Goal: Information Seeking & Learning: Learn about a topic

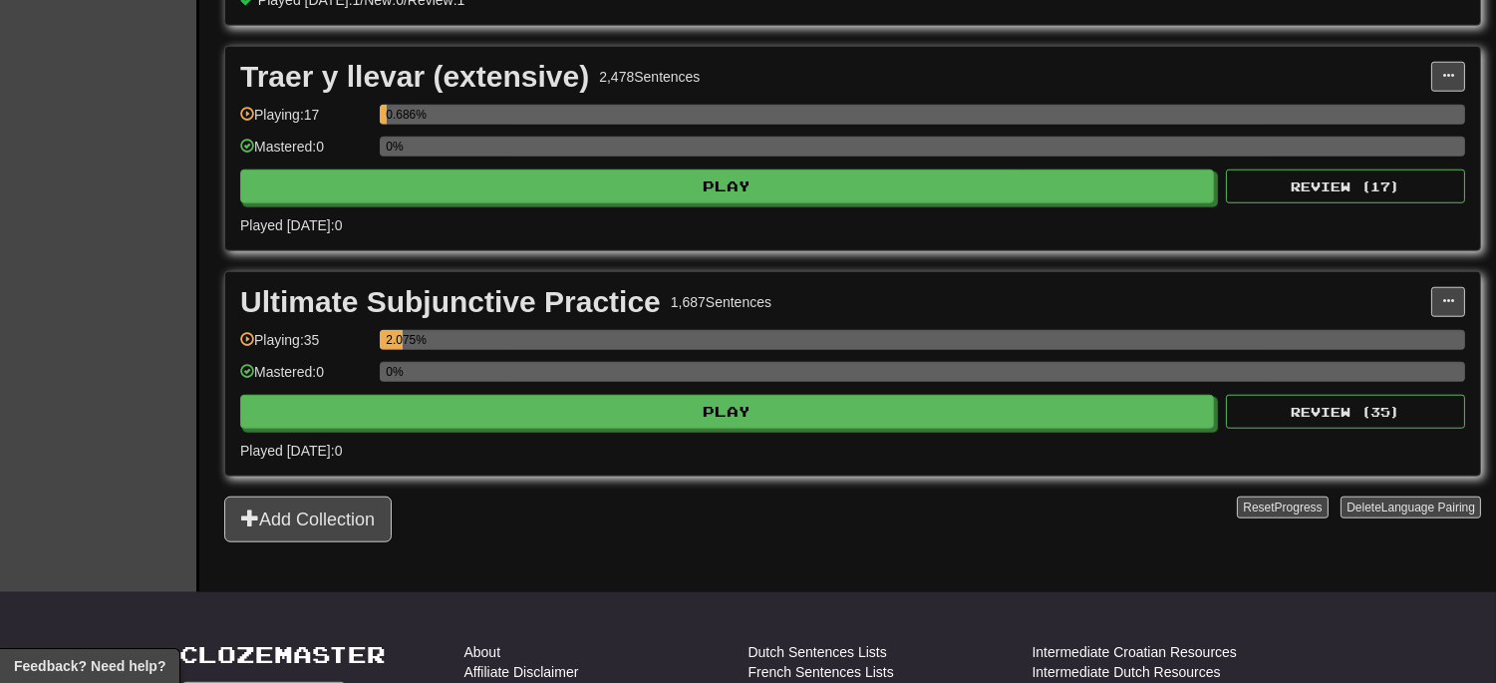
scroll to position [3764, 0]
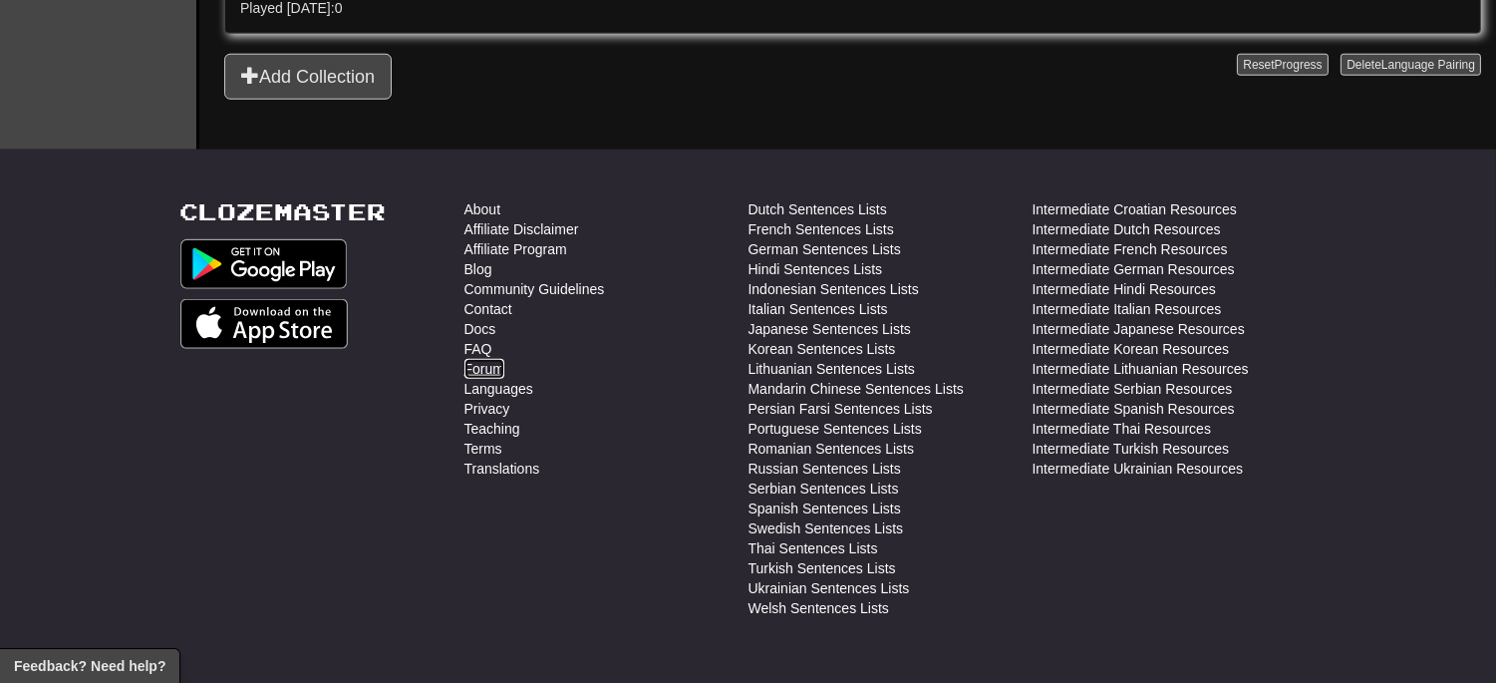
click at [494, 372] on link "Forum" at bounding box center [484, 369] width 40 height 20
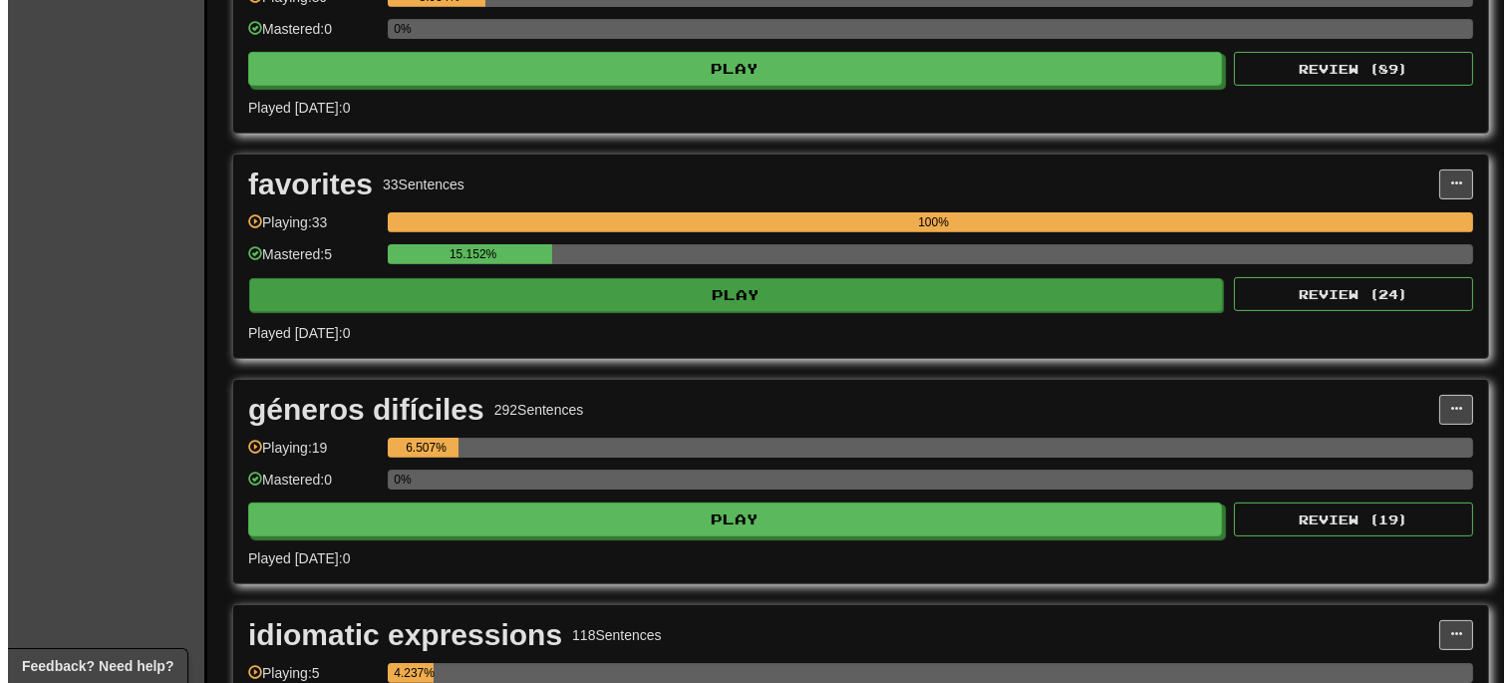
scroll to position [885, 0]
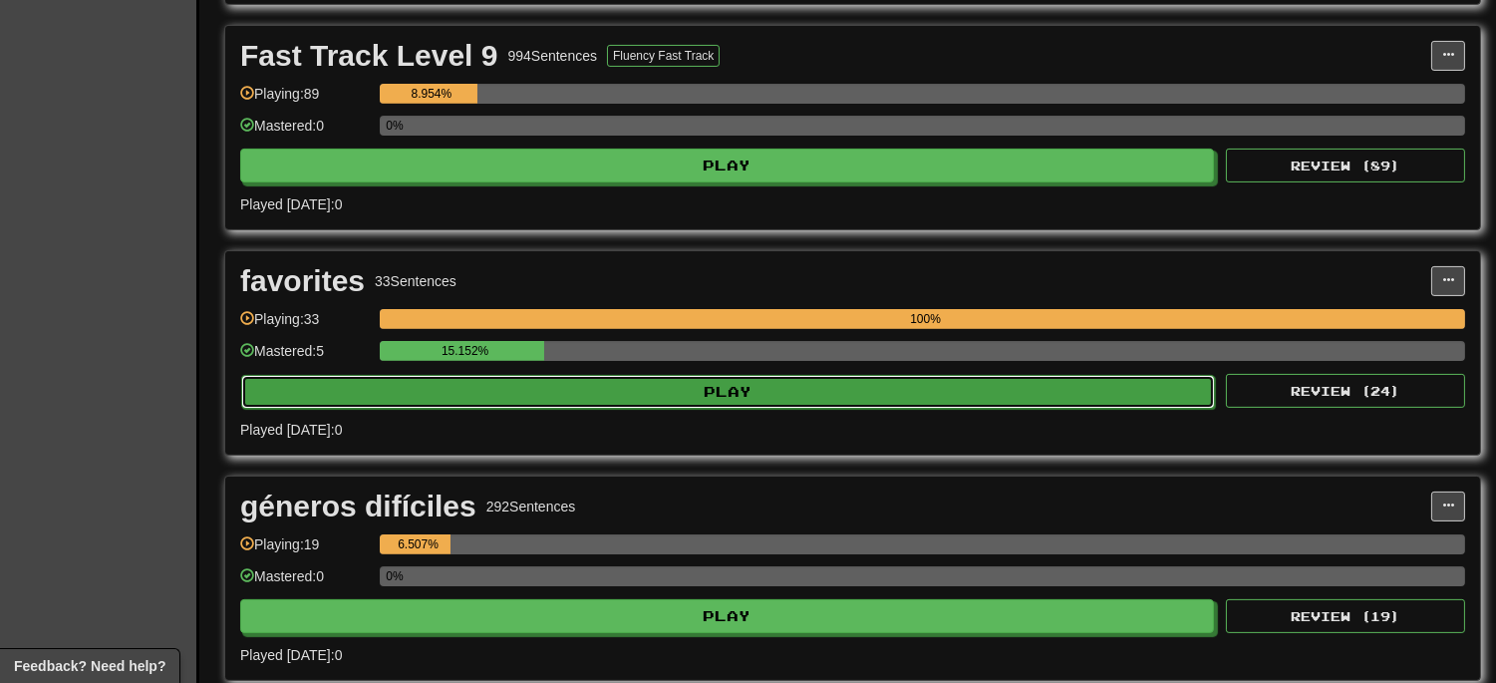
click at [803, 397] on button "Play" at bounding box center [728, 392] width 974 height 34
select select "**"
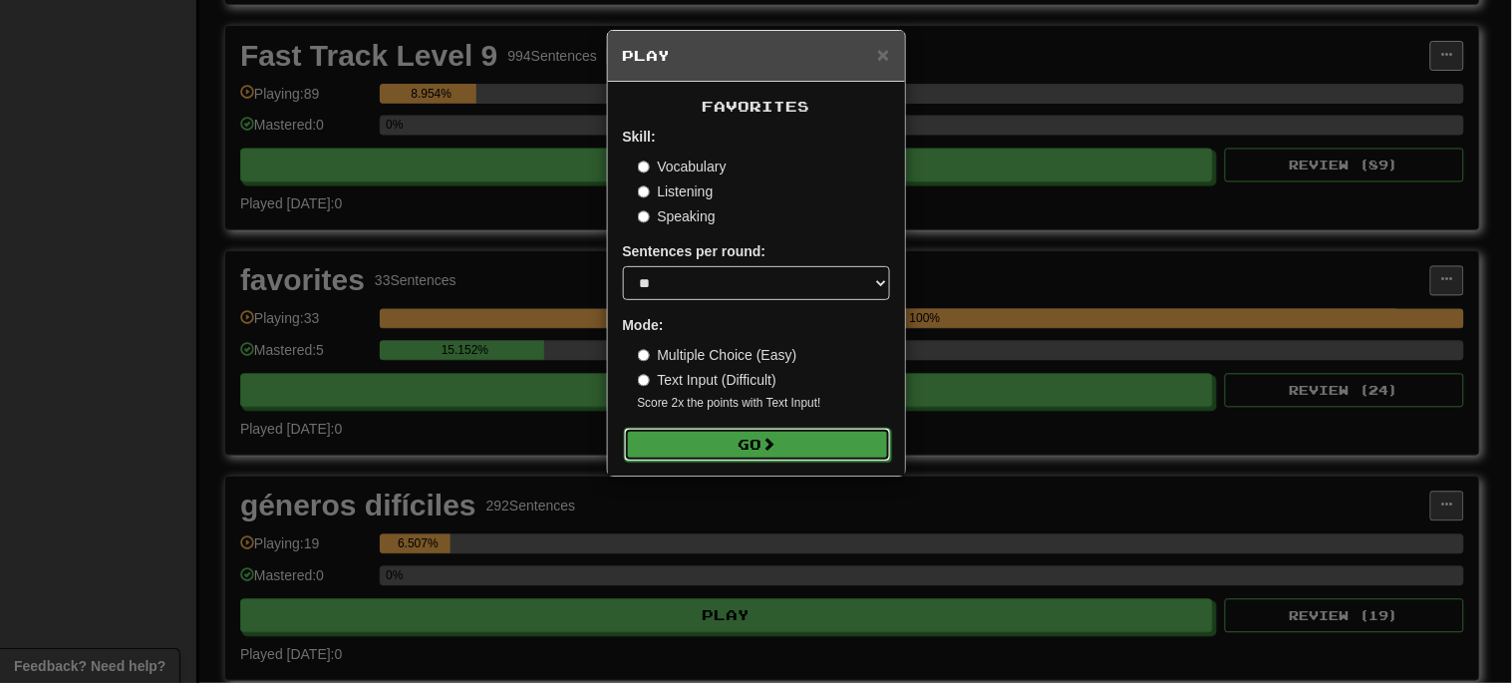
click at [799, 441] on button "Go" at bounding box center [757, 444] width 267 height 34
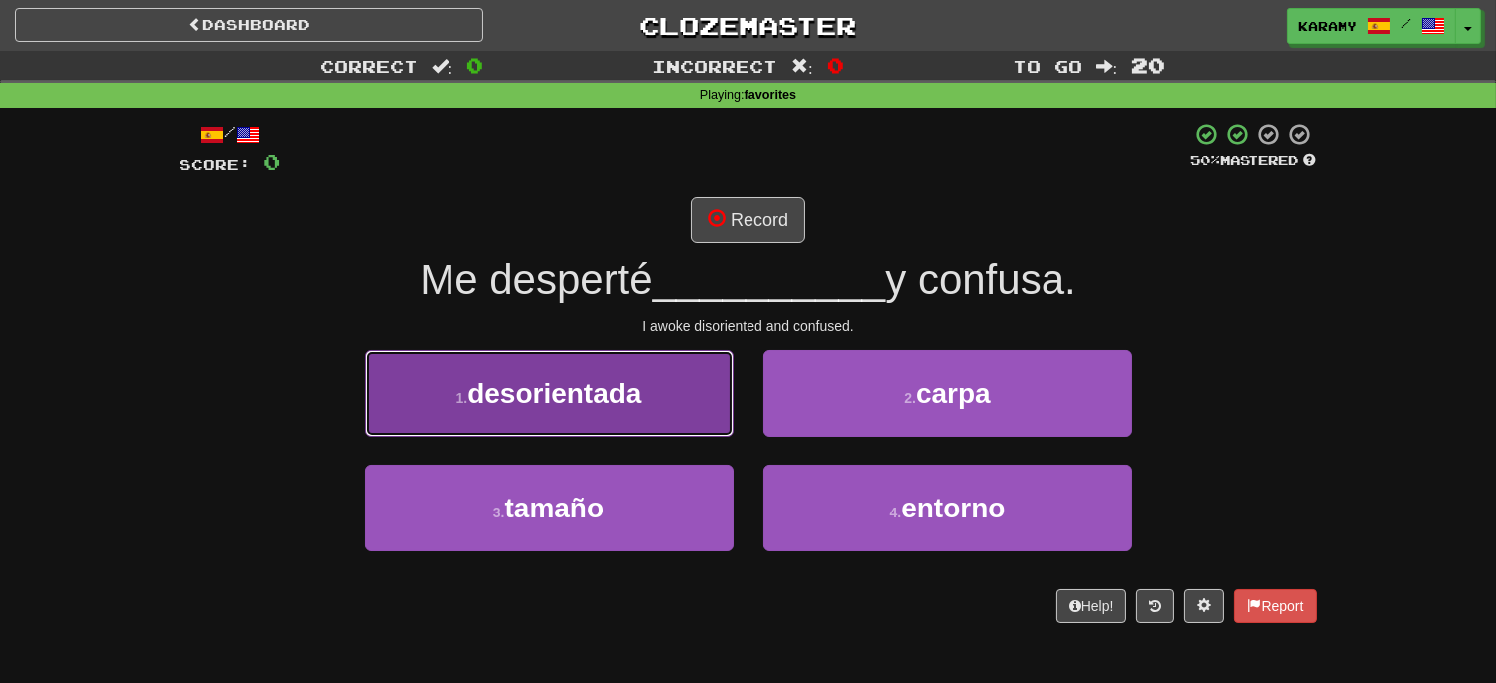
click at [620, 392] on span "desorientada" at bounding box center [553, 393] width 173 height 31
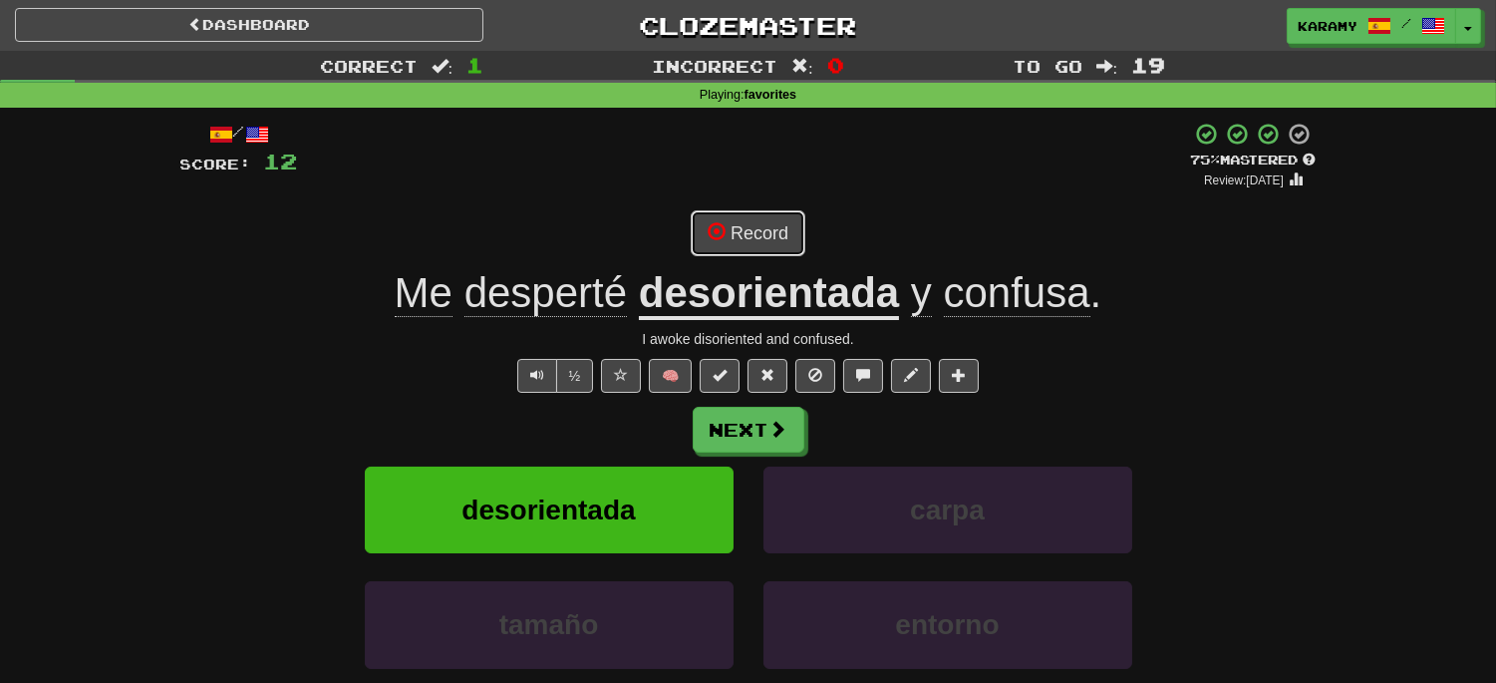
click at [769, 233] on button "Record" at bounding box center [748, 233] width 115 height 46
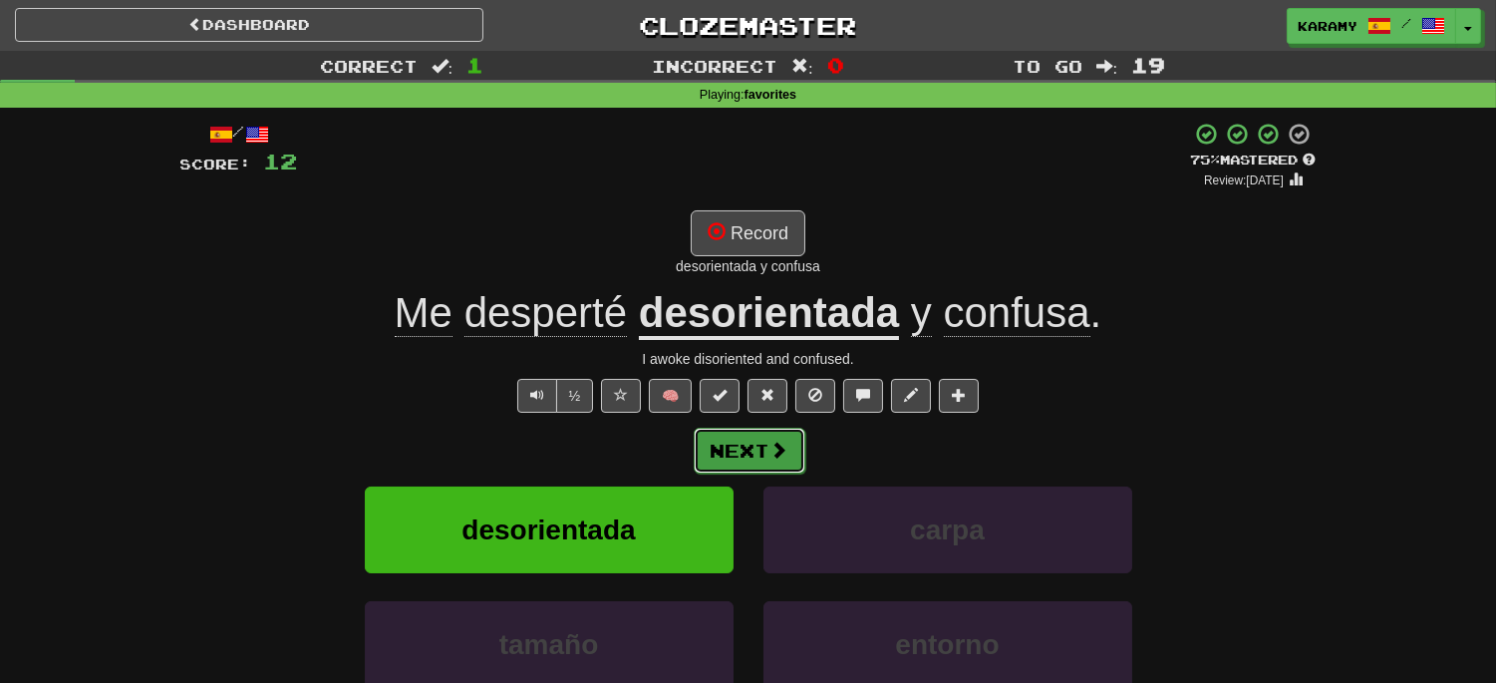
click at [770, 450] on span at bounding box center [779, 449] width 18 height 18
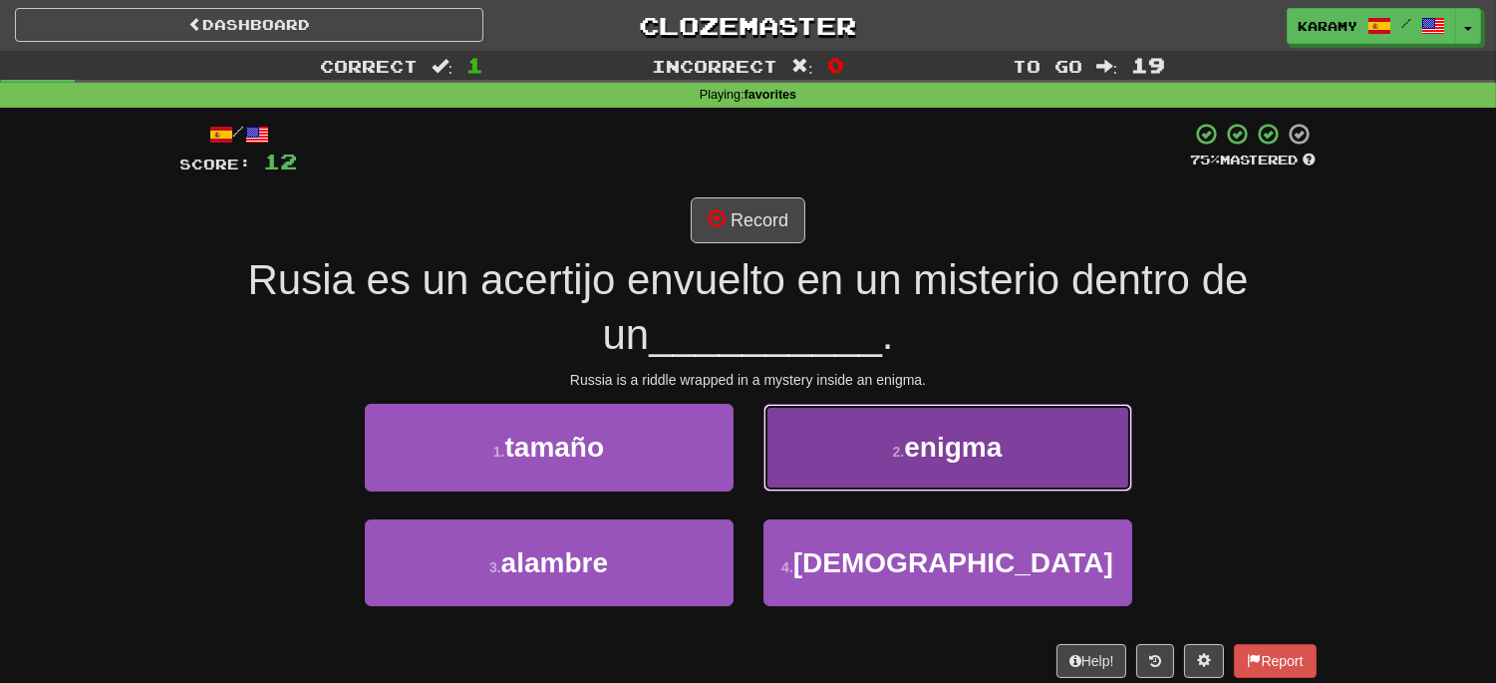
click at [954, 445] on span "enigma" at bounding box center [953, 446] width 98 height 31
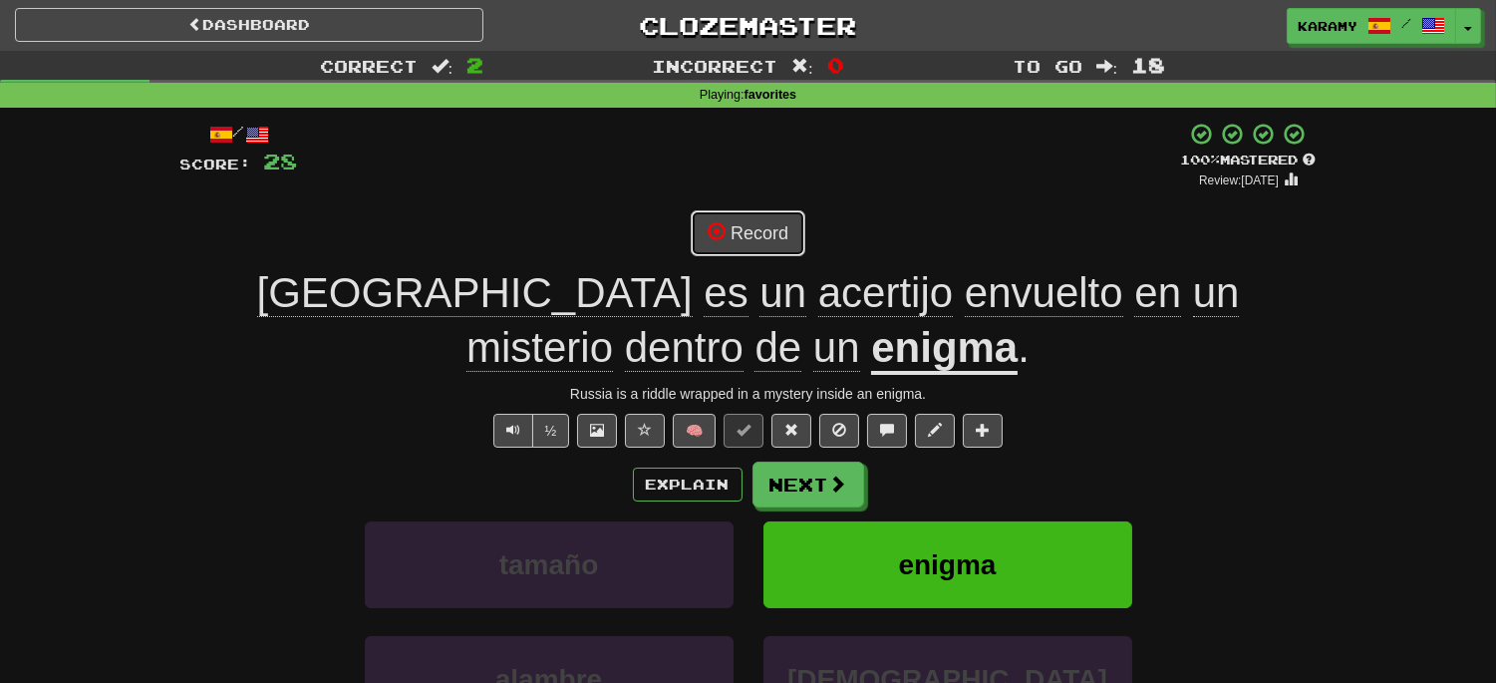
click at [759, 241] on button "Record" at bounding box center [748, 233] width 115 height 46
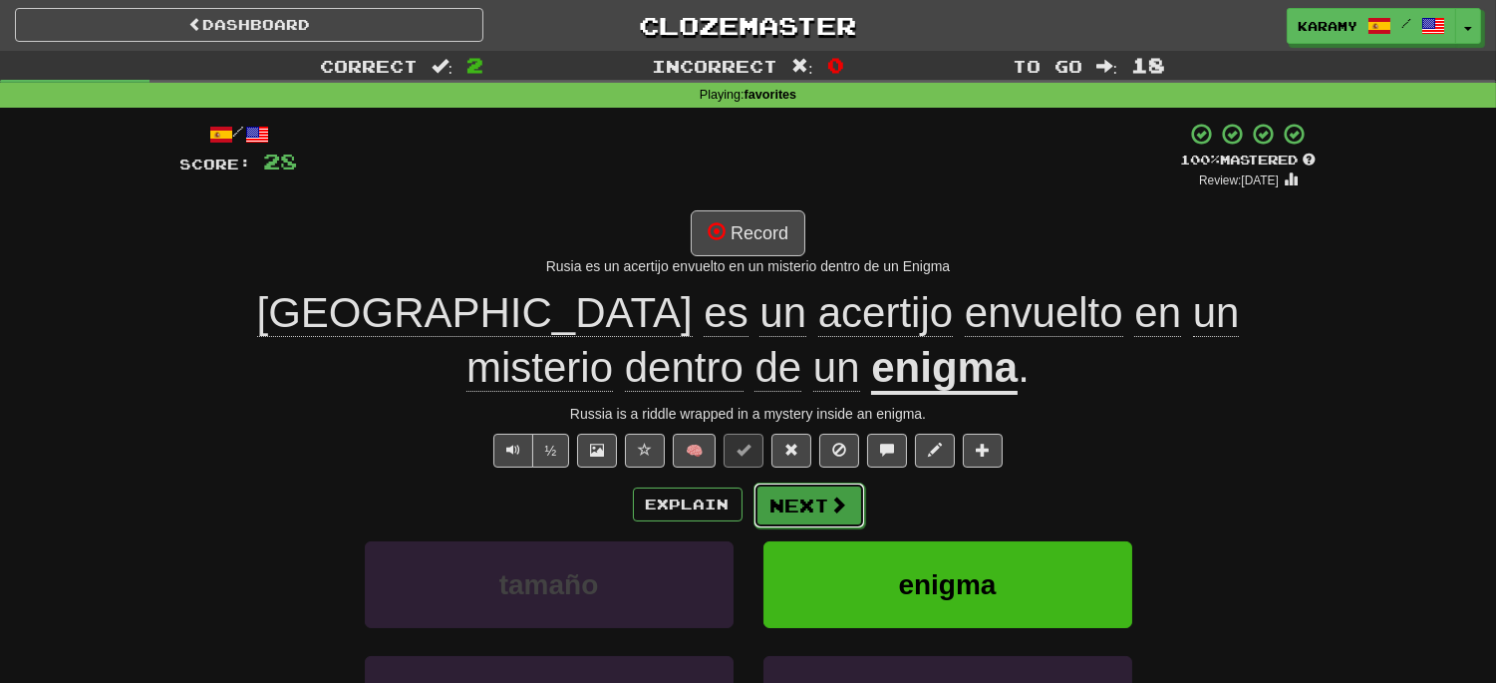
click at [804, 500] on button "Next" at bounding box center [809, 505] width 112 height 46
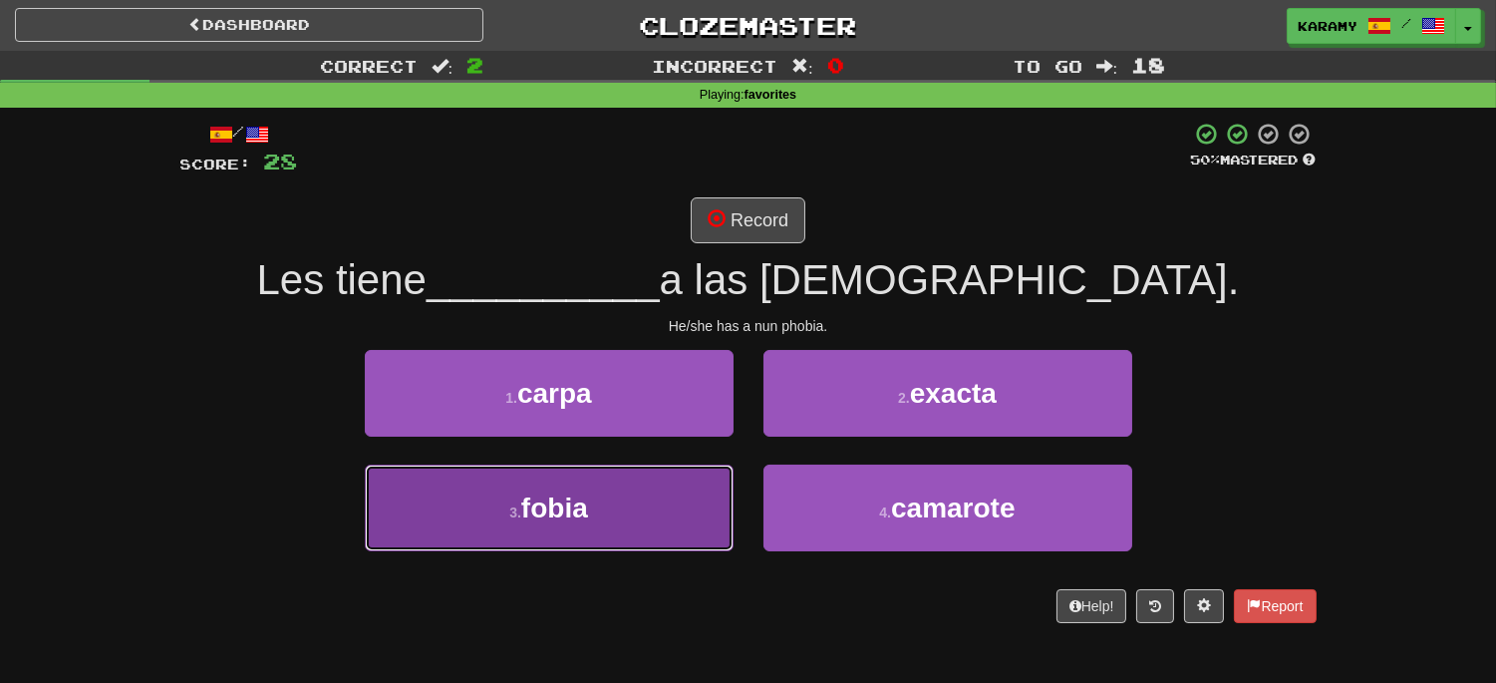
click at [655, 515] on button "3 . fobia" at bounding box center [549, 507] width 369 height 87
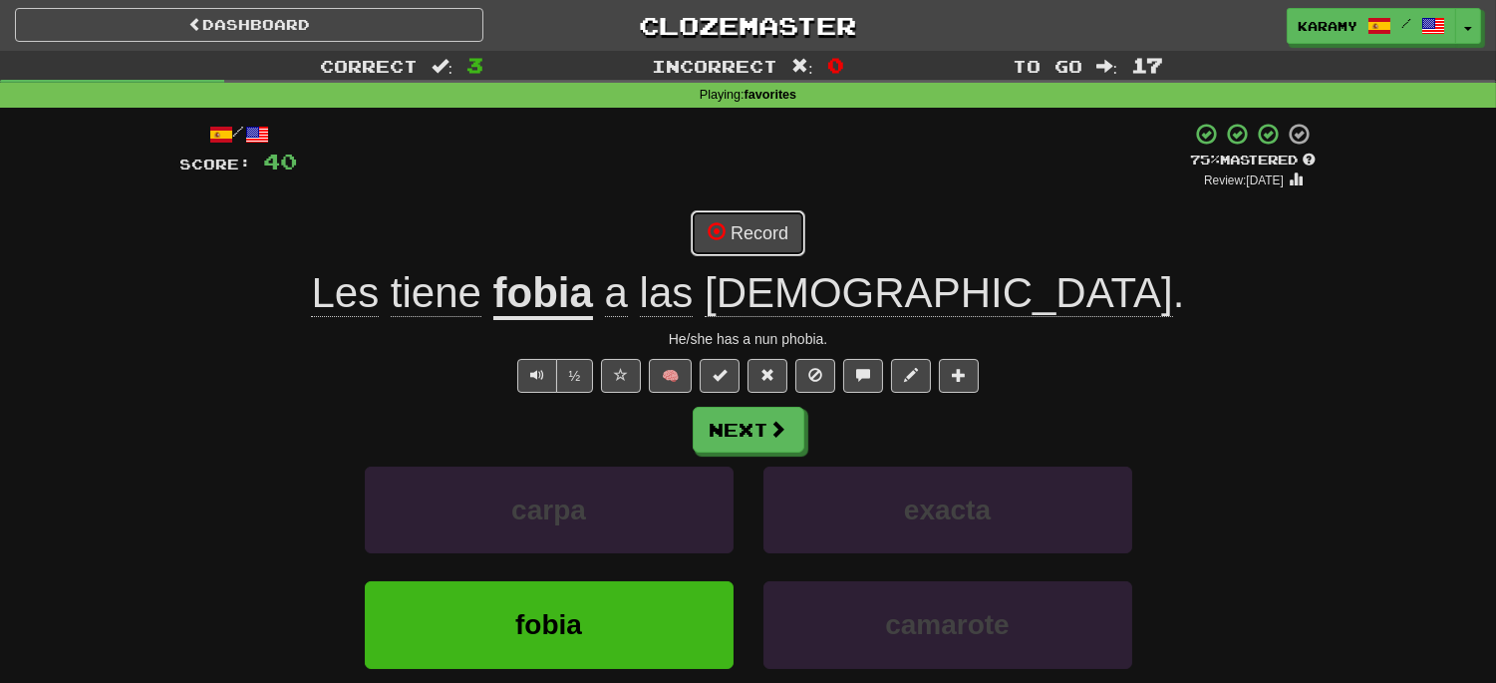
click at [781, 246] on button "Record" at bounding box center [748, 233] width 115 height 46
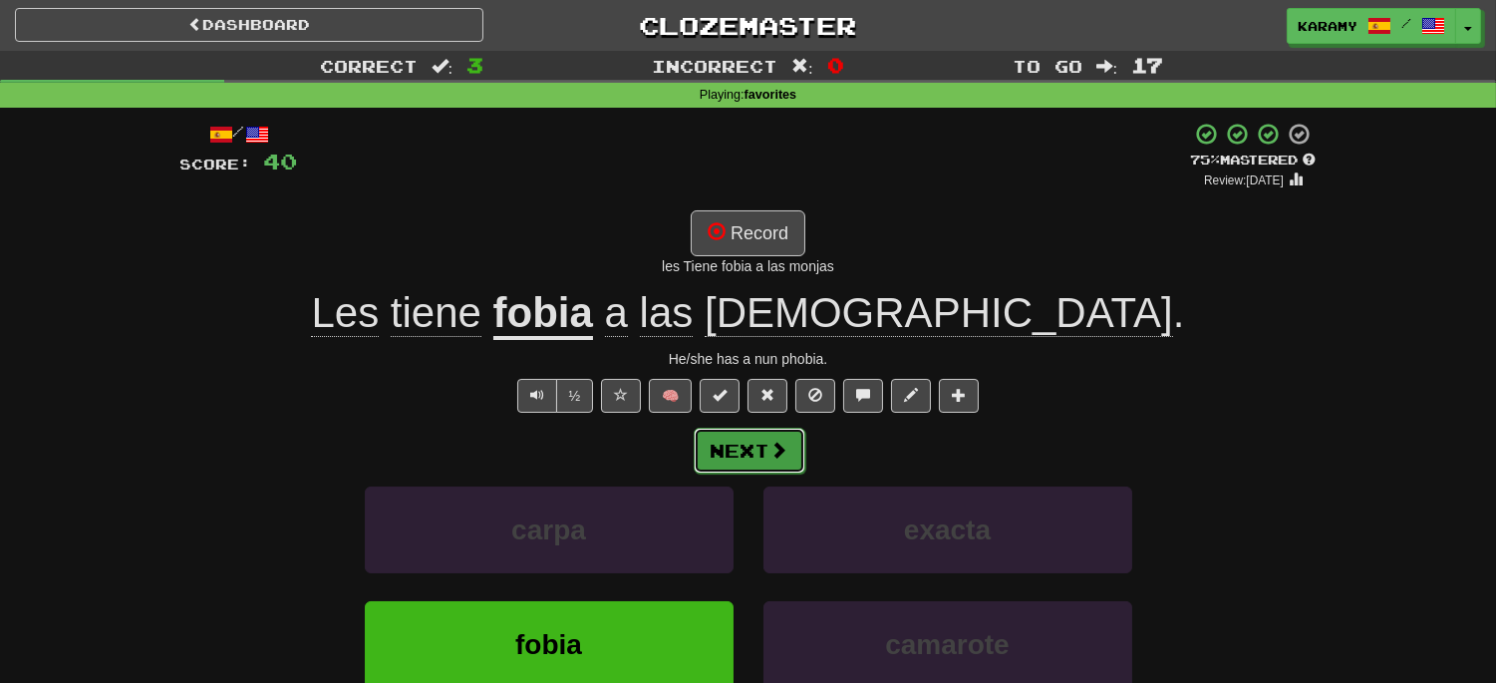
click at [740, 440] on button "Next" at bounding box center [750, 450] width 112 height 46
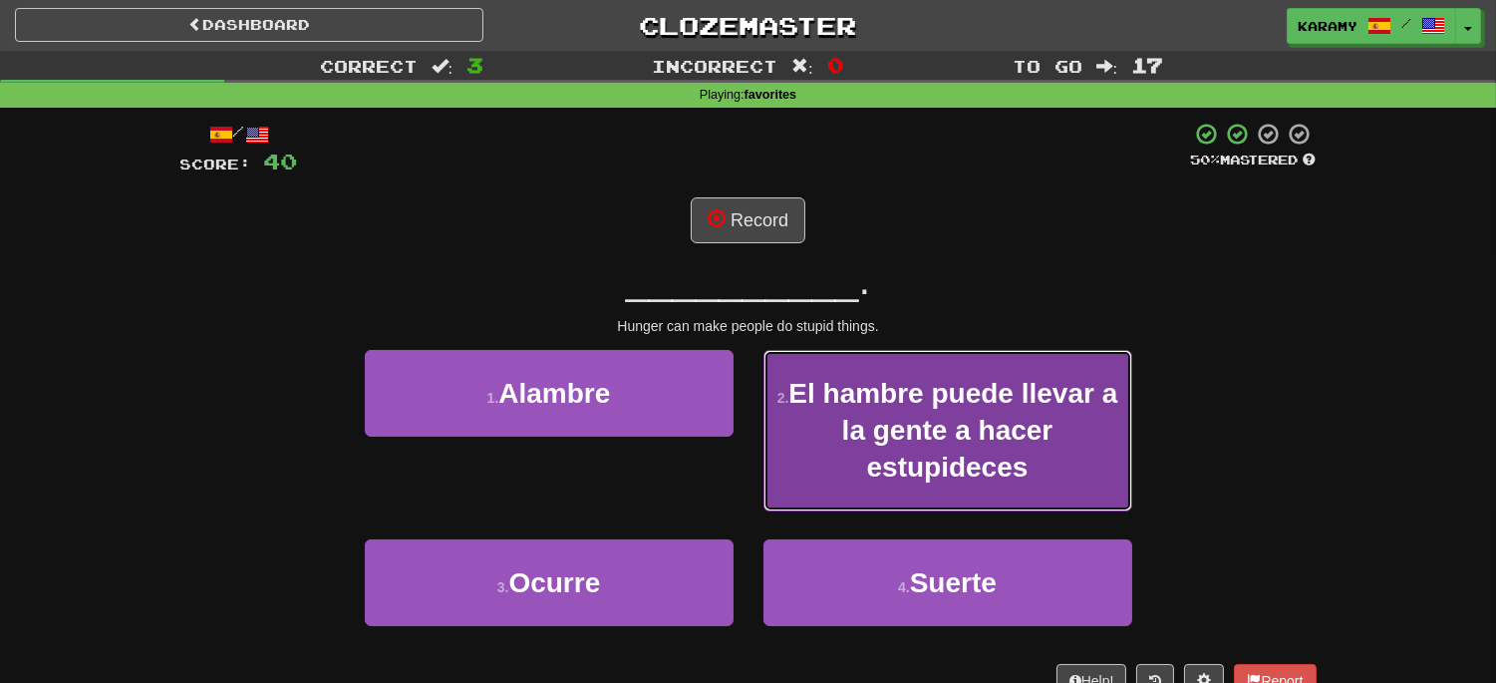
click at [1091, 459] on button "2 . El hambre puede llevar a la gente a hacer estupideces" at bounding box center [947, 430] width 369 height 161
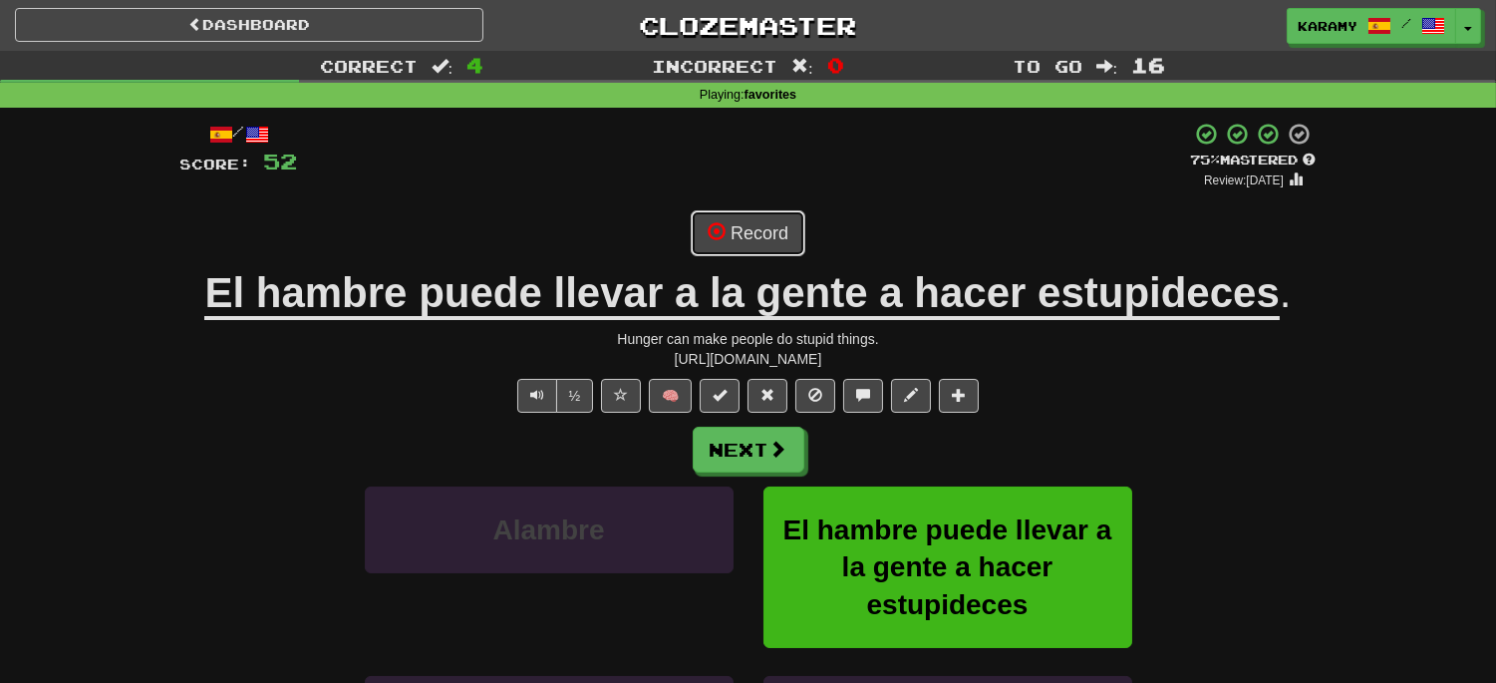
click at [750, 242] on button "Record" at bounding box center [748, 233] width 115 height 46
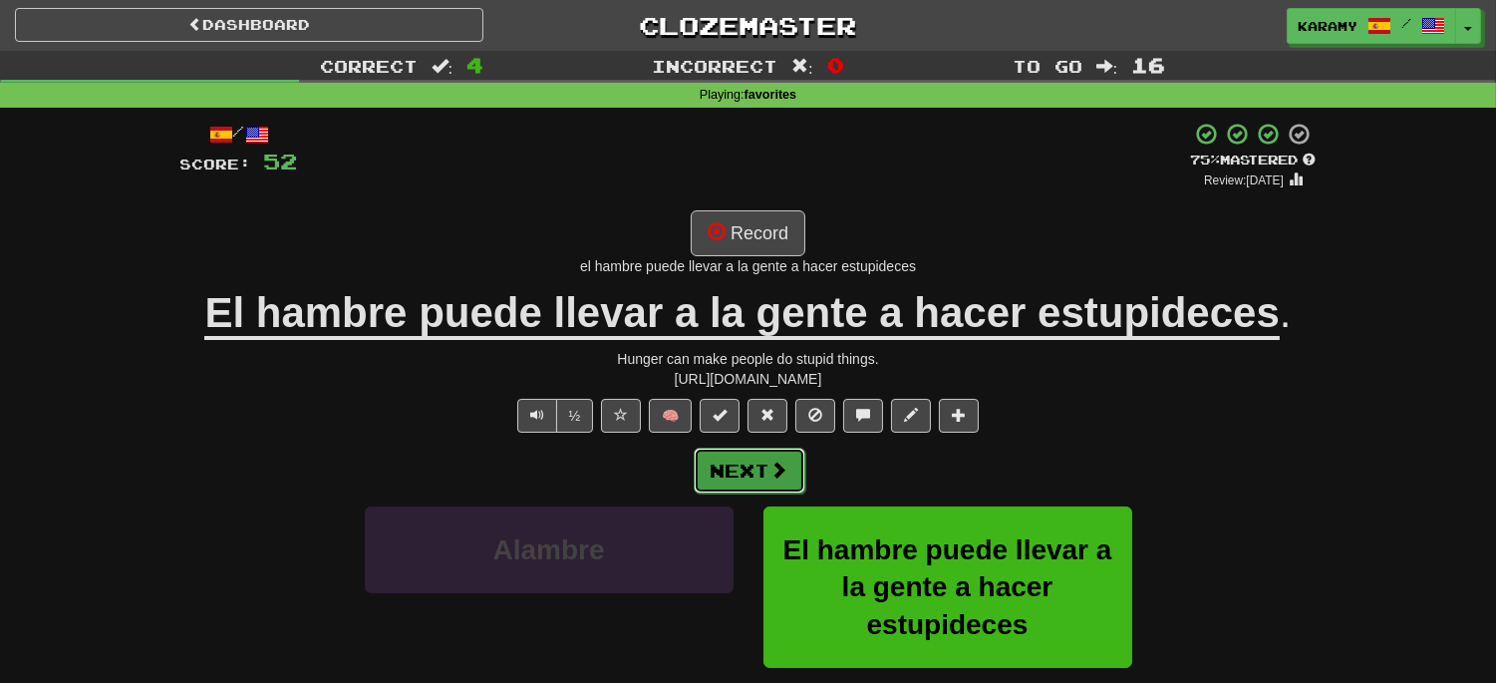
click at [760, 480] on button "Next" at bounding box center [750, 470] width 112 height 46
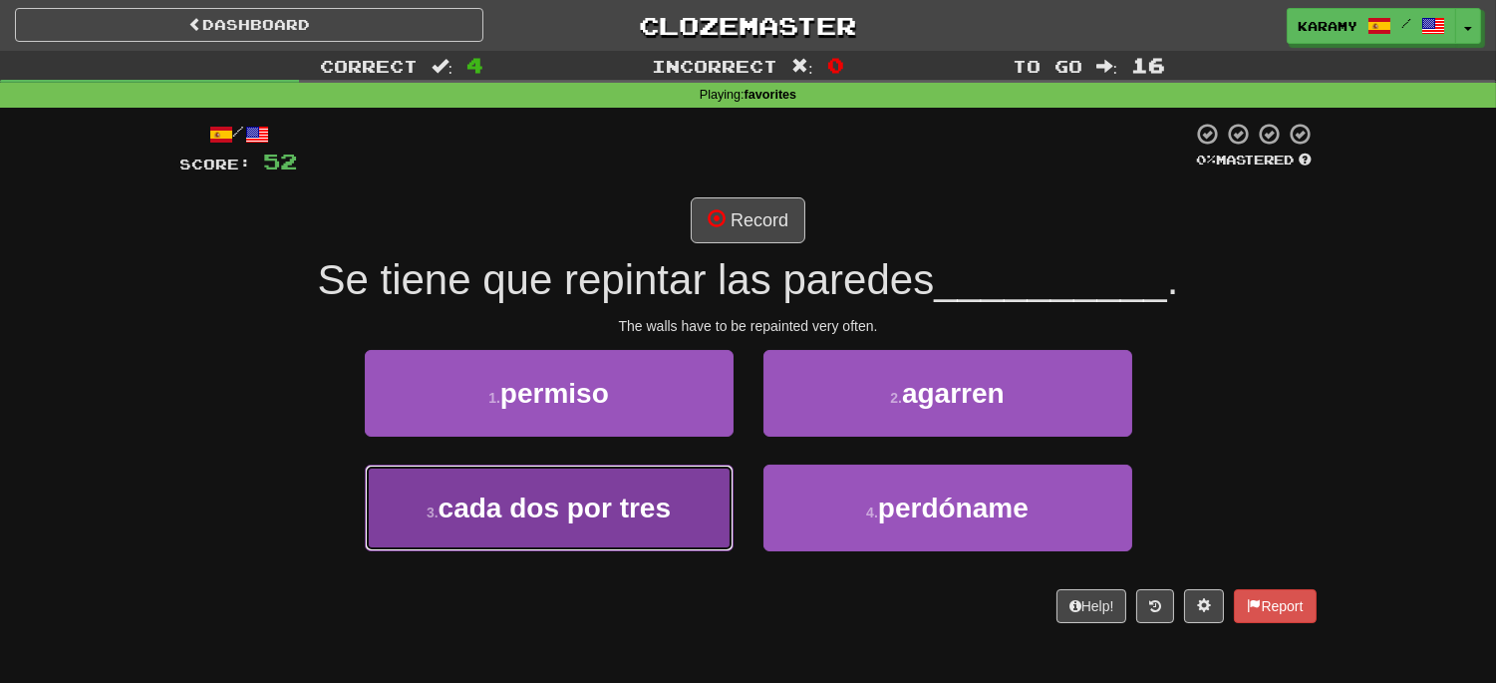
click at [652, 512] on span "cada dos por tres" at bounding box center [554, 507] width 232 height 31
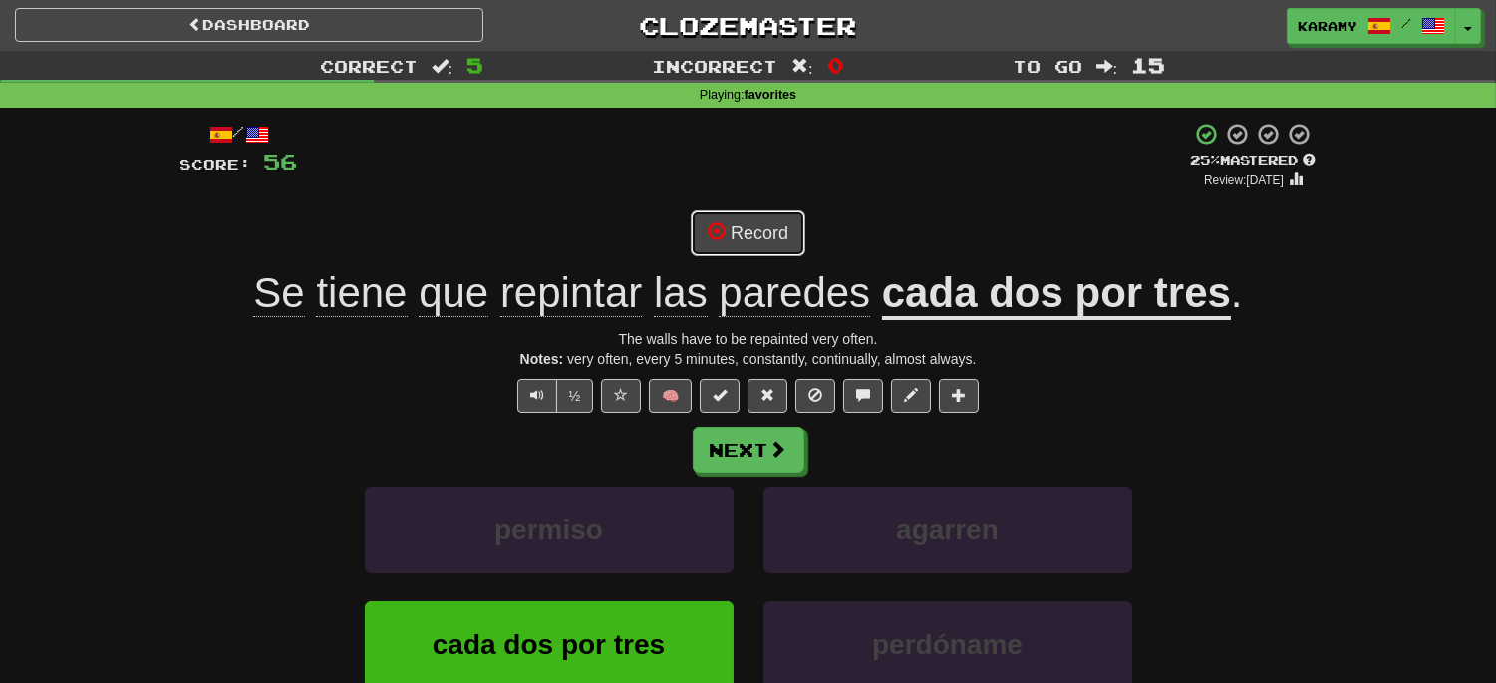
click at [769, 229] on button "Record" at bounding box center [748, 233] width 115 height 46
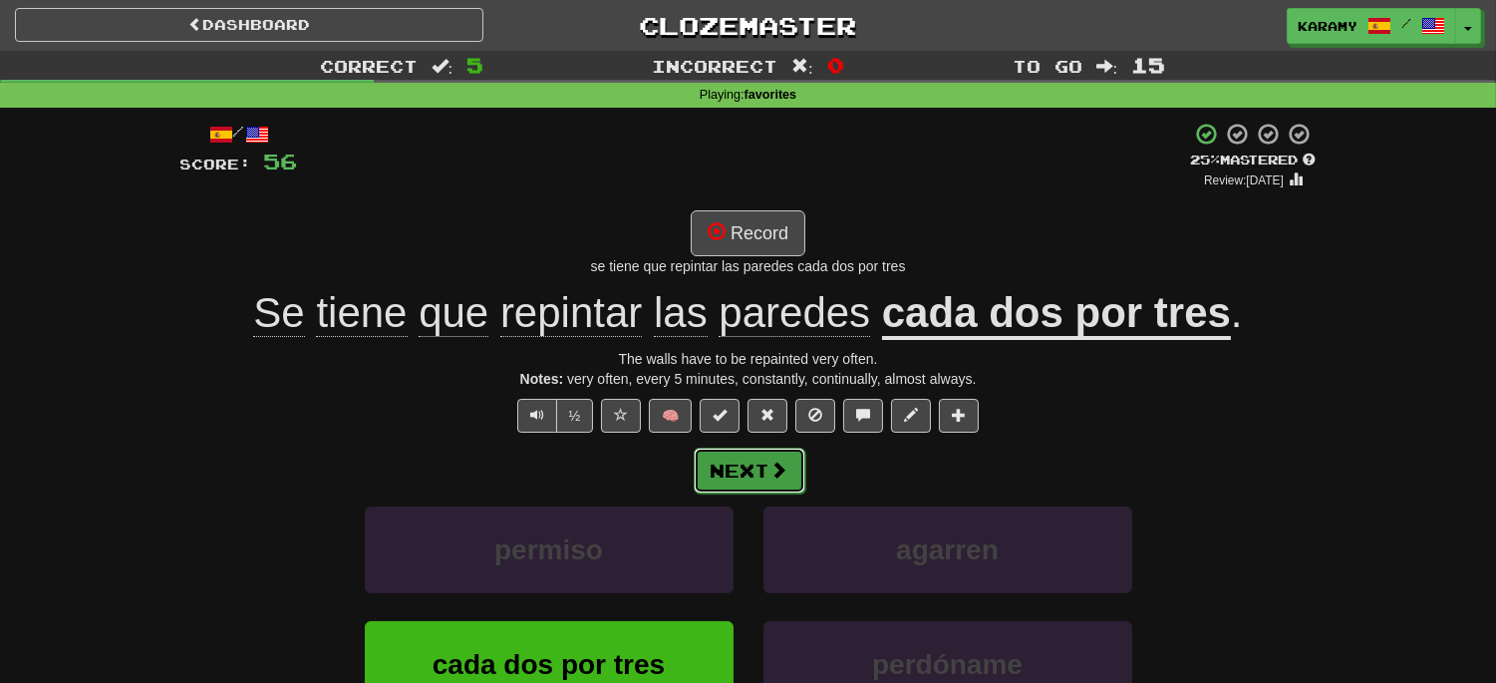
click at [779, 478] on span at bounding box center [779, 469] width 18 height 18
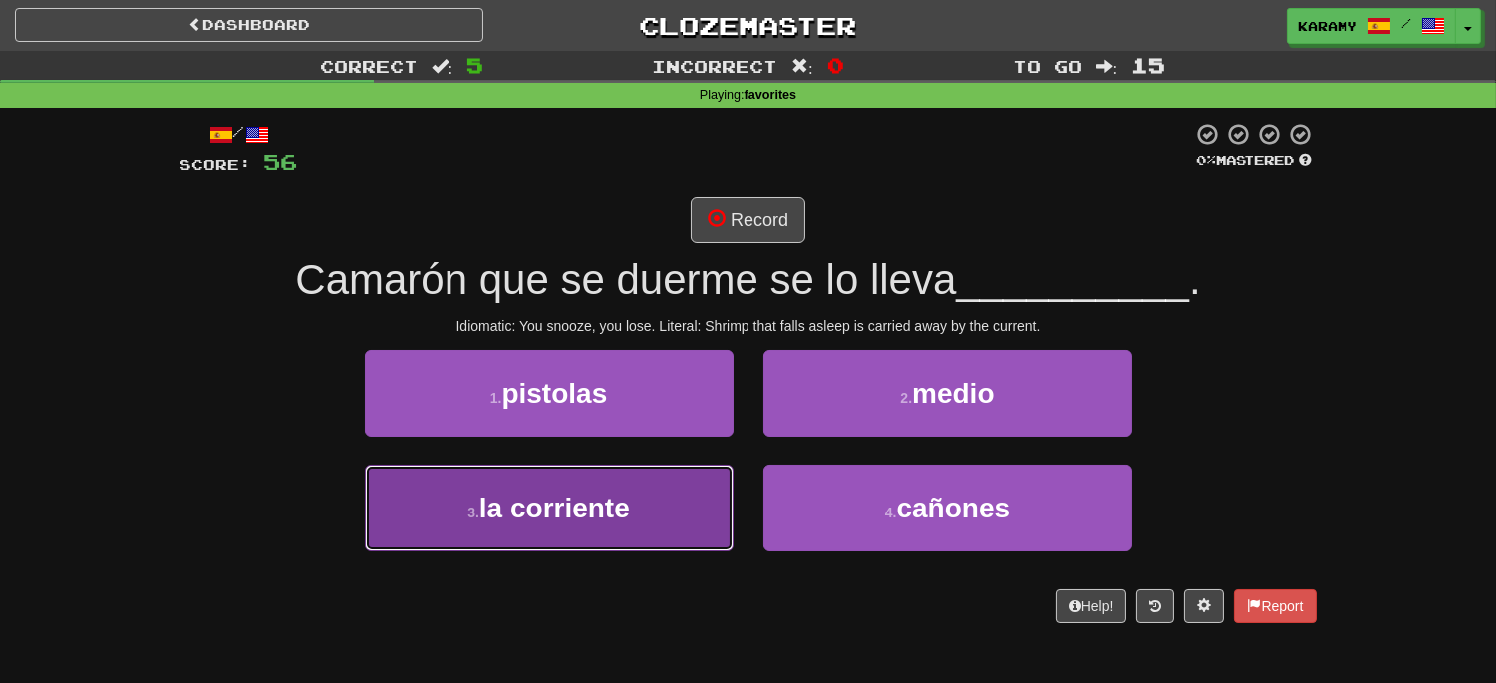
click at [655, 521] on button "3 . la corriente" at bounding box center [549, 507] width 369 height 87
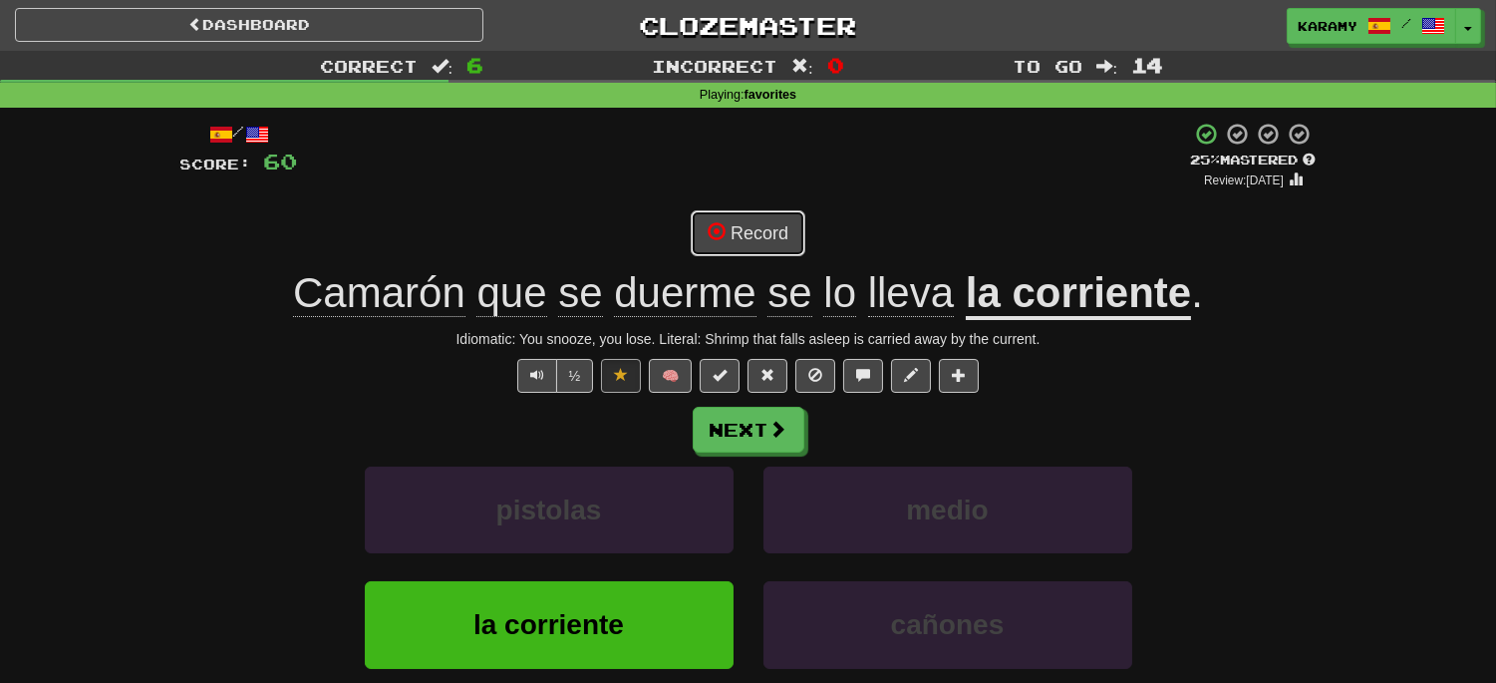
click at [768, 226] on button "Record" at bounding box center [748, 233] width 115 height 46
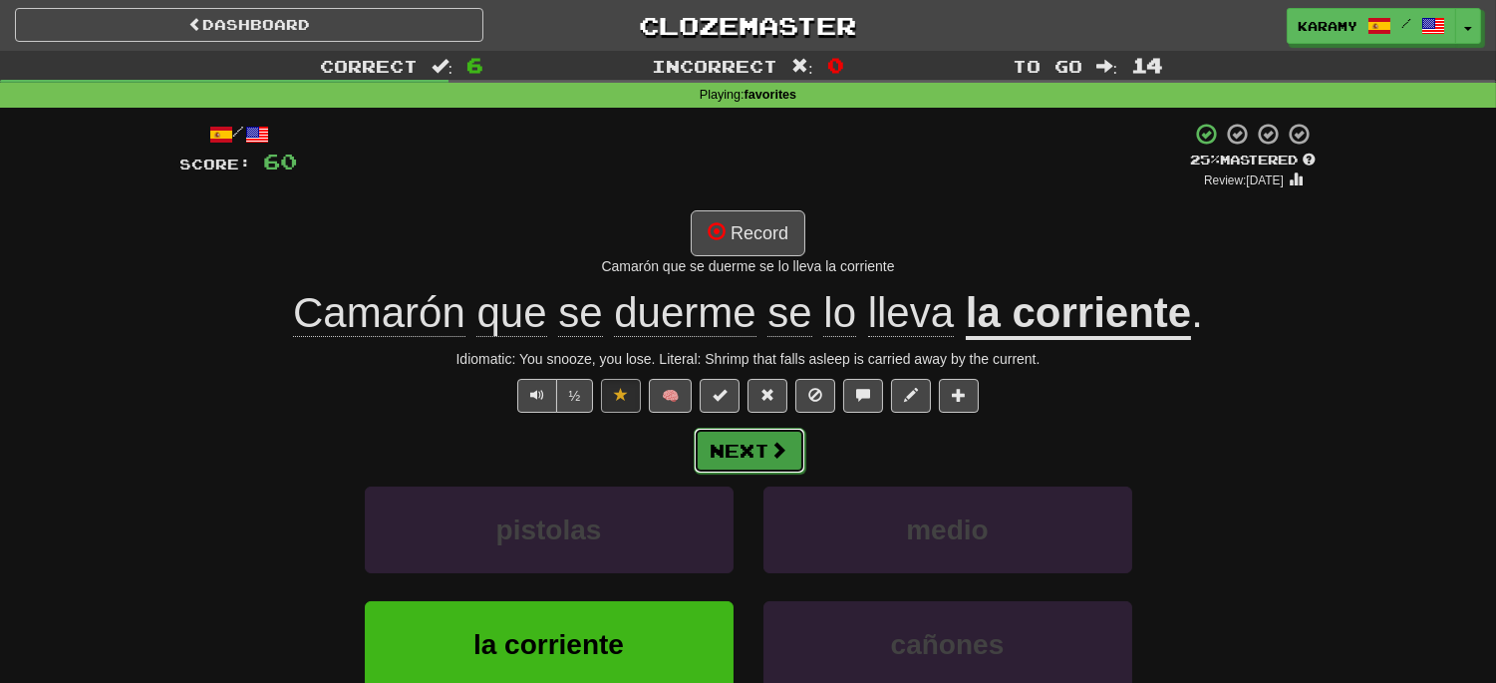
click at [770, 452] on span at bounding box center [779, 449] width 18 height 18
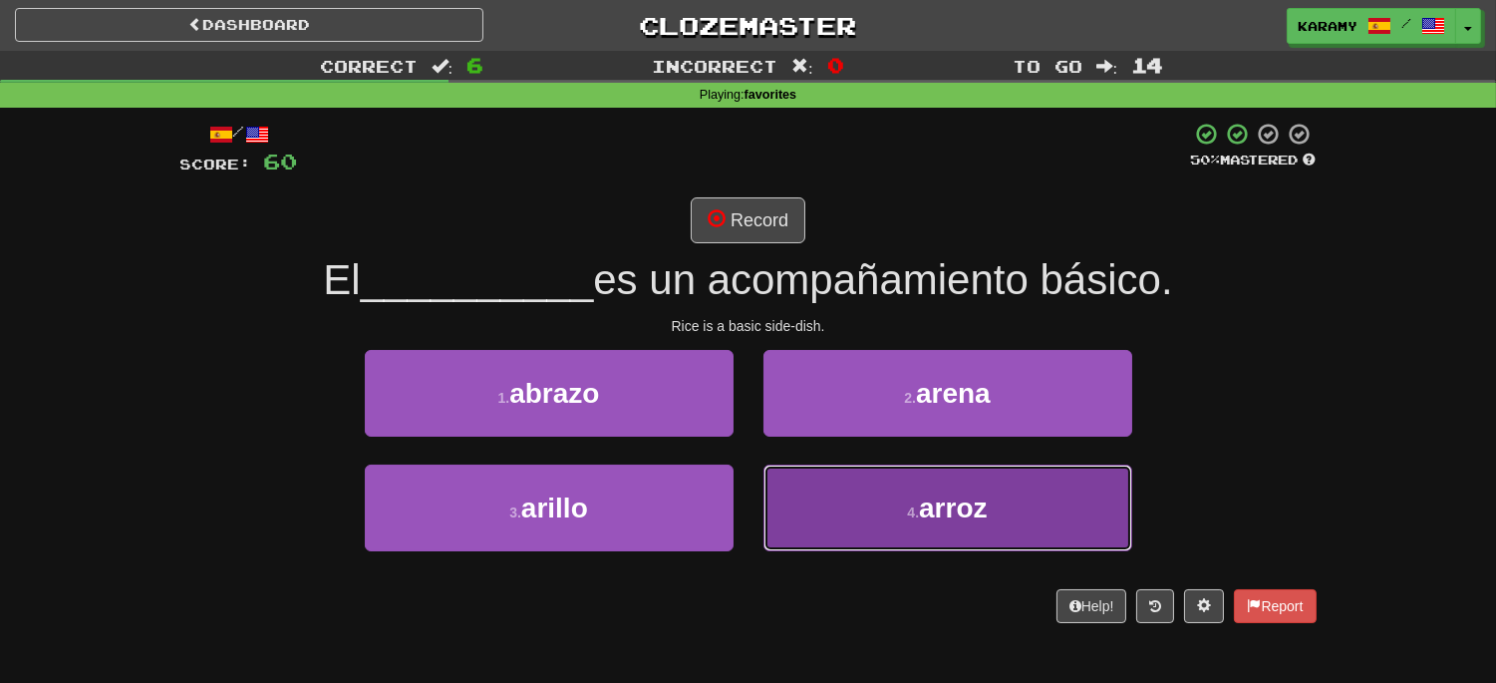
click at [1004, 492] on button "4 . arroz" at bounding box center [947, 507] width 369 height 87
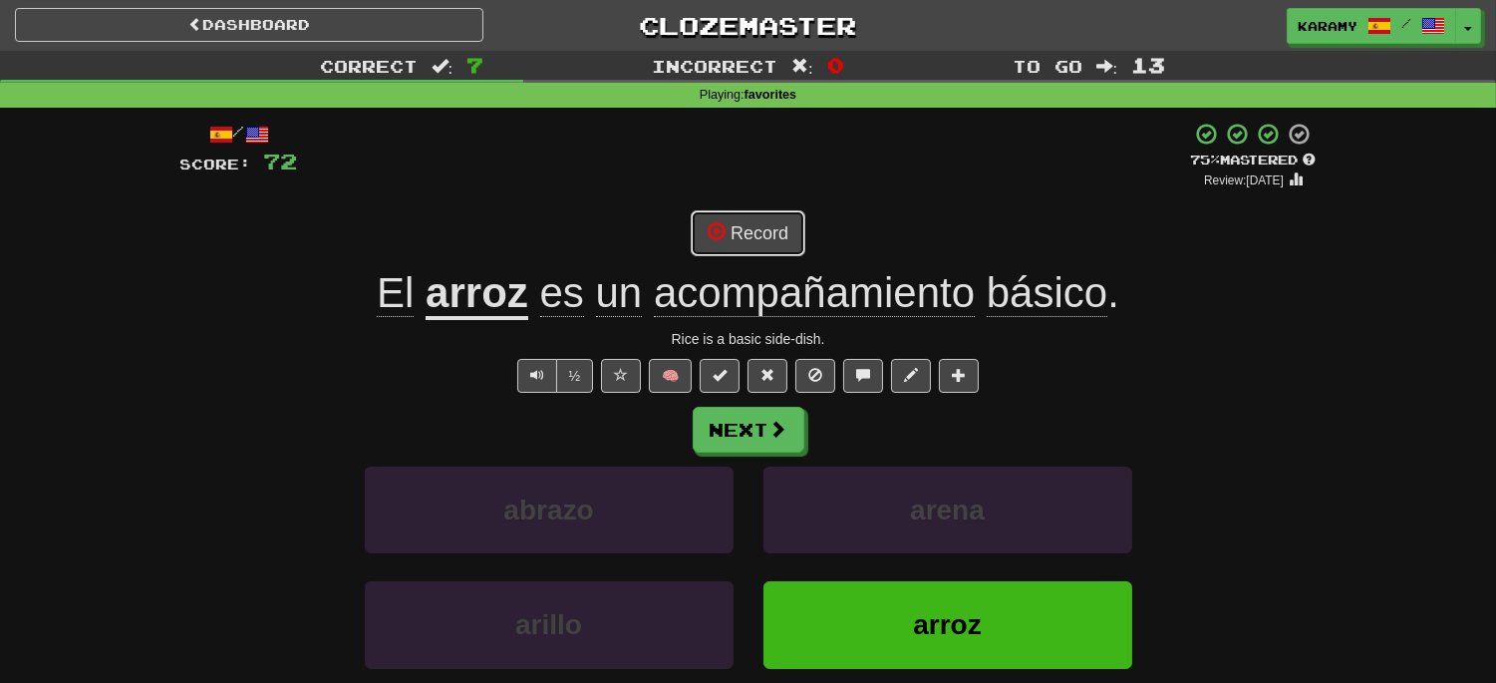
click at [762, 234] on button "Record" at bounding box center [748, 233] width 115 height 46
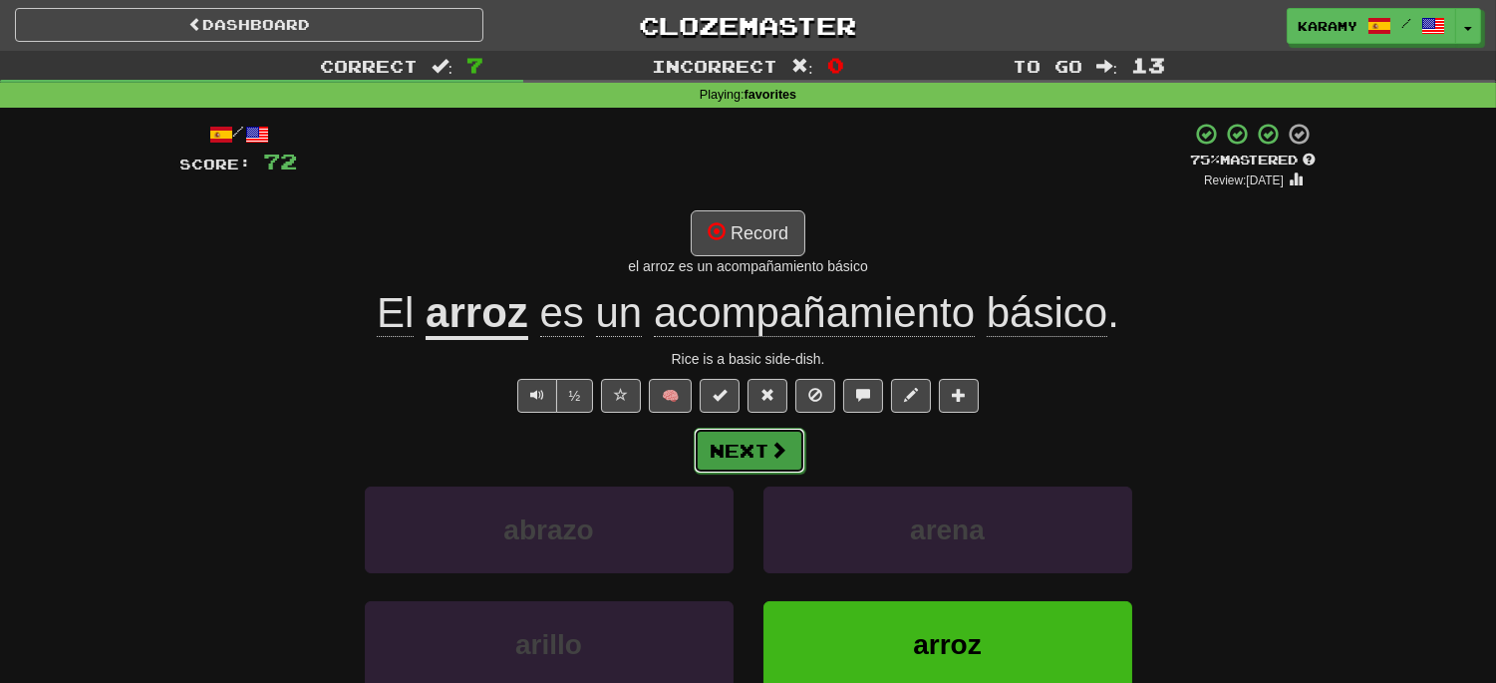
click at [762, 449] on button "Next" at bounding box center [750, 450] width 112 height 46
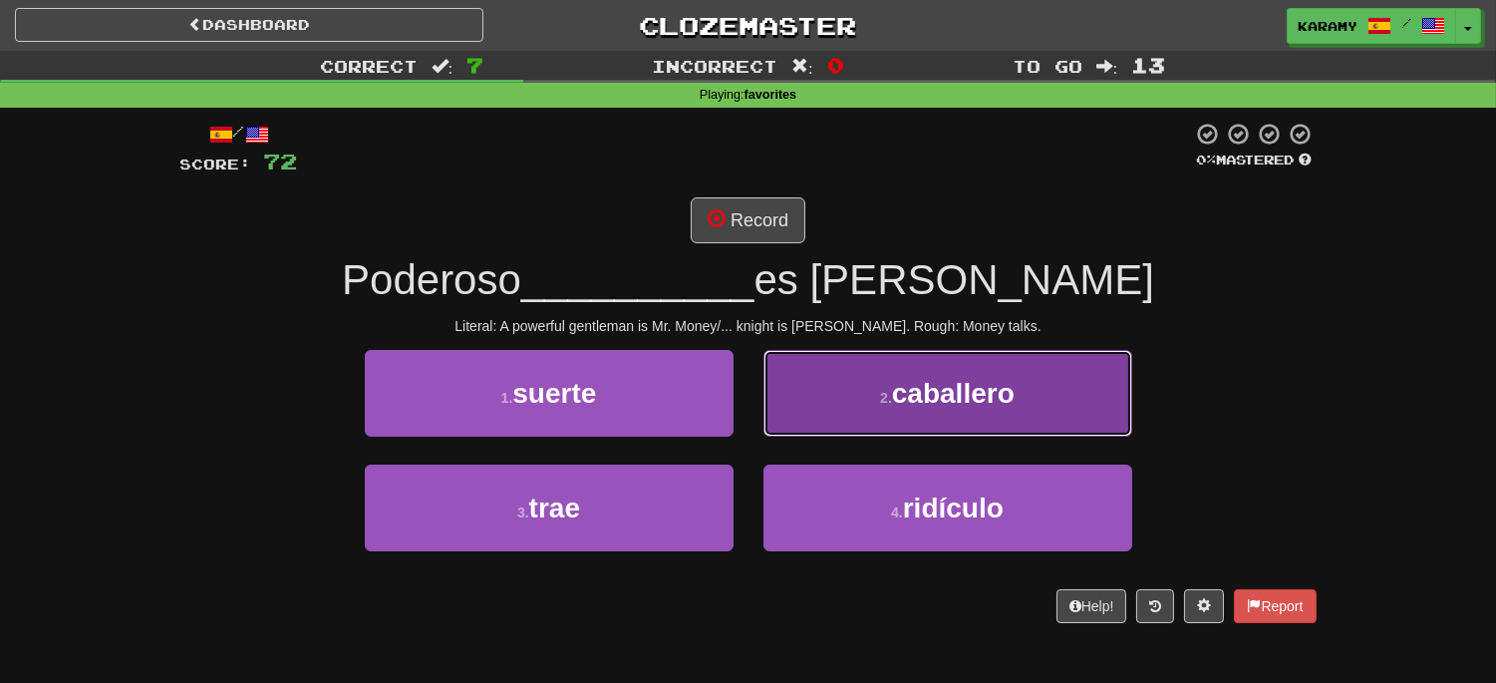
click at [1042, 410] on button "2 . caballero" at bounding box center [947, 393] width 369 height 87
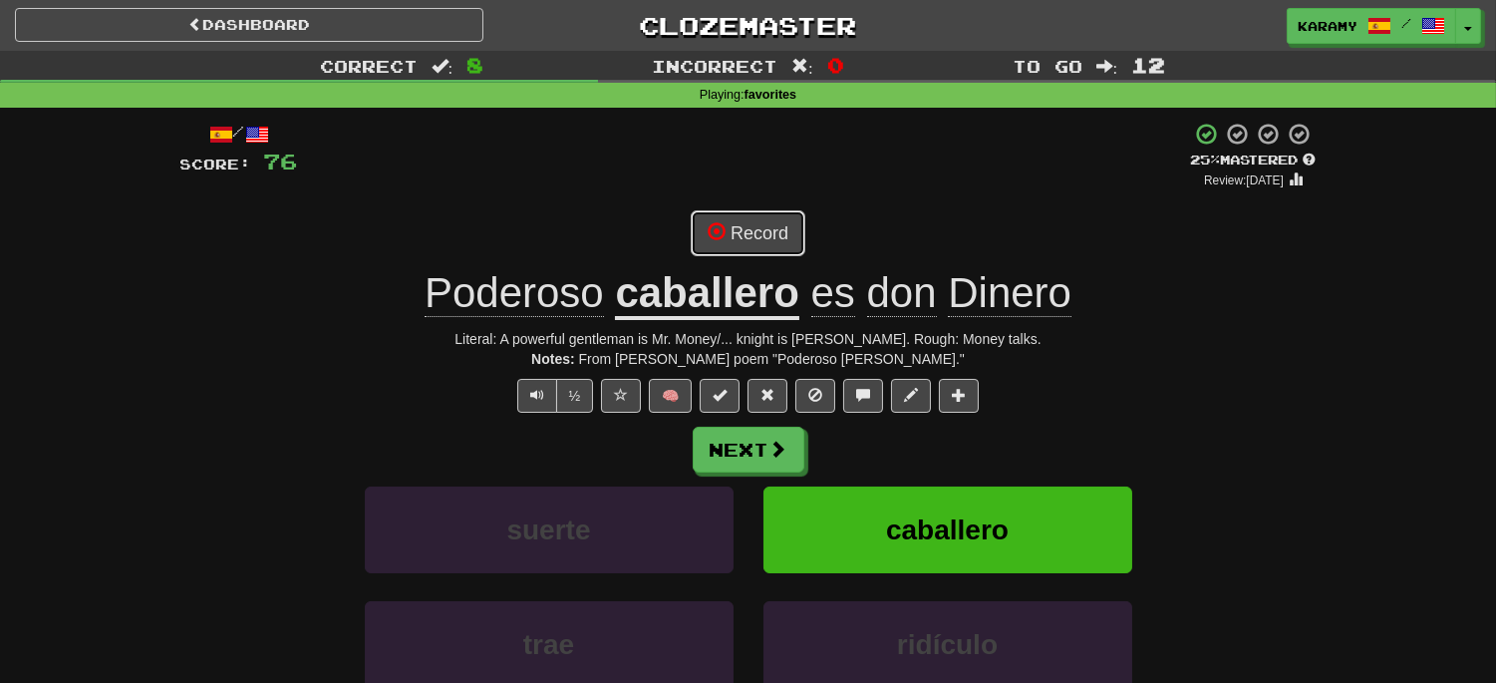
click at [775, 235] on button "Record" at bounding box center [748, 233] width 115 height 46
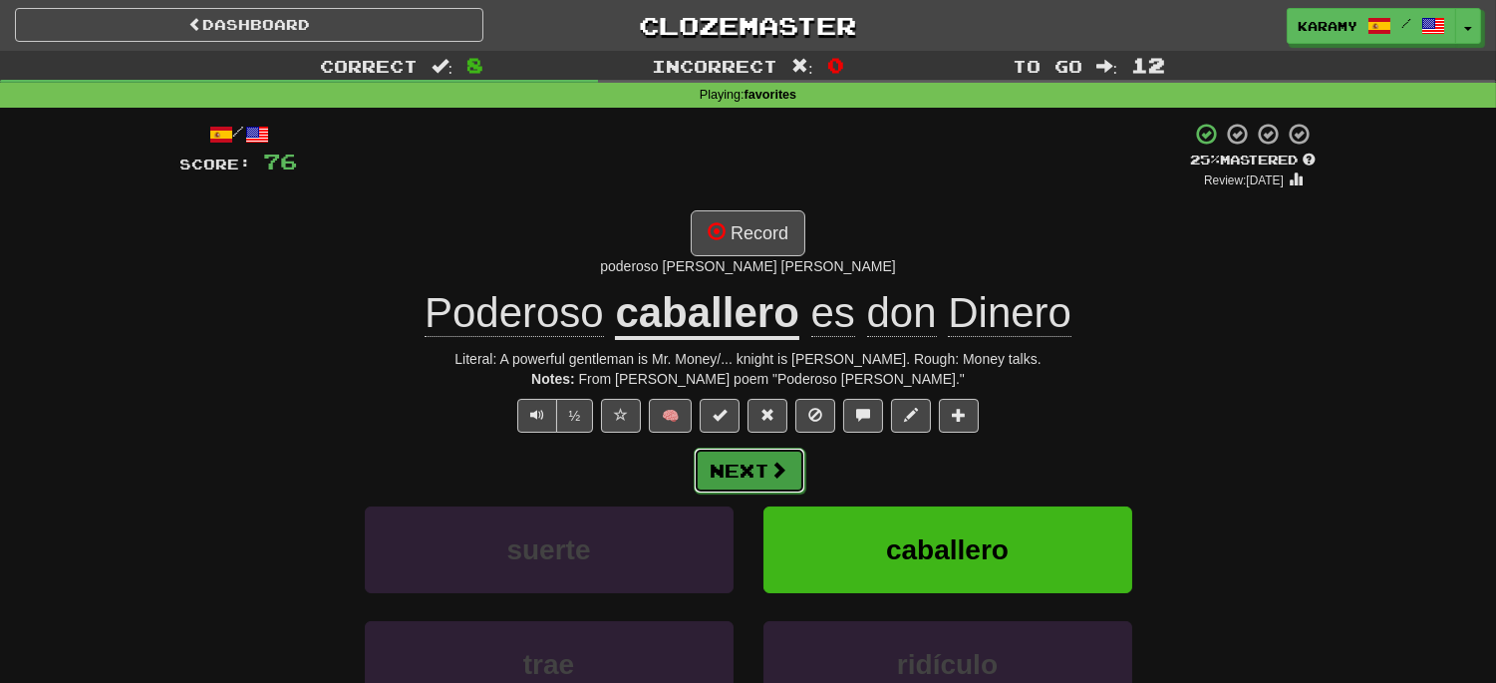
click at [763, 469] on button "Next" at bounding box center [750, 470] width 112 height 46
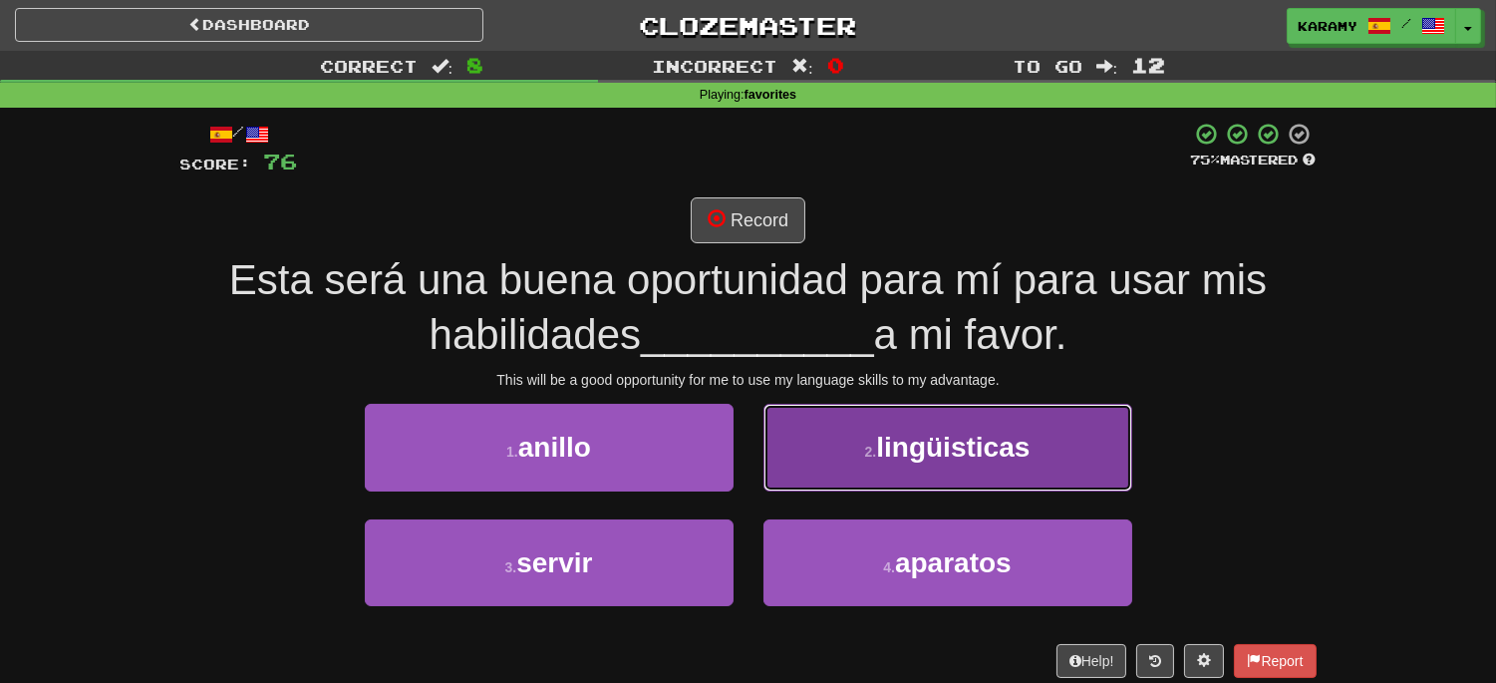
click at [929, 445] on span "lingüisticas" at bounding box center [952, 446] width 153 height 31
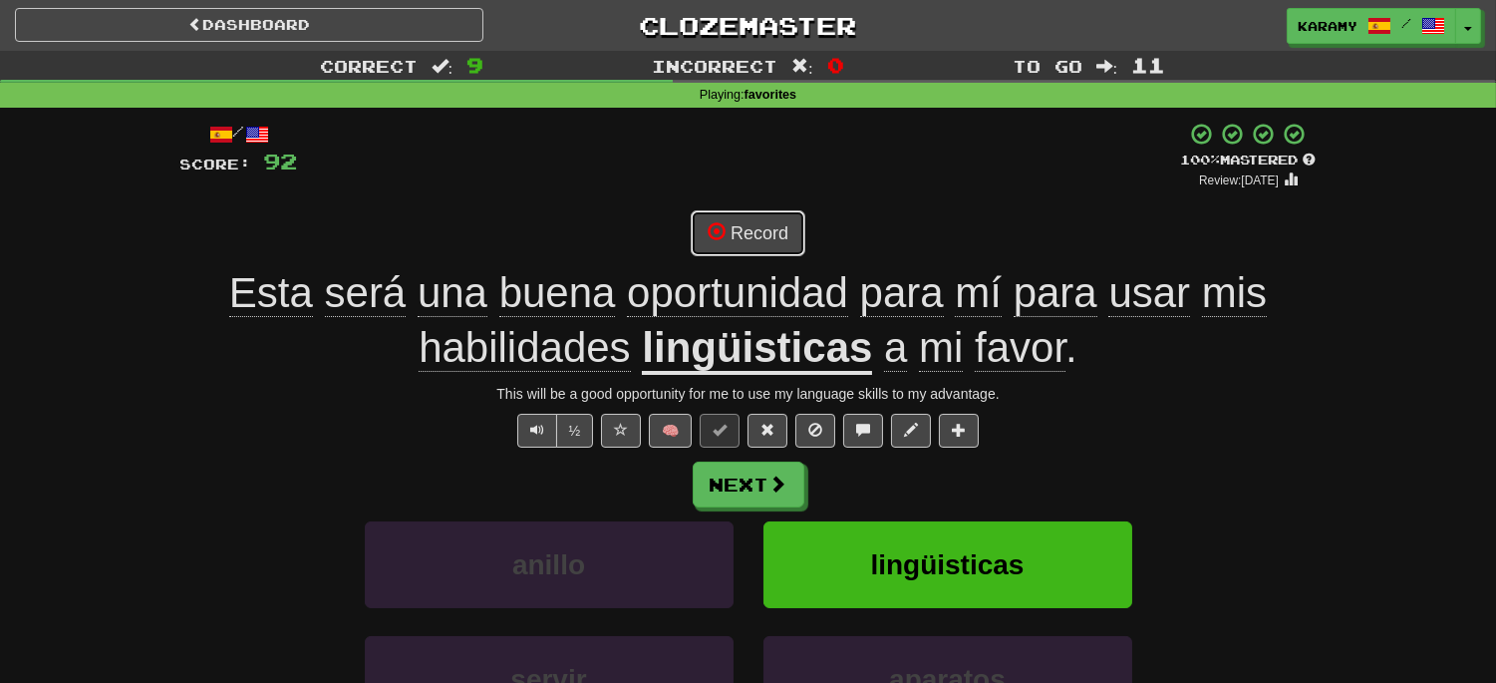
click at [770, 240] on button "Record" at bounding box center [748, 233] width 115 height 46
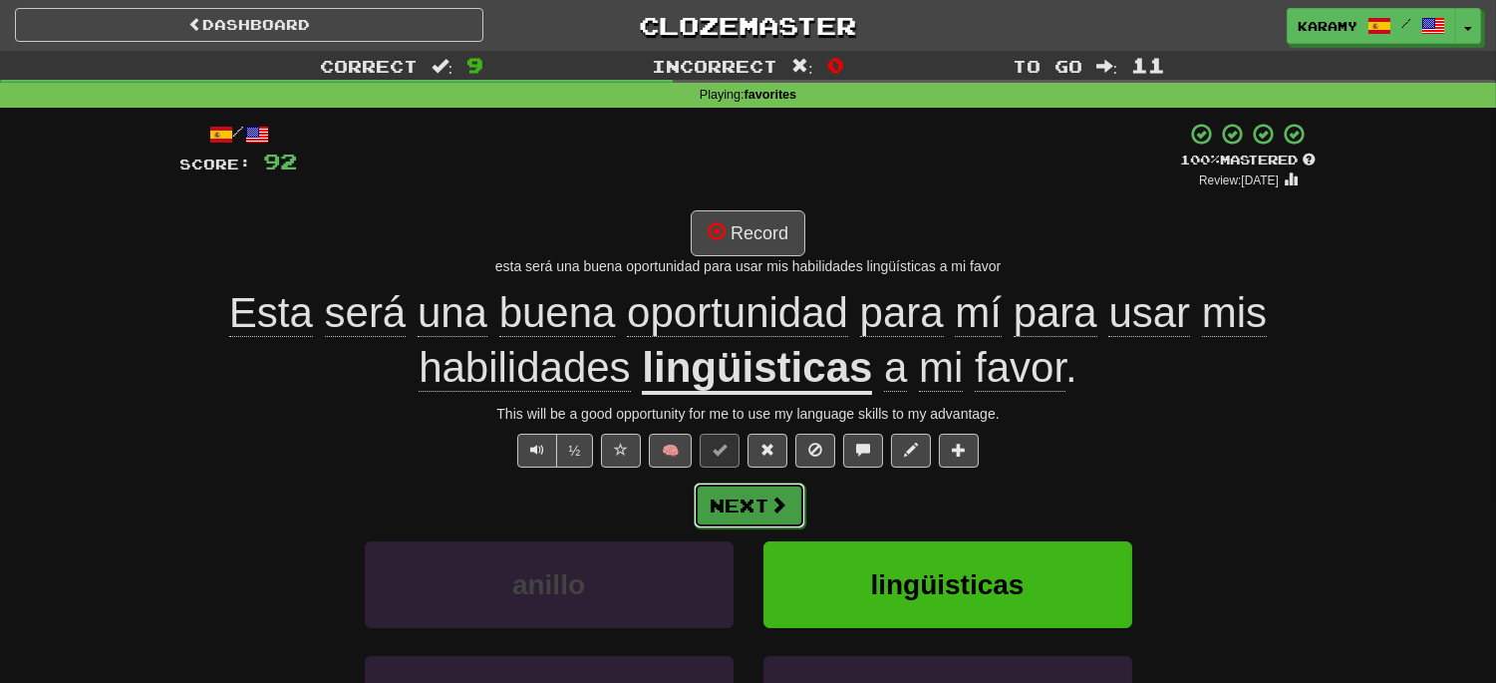
click at [760, 506] on button "Next" at bounding box center [750, 505] width 112 height 46
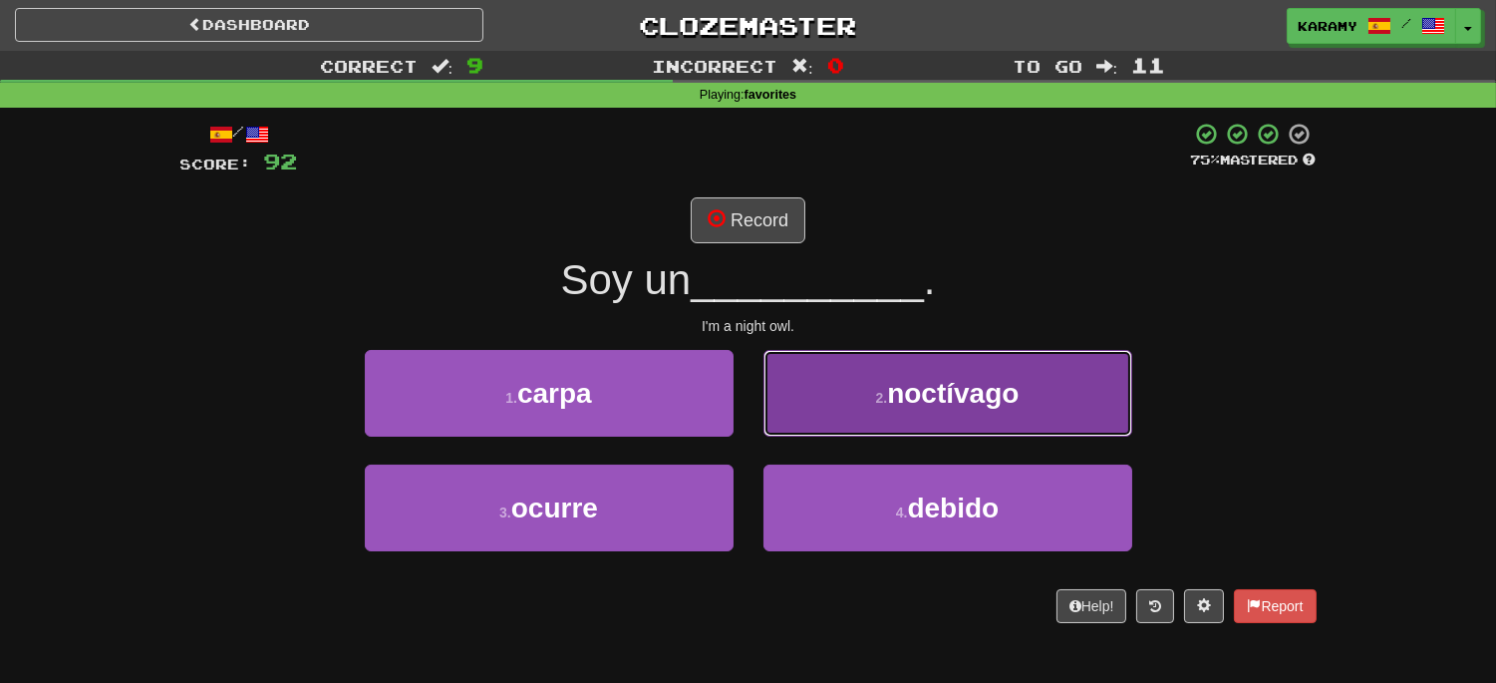
click at [1000, 393] on span "noctívago" at bounding box center [953, 393] width 132 height 31
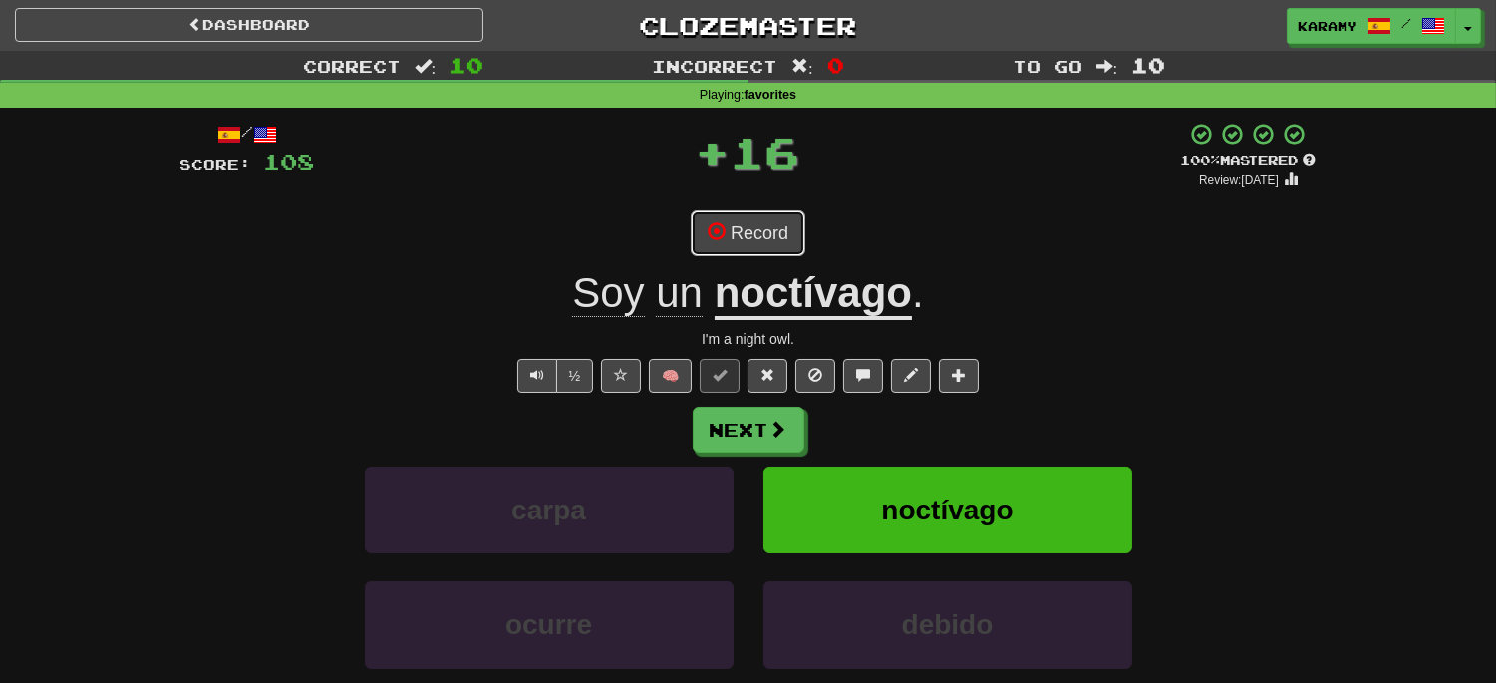
click at [781, 237] on button "Record" at bounding box center [748, 233] width 115 height 46
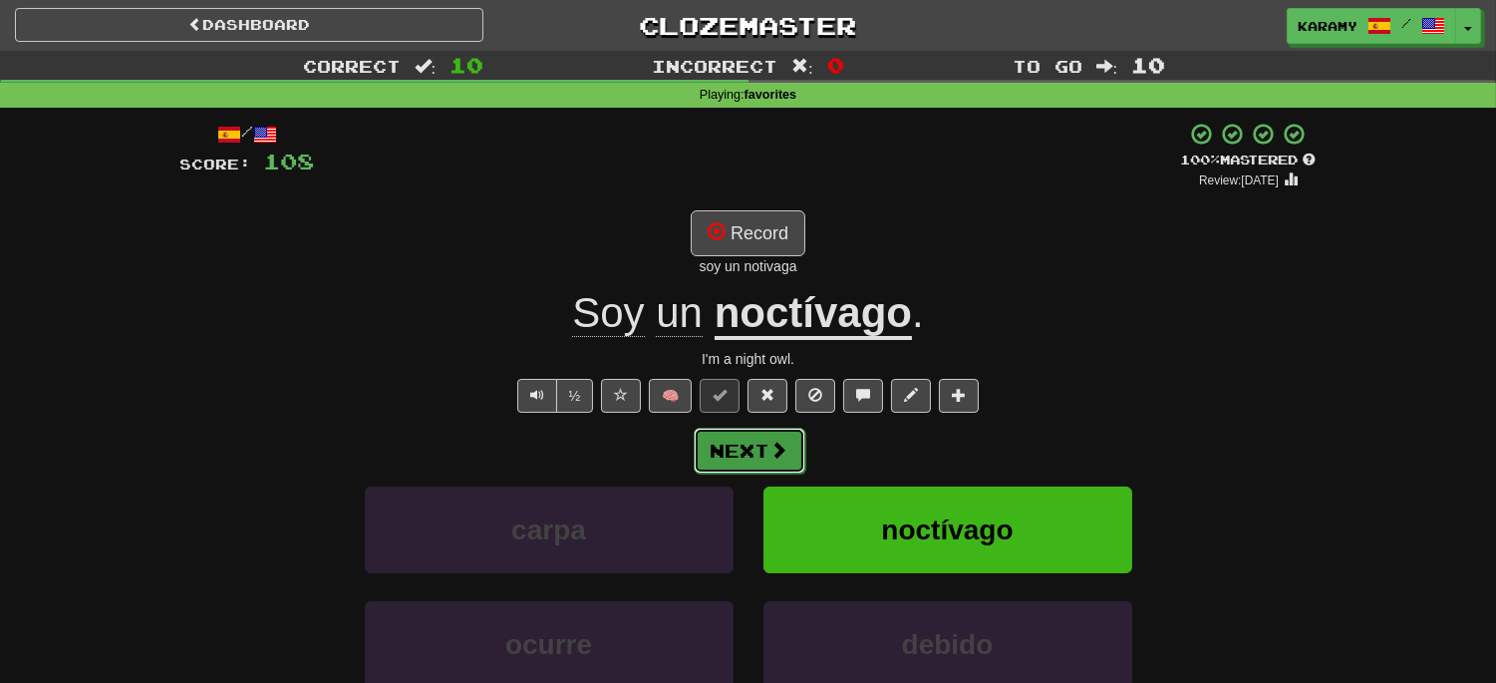
click at [744, 454] on button "Next" at bounding box center [750, 450] width 112 height 46
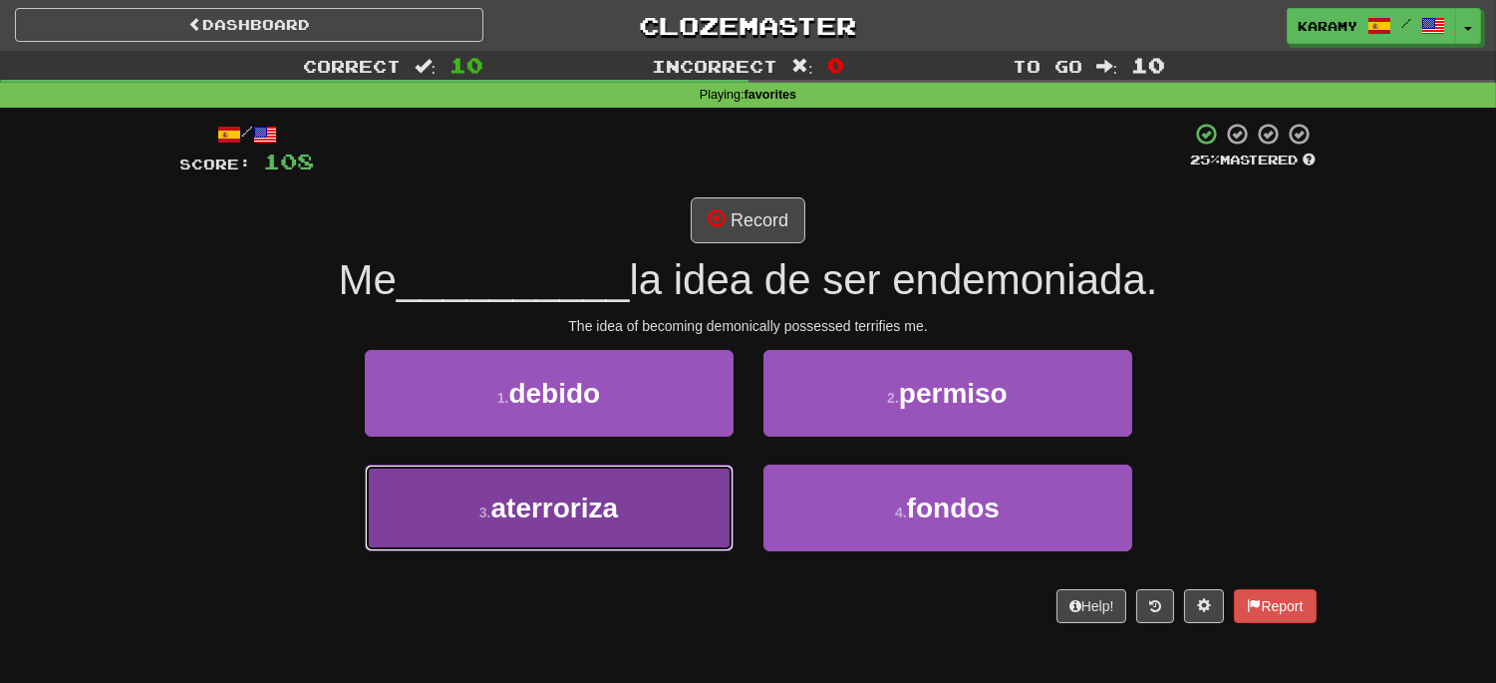
click at [707, 505] on button "3 . aterroriza" at bounding box center [549, 507] width 369 height 87
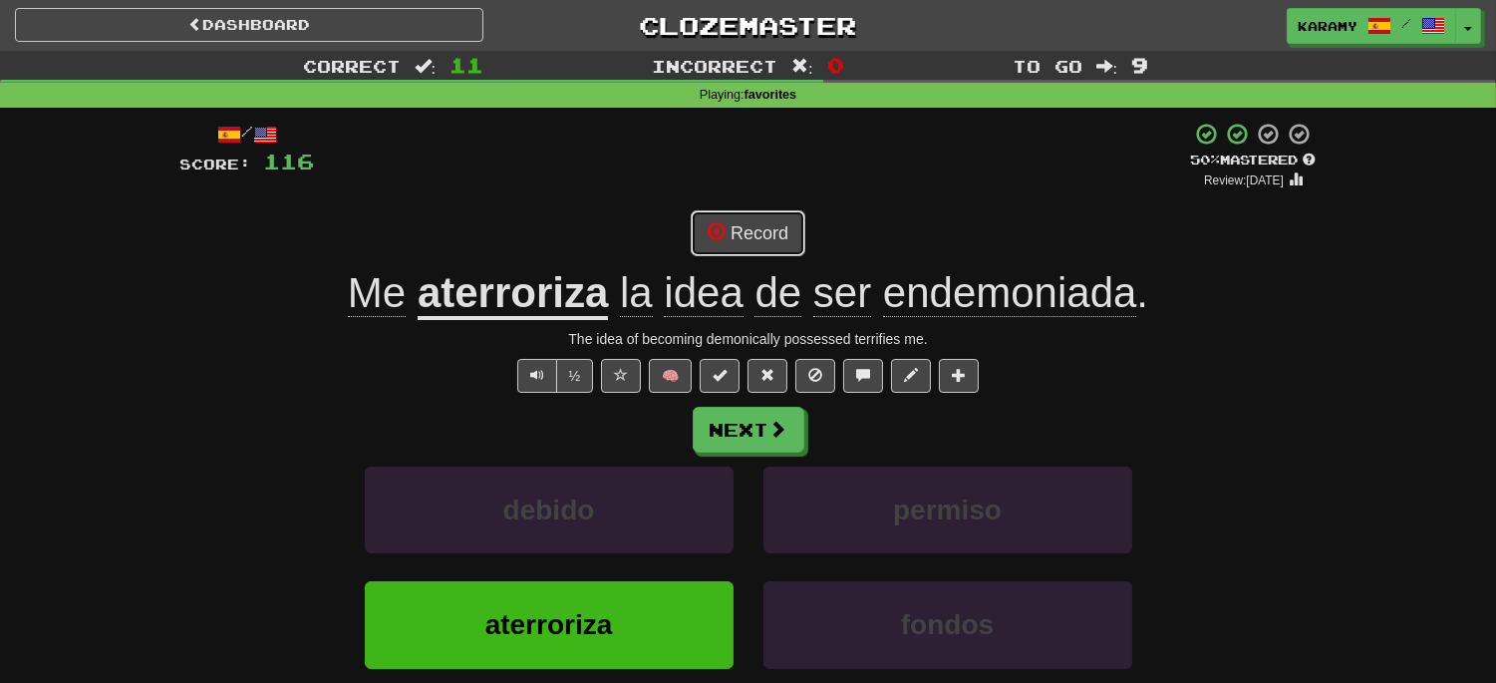
click at [767, 232] on button "Record" at bounding box center [748, 233] width 115 height 46
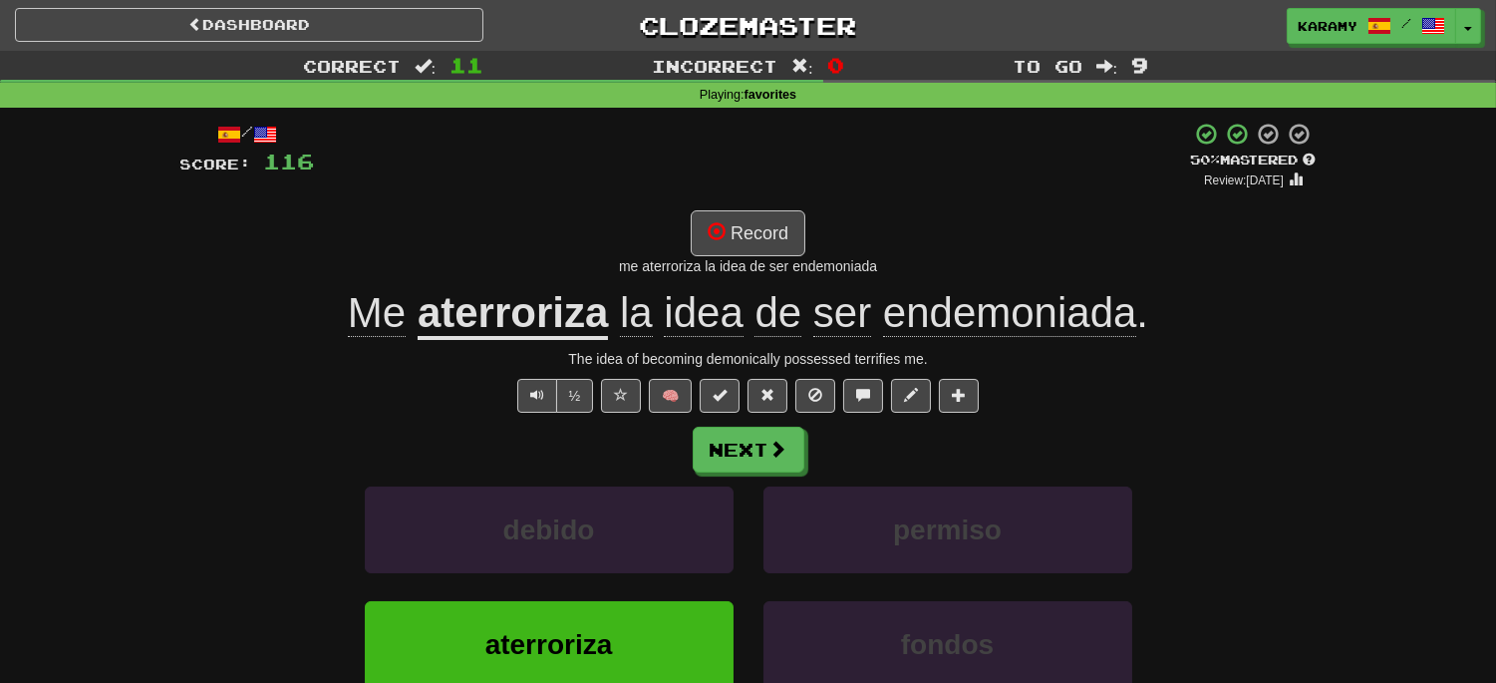
click at [965, 317] on span "endemoniada" at bounding box center [1010, 313] width 254 height 48
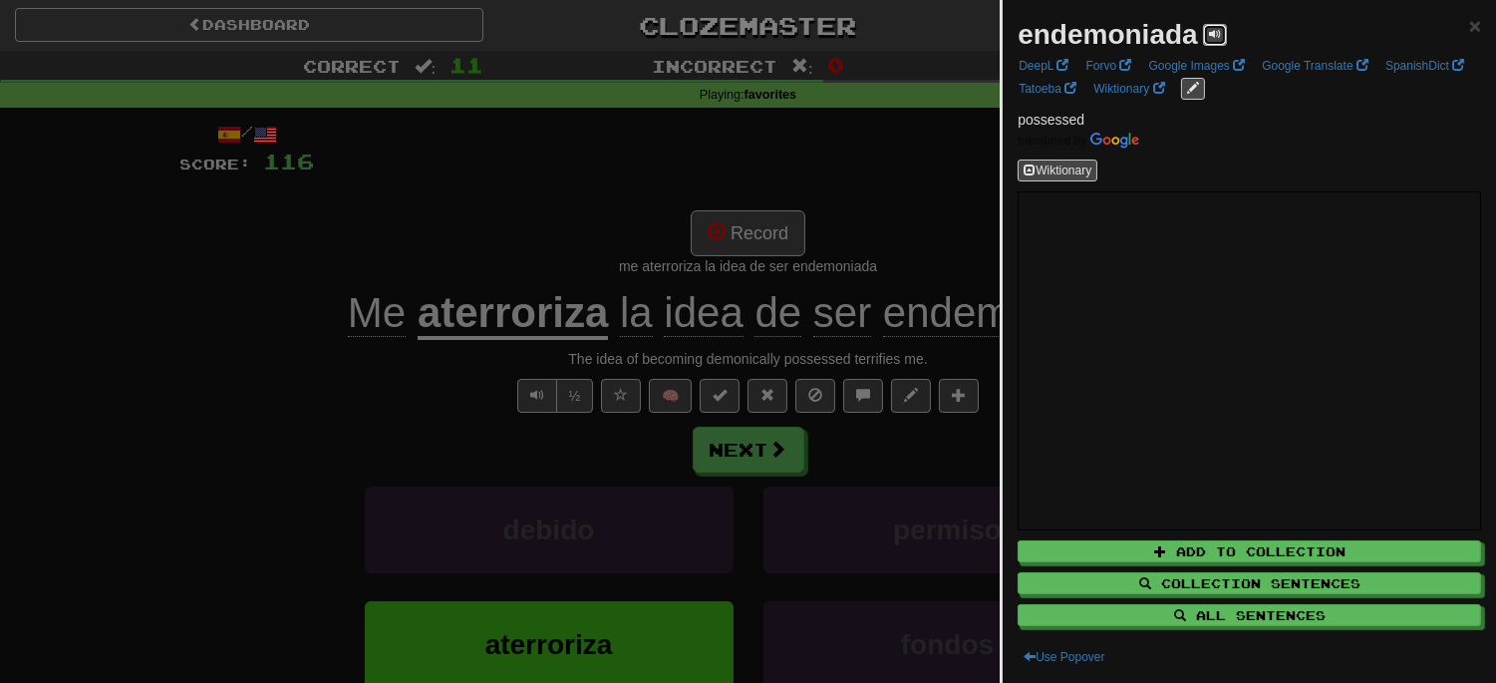
click at [1216, 33] on span at bounding box center [1215, 34] width 12 height 12
click at [1216, 32] on span at bounding box center [1215, 34] width 12 height 12
click at [985, 176] on div at bounding box center [748, 341] width 1496 height 683
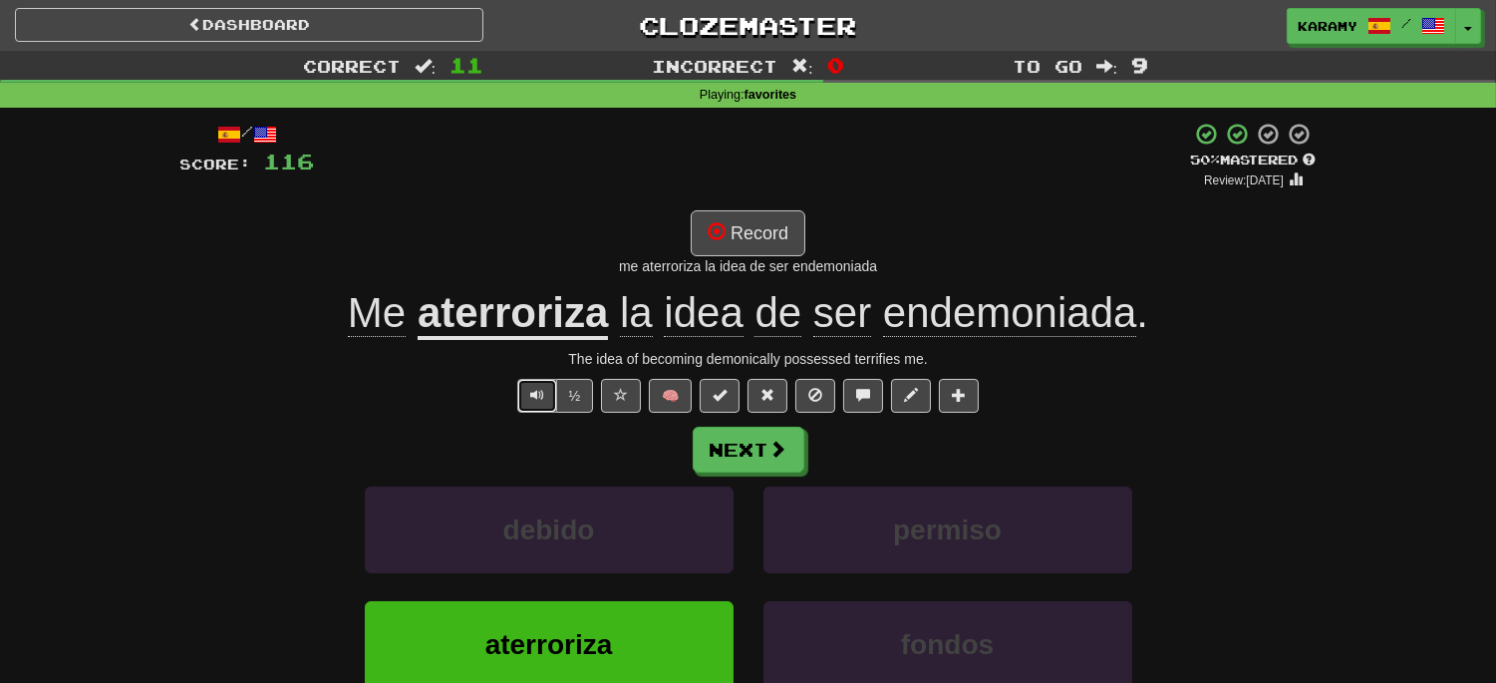
click at [535, 399] on span "Text-to-speech controls" at bounding box center [537, 395] width 14 height 14
click at [752, 236] on button "Record" at bounding box center [748, 233] width 115 height 46
click at [748, 448] on button "Next" at bounding box center [750, 450] width 112 height 46
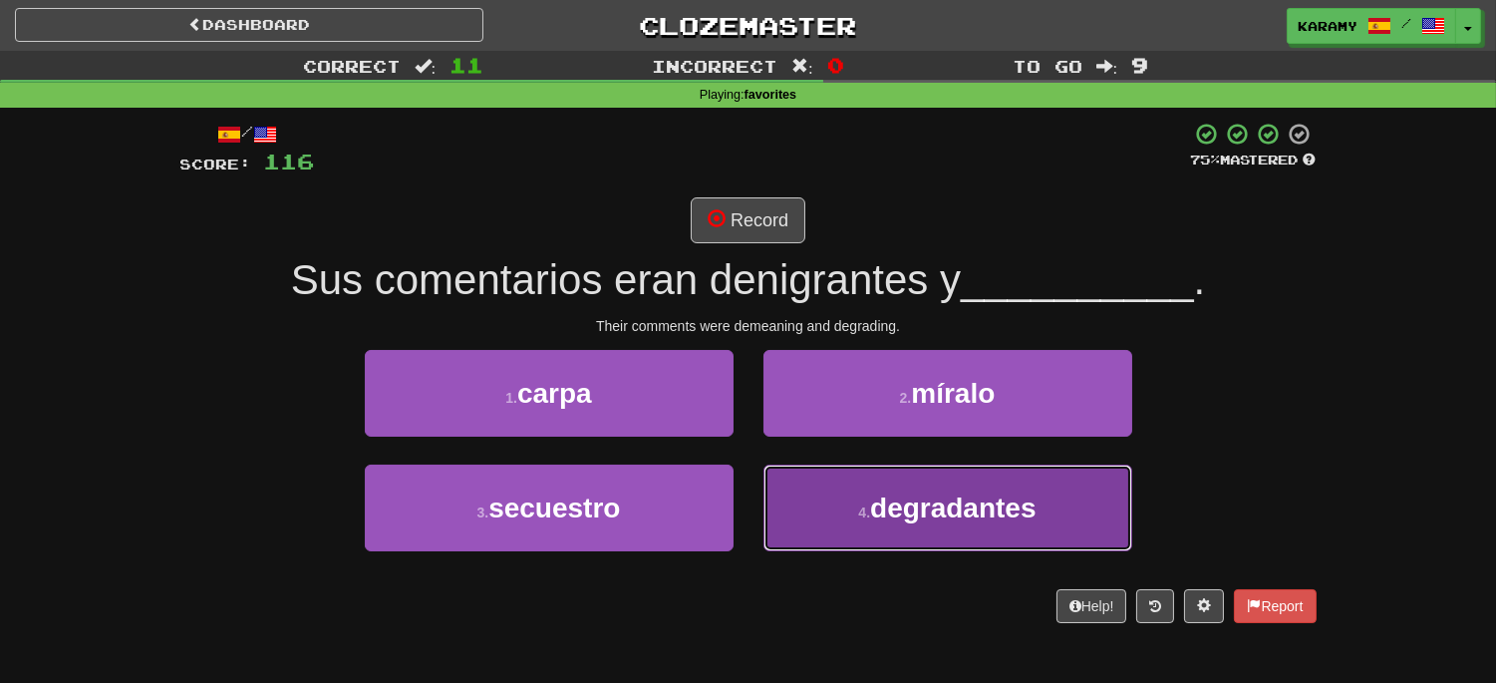
click at [1018, 499] on span "degradantes" at bounding box center [953, 507] width 166 height 31
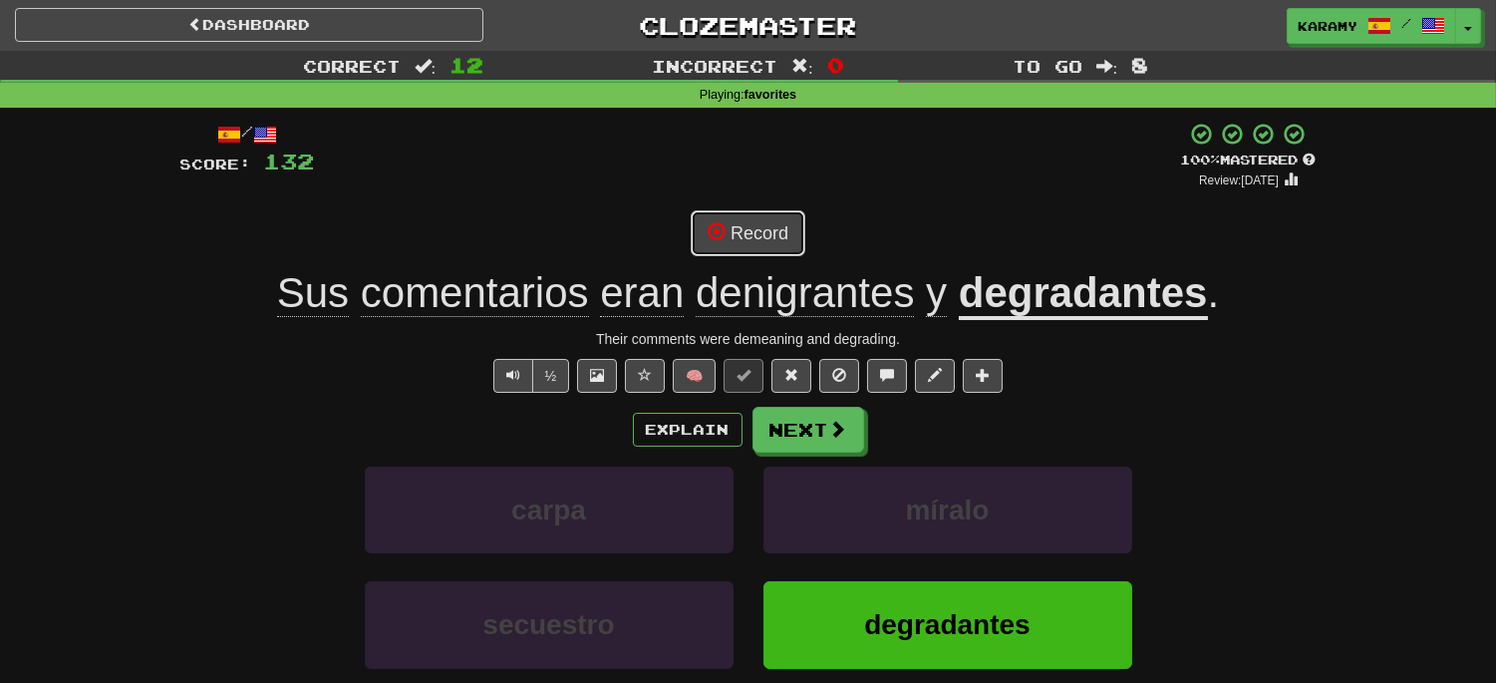
click at [774, 231] on button "Record" at bounding box center [748, 233] width 115 height 46
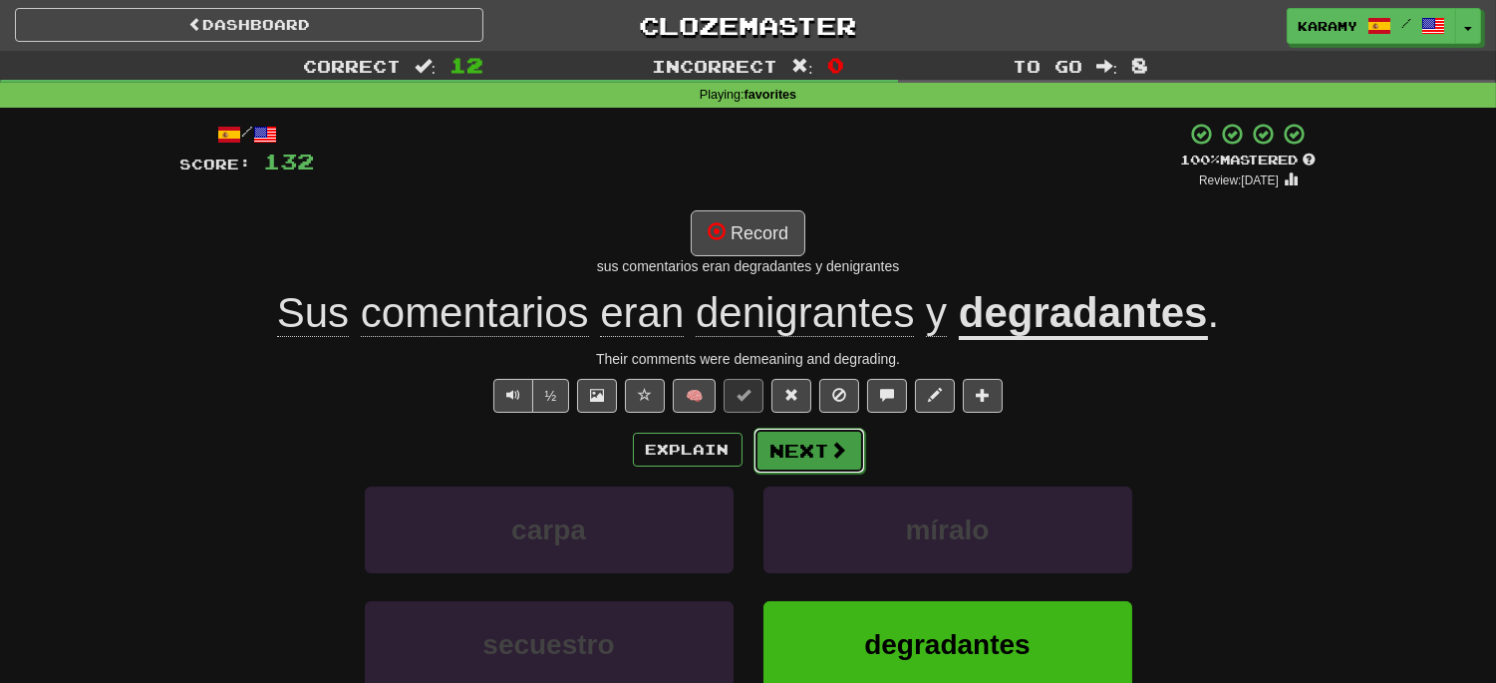
click at [823, 440] on button "Next" at bounding box center [809, 450] width 112 height 46
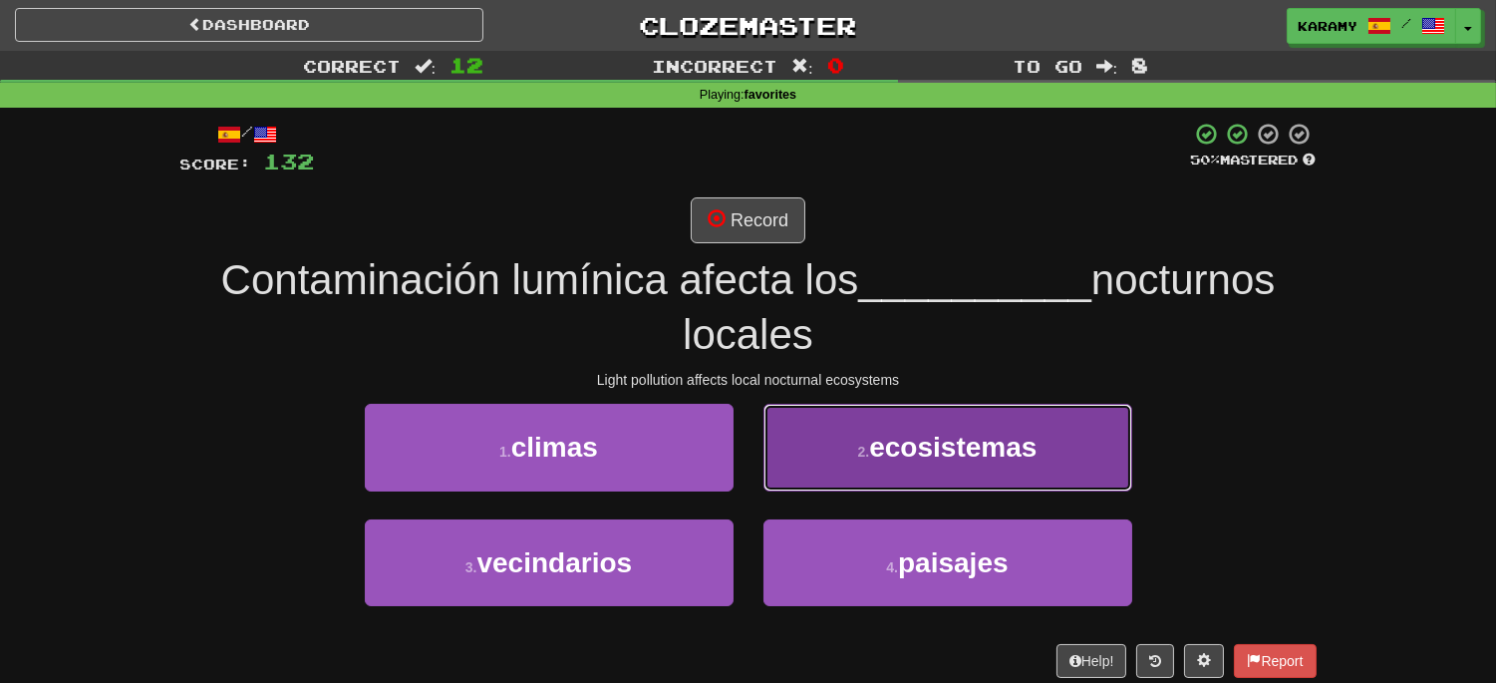
click at [958, 460] on span "ecosistemas" at bounding box center [952, 446] width 167 height 31
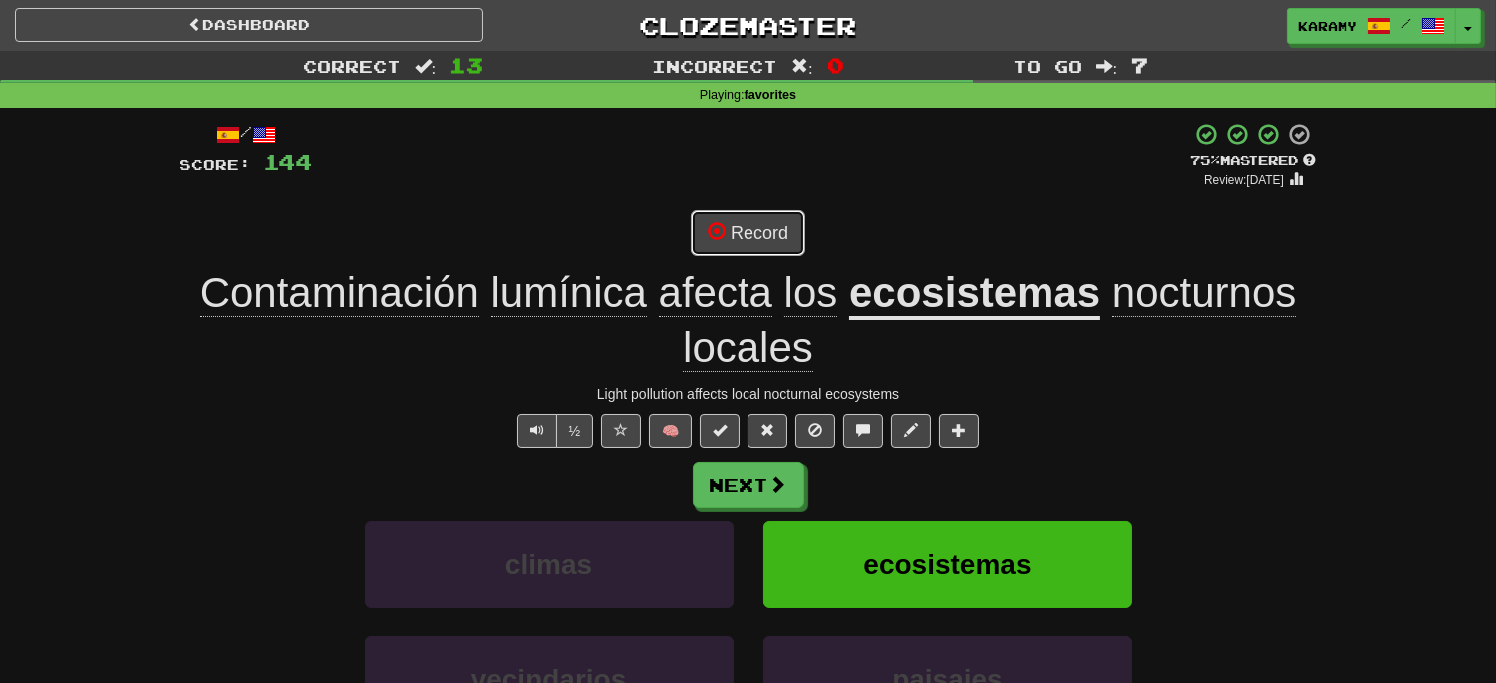
click at [773, 231] on button "Record" at bounding box center [748, 233] width 115 height 46
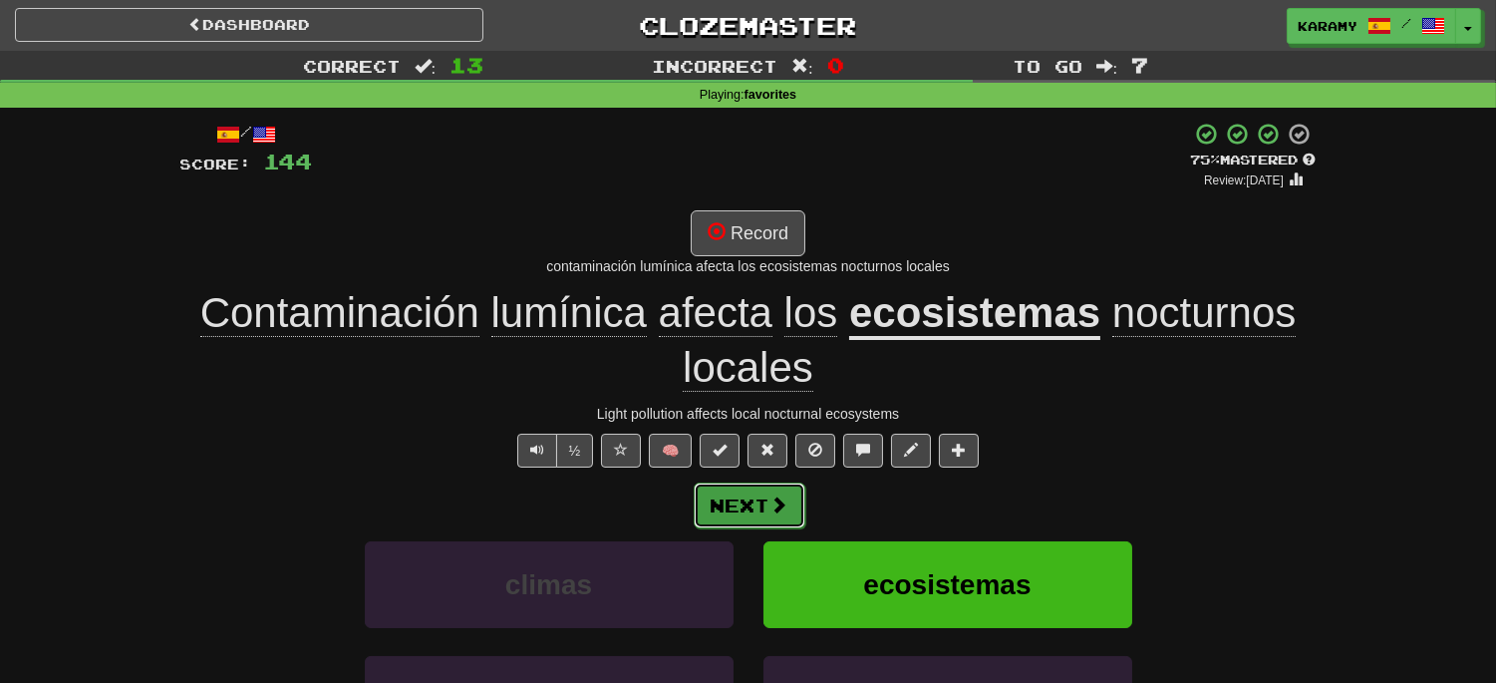
click at [772, 513] on span at bounding box center [779, 504] width 18 height 18
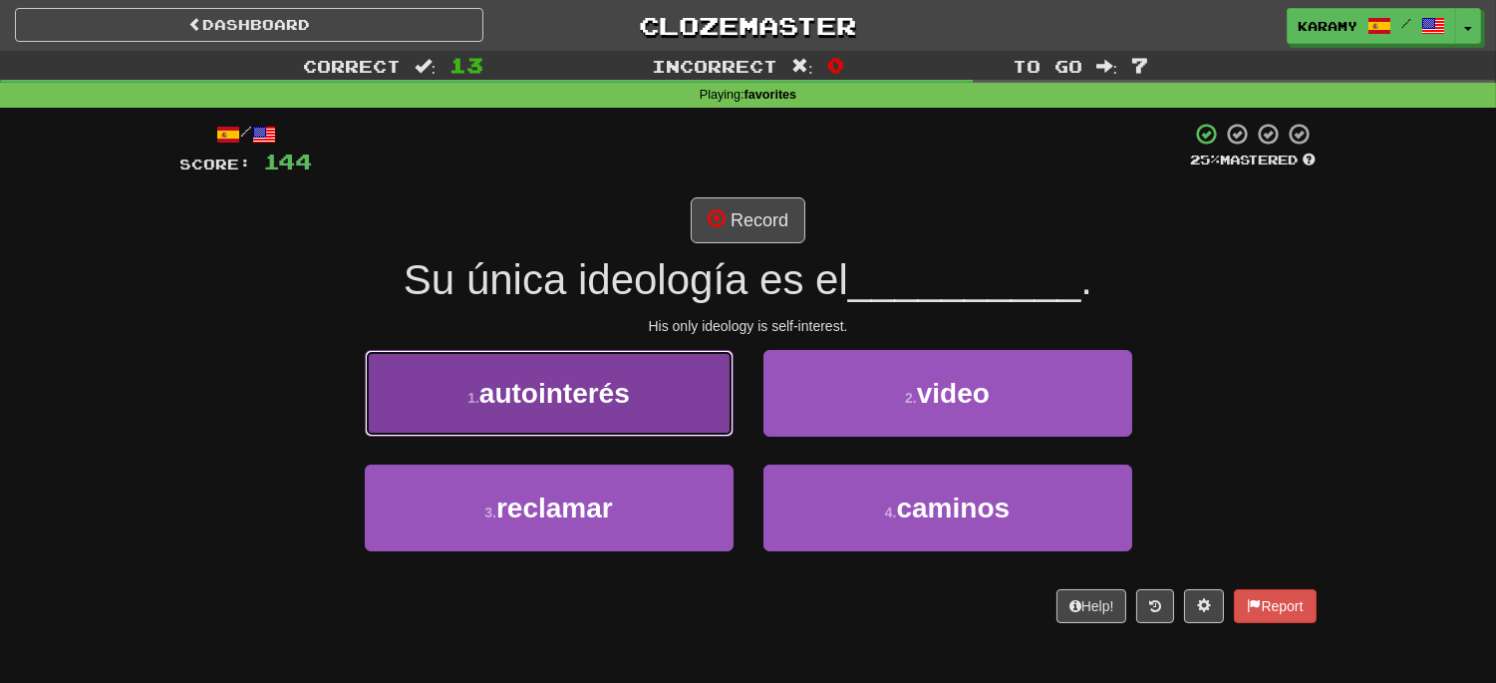
click at [665, 392] on button "1 . autointerés" at bounding box center [549, 393] width 369 height 87
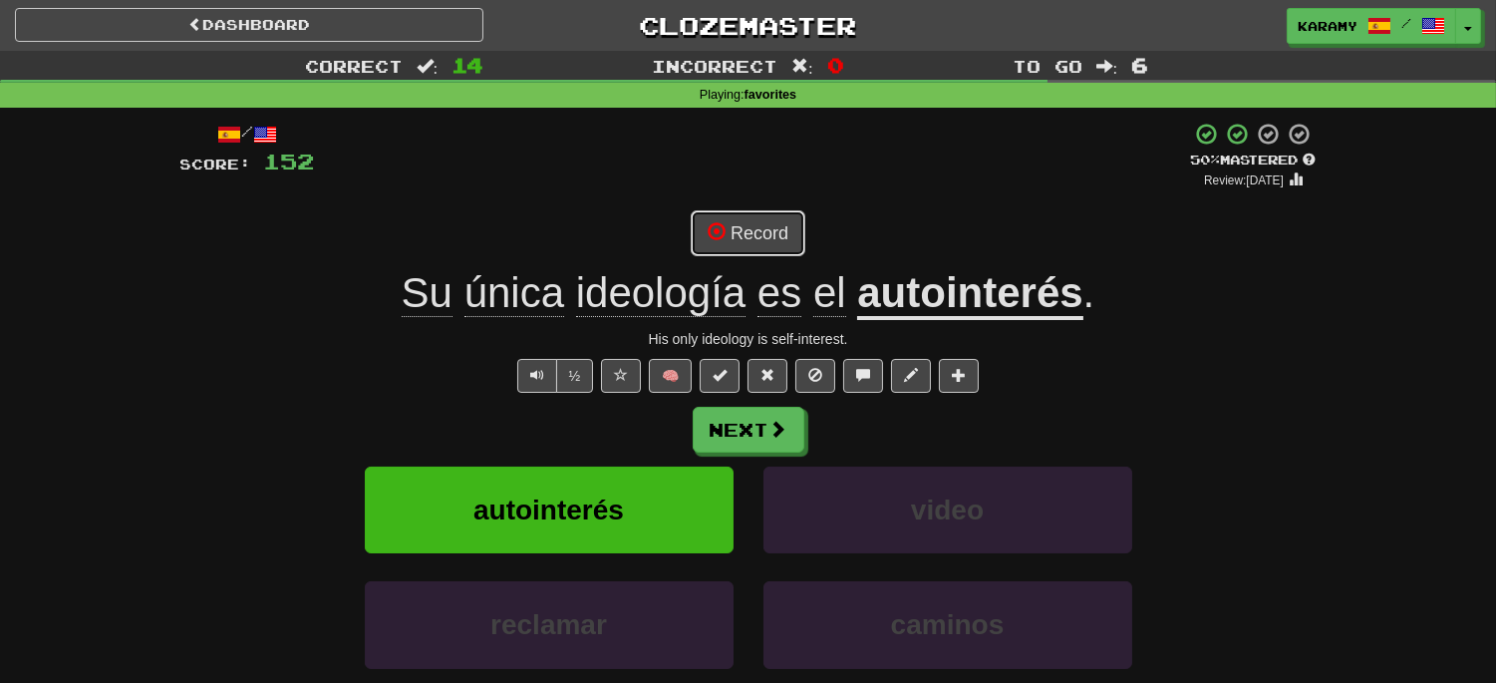
click at [769, 236] on button "Record" at bounding box center [748, 233] width 115 height 46
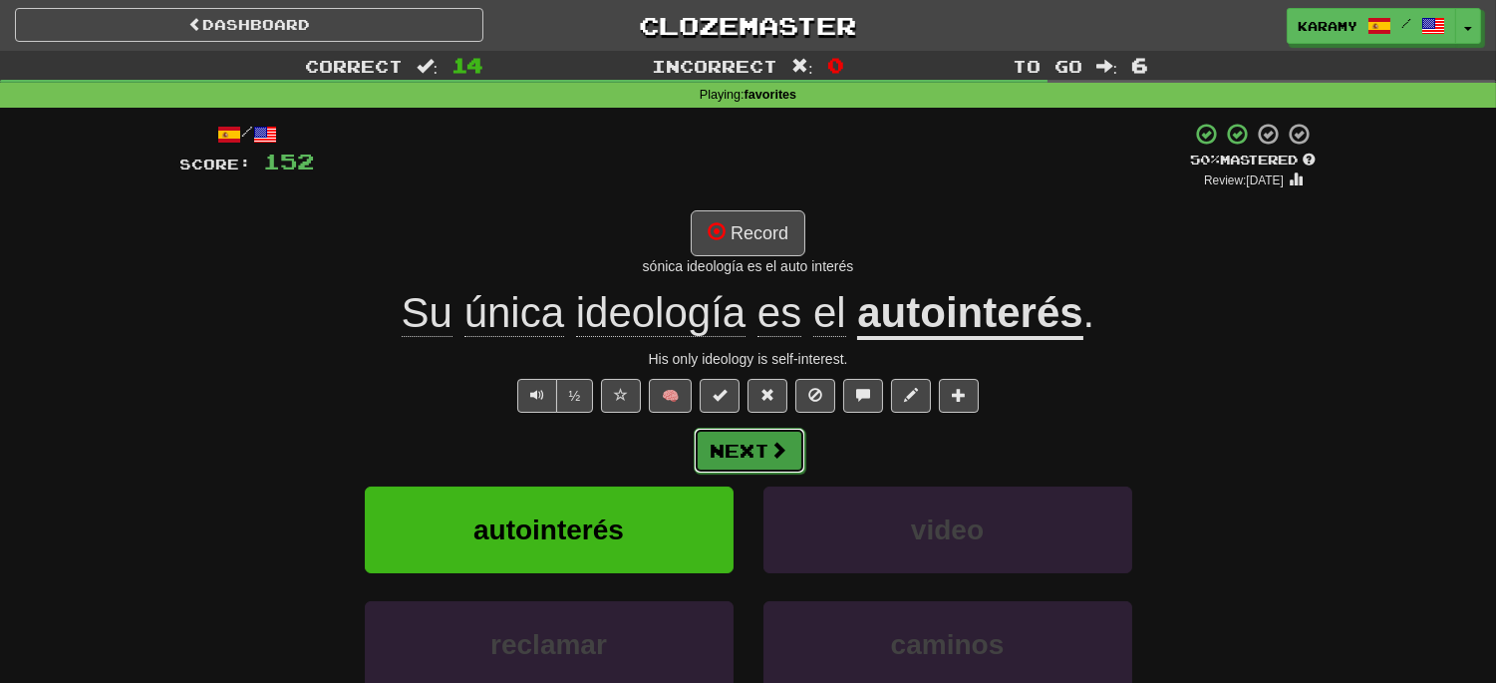
click at [770, 458] on span at bounding box center [779, 449] width 18 height 18
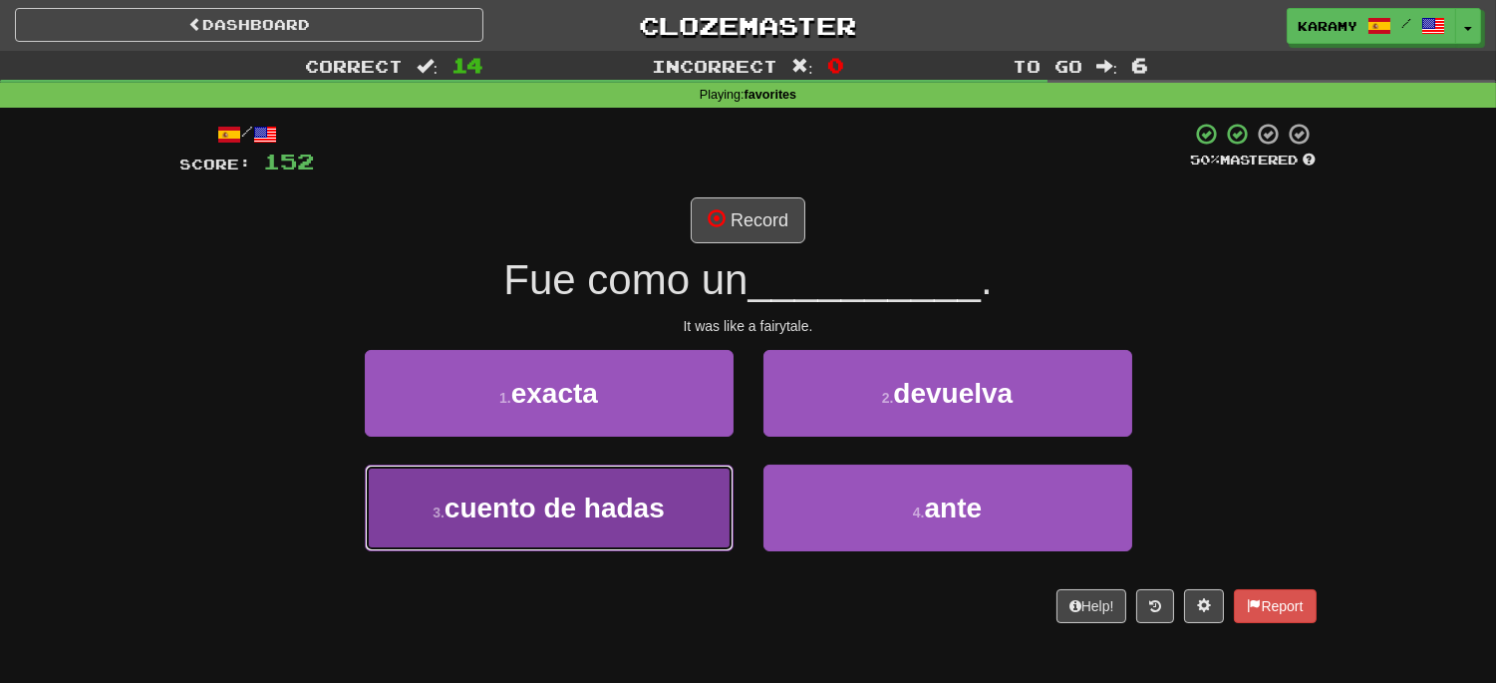
click at [682, 505] on button "3 . cuento de hadas" at bounding box center [549, 507] width 369 height 87
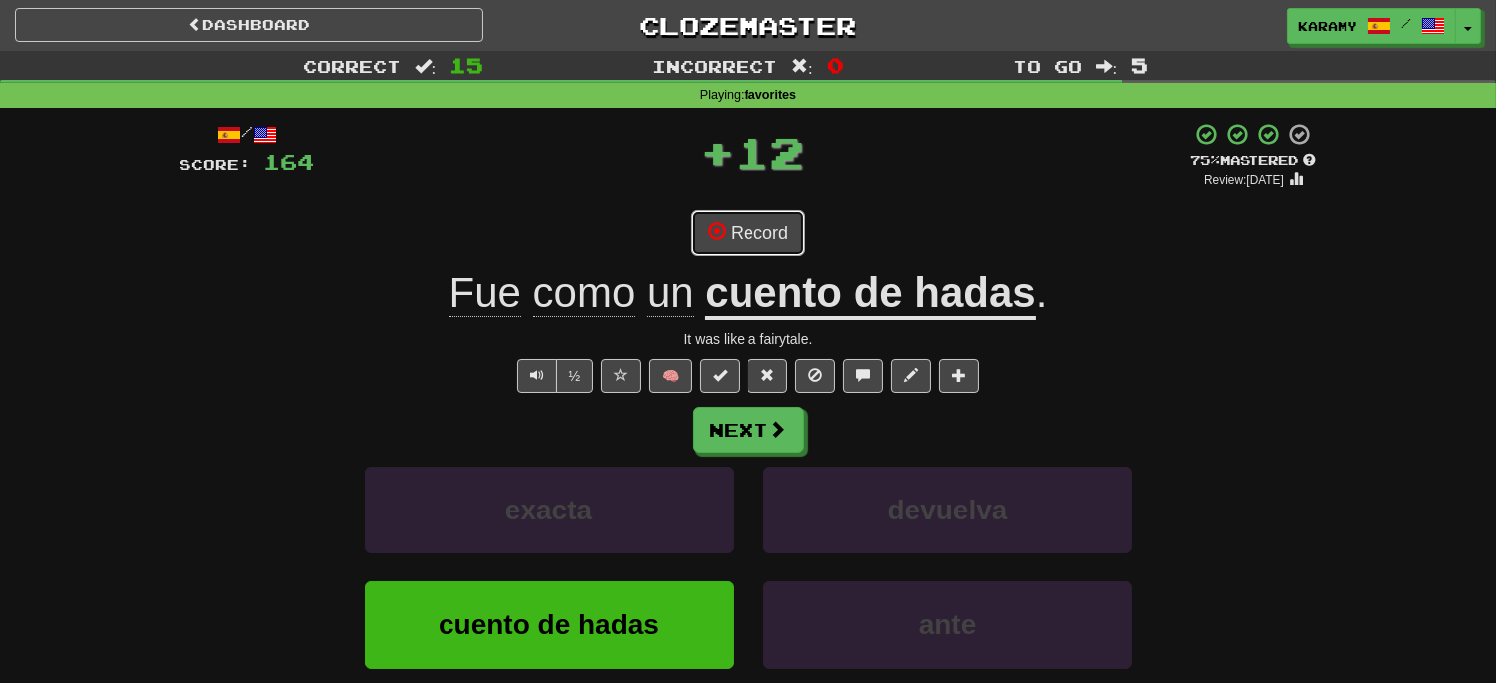
click at [773, 245] on button "Record" at bounding box center [748, 233] width 115 height 46
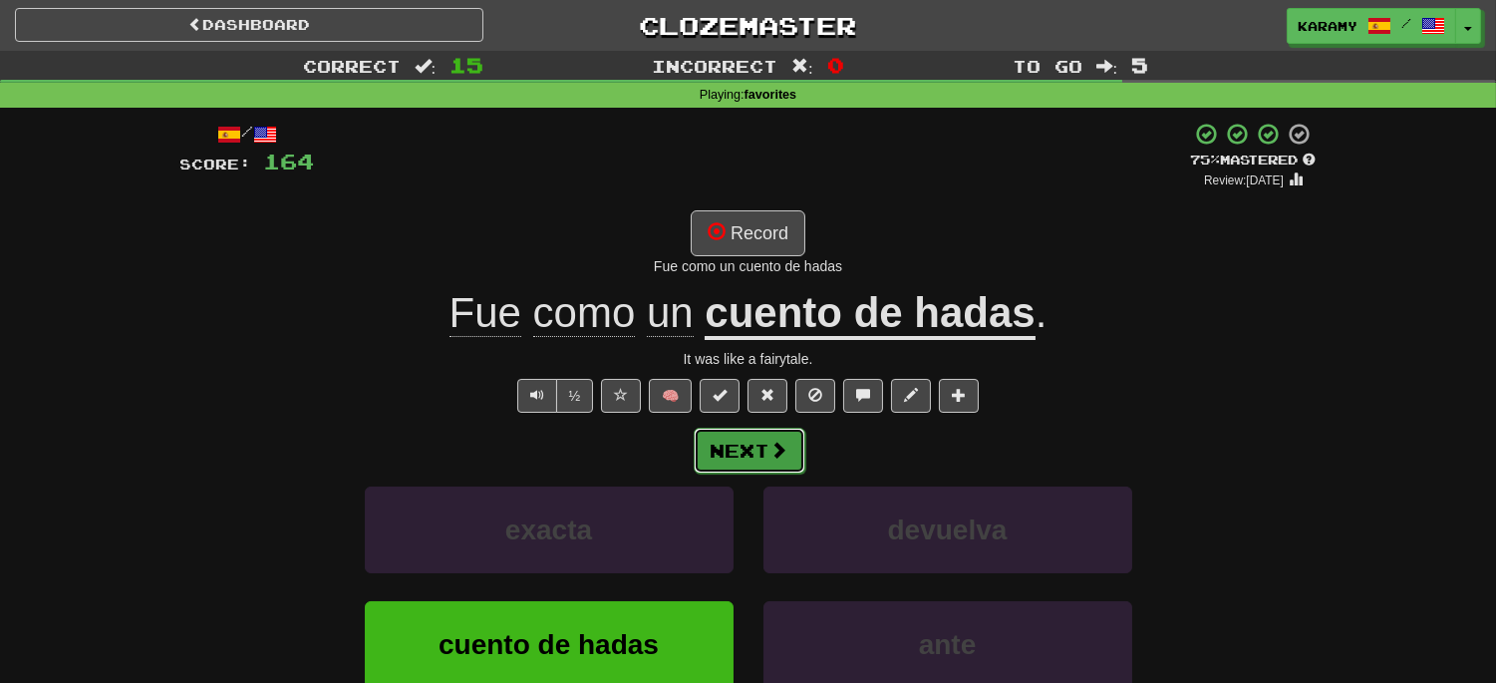
click at [754, 443] on button "Next" at bounding box center [750, 450] width 112 height 46
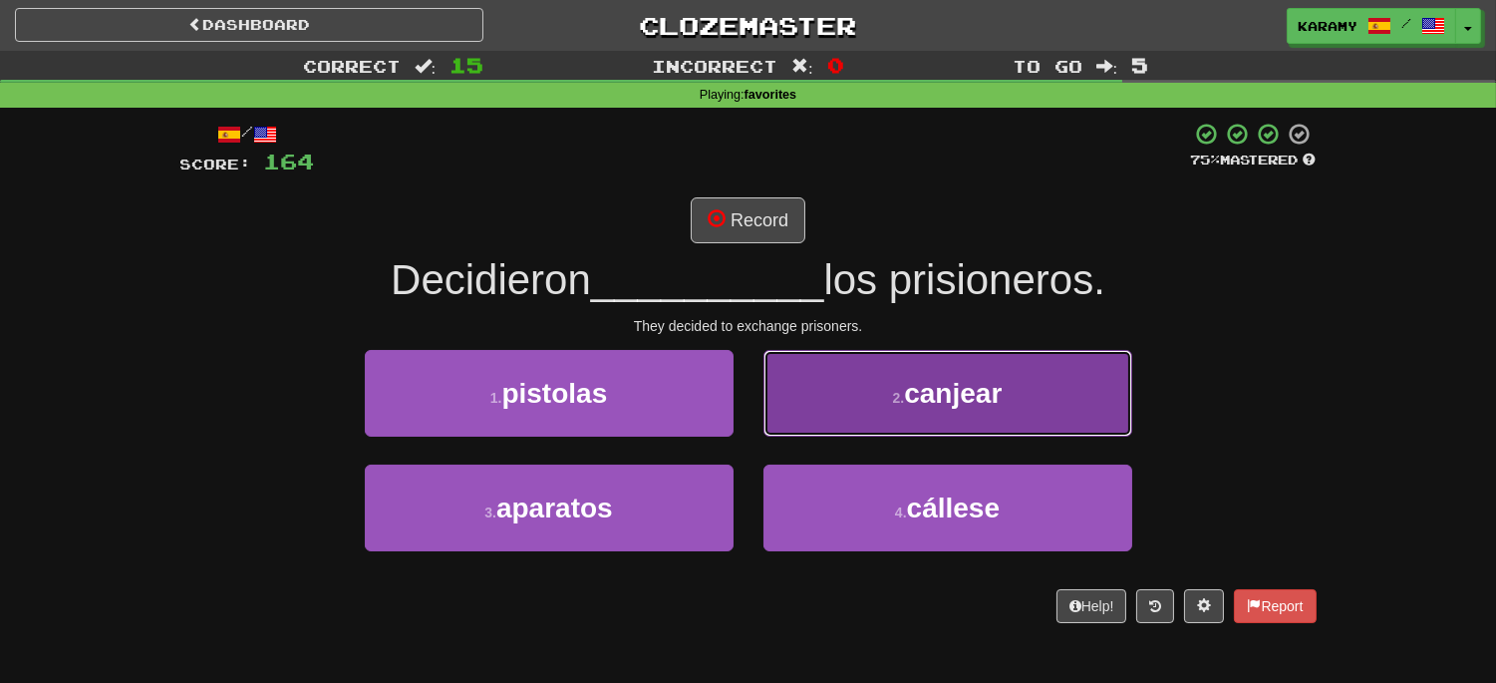
click at [1042, 403] on button "2 . canjear" at bounding box center [947, 393] width 369 height 87
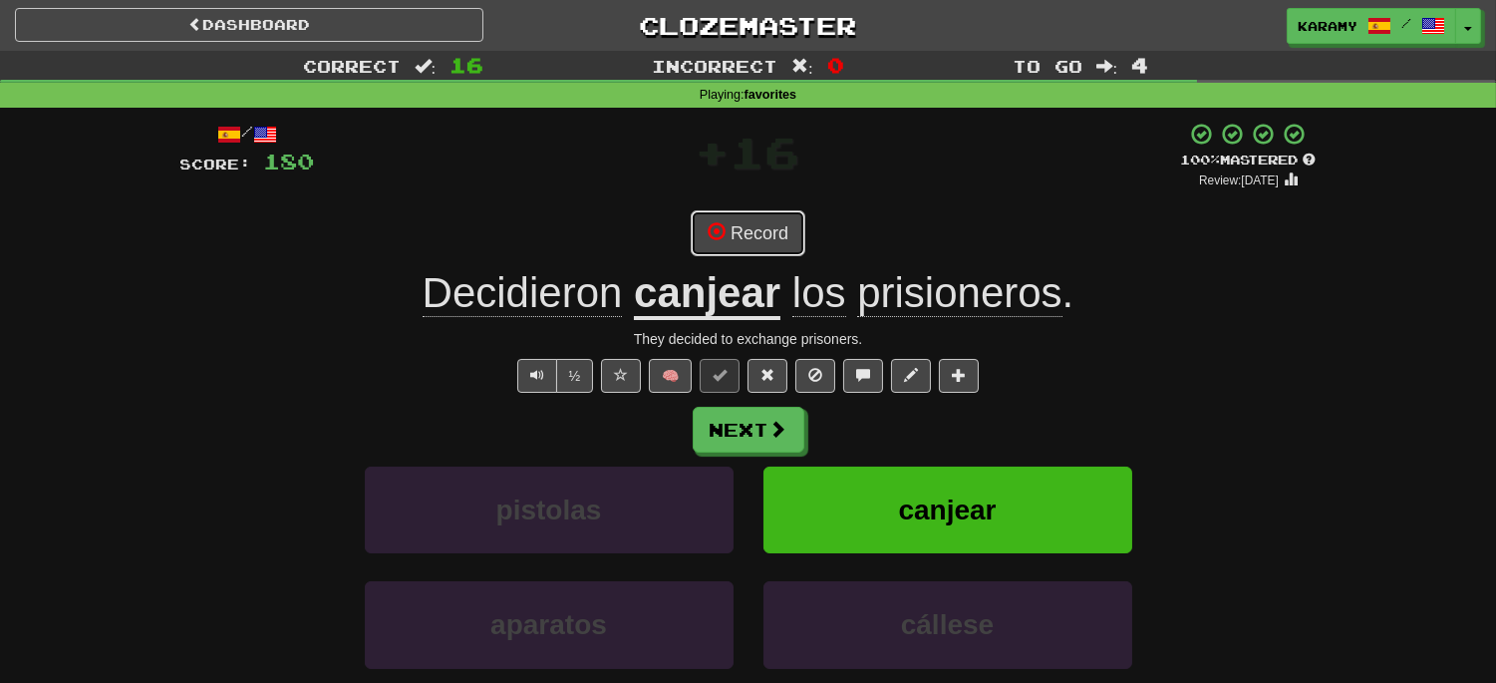
click at [770, 234] on button "Record" at bounding box center [748, 233] width 115 height 46
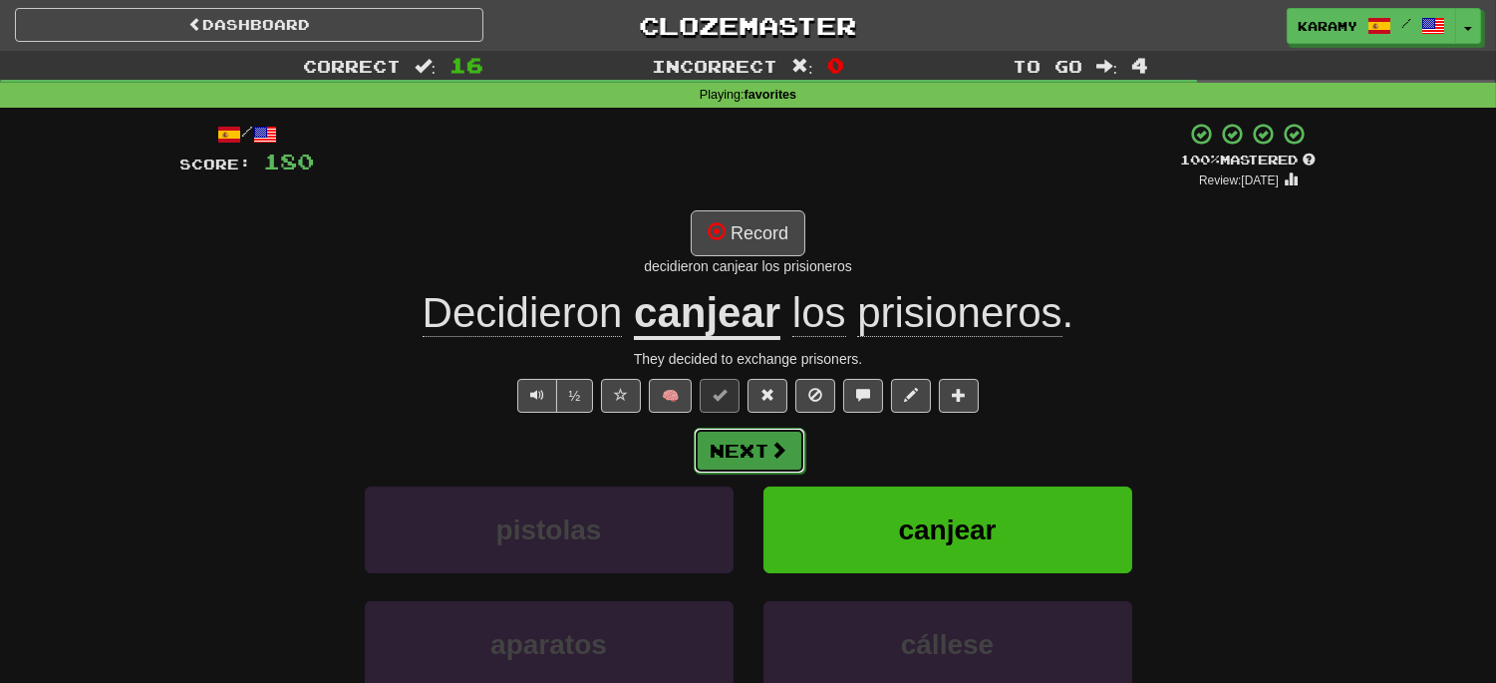
click at [771, 443] on span at bounding box center [779, 449] width 18 height 18
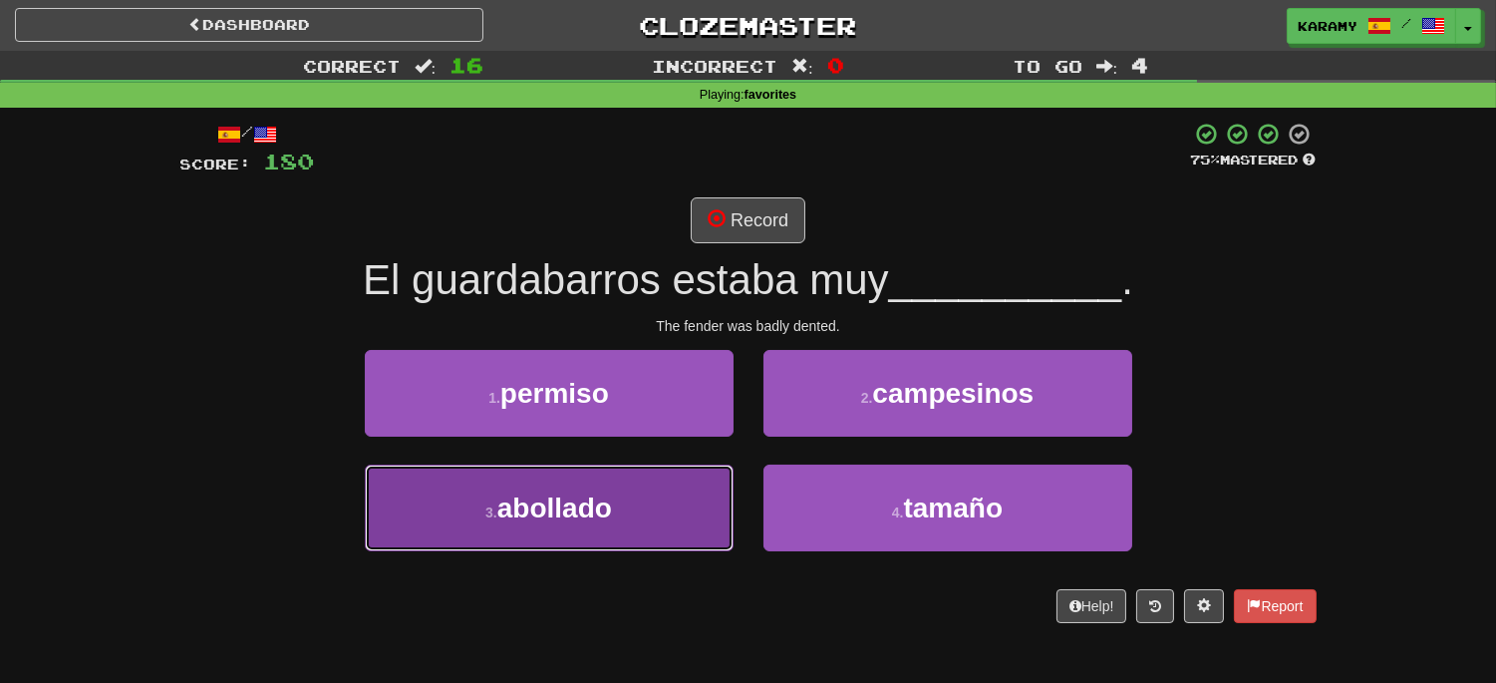
click at [652, 514] on button "3 . abollado" at bounding box center [549, 507] width 369 height 87
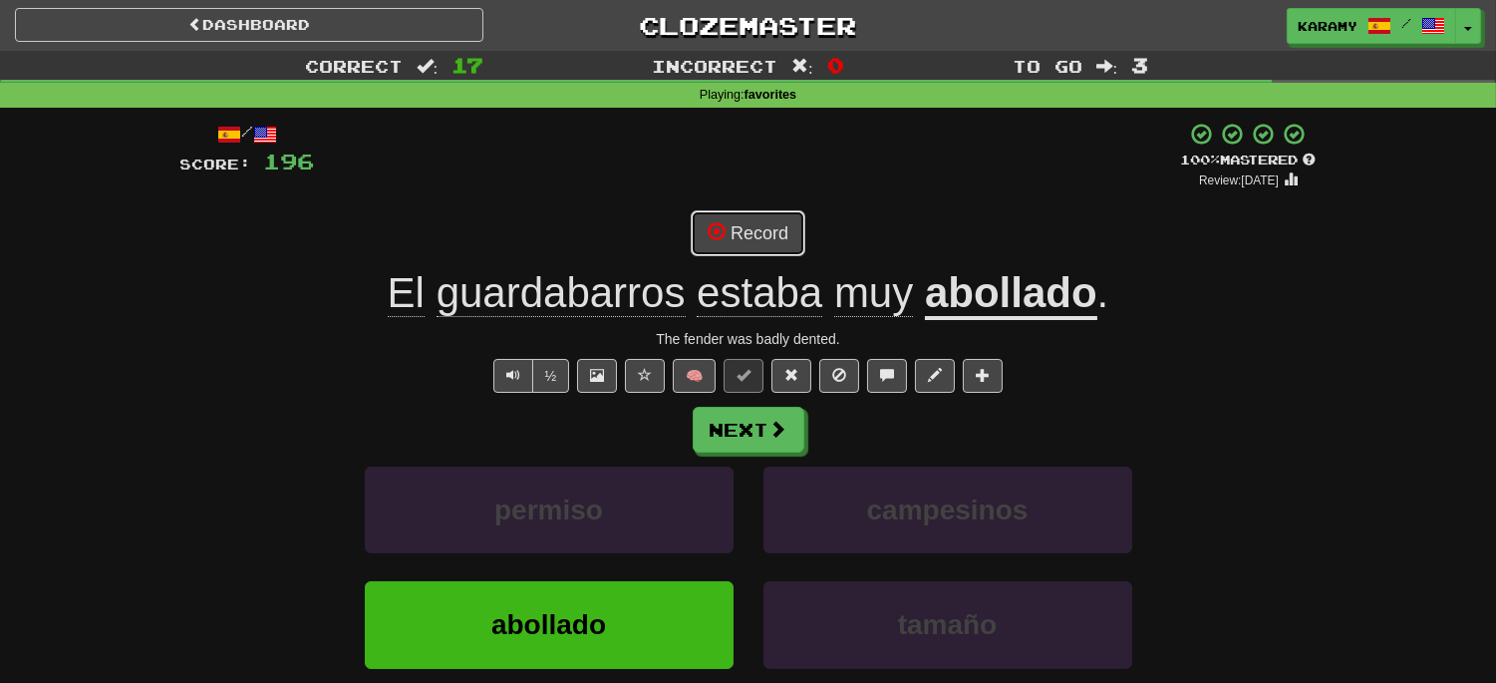
click at [751, 230] on button "Record" at bounding box center [748, 233] width 115 height 46
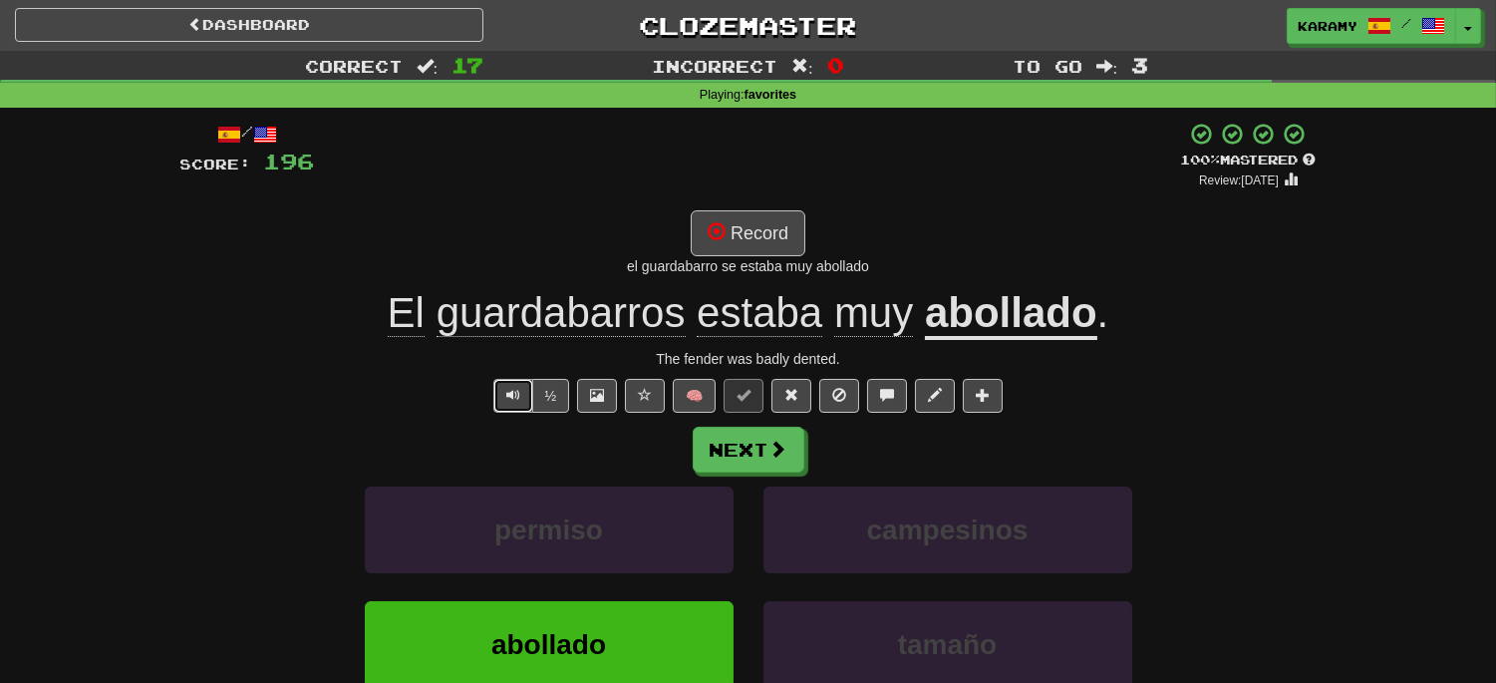
click at [506, 401] on button "Text-to-speech controls" at bounding box center [513, 396] width 40 height 34
click at [762, 234] on button "Record" at bounding box center [748, 233] width 115 height 46
click at [788, 456] on button "Next" at bounding box center [750, 450] width 112 height 46
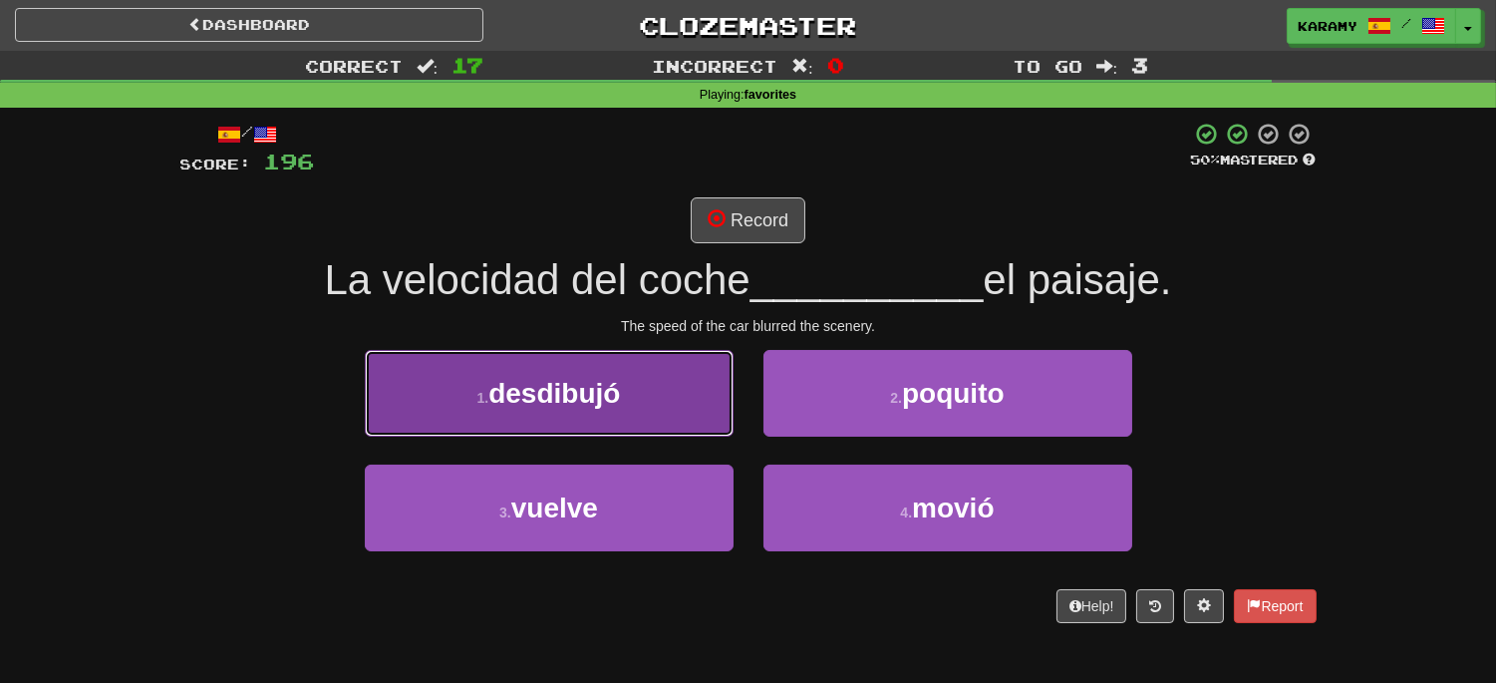
click at [678, 404] on button "1 . desdibujó" at bounding box center [549, 393] width 369 height 87
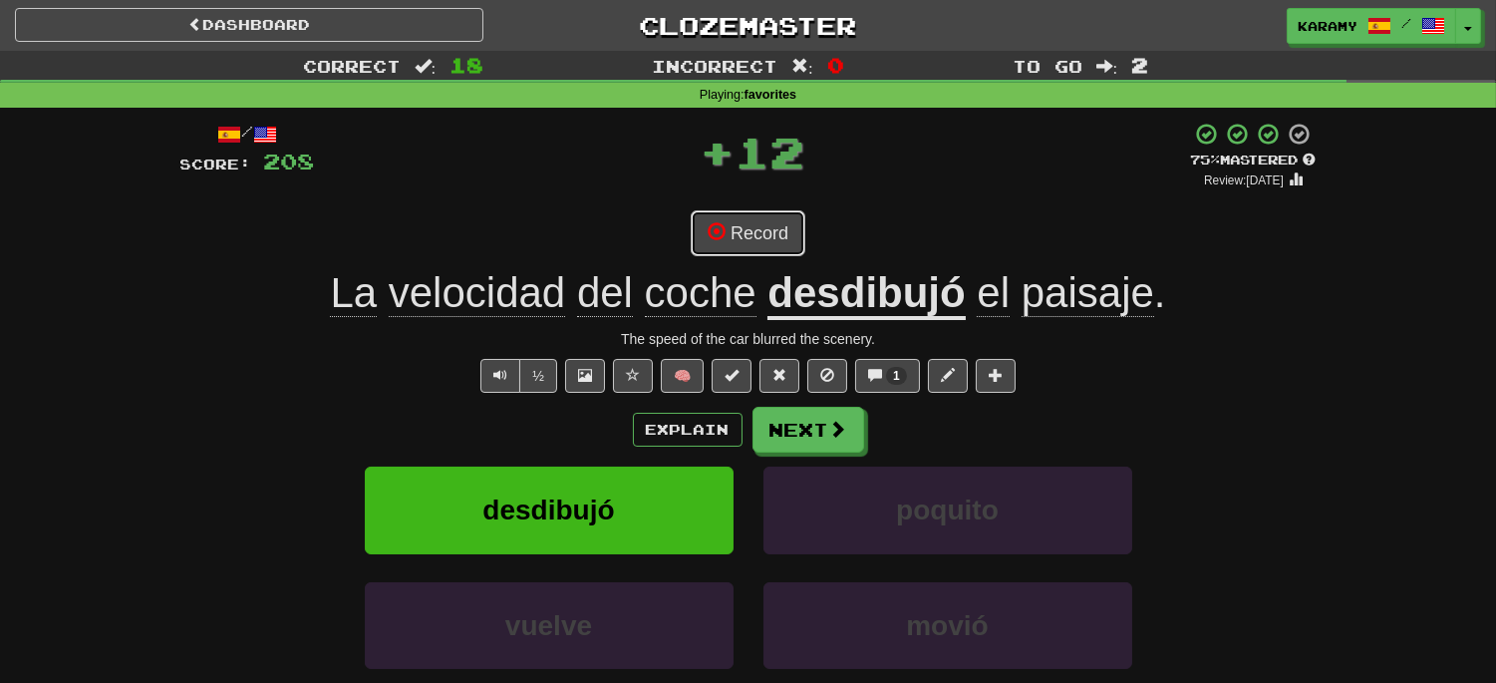
click at [774, 234] on button "Record" at bounding box center [748, 233] width 115 height 46
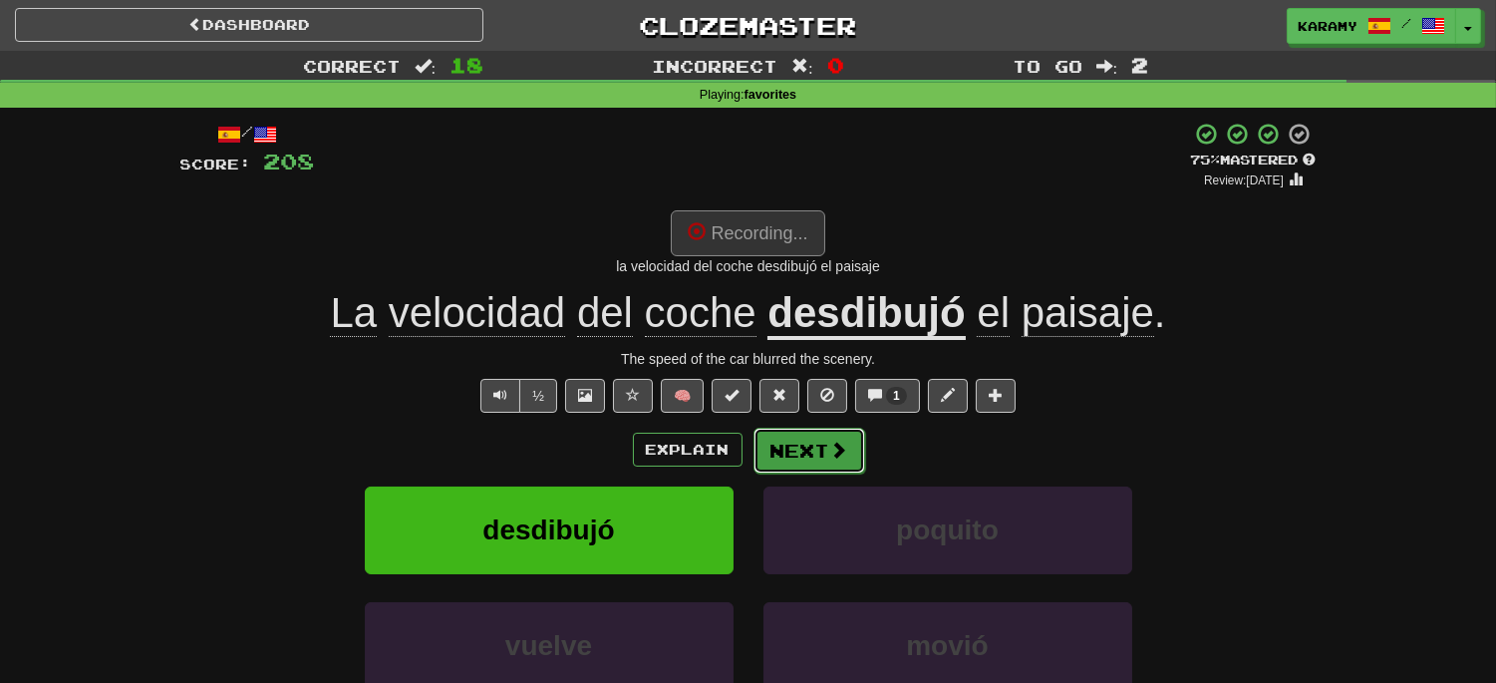
click at [838, 450] on span at bounding box center [839, 449] width 18 height 18
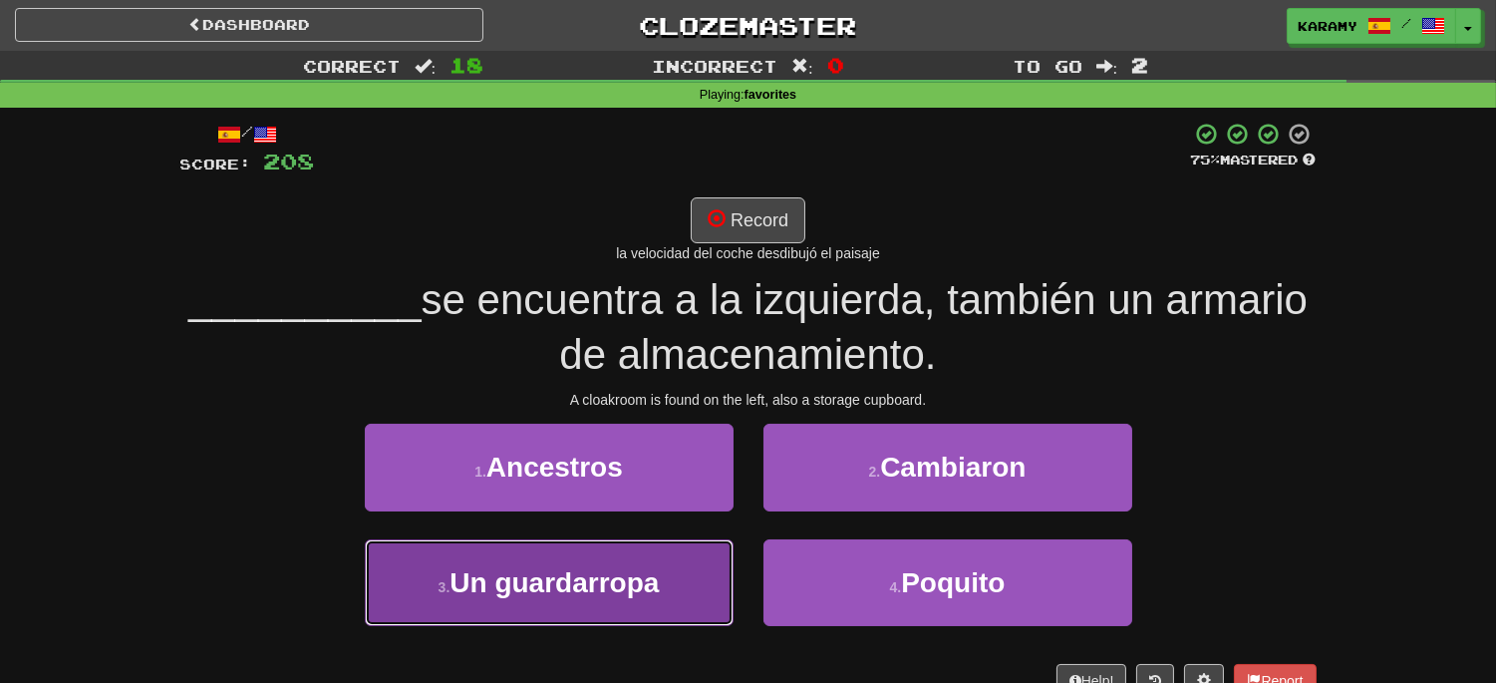
click at [635, 585] on span "Un guardarropa" at bounding box center [553, 582] width 209 height 31
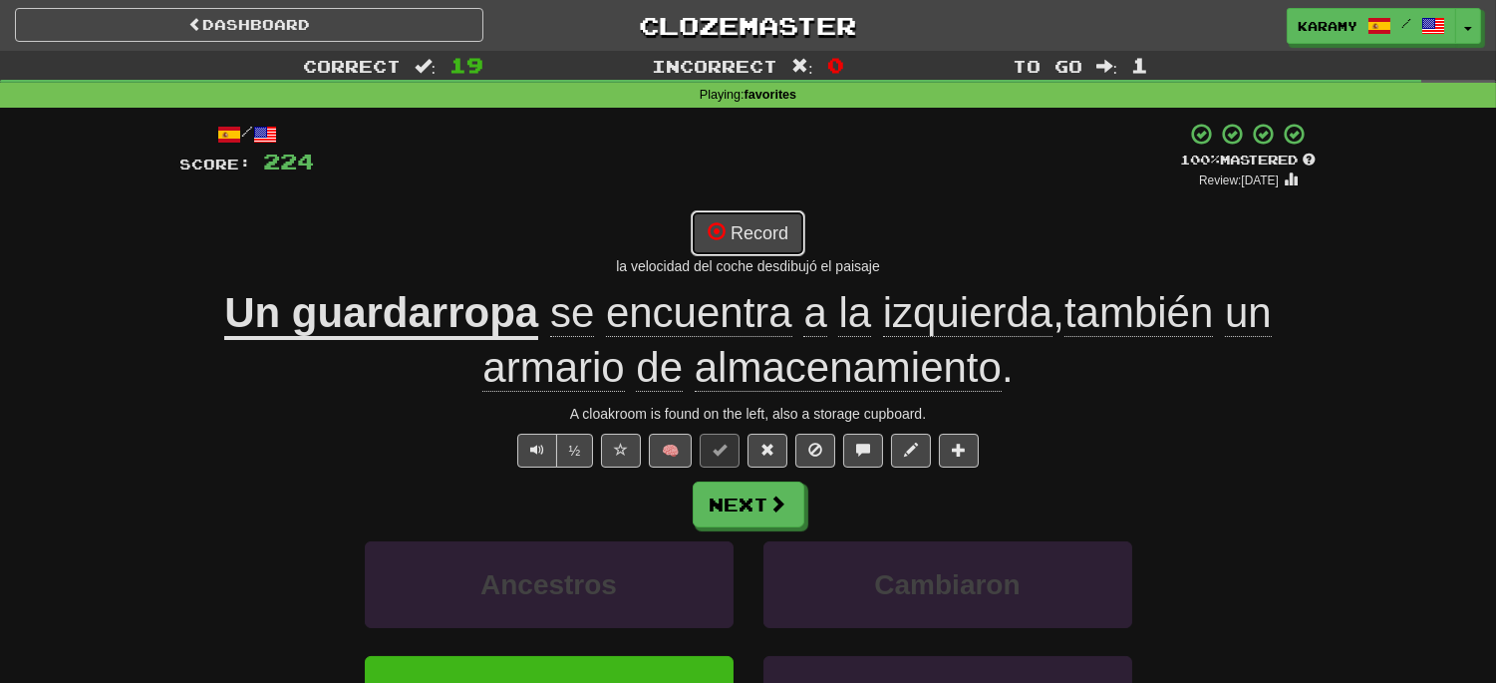
click at [781, 235] on button "Record" at bounding box center [748, 233] width 115 height 46
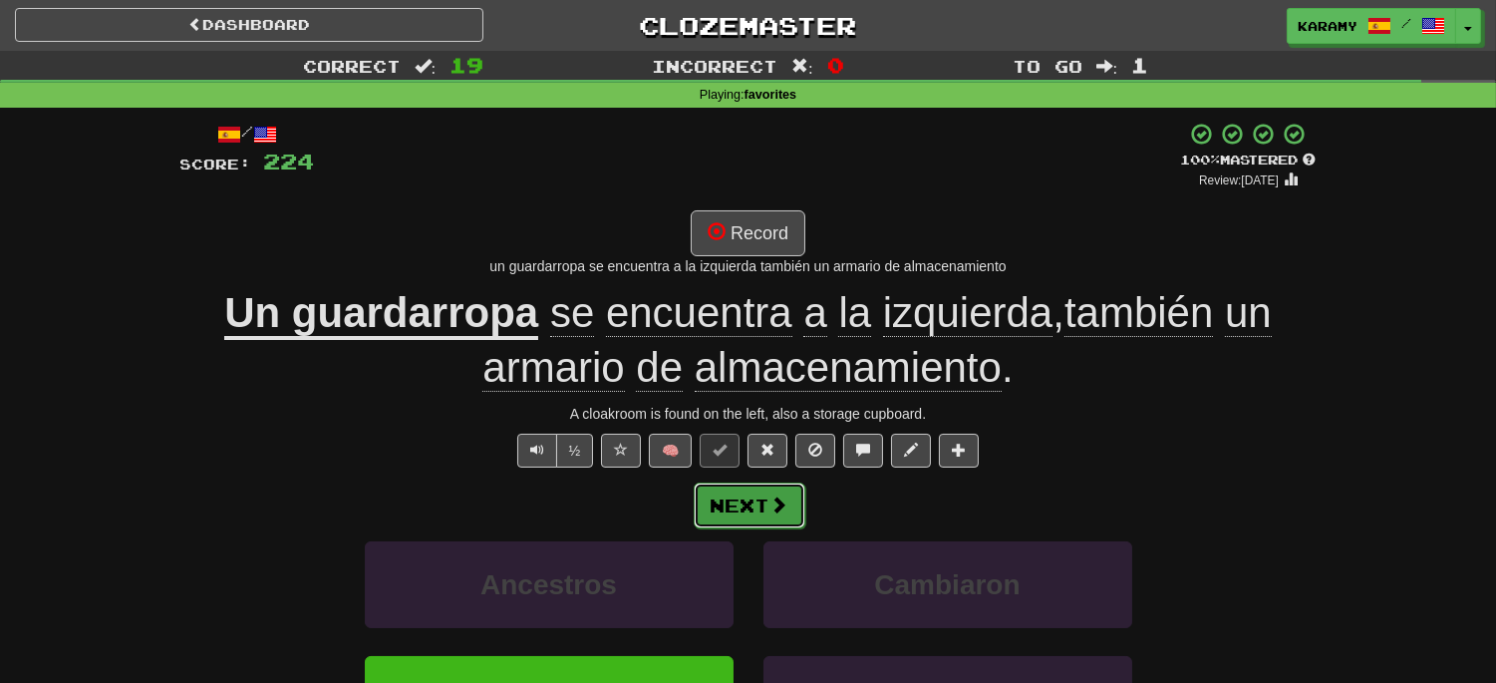
click at [764, 511] on button "Next" at bounding box center [750, 505] width 112 height 46
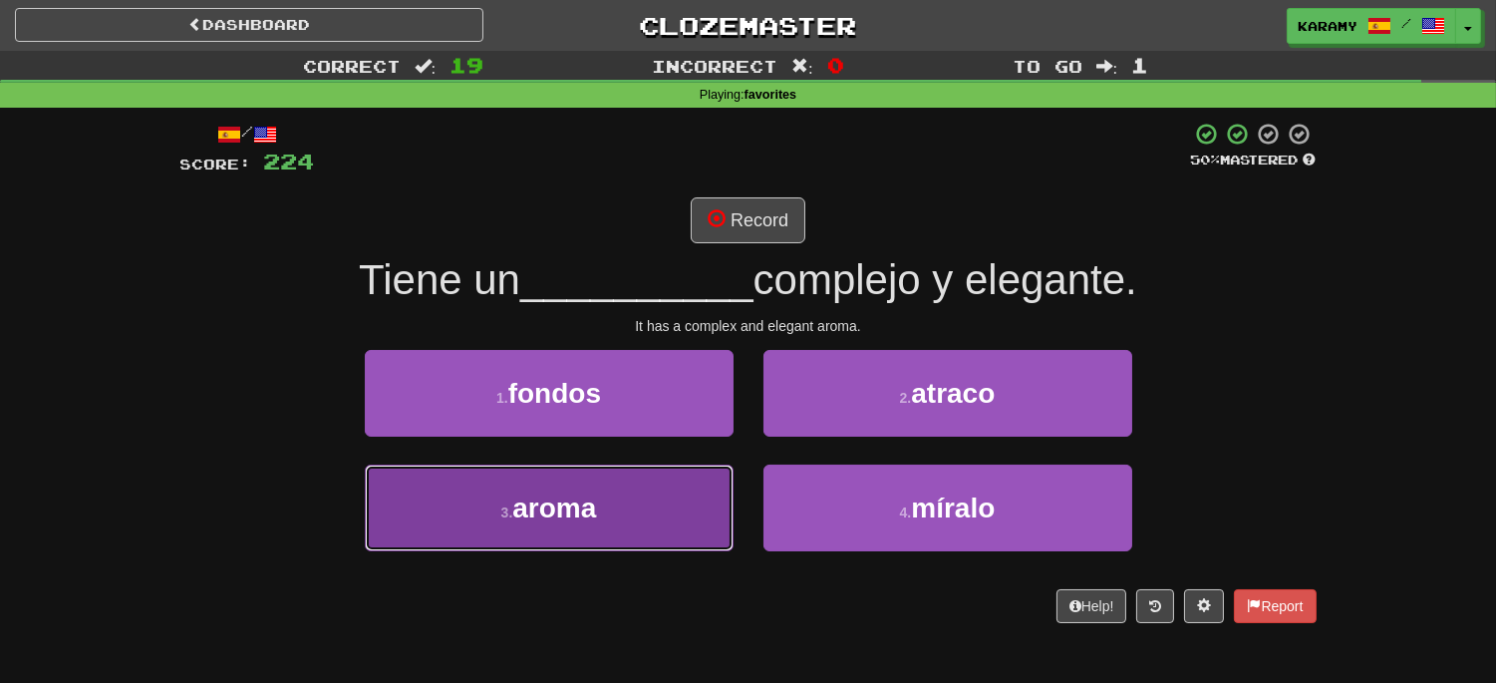
click at [648, 504] on button "3 . aroma" at bounding box center [549, 507] width 369 height 87
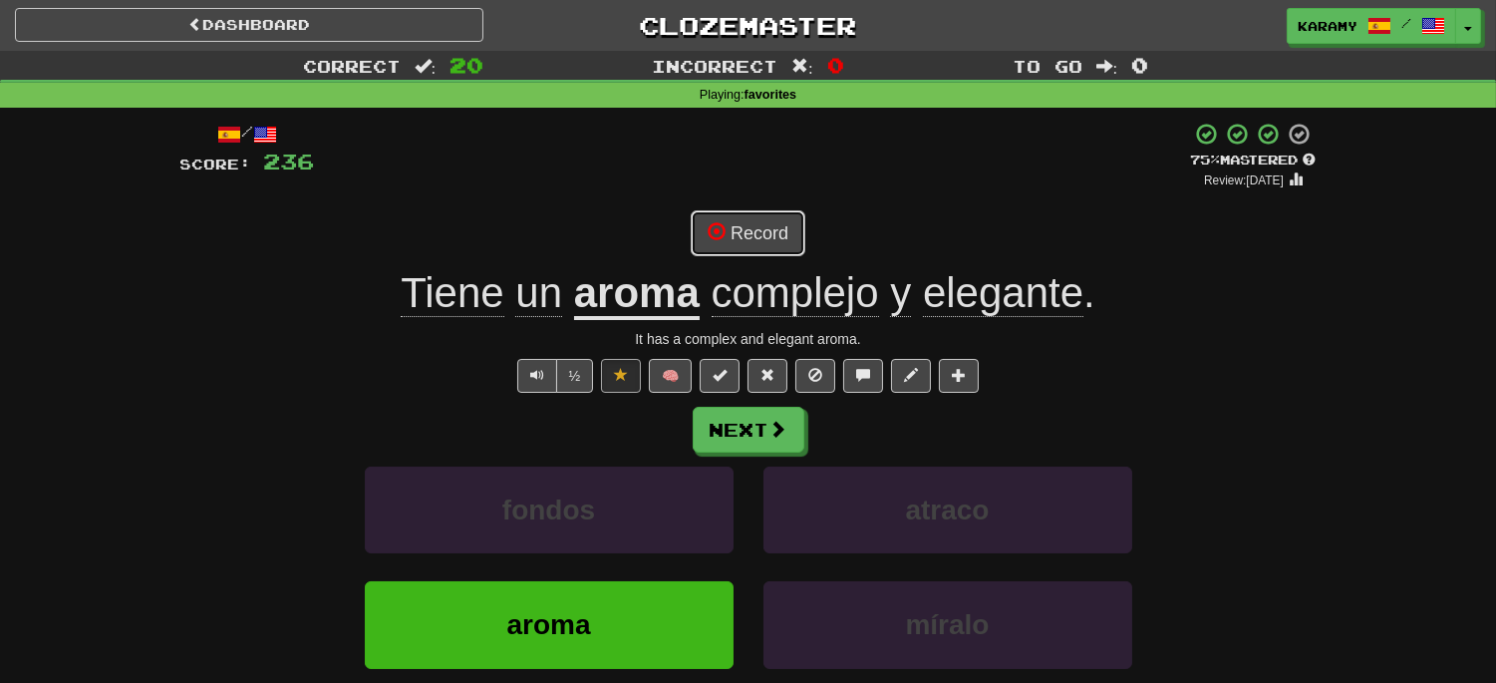
click at [763, 227] on button "Record" at bounding box center [748, 233] width 115 height 46
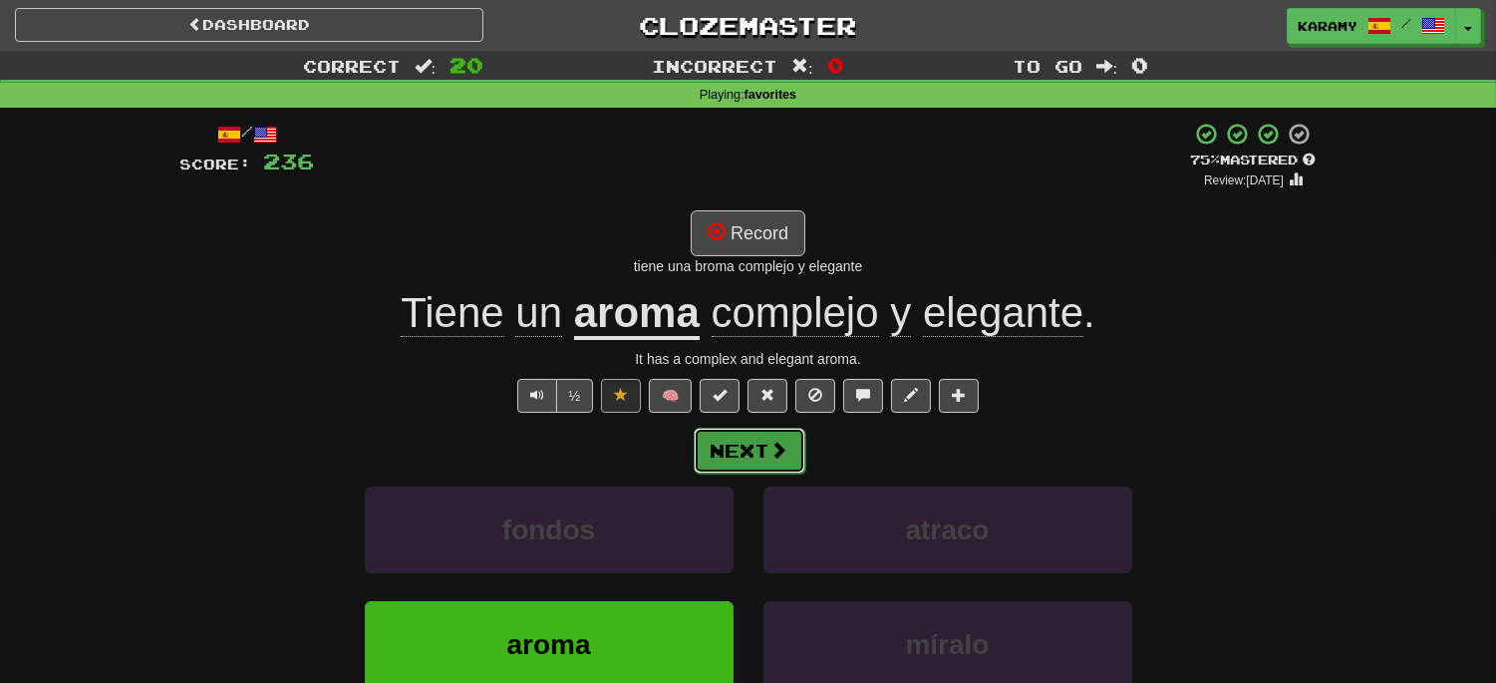
click at [774, 458] on span at bounding box center [779, 449] width 18 height 18
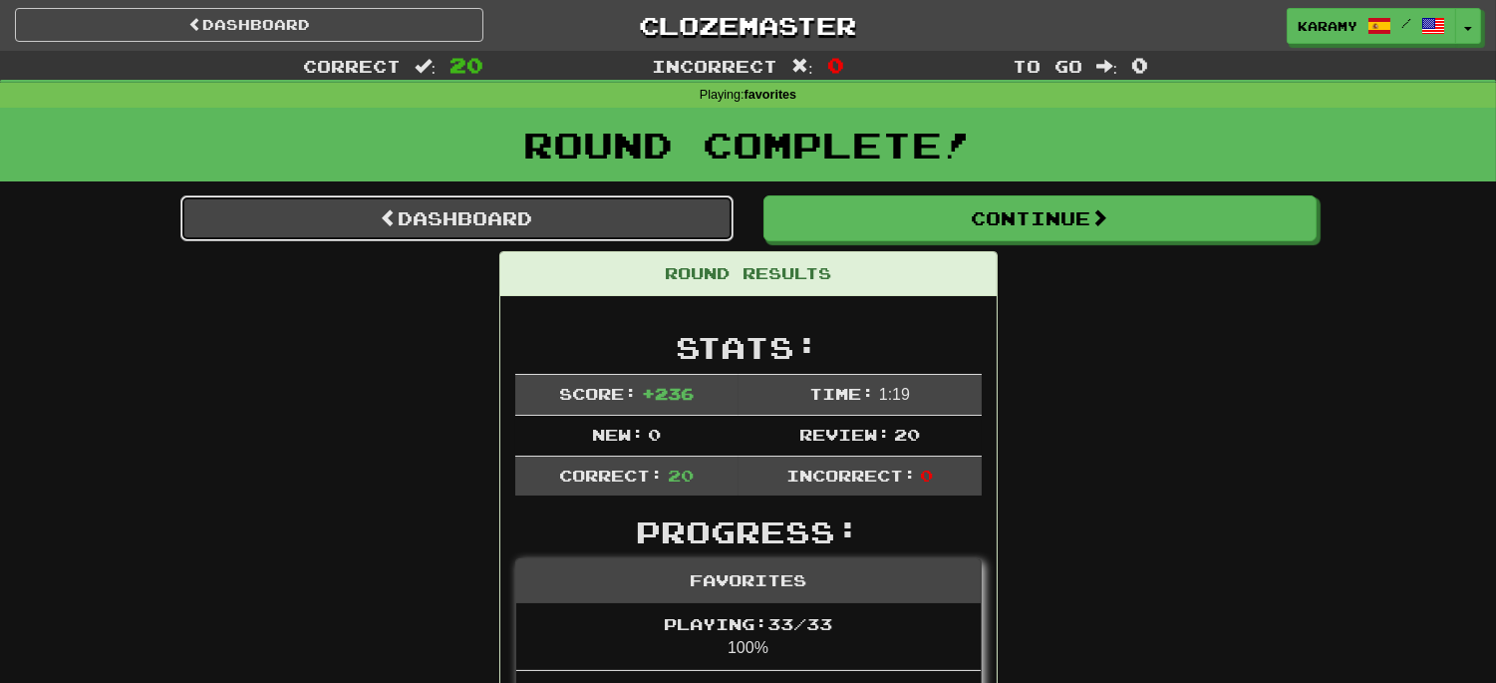
click at [546, 217] on link "Dashboard" at bounding box center [456, 218] width 553 height 46
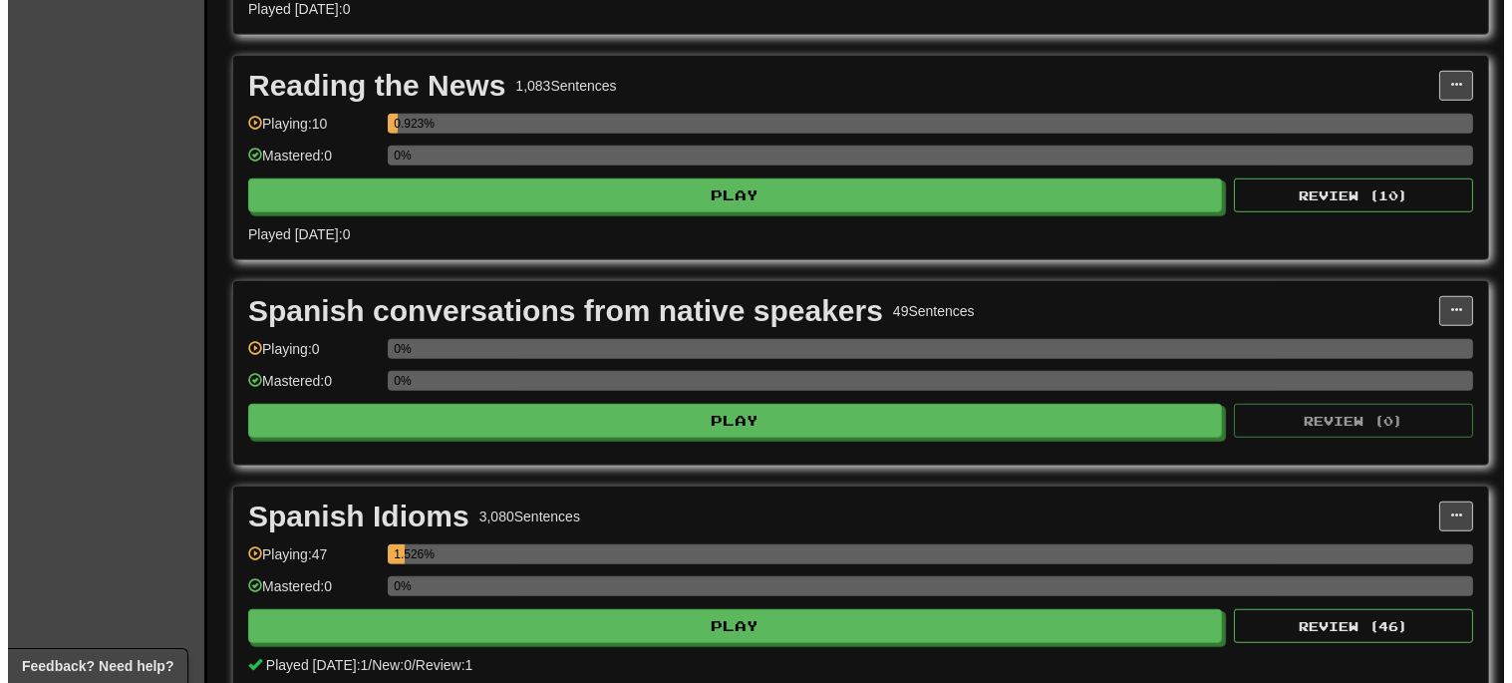
scroll to position [2878, 0]
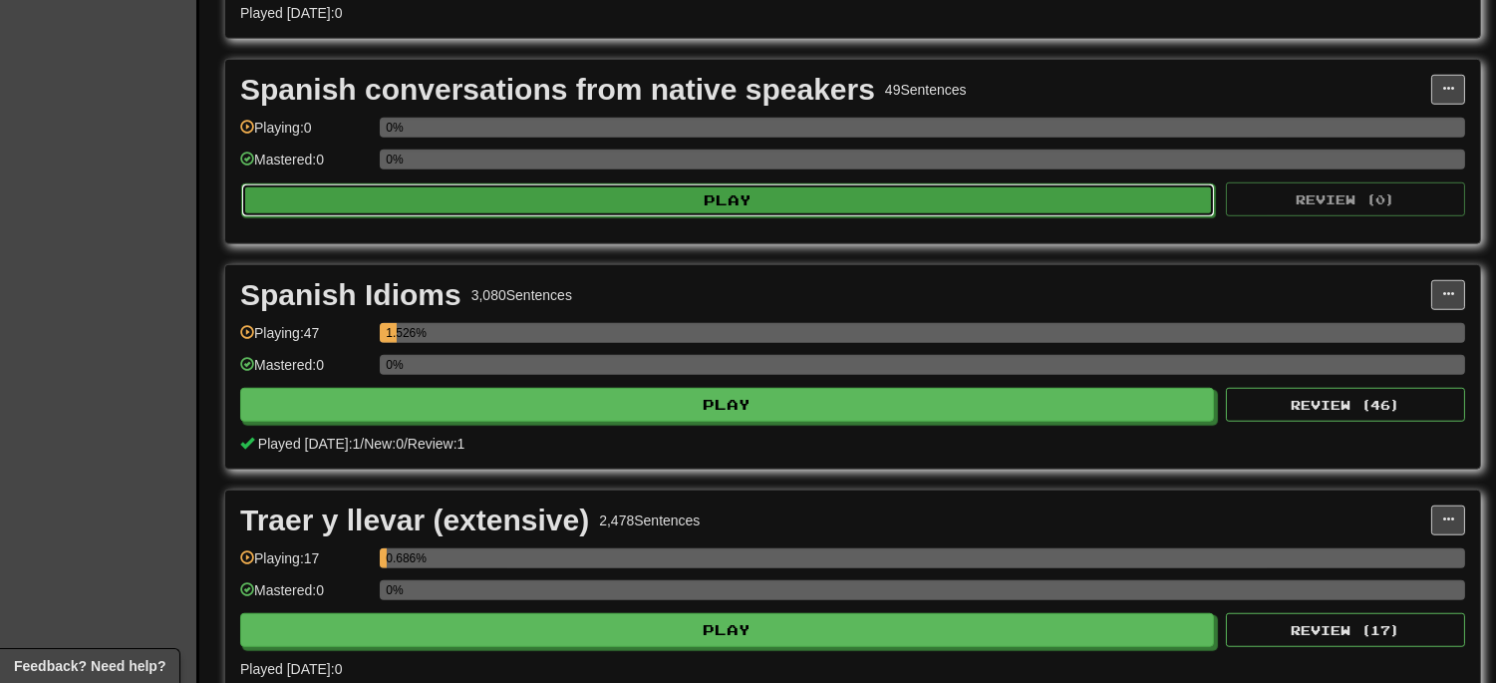
click at [797, 209] on button "Play" at bounding box center [728, 200] width 974 height 34
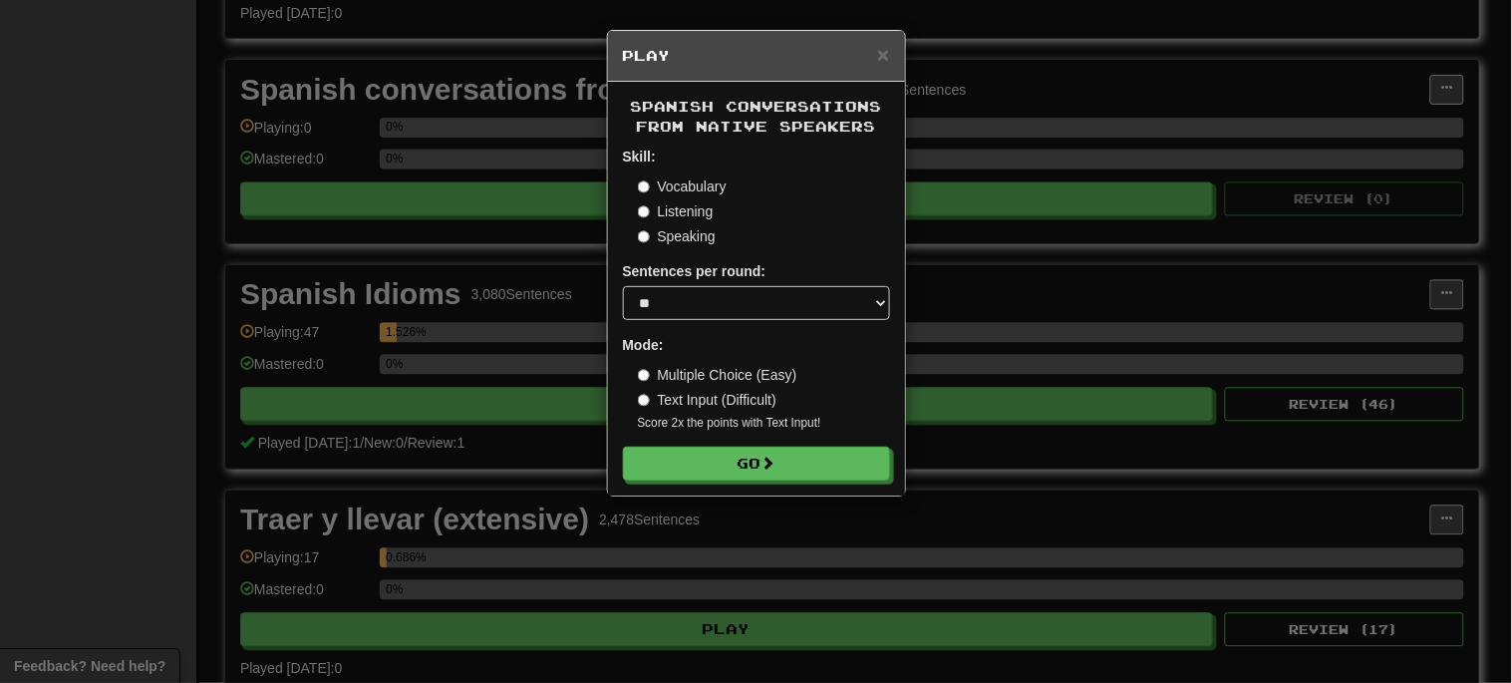
click at [640, 227] on label "Speaking" at bounding box center [677, 236] width 78 height 20
click at [854, 307] on select "* ** ** ** ** ** *** ********" at bounding box center [756, 303] width 267 height 34
select select "**"
click at [623, 288] on select "* ** ** ** ** ** *** ********" at bounding box center [756, 303] width 267 height 34
click at [803, 459] on button "Go" at bounding box center [757, 464] width 267 height 34
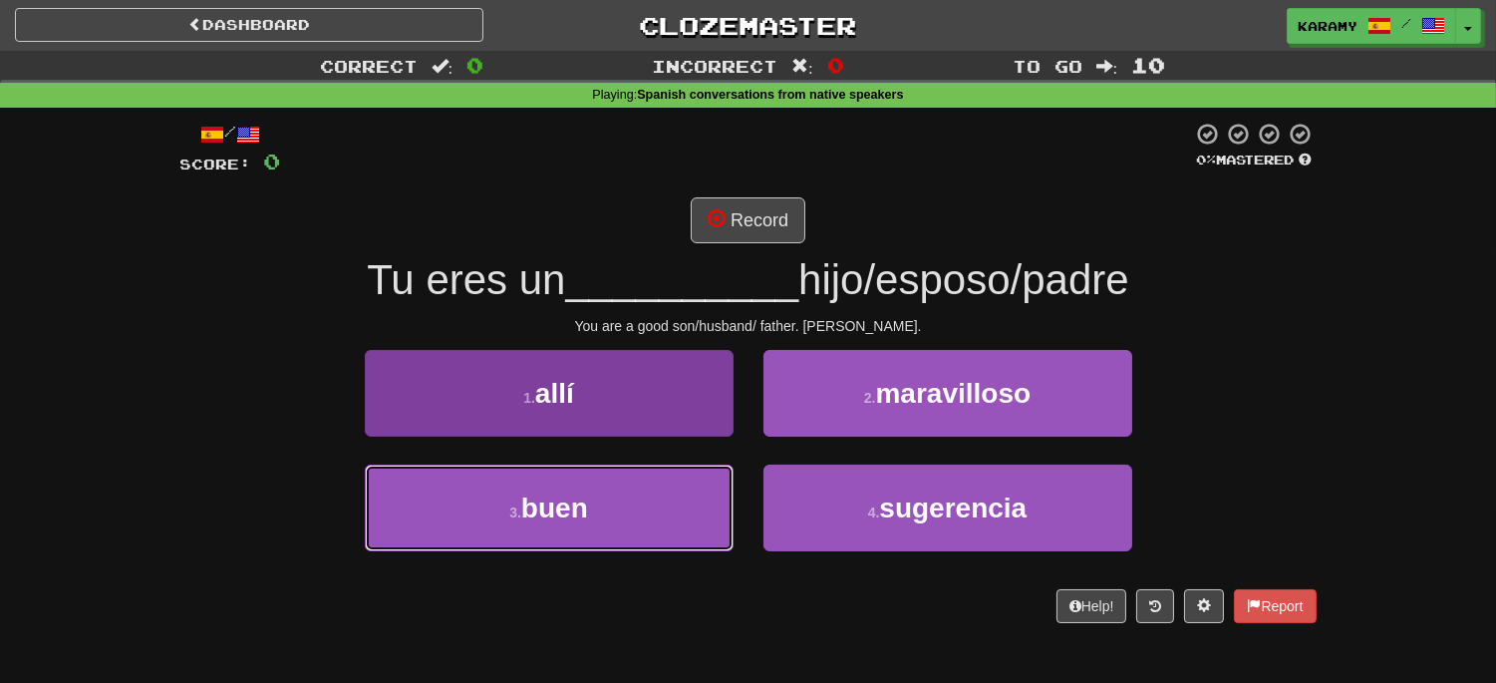
click at [682, 488] on button "3 . buen" at bounding box center [549, 507] width 369 height 87
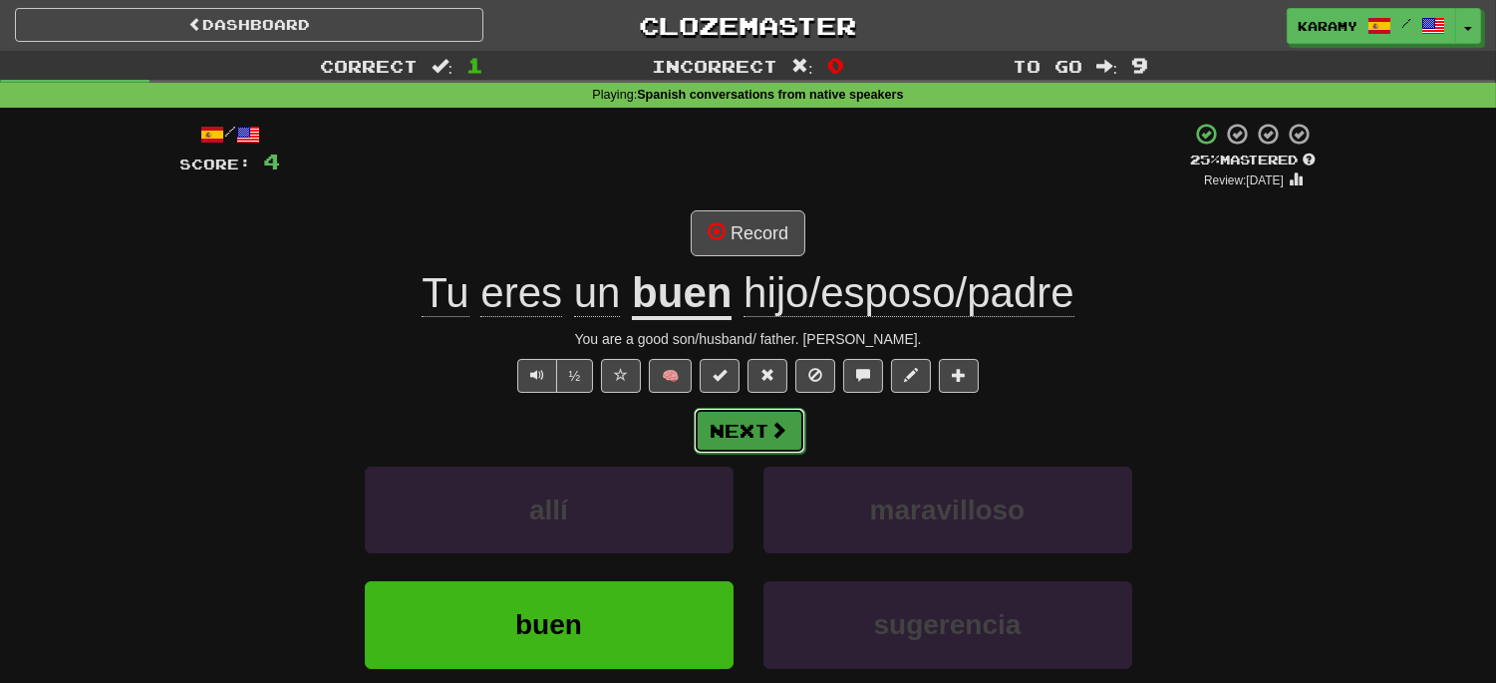
click at [781, 424] on span at bounding box center [779, 430] width 18 height 18
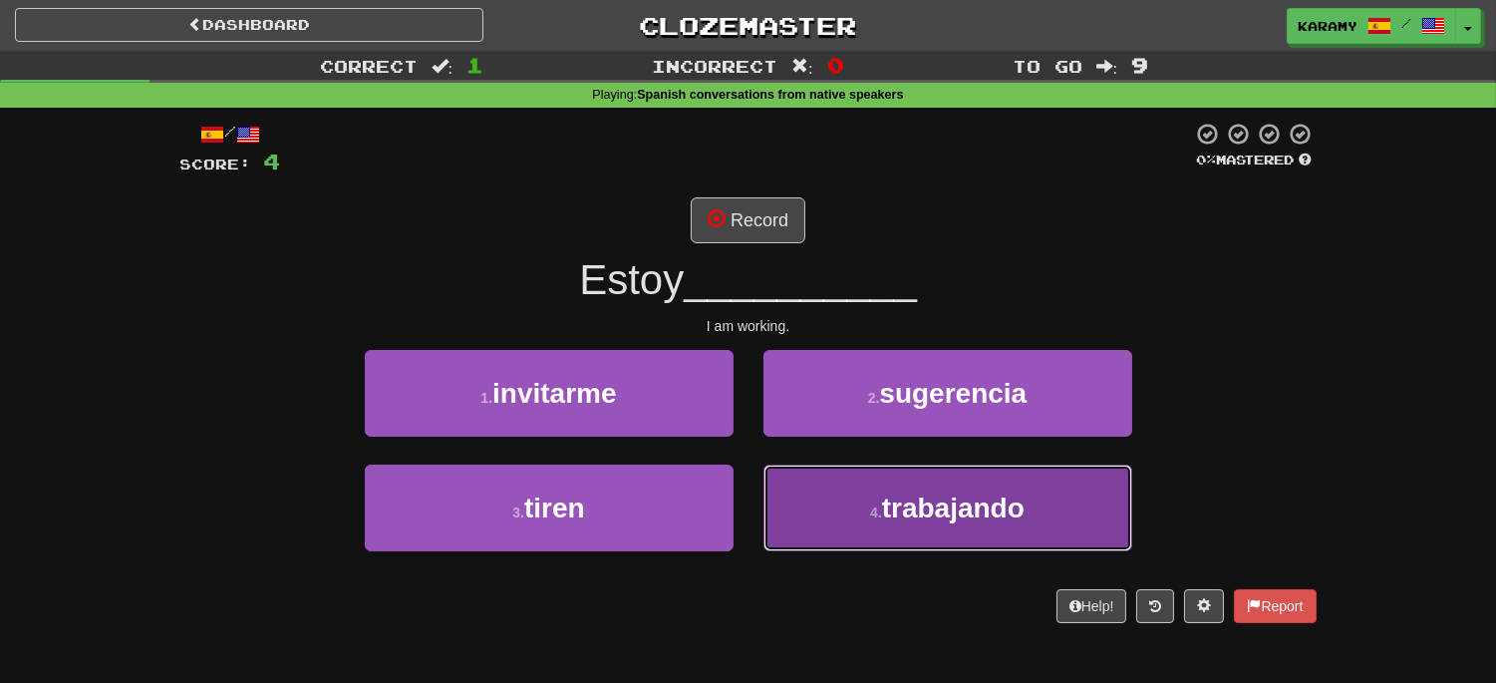
click at [1039, 491] on button "4 . trabajando" at bounding box center [947, 507] width 369 height 87
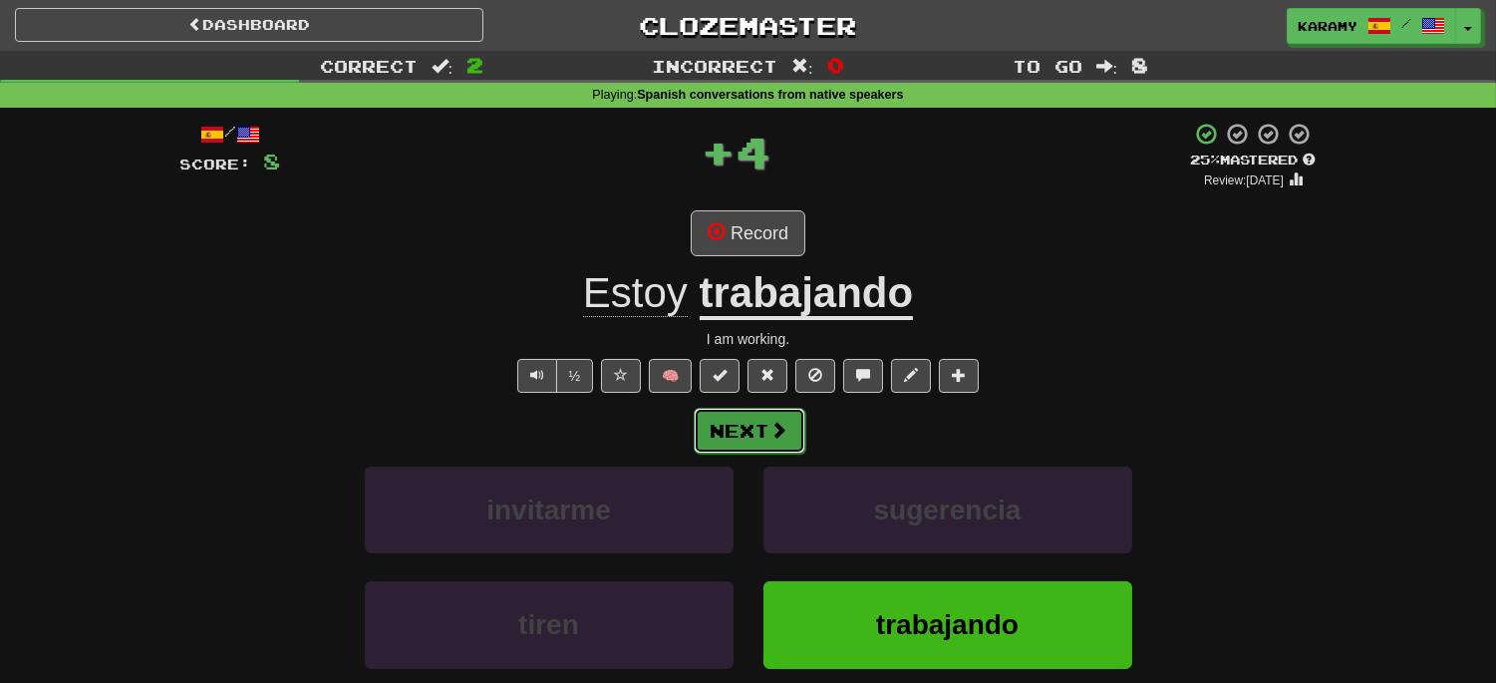
click at [791, 428] on button "Next" at bounding box center [750, 431] width 112 height 46
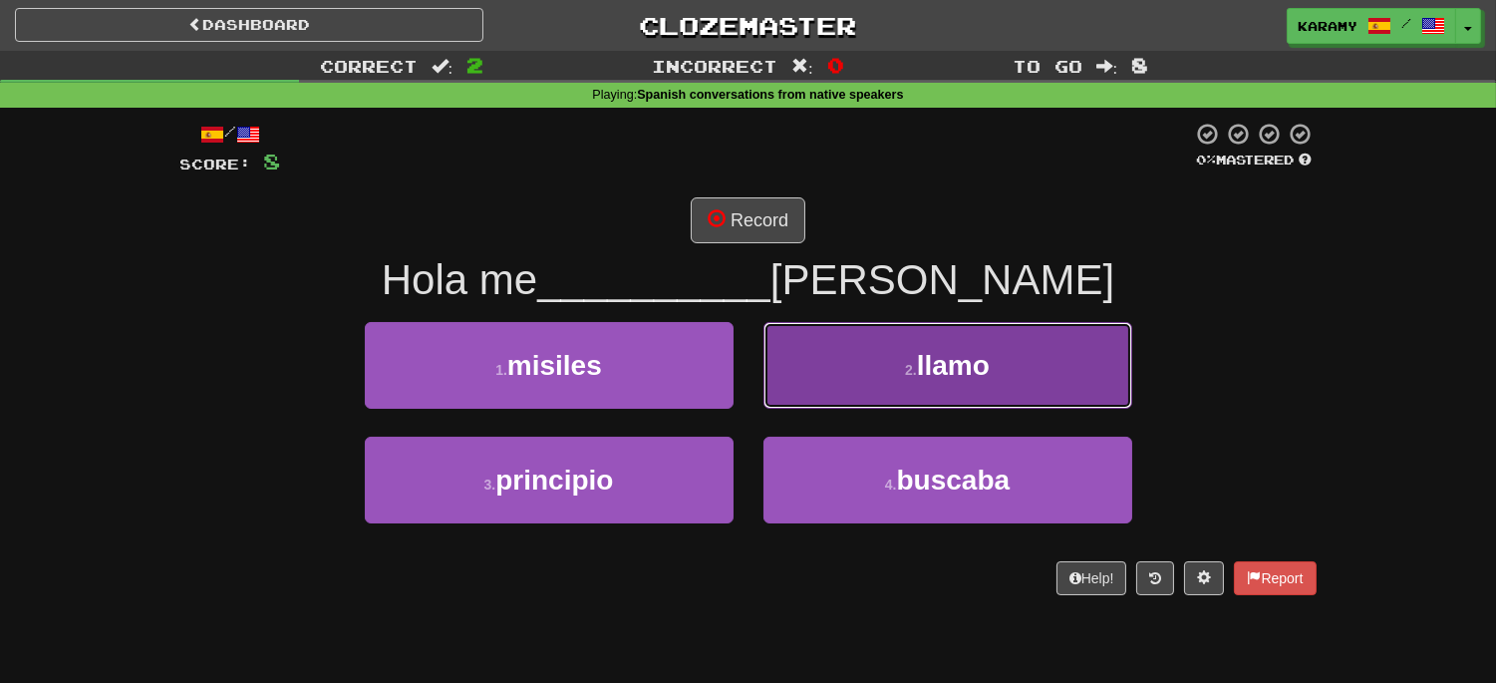
click at [1008, 384] on button "2 . llamo" at bounding box center [947, 365] width 369 height 87
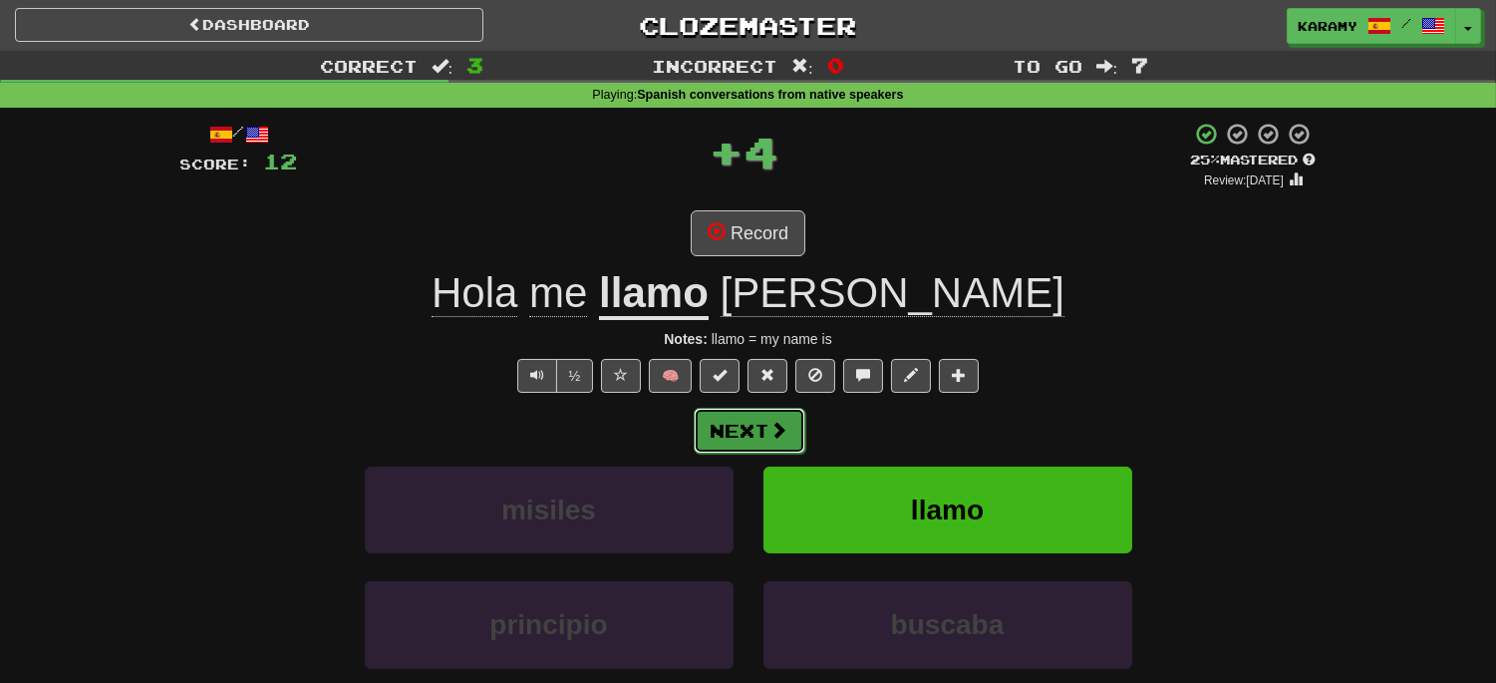
click at [761, 424] on button "Next" at bounding box center [750, 431] width 112 height 46
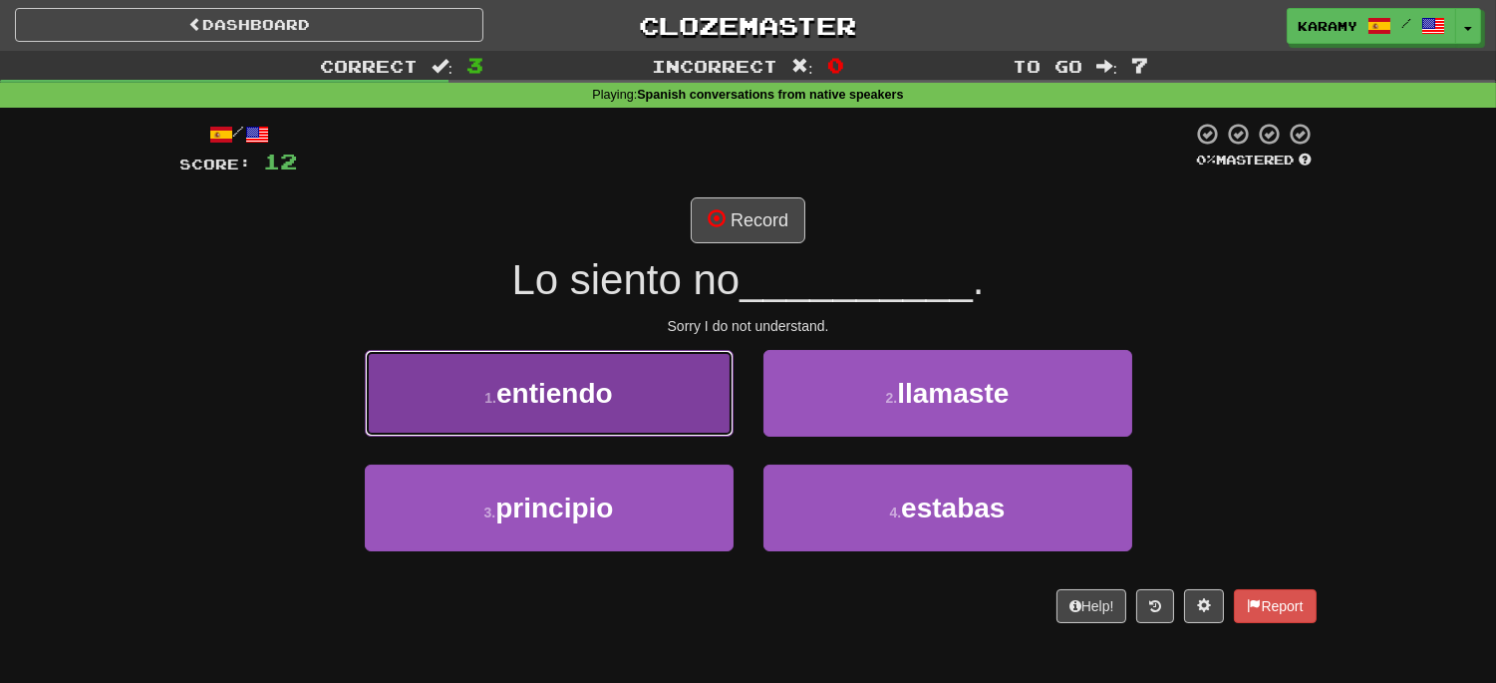
click at [680, 423] on button "1 . entiendo" at bounding box center [549, 393] width 369 height 87
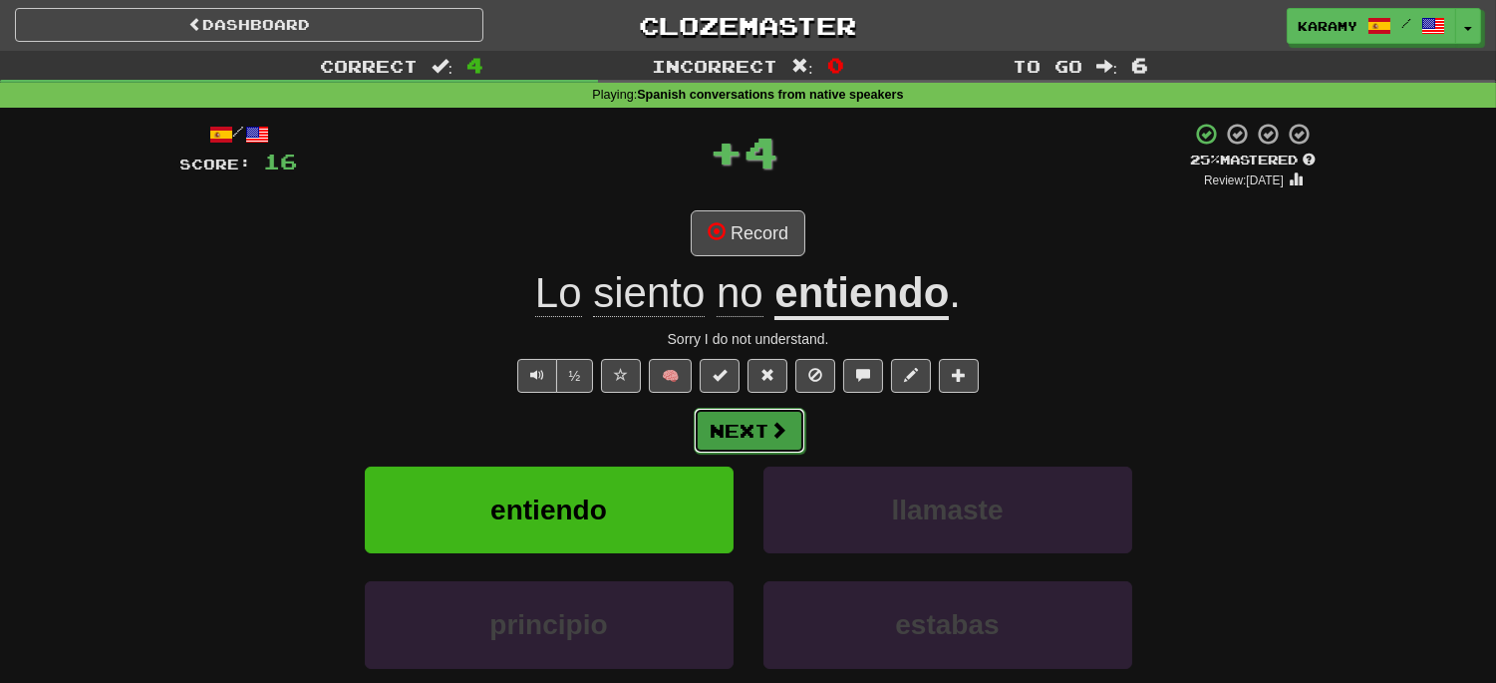
click at [764, 438] on button "Next" at bounding box center [750, 431] width 112 height 46
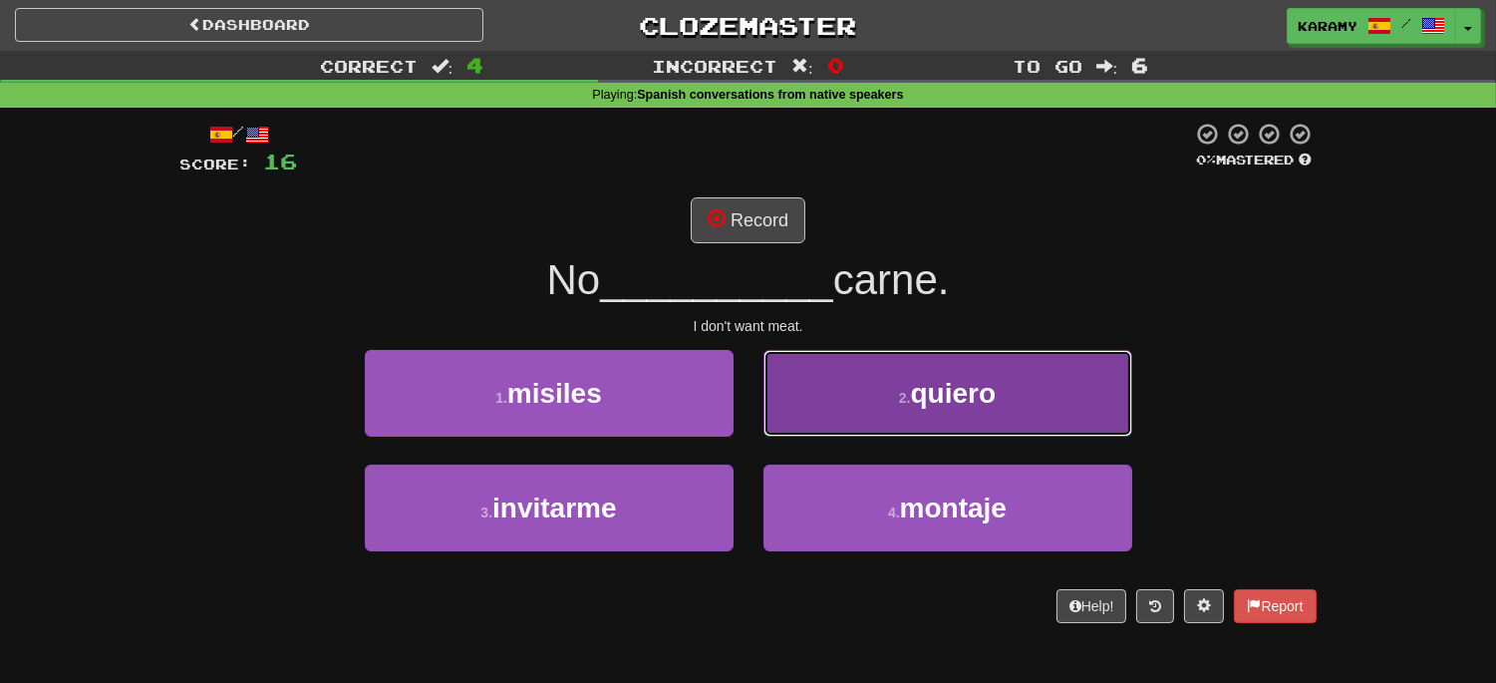
click at [1016, 416] on button "2 . quiero" at bounding box center [947, 393] width 369 height 87
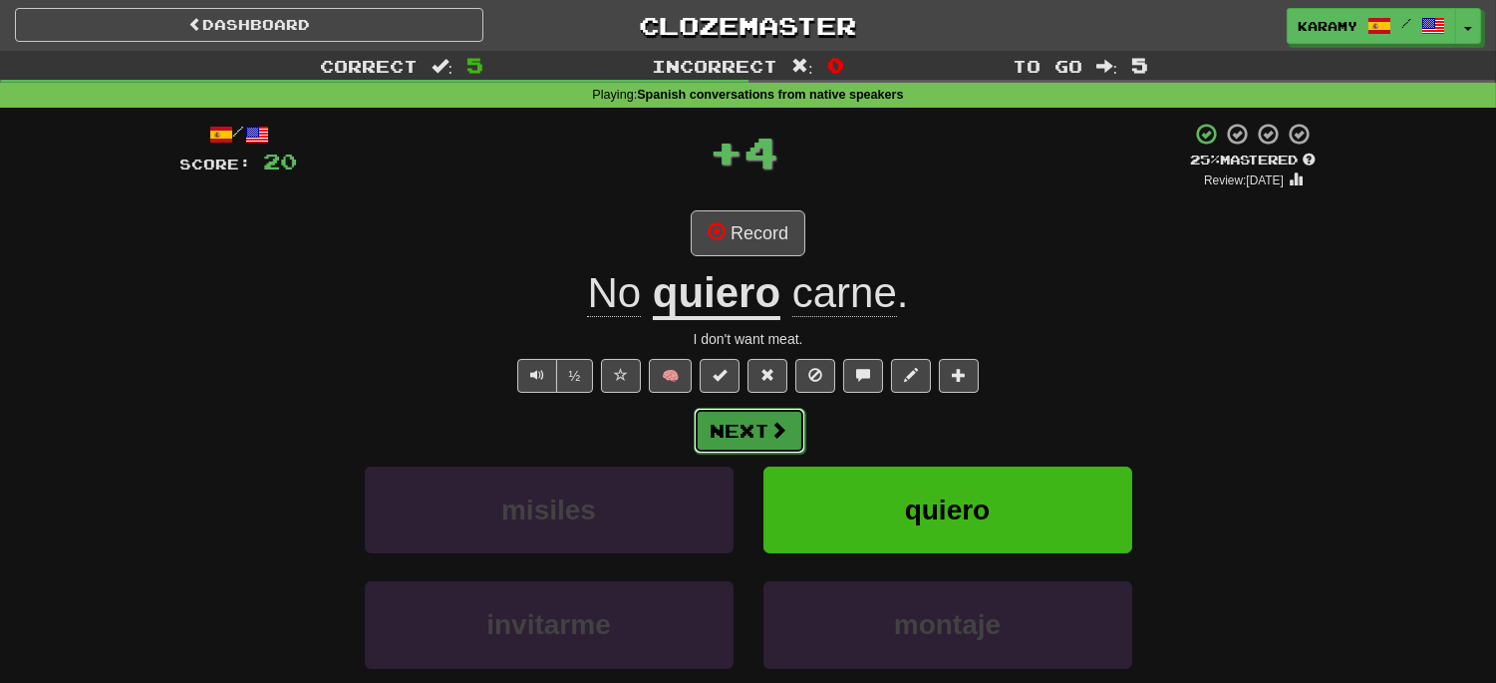
click at [768, 435] on button "Next" at bounding box center [750, 431] width 112 height 46
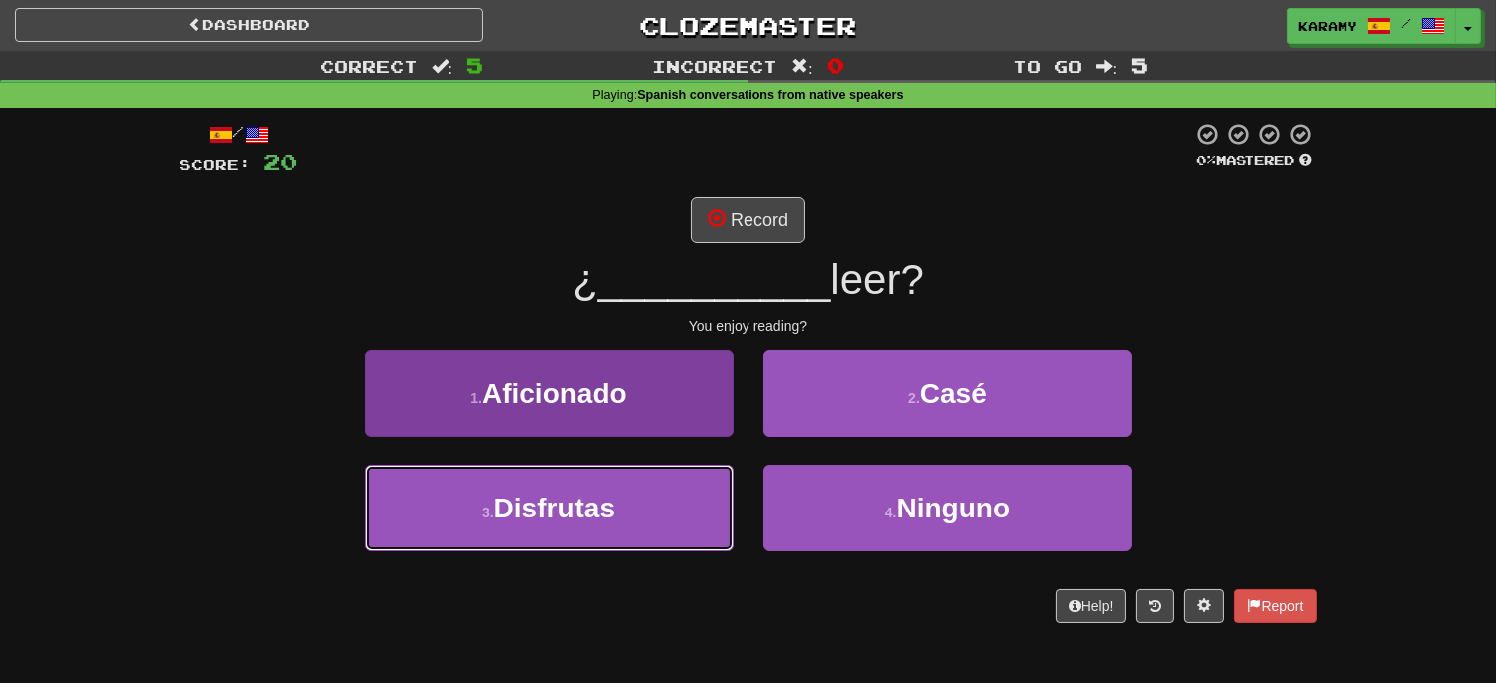
drag, startPoint x: 678, startPoint y: 513, endPoint x: 728, endPoint y: 509, distance: 51.0
click at [678, 512] on button "3 . Disfrutas" at bounding box center [549, 507] width 369 height 87
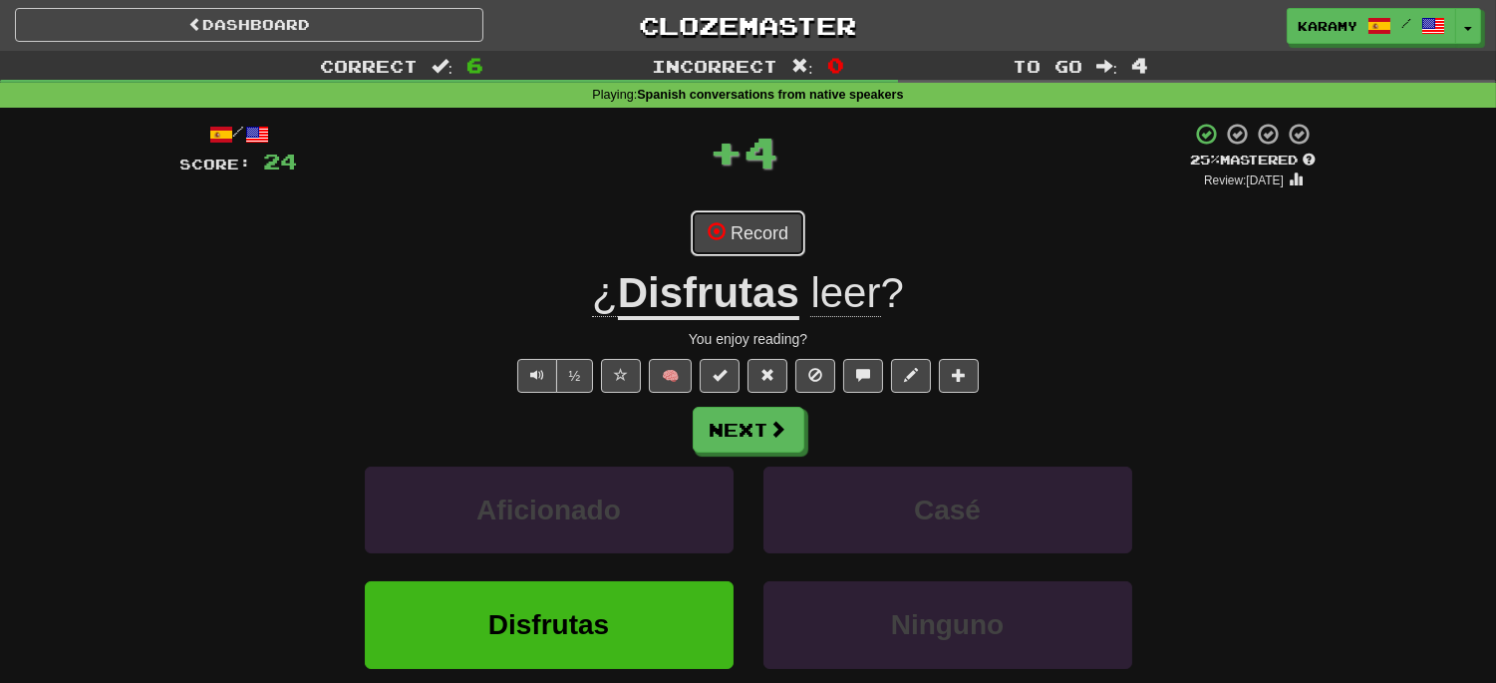
click at [749, 235] on button "Record" at bounding box center [748, 233] width 115 height 46
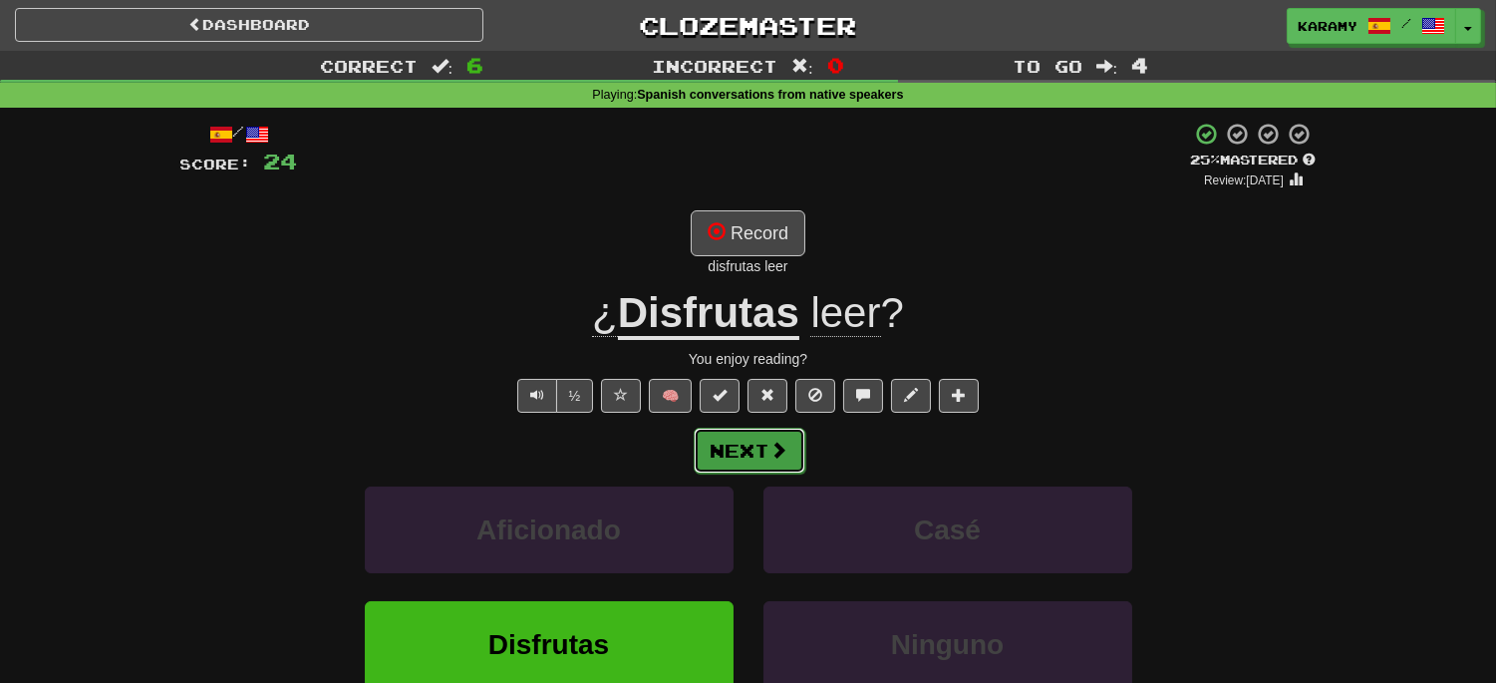
click at [779, 448] on span at bounding box center [779, 449] width 18 height 18
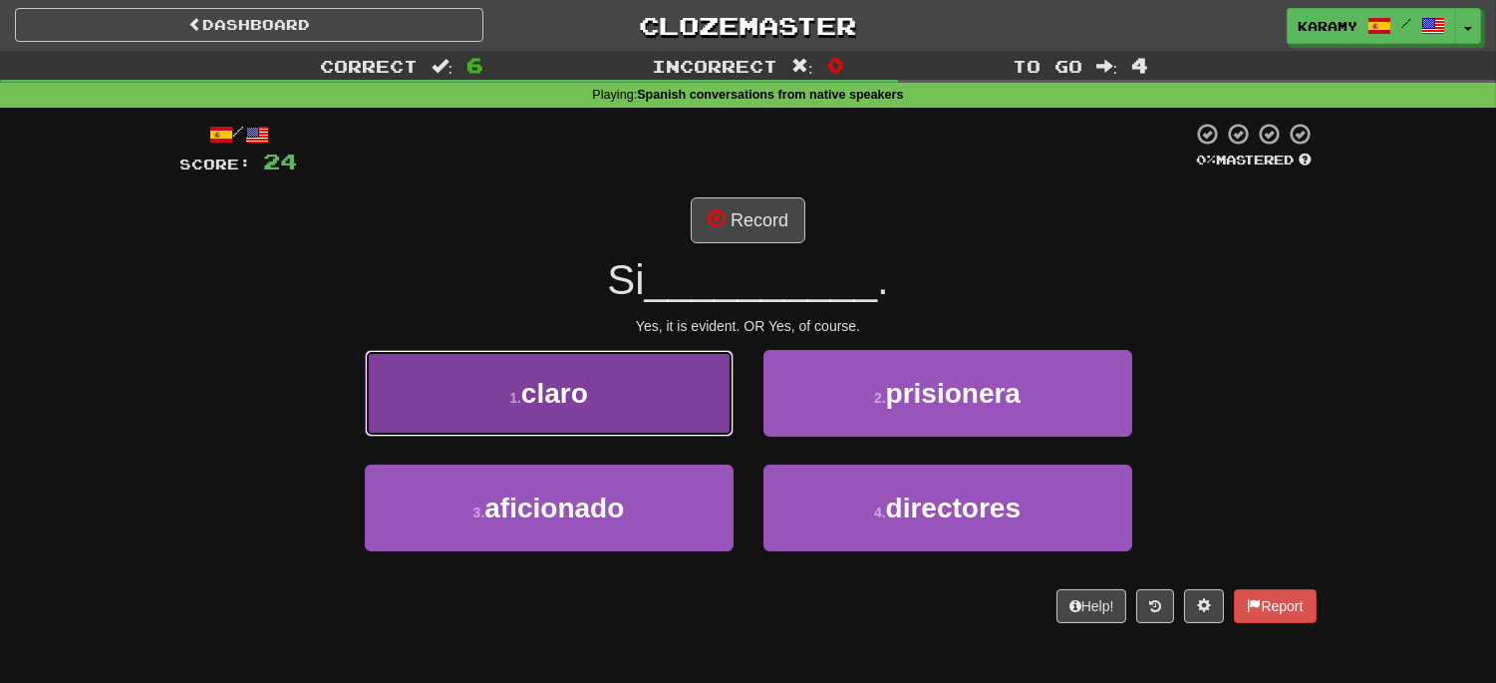
click at [638, 414] on button "1 . claro" at bounding box center [549, 393] width 369 height 87
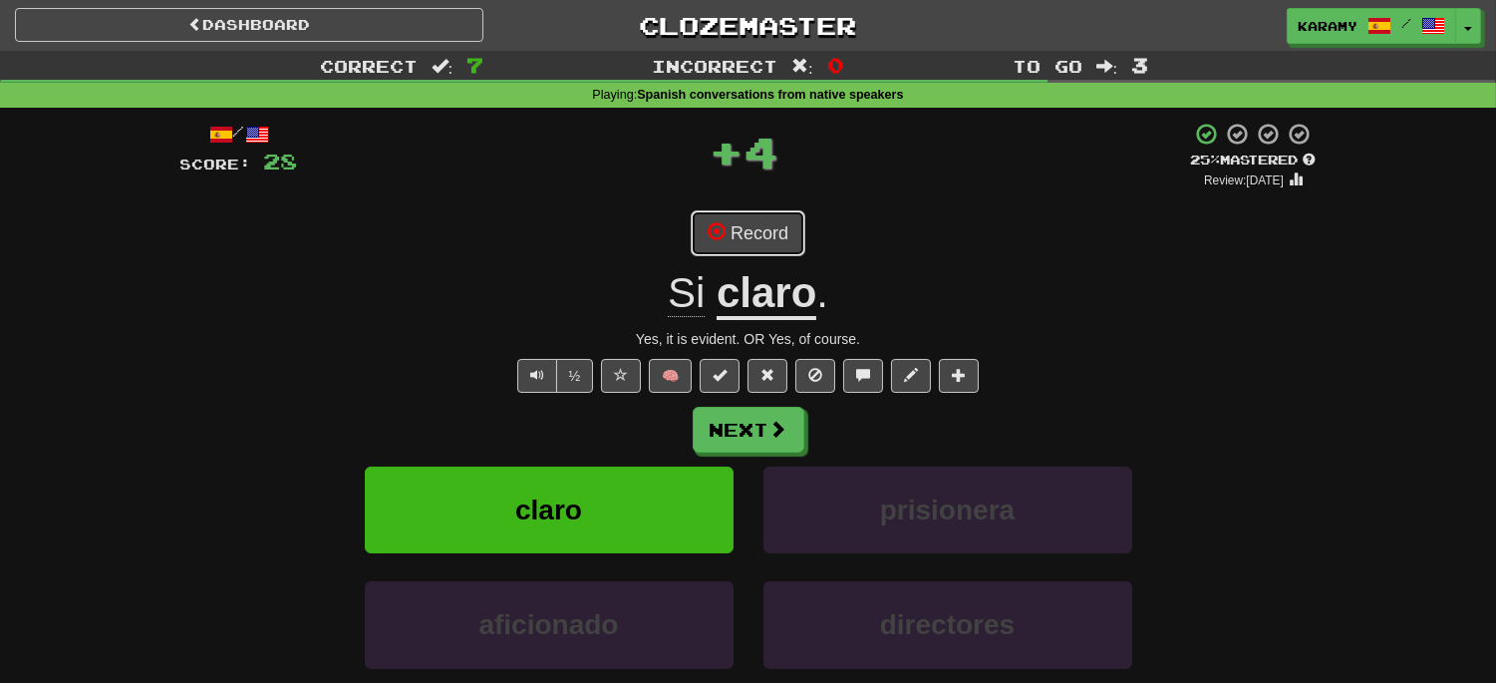
click at [767, 222] on button "Record" at bounding box center [748, 233] width 115 height 46
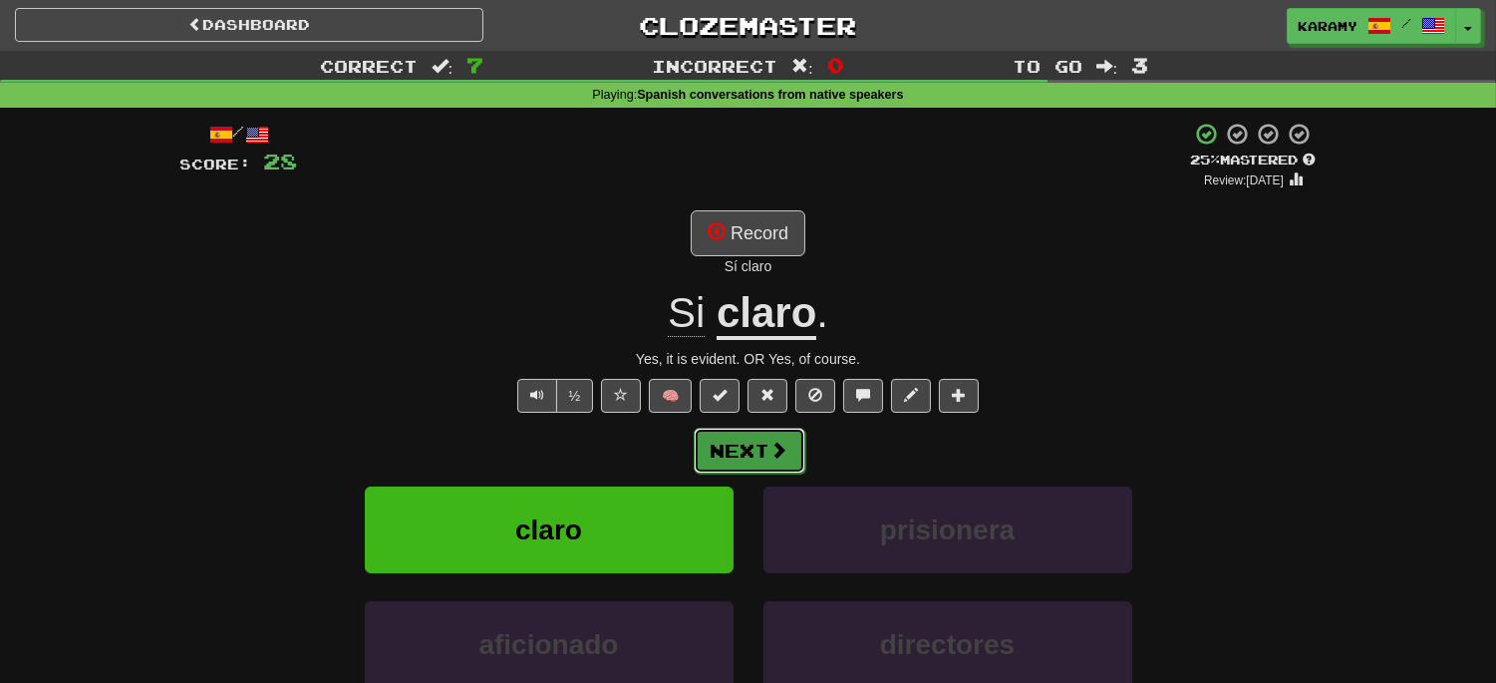
click at [751, 446] on button "Next" at bounding box center [750, 450] width 112 height 46
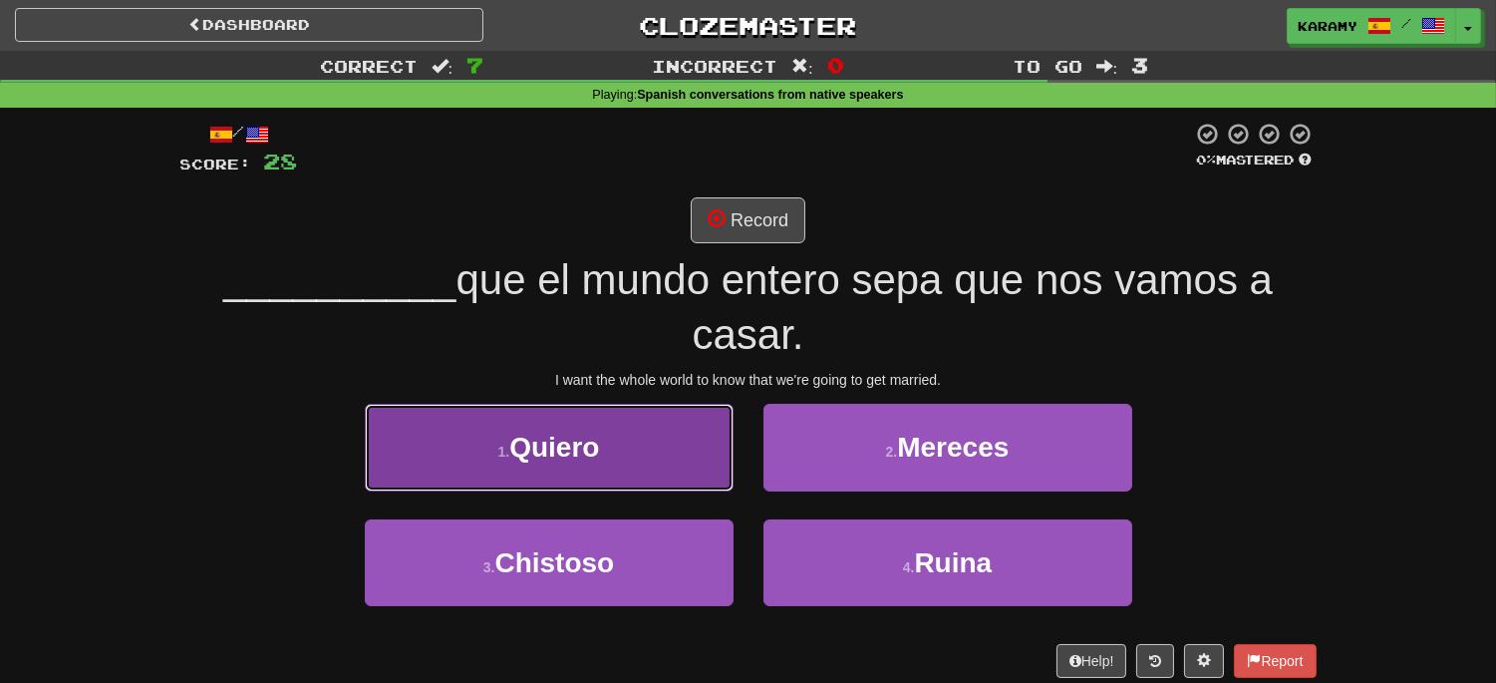
click at [668, 485] on button "1 . Quiero" at bounding box center [549, 447] width 369 height 87
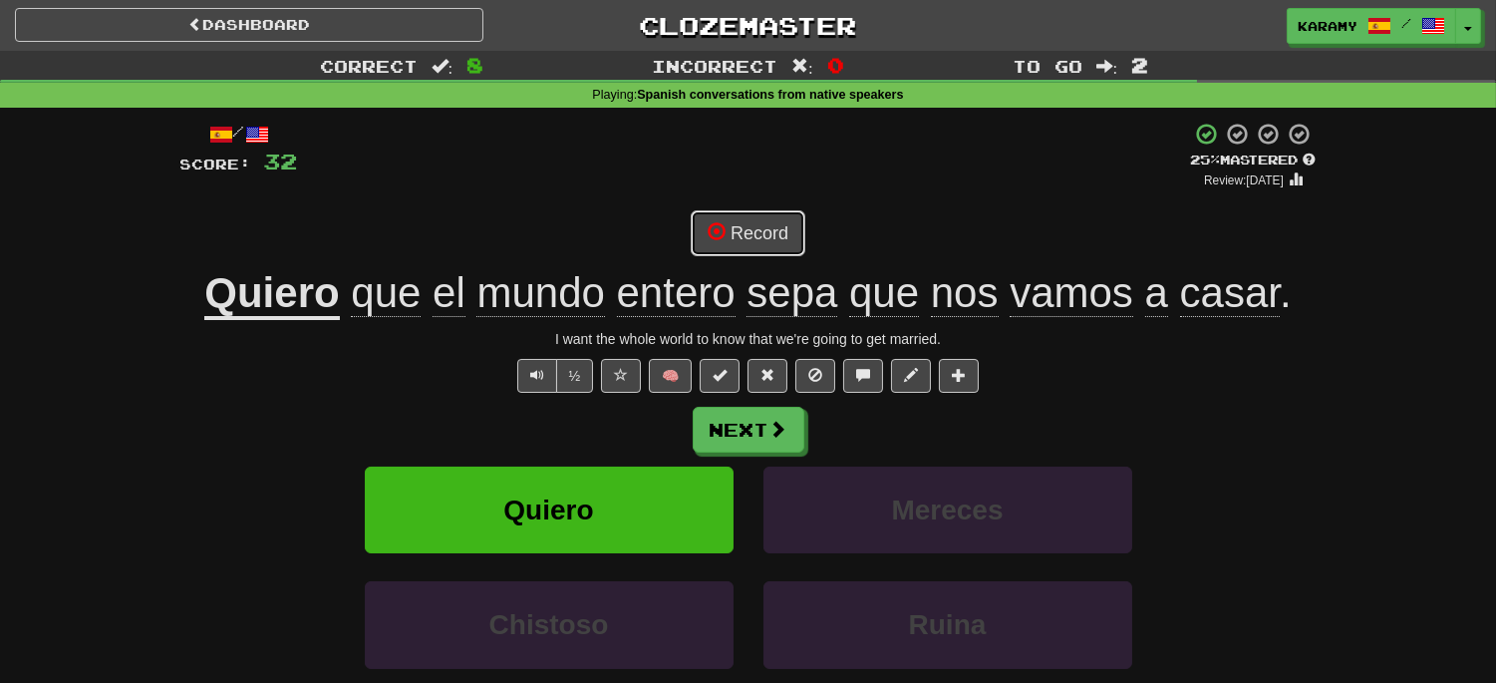
click at [777, 239] on button "Record" at bounding box center [748, 233] width 115 height 46
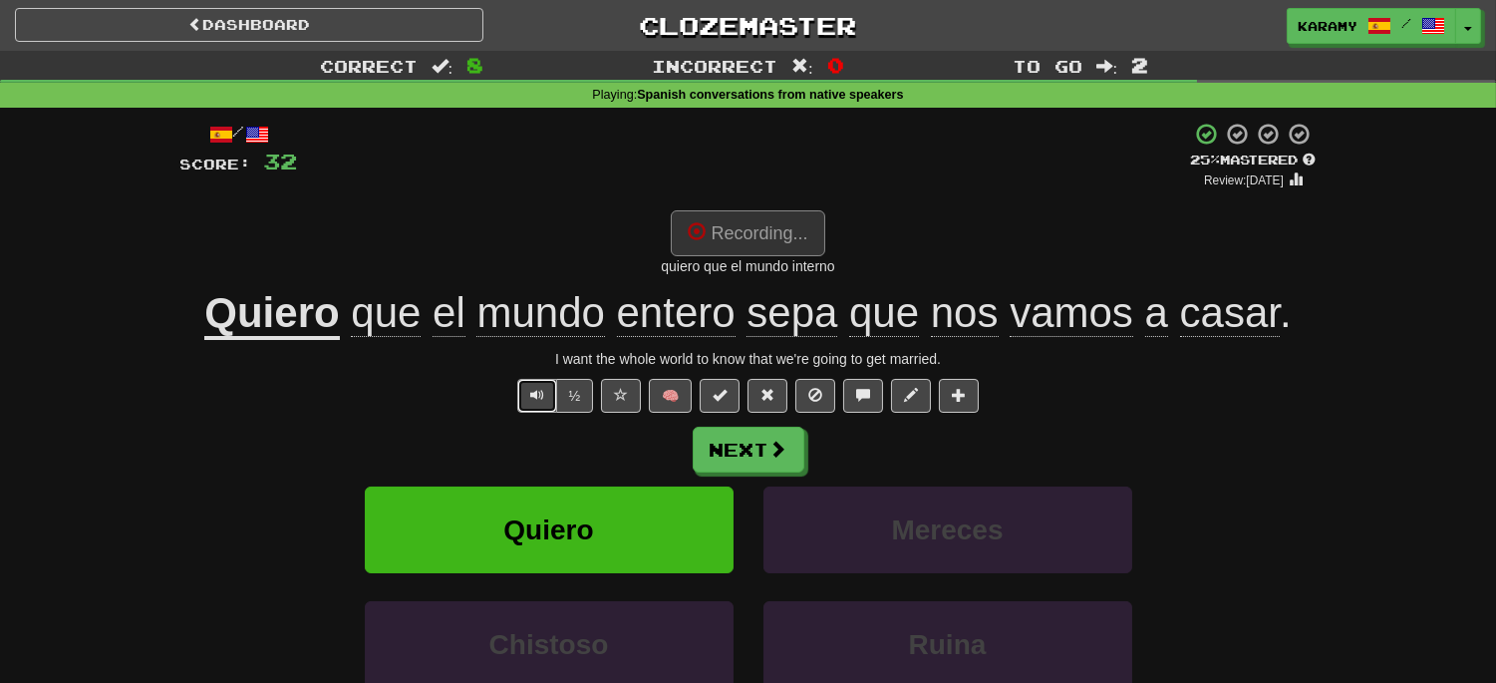
click at [536, 397] on span "Text-to-speech controls" at bounding box center [537, 395] width 14 height 14
click at [755, 237] on button "Record" at bounding box center [748, 233] width 115 height 46
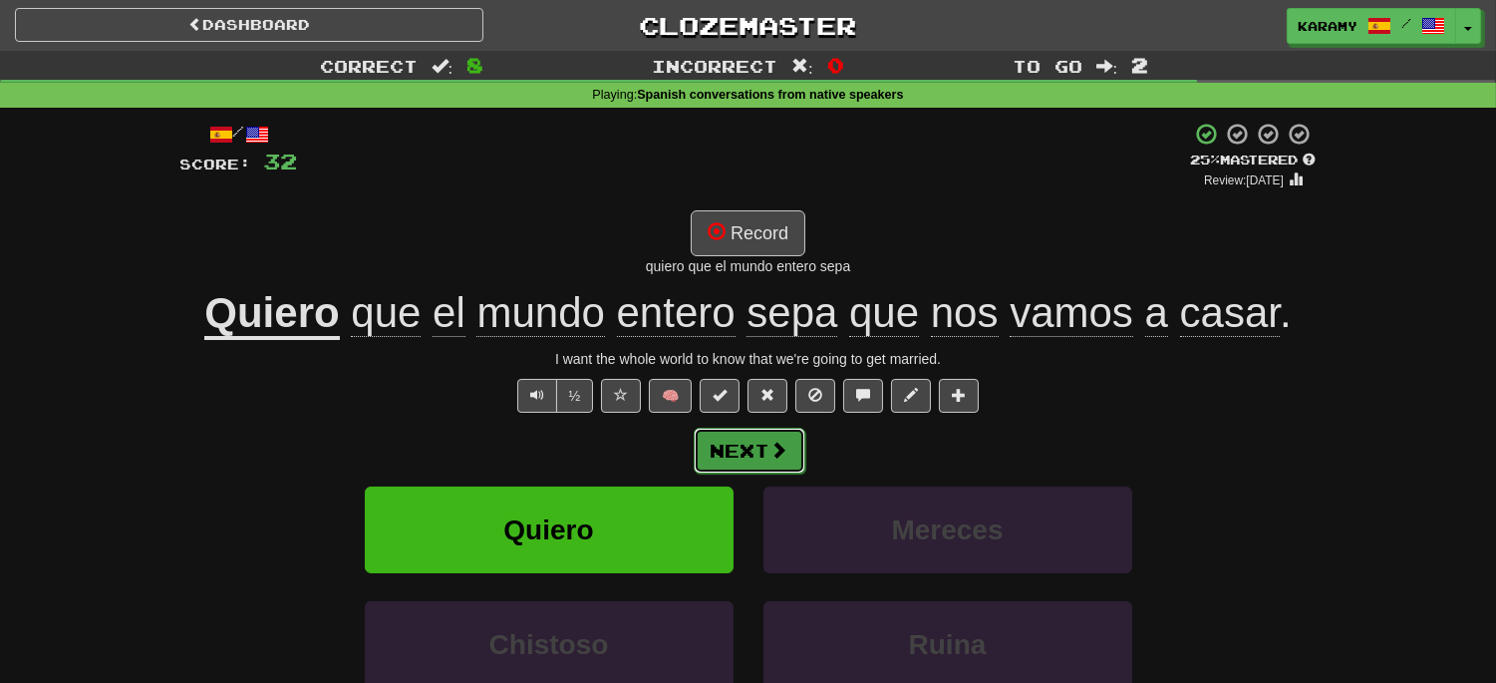
click at [762, 446] on button "Next" at bounding box center [750, 450] width 112 height 46
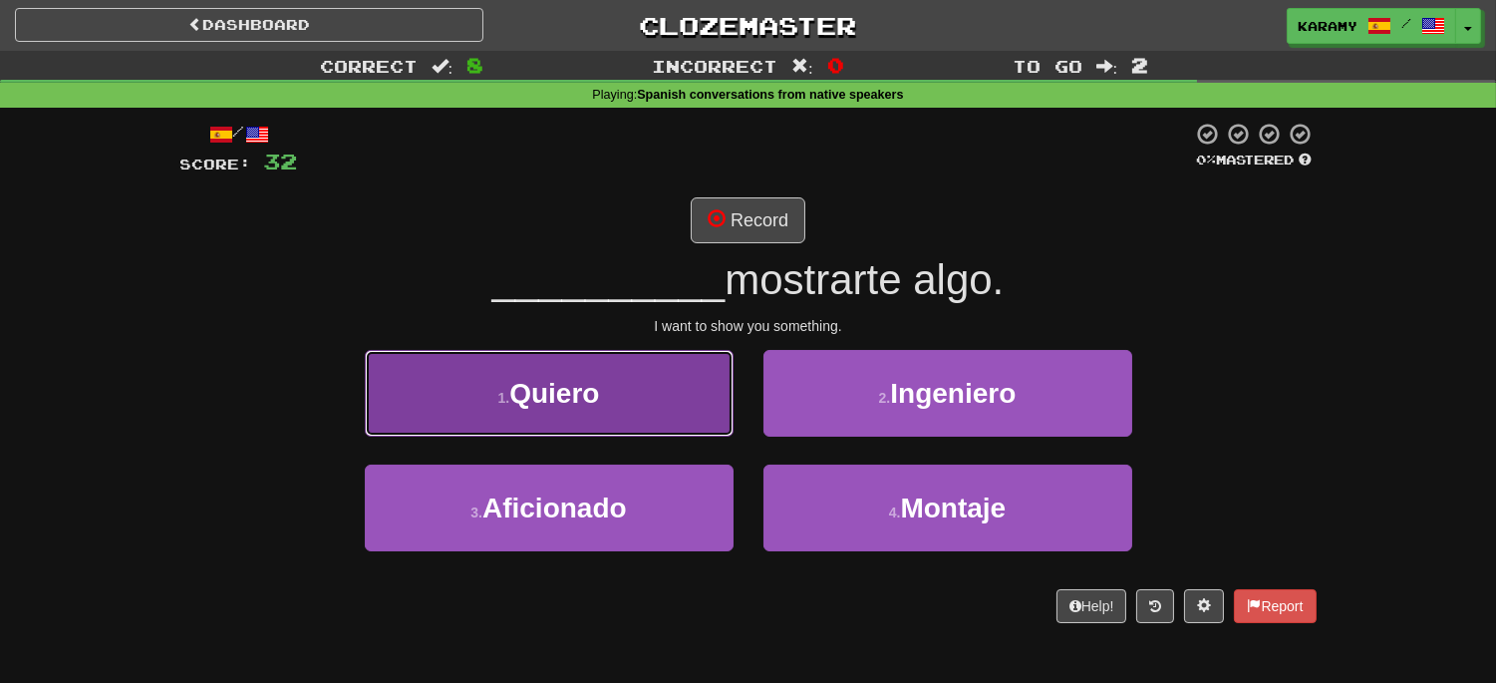
click at [616, 414] on button "1 . Quiero" at bounding box center [549, 393] width 369 height 87
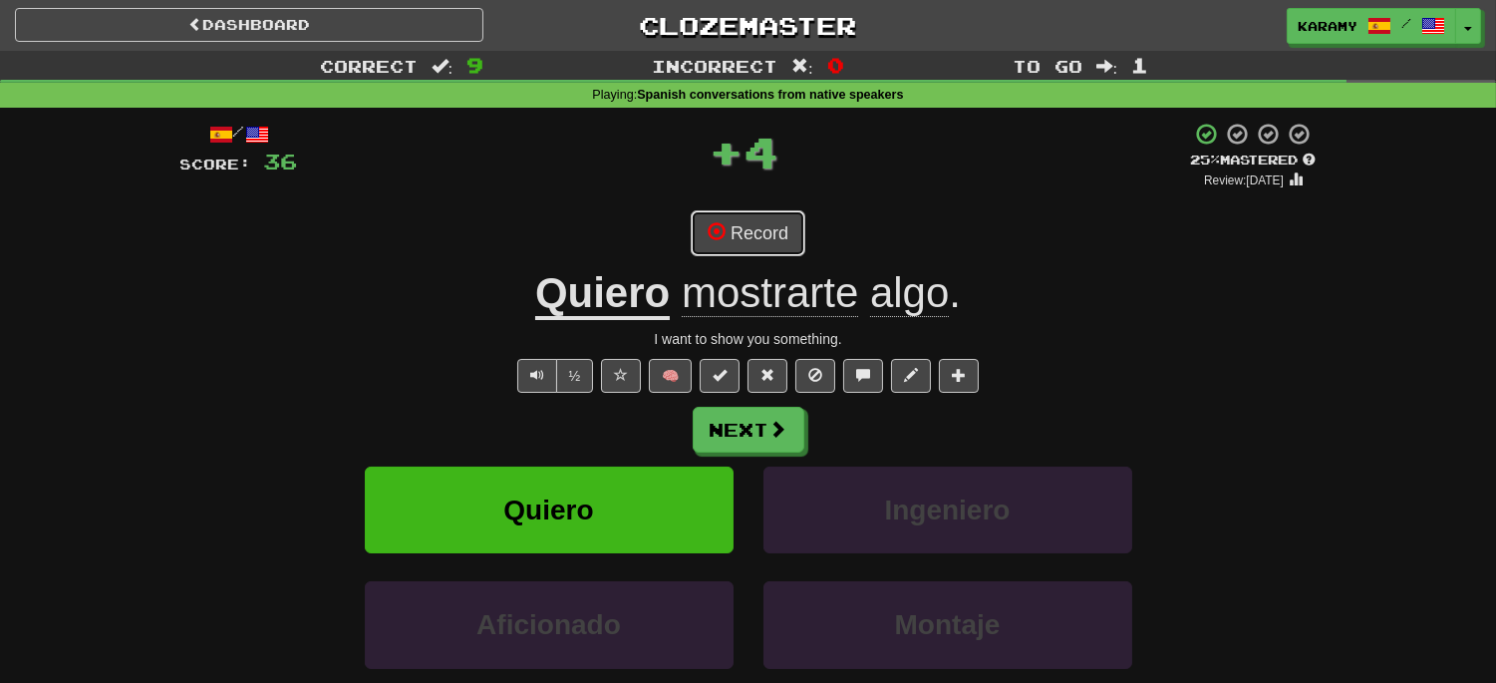
click at [771, 232] on button "Record" at bounding box center [748, 233] width 115 height 46
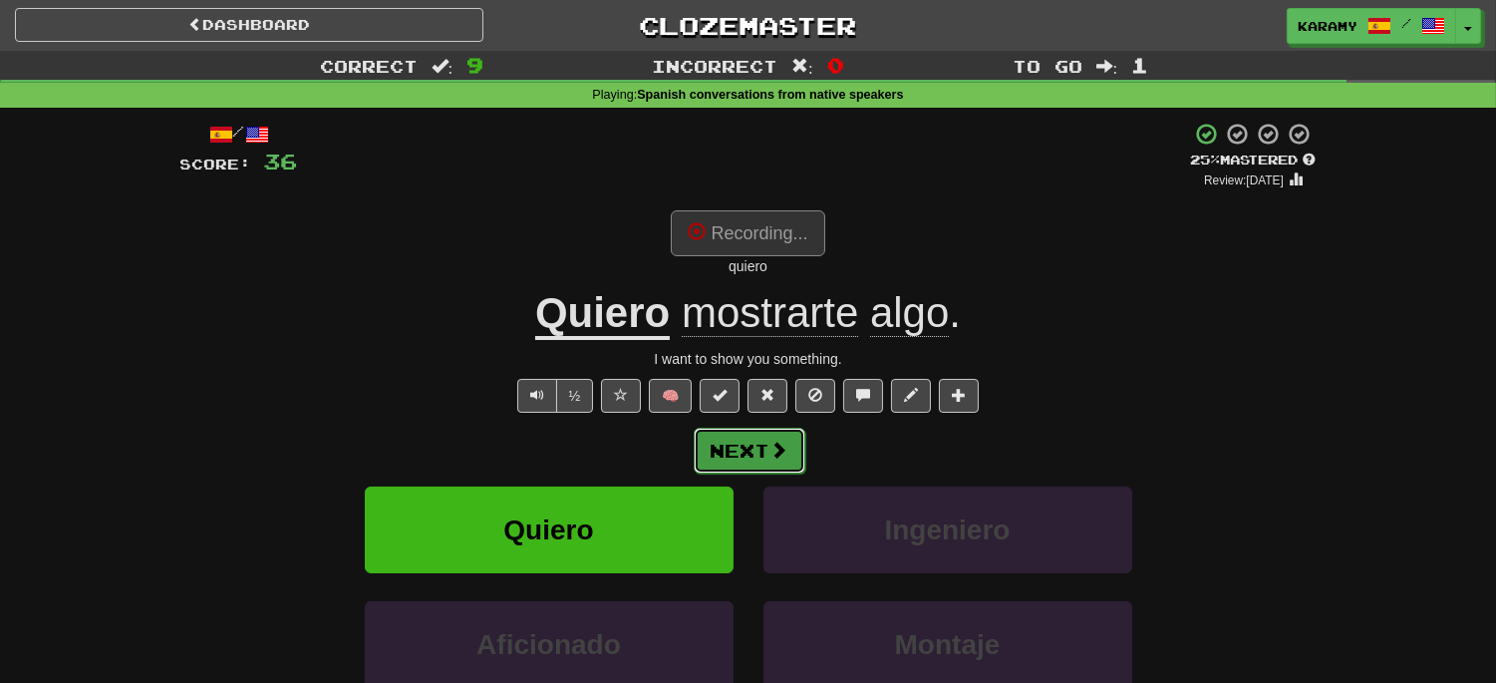
click at [760, 448] on button "Next" at bounding box center [750, 450] width 112 height 46
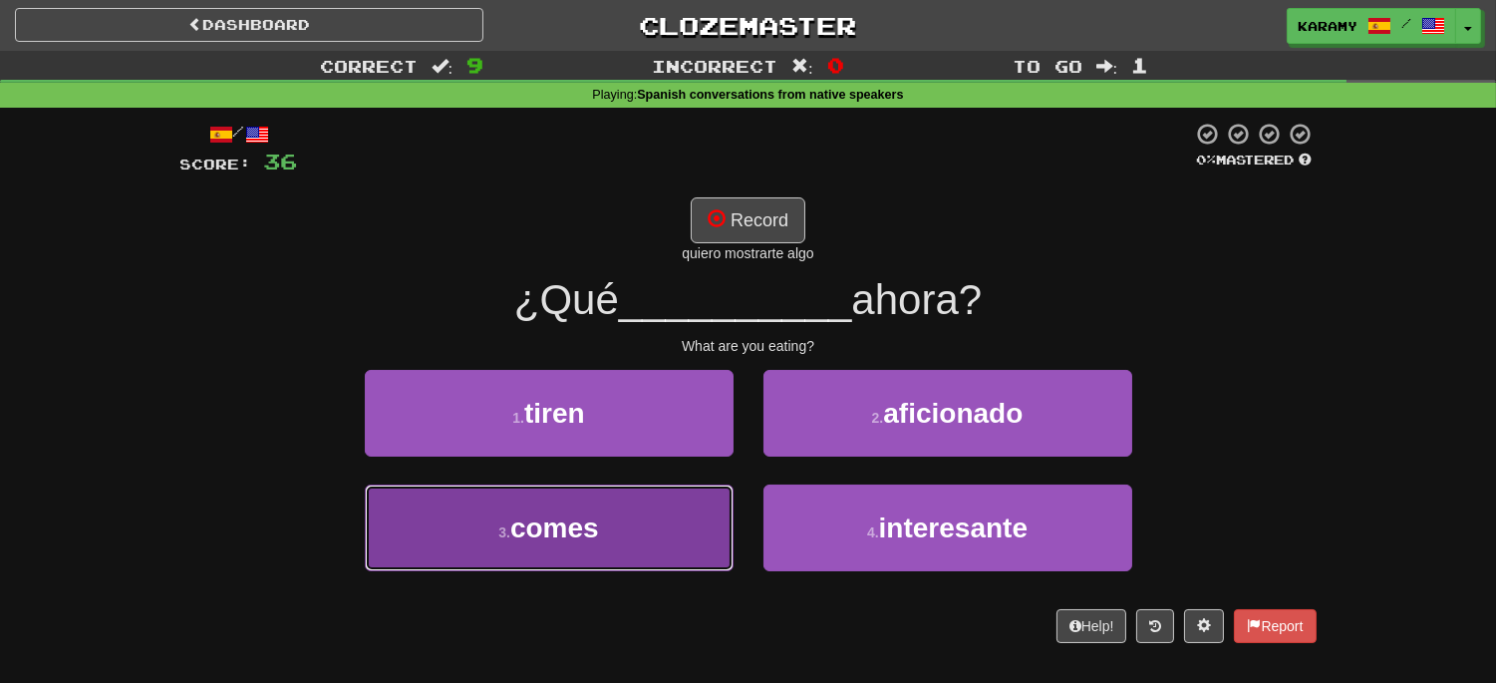
click at [654, 548] on button "3 . comes" at bounding box center [549, 527] width 369 height 87
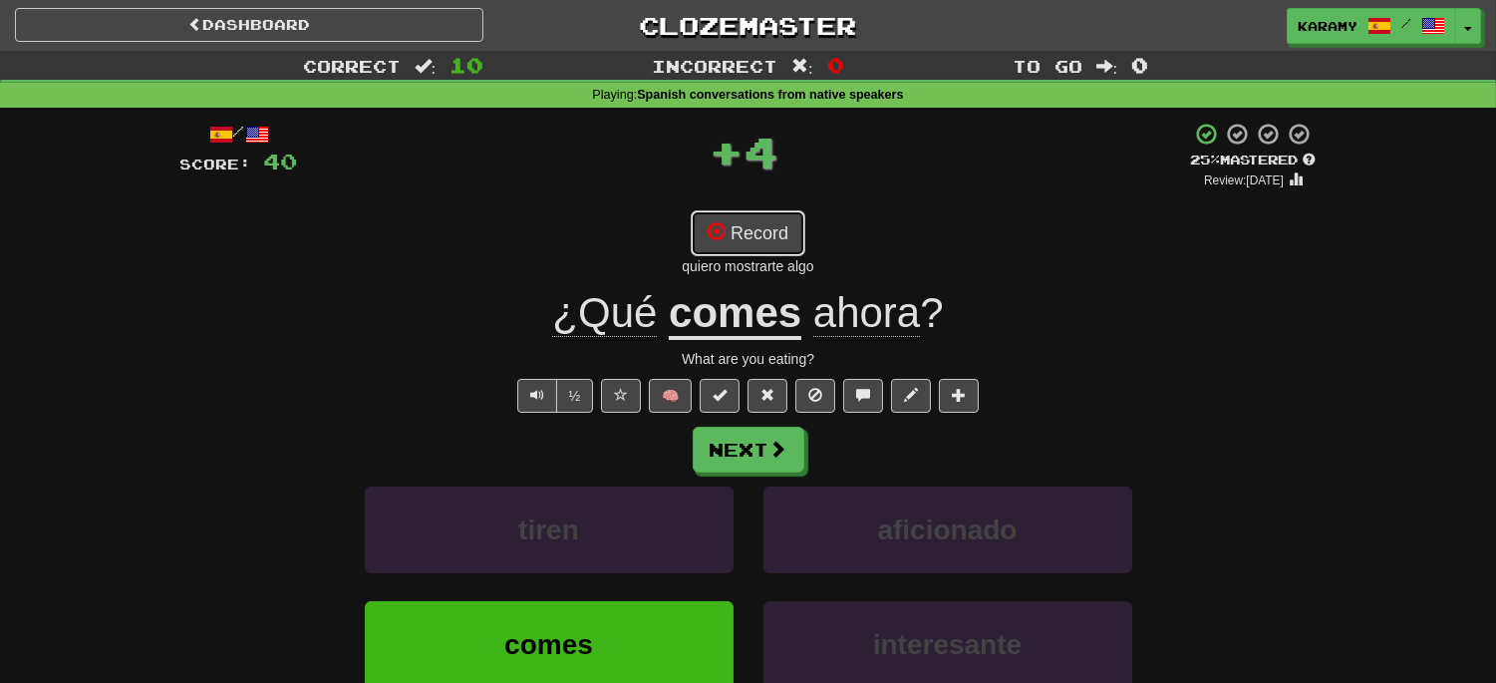
click at [767, 235] on button "Record" at bounding box center [748, 233] width 115 height 46
click at [531, 397] on span "Text-to-speech controls" at bounding box center [537, 395] width 14 height 14
click at [287, 31] on link "Dashboard" at bounding box center [249, 25] width 468 height 34
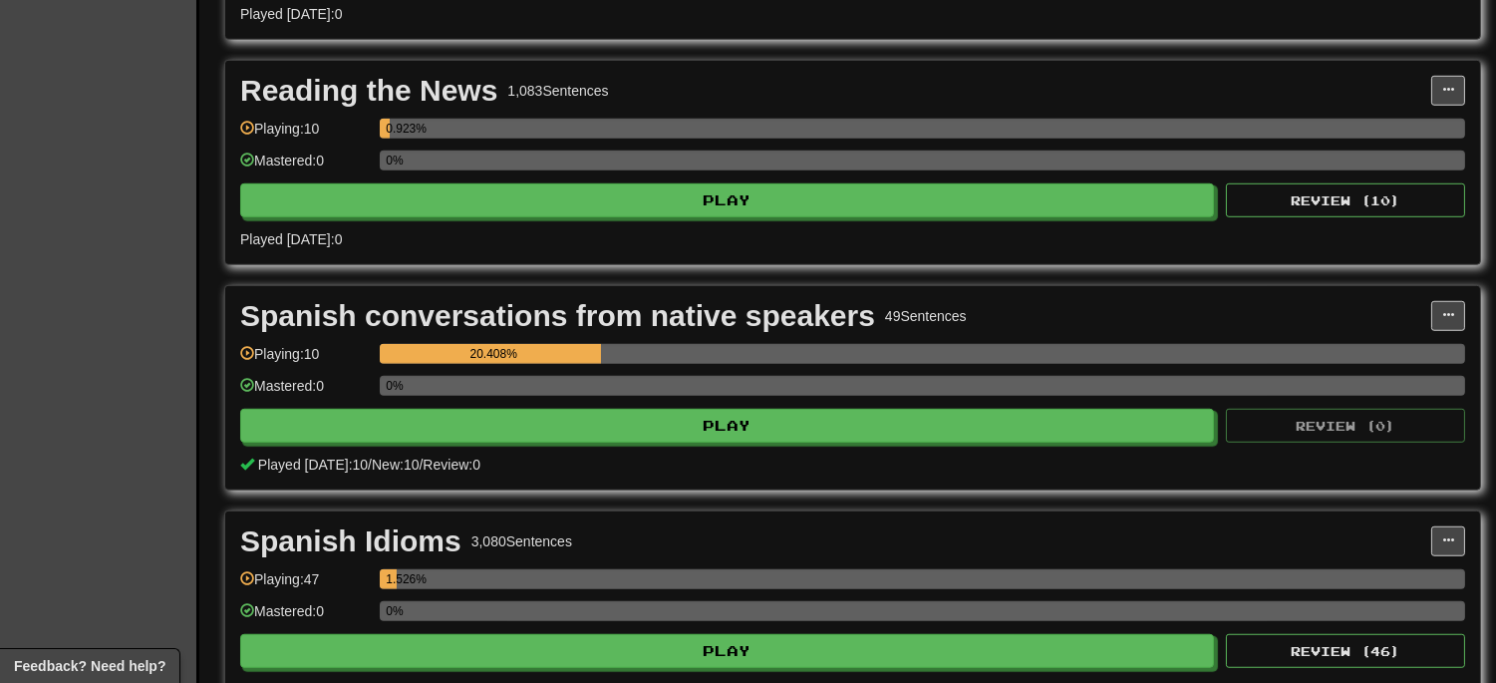
scroll to position [2657, 0]
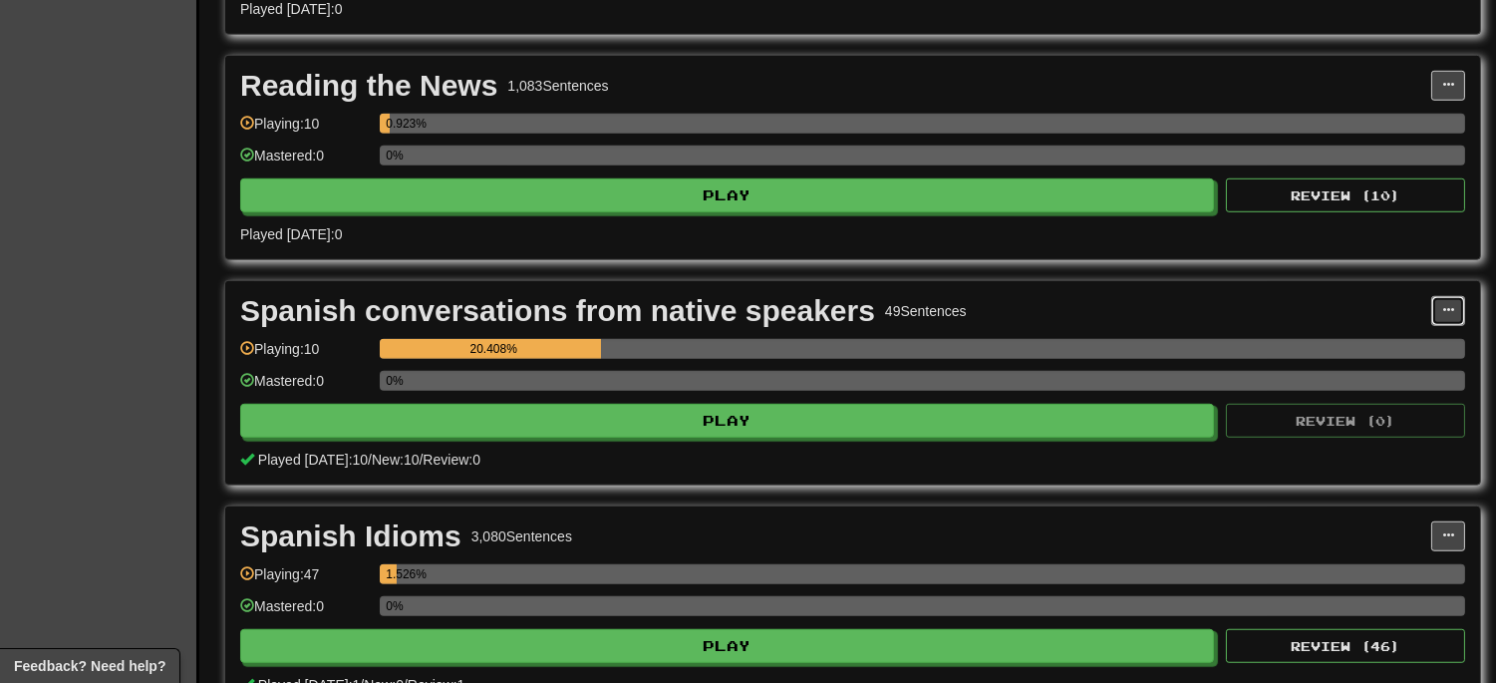
click at [1442, 316] on span at bounding box center [1448, 310] width 12 height 12
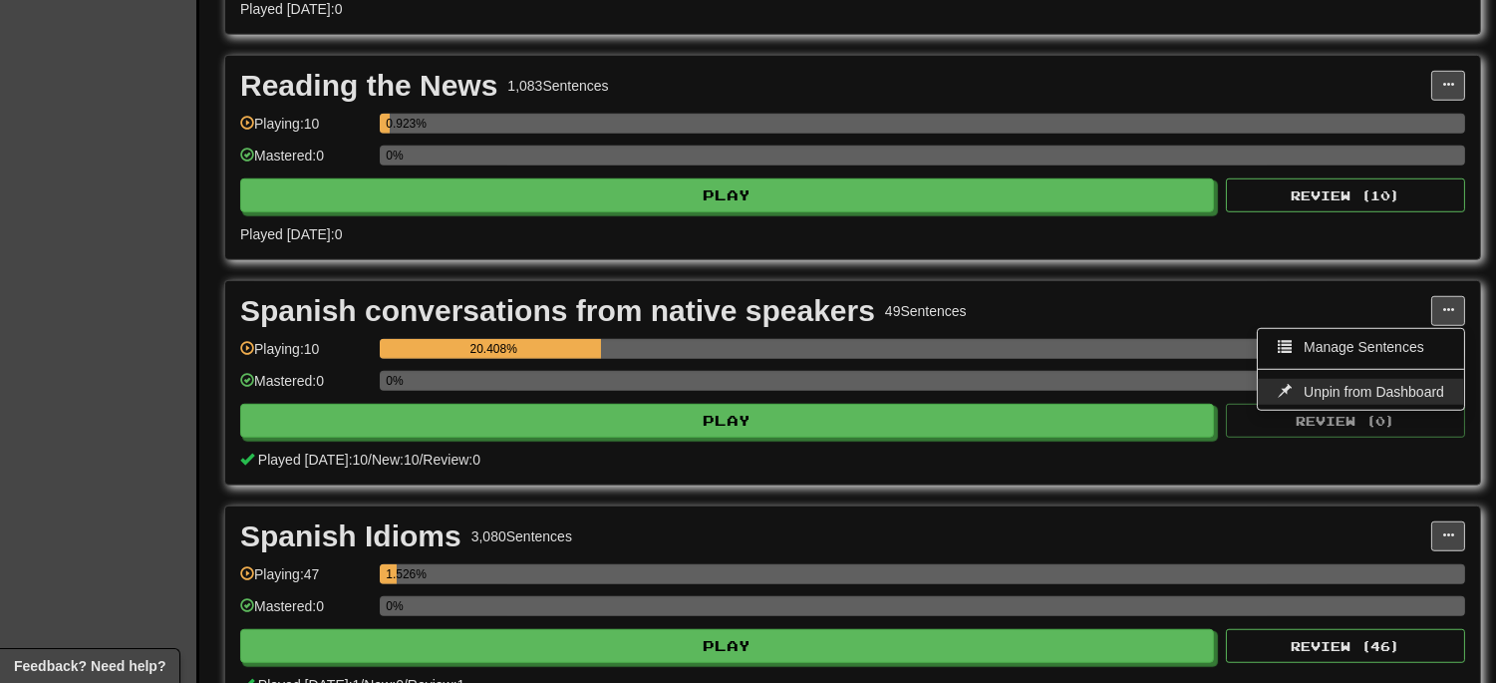
click at [1376, 400] on span "Unpin from Dashboard" at bounding box center [1373, 392] width 141 height 16
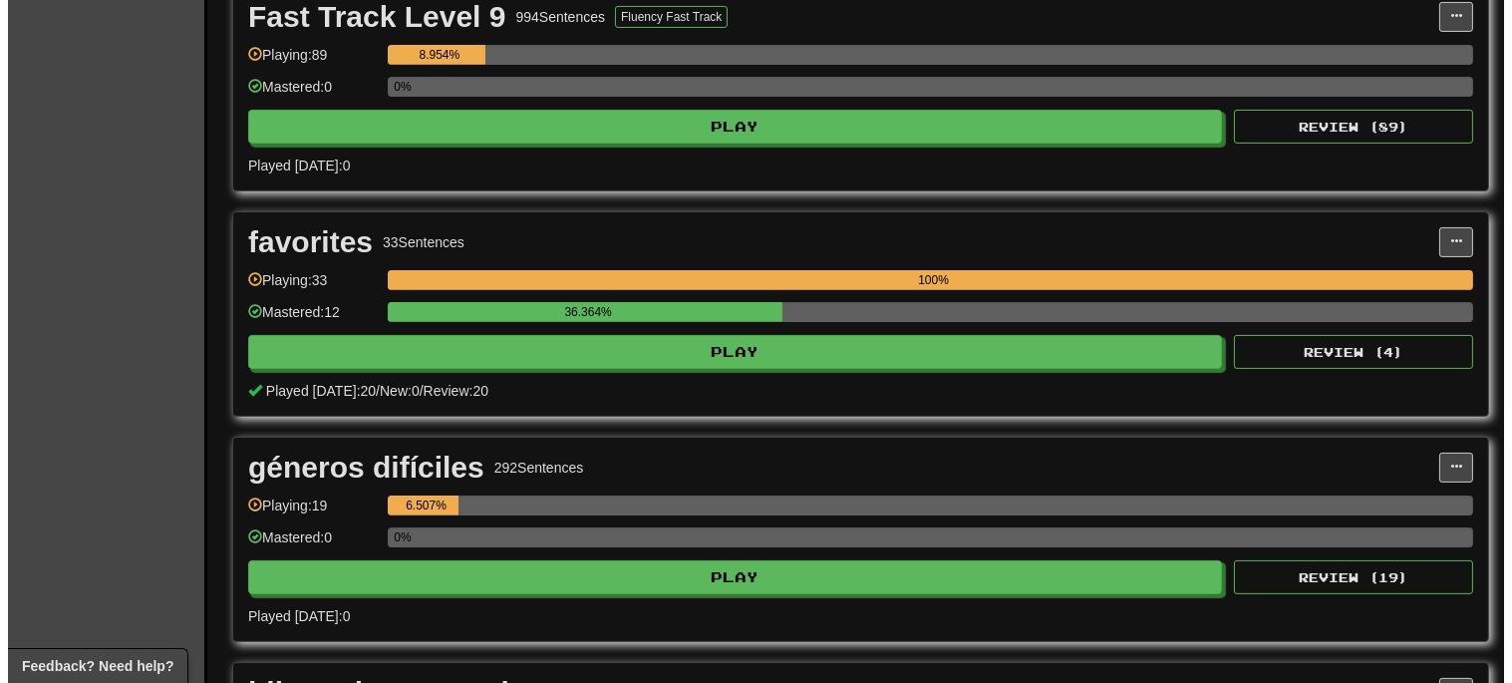
scroll to position [1107, 0]
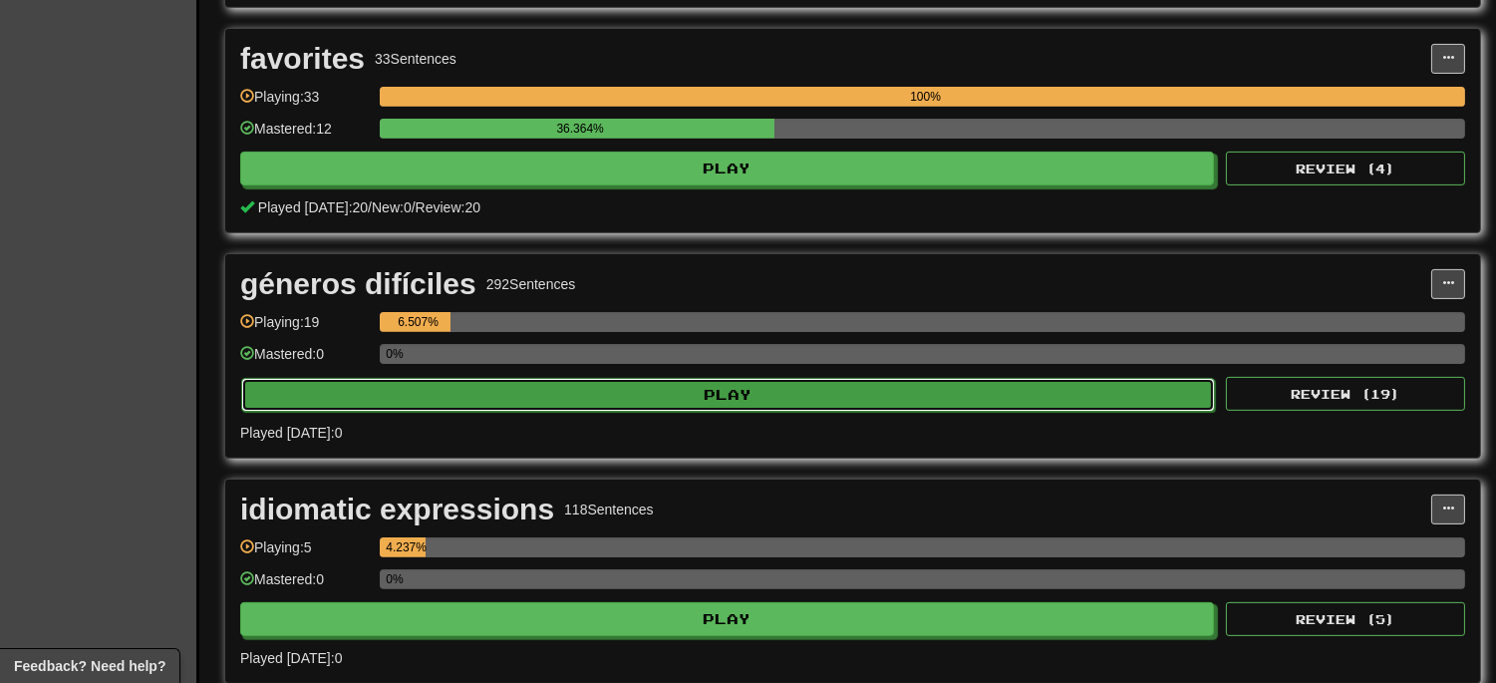
click at [694, 397] on button "Play" at bounding box center [728, 395] width 974 height 34
select select "**"
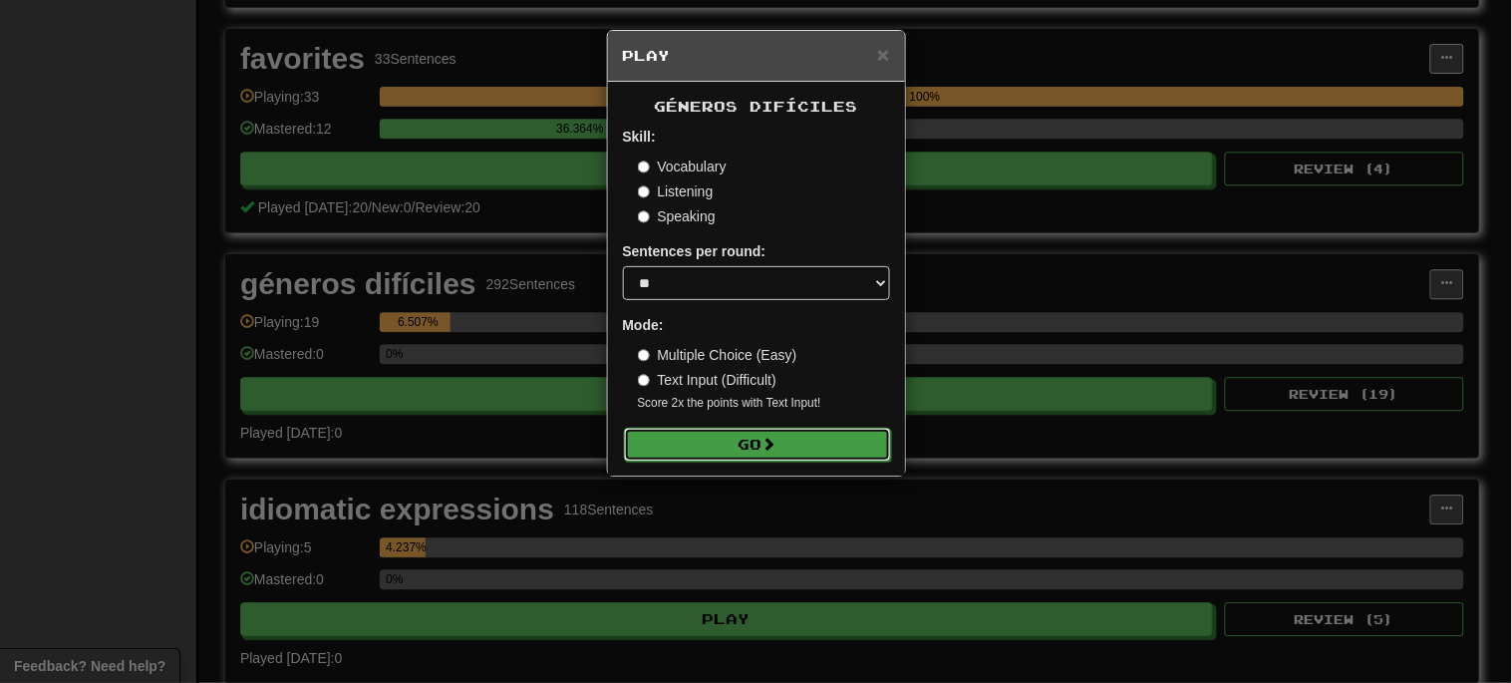
click at [775, 439] on span at bounding box center [769, 443] width 14 height 14
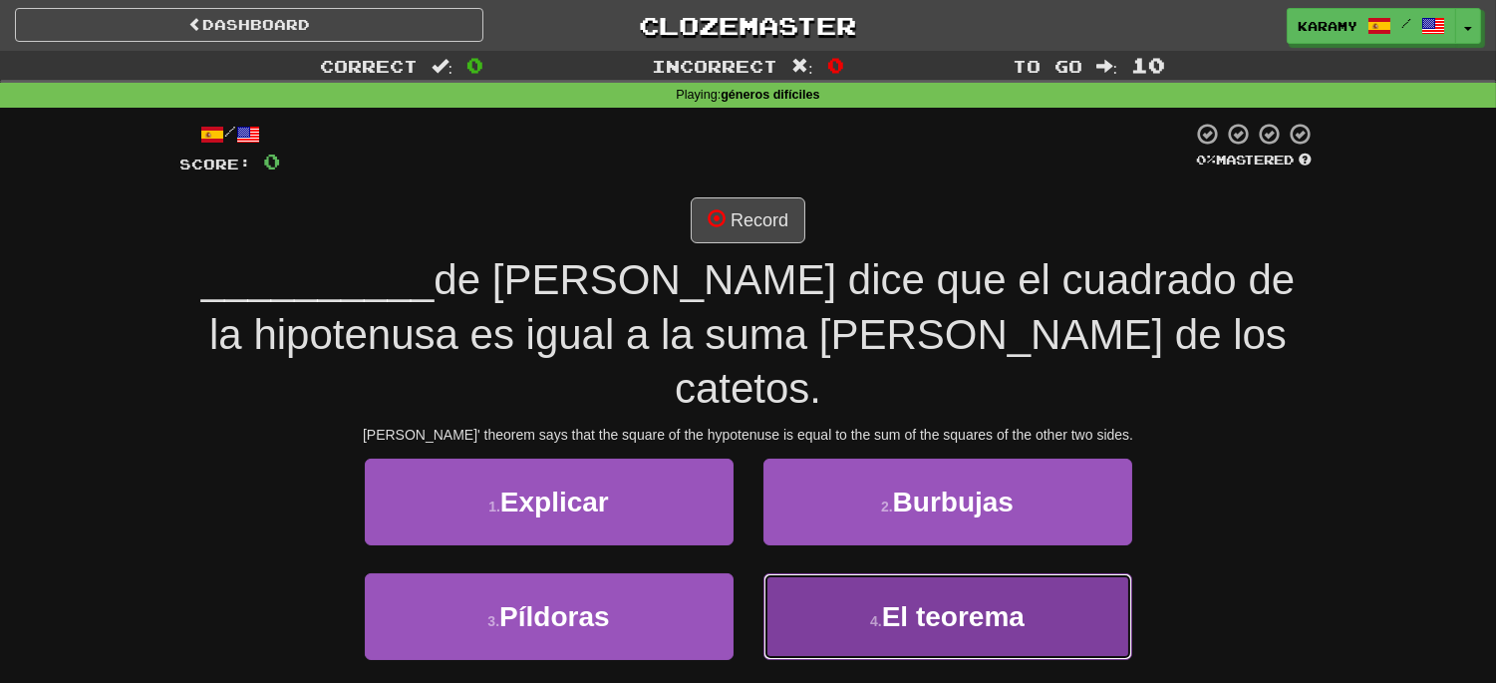
click at [951, 601] on span "El teorema" at bounding box center [953, 616] width 142 height 31
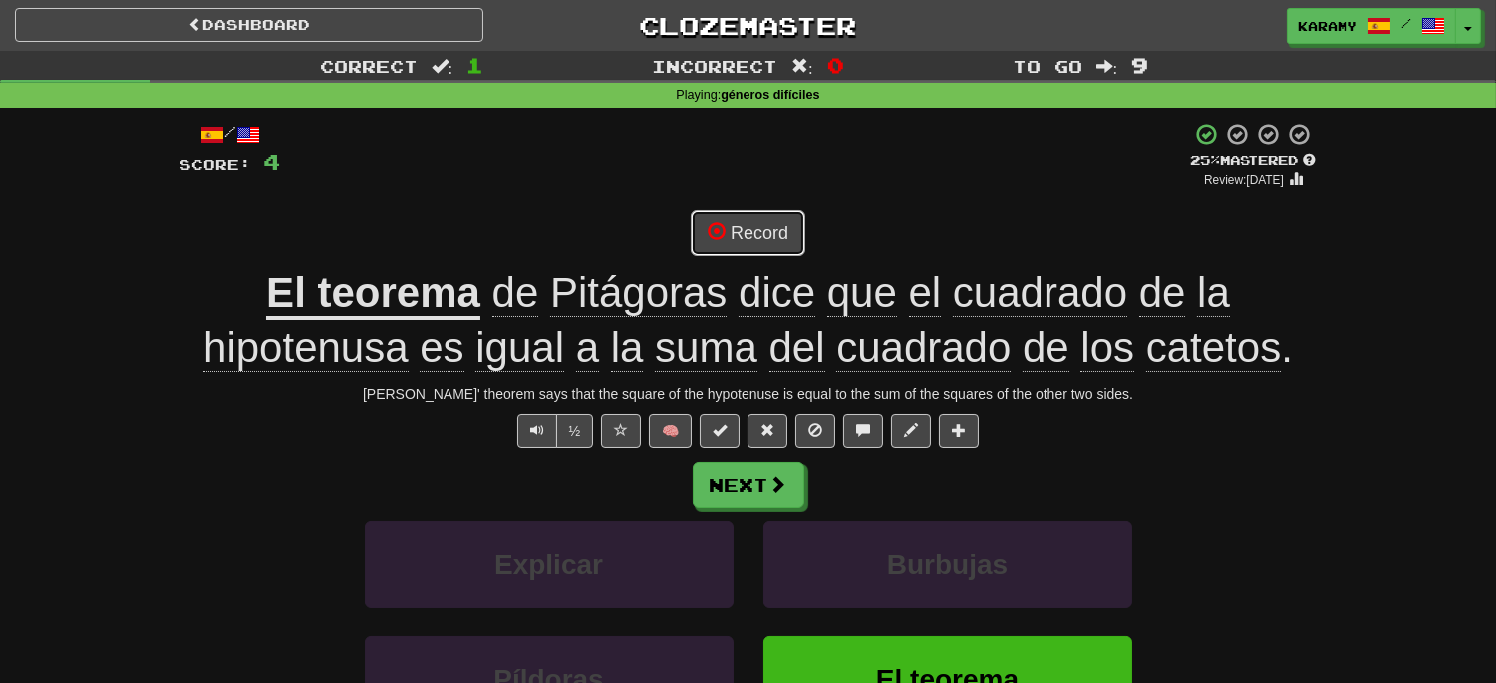
click at [733, 234] on button "Record" at bounding box center [748, 233] width 115 height 46
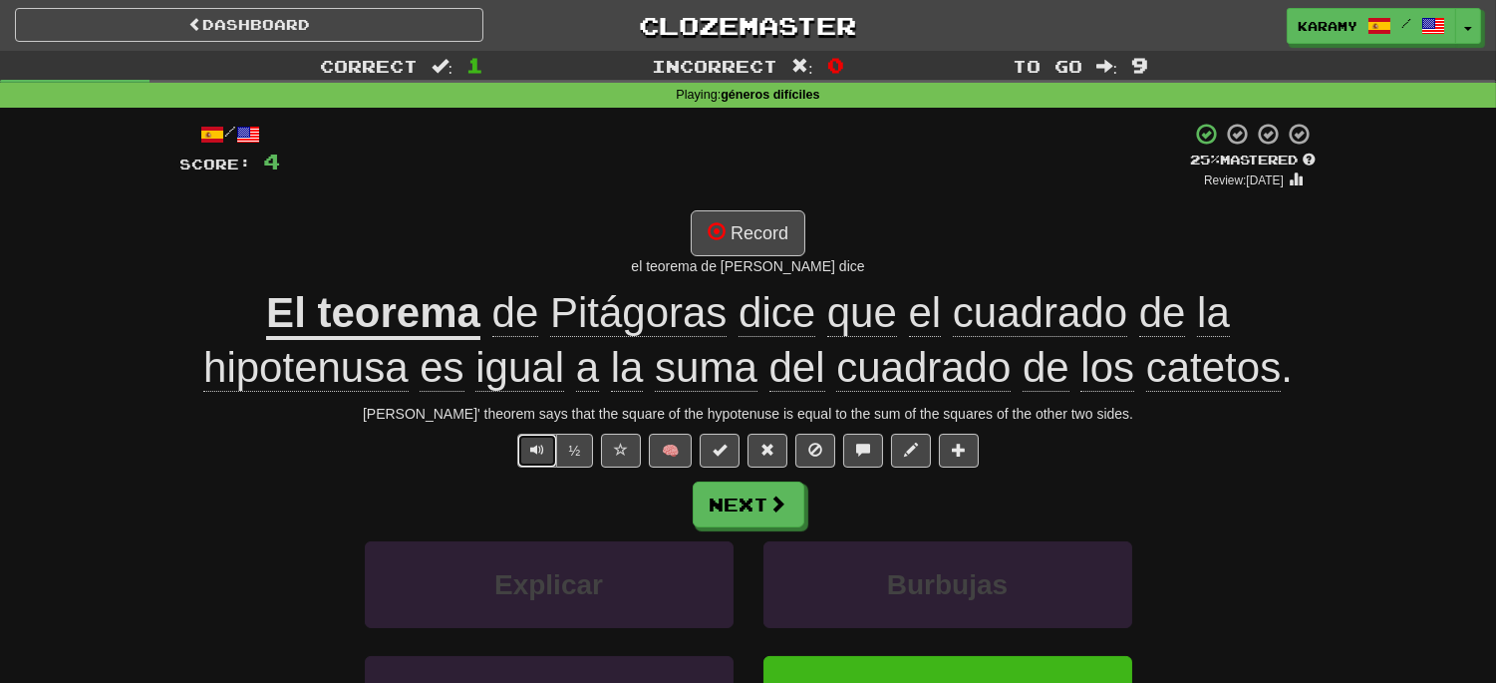
click at [532, 443] on span "Text-to-speech controls" at bounding box center [537, 449] width 14 height 14
click at [769, 232] on button "Record" at bounding box center [748, 233] width 115 height 46
click at [777, 237] on button "Record" at bounding box center [748, 233] width 115 height 46
click at [762, 511] on button "Next" at bounding box center [750, 505] width 112 height 46
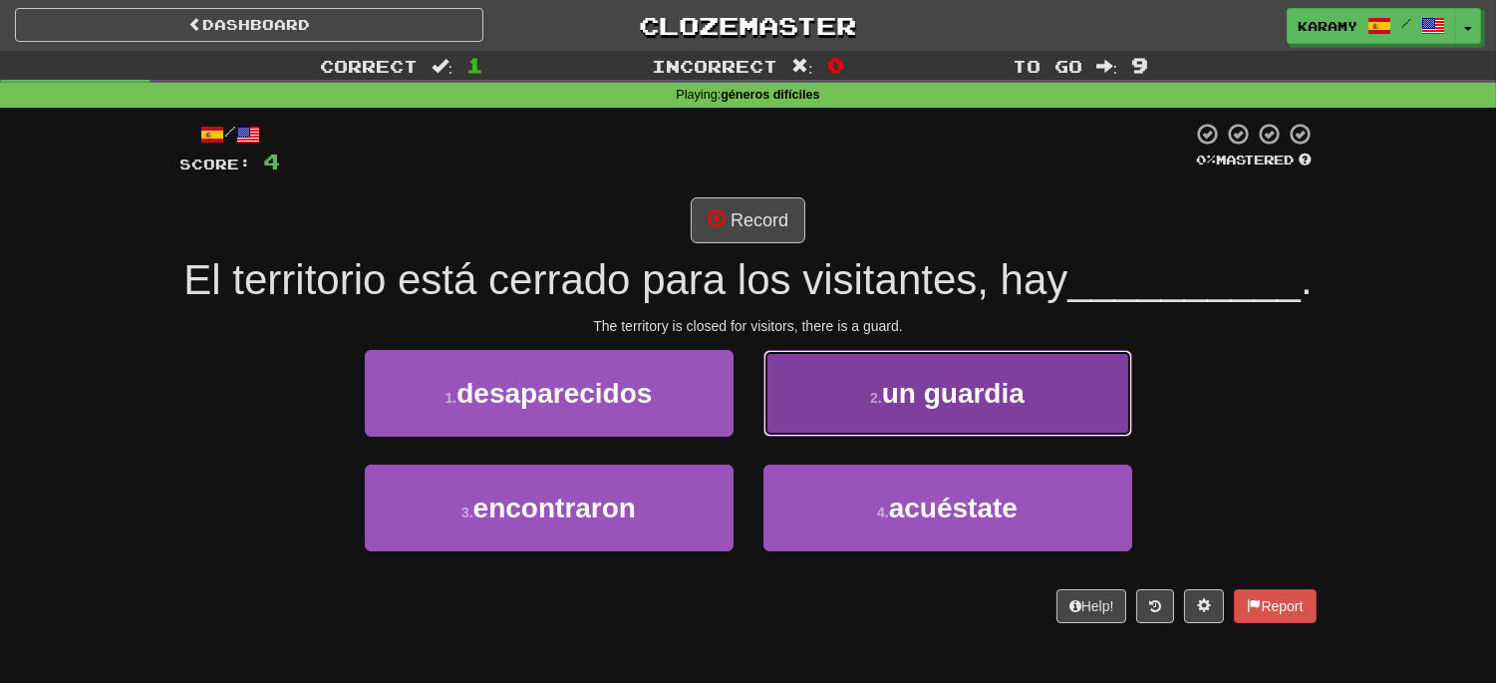
click at [1069, 436] on button "2 . un guardia" at bounding box center [947, 393] width 369 height 87
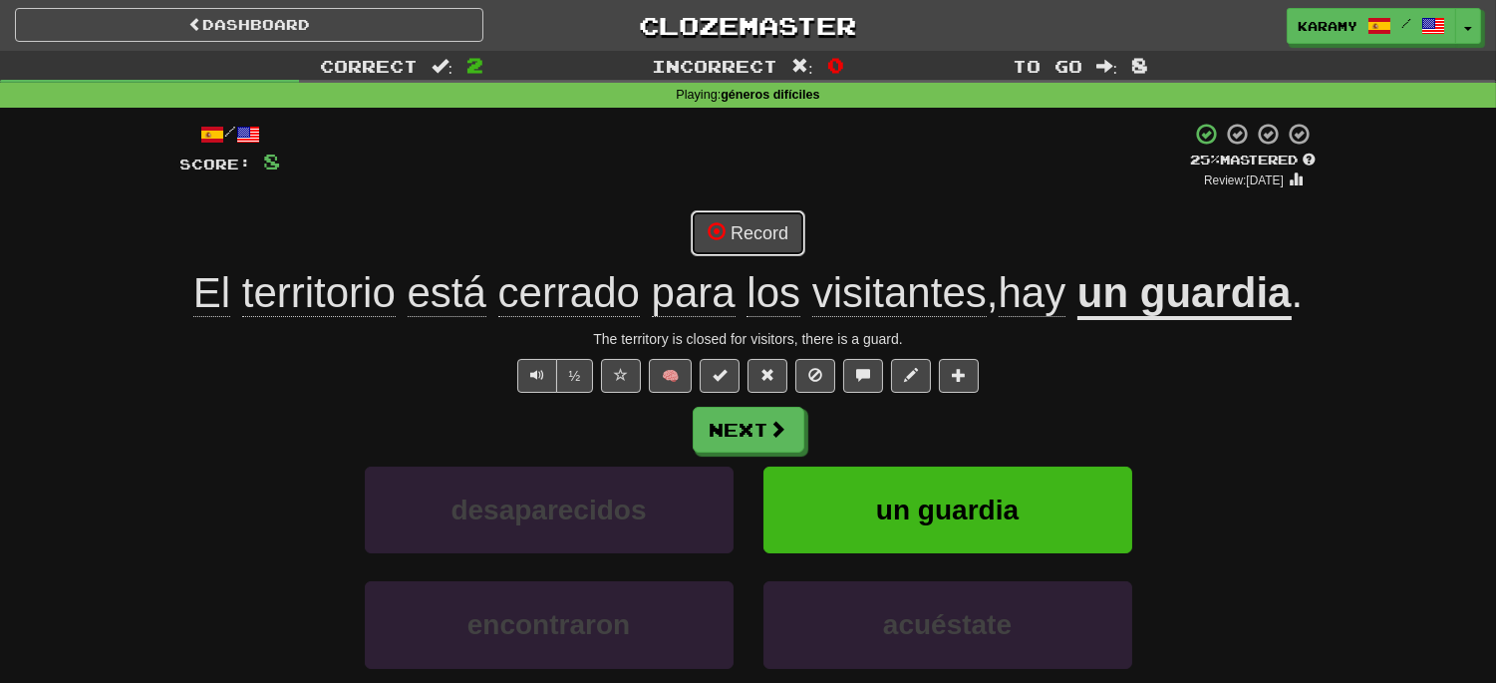
click at [777, 240] on button "Record" at bounding box center [748, 233] width 115 height 46
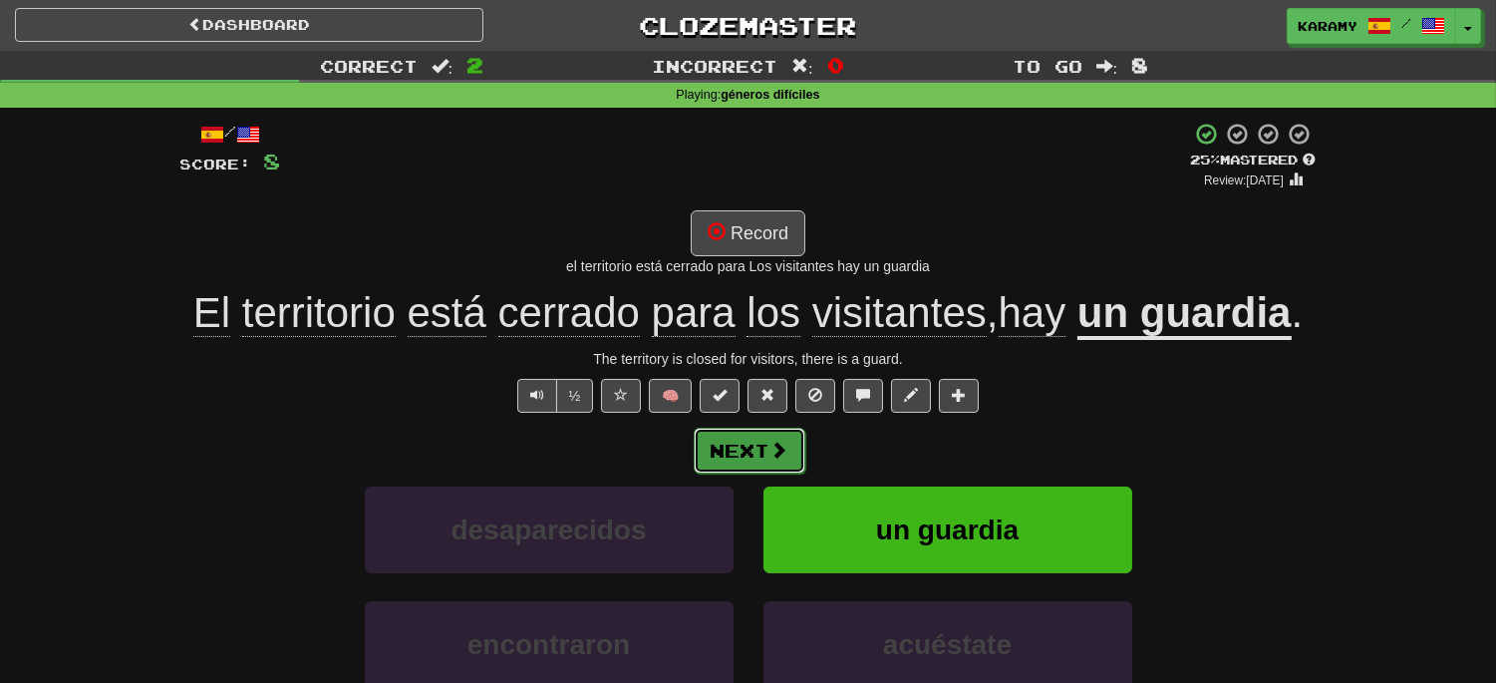
click at [757, 456] on button "Next" at bounding box center [750, 450] width 112 height 46
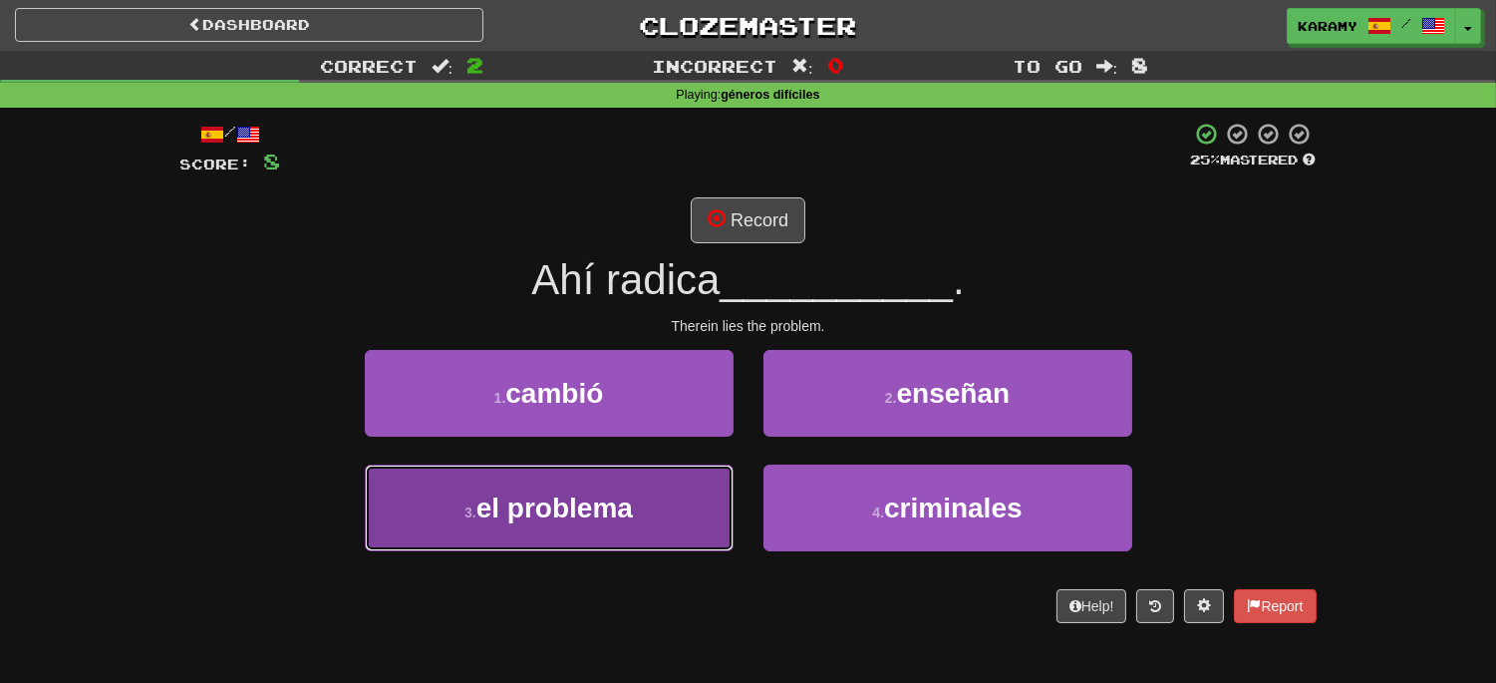
click at [613, 515] on span "el problema" at bounding box center [554, 507] width 156 height 31
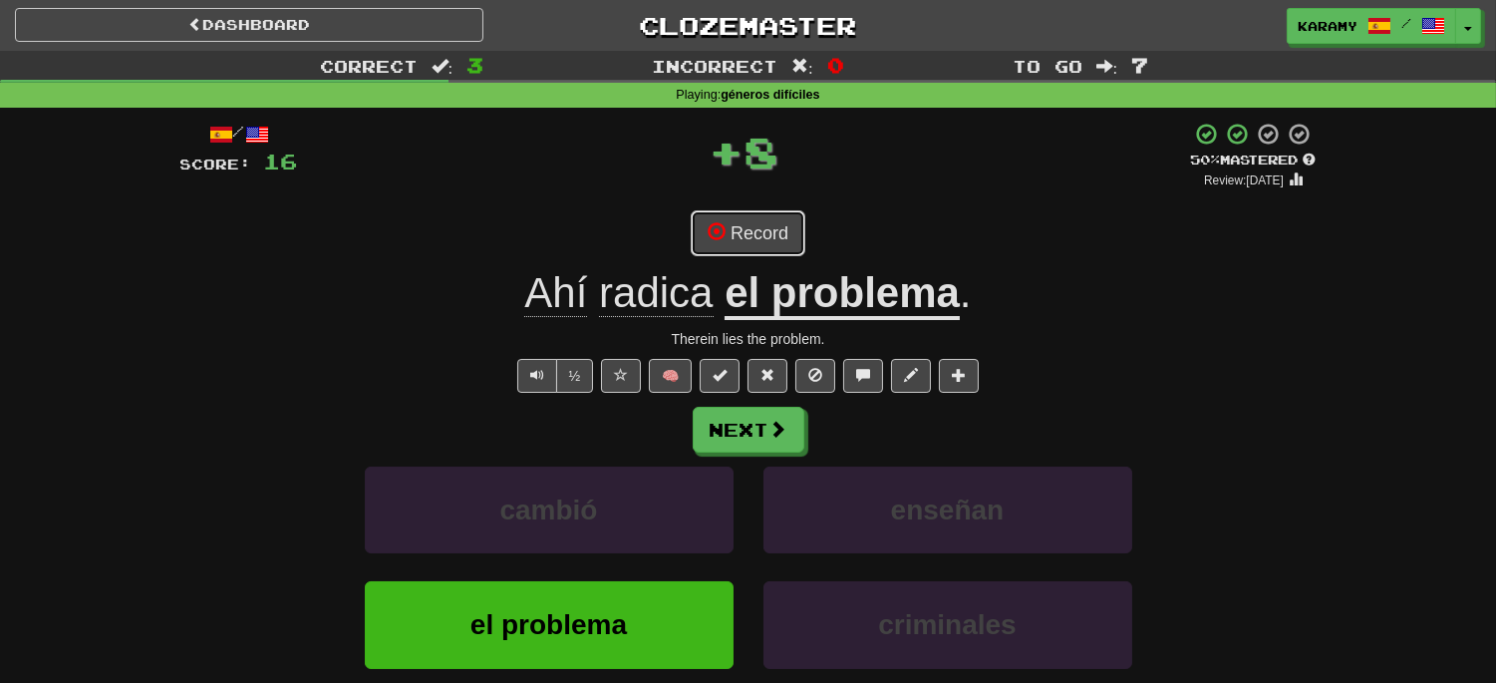
click at [775, 234] on button "Record" at bounding box center [748, 233] width 115 height 46
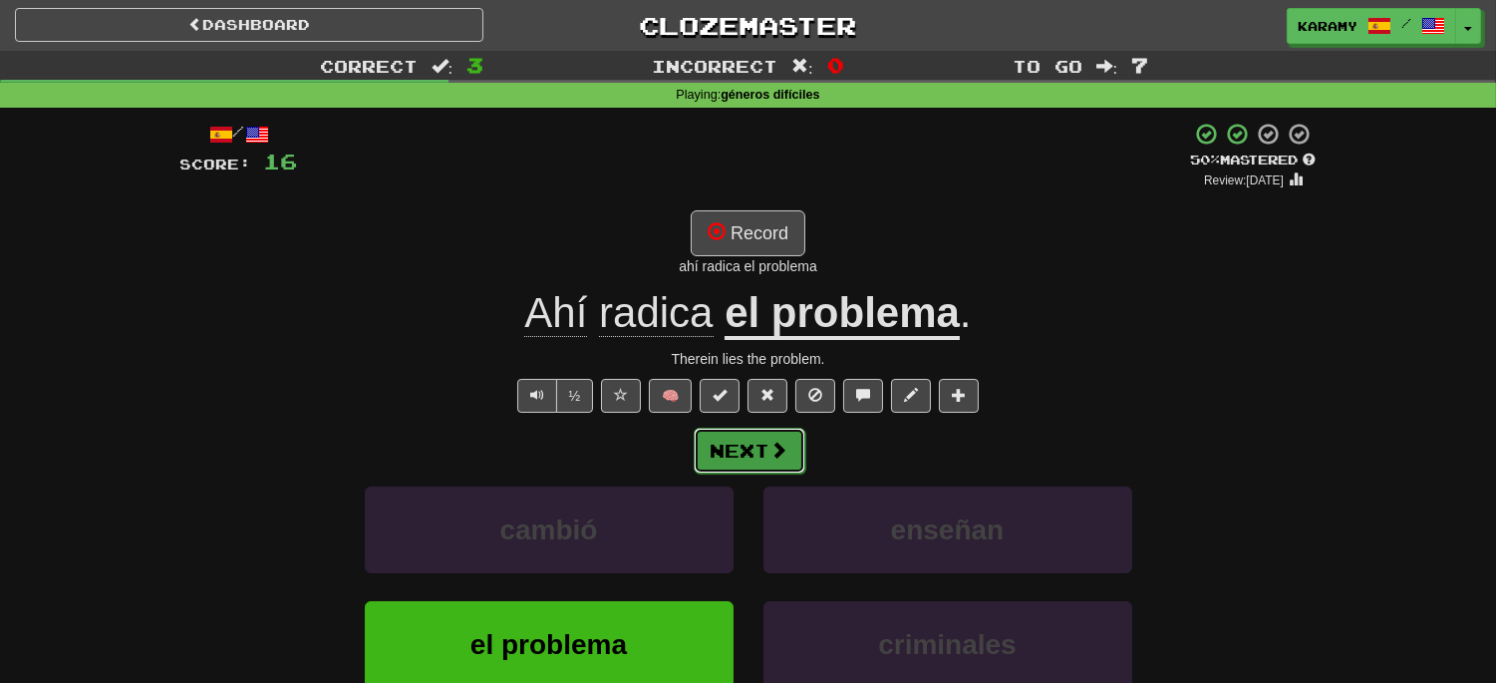
click at [755, 451] on button "Next" at bounding box center [750, 450] width 112 height 46
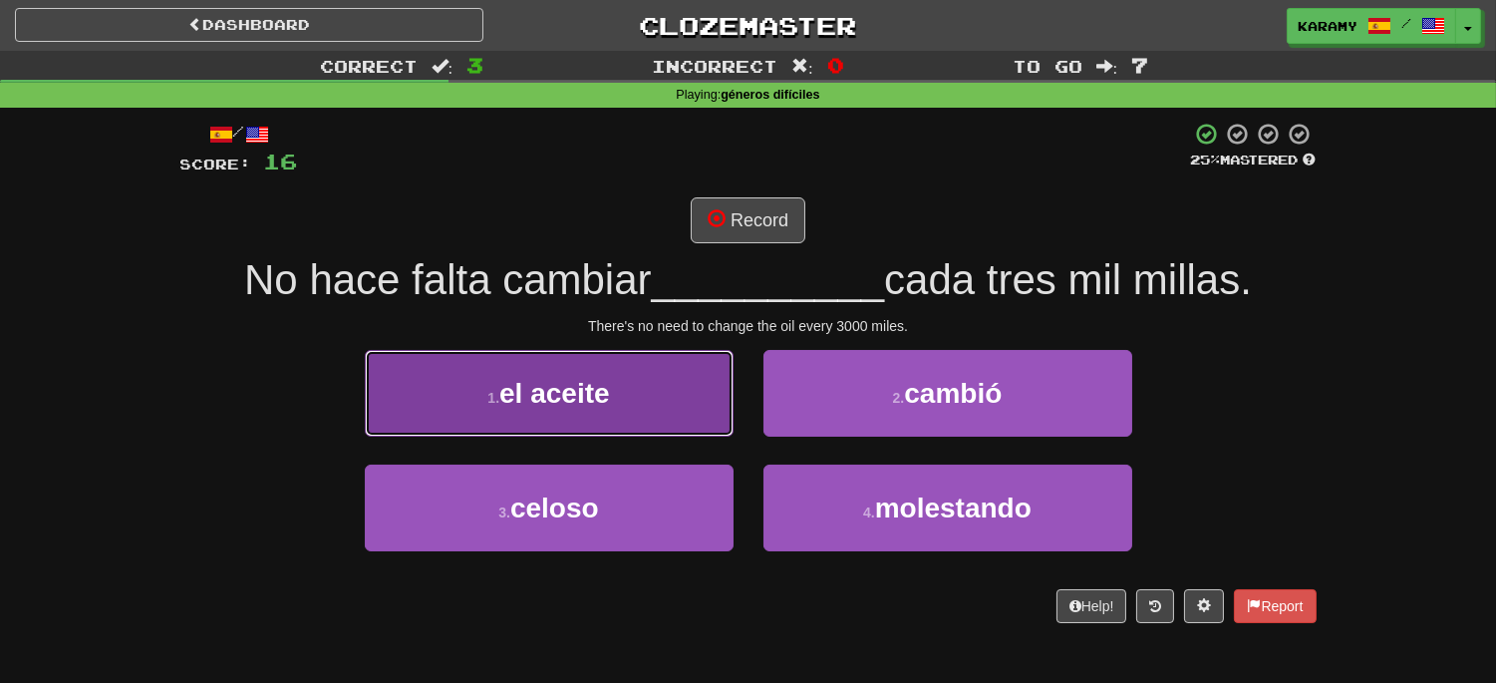
click at [626, 411] on button "1 . el aceite" at bounding box center [549, 393] width 369 height 87
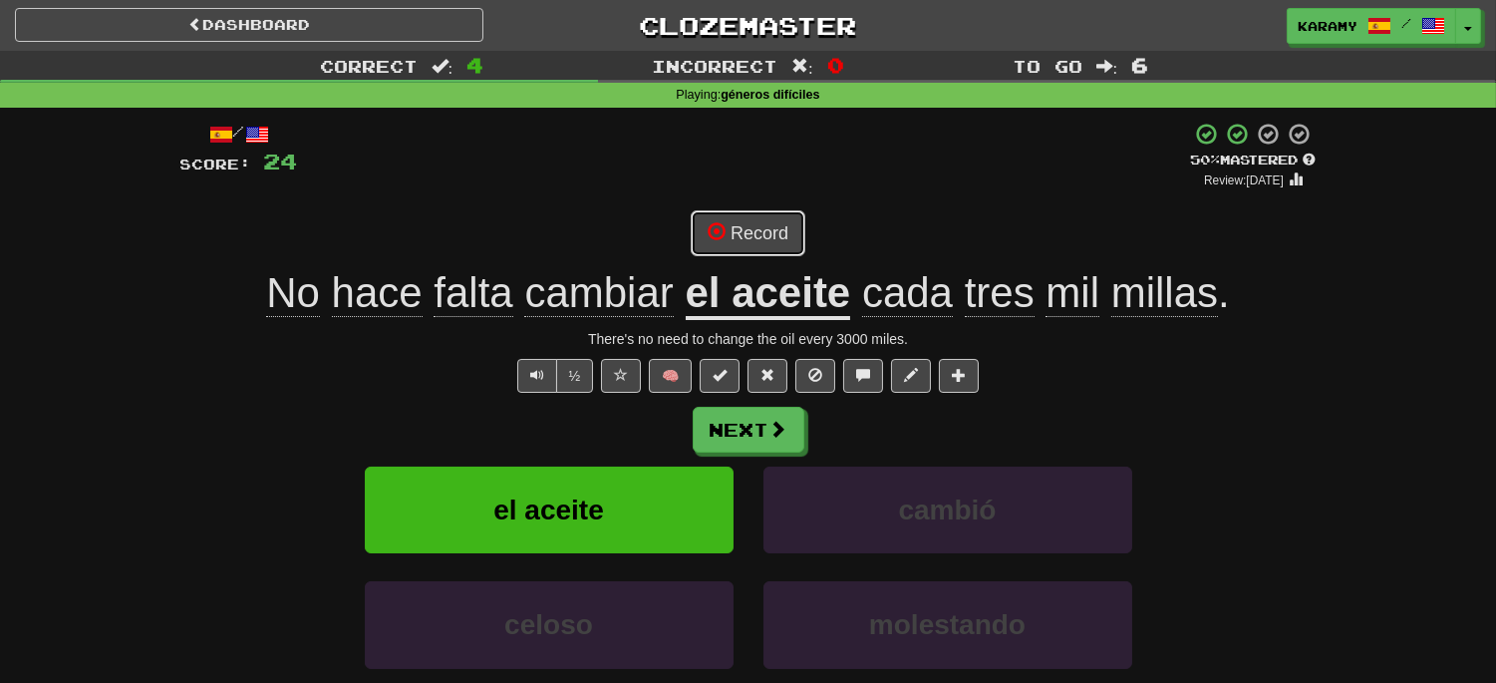
click at [762, 233] on button "Record" at bounding box center [748, 233] width 115 height 46
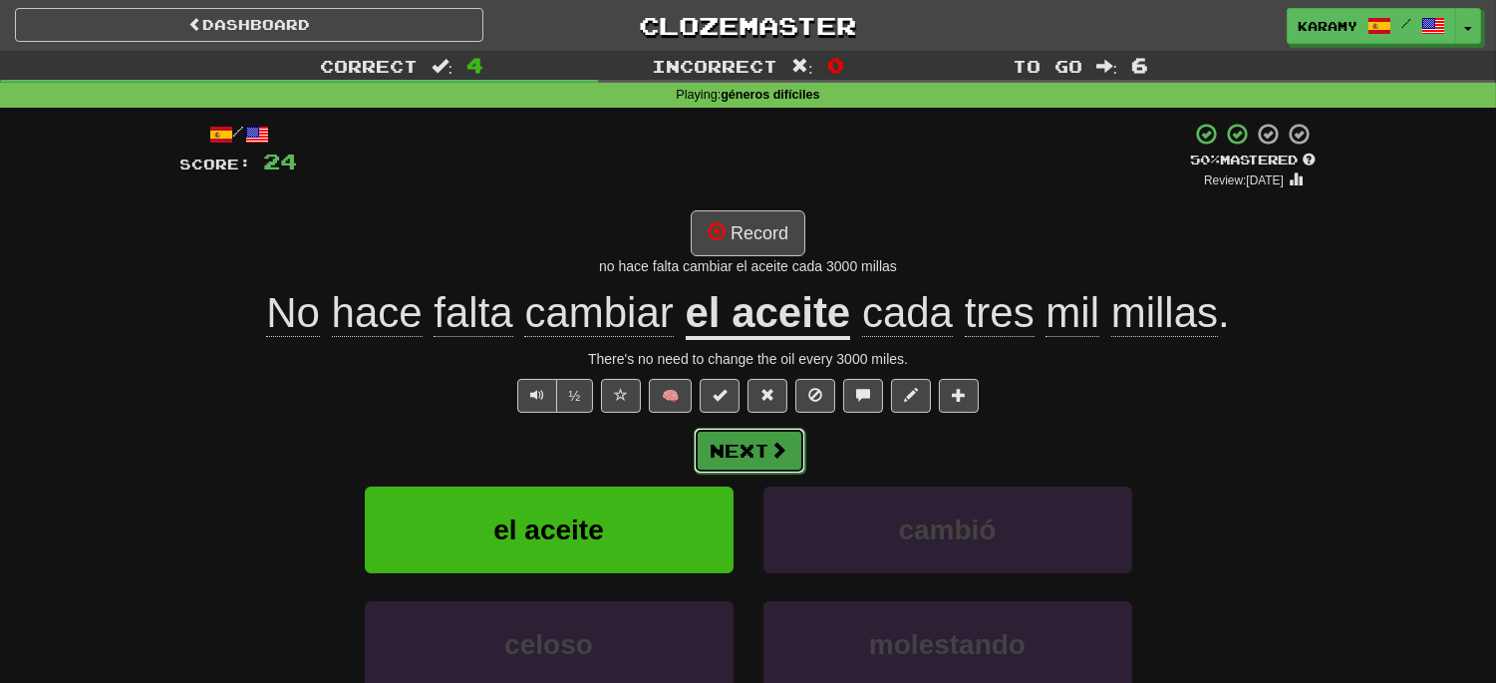
click at [759, 454] on button "Next" at bounding box center [750, 450] width 112 height 46
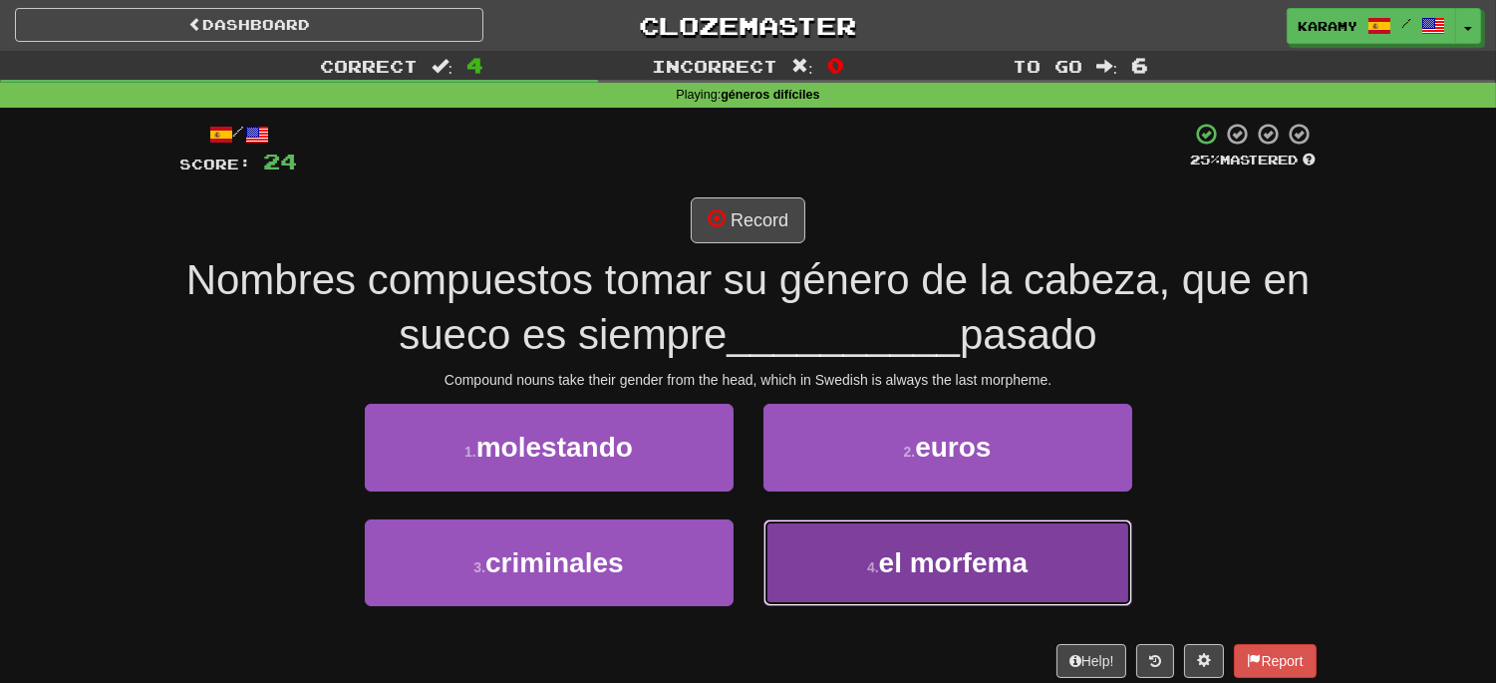
click at [1057, 563] on button "4 . el morfema" at bounding box center [947, 562] width 369 height 87
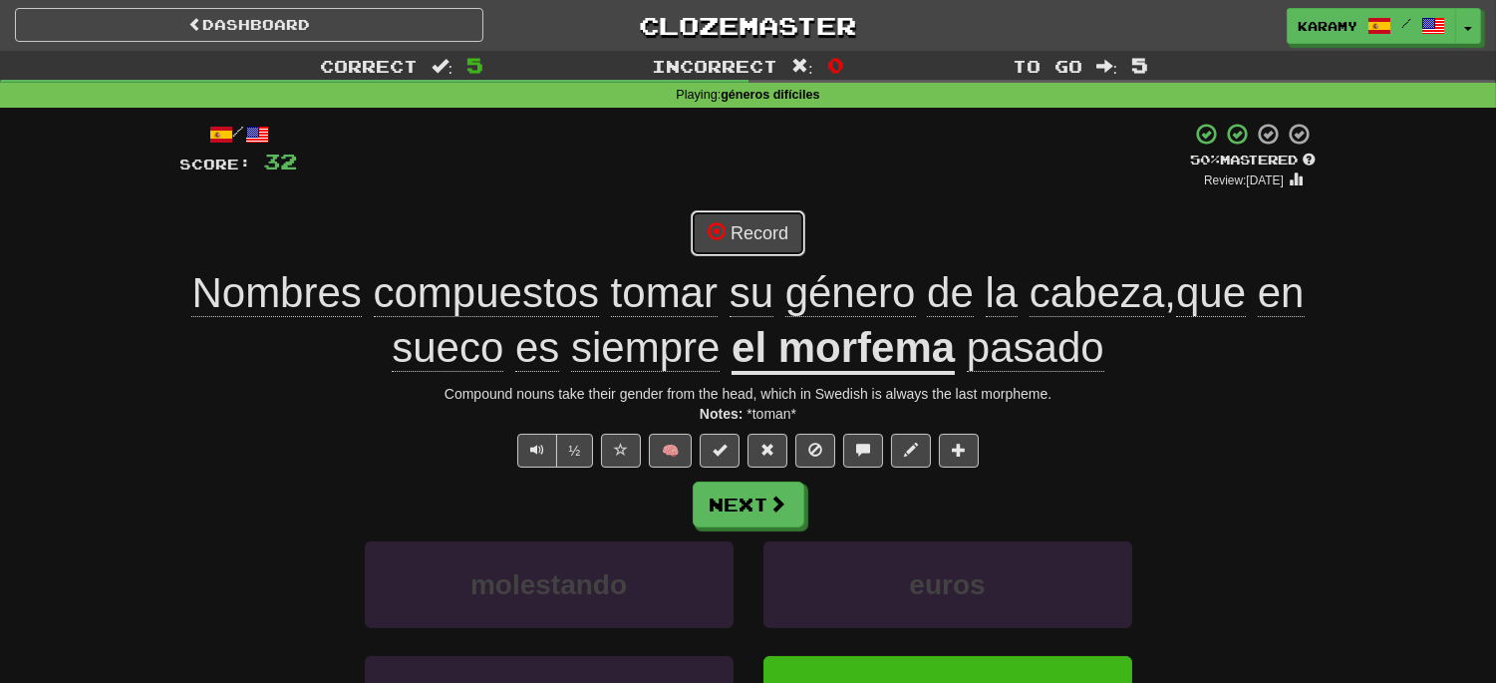
click at [767, 242] on button "Record" at bounding box center [748, 233] width 115 height 46
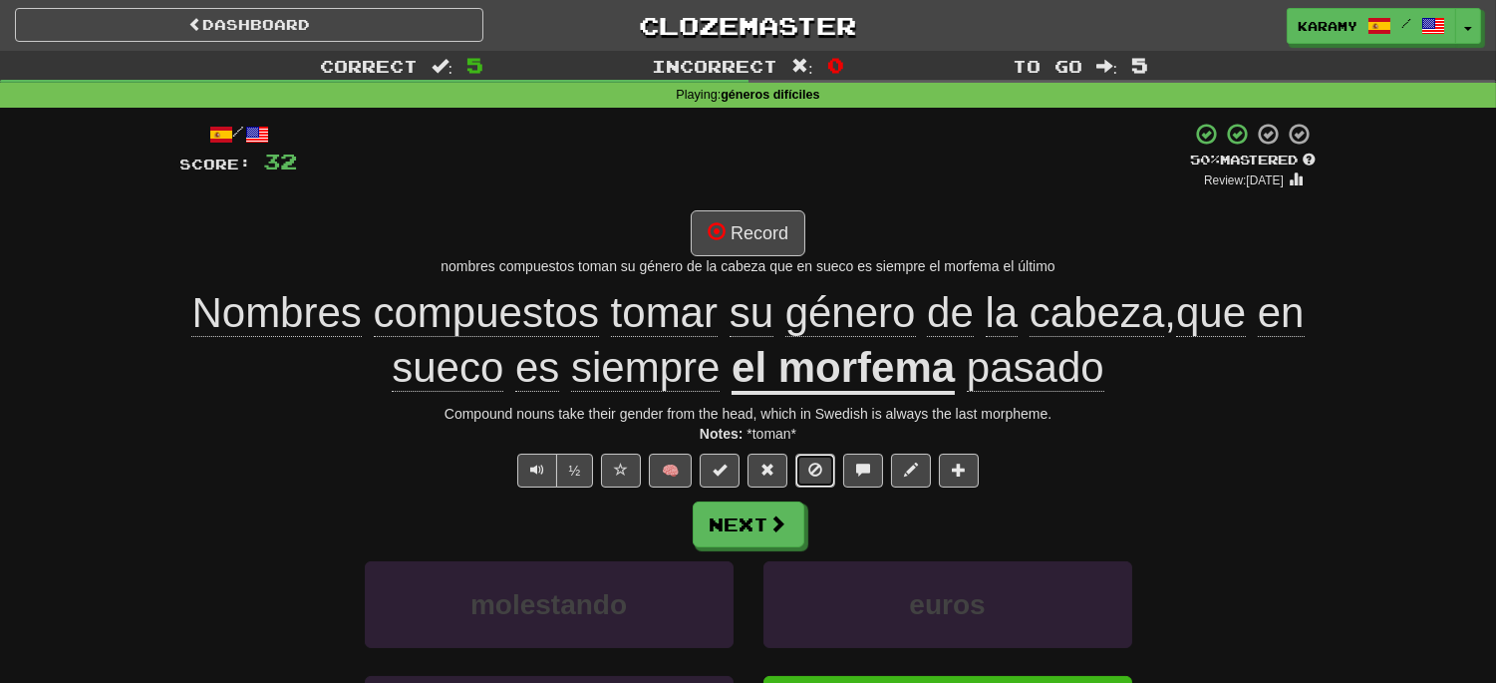
click at [821, 471] on span at bounding box center [815, 469] width 14 height 14
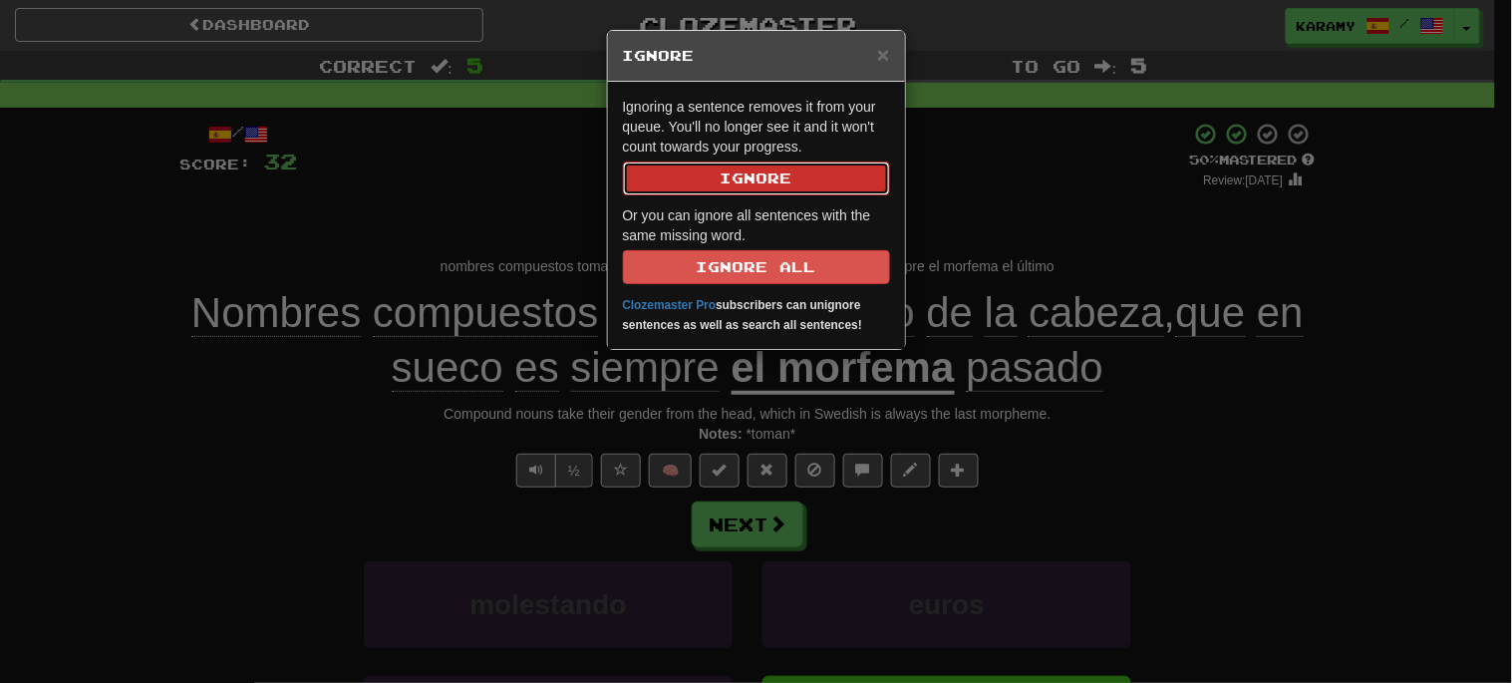
click at [822, 175] on button "Ignore" at bounding box center [756, 178] width 267 height 34
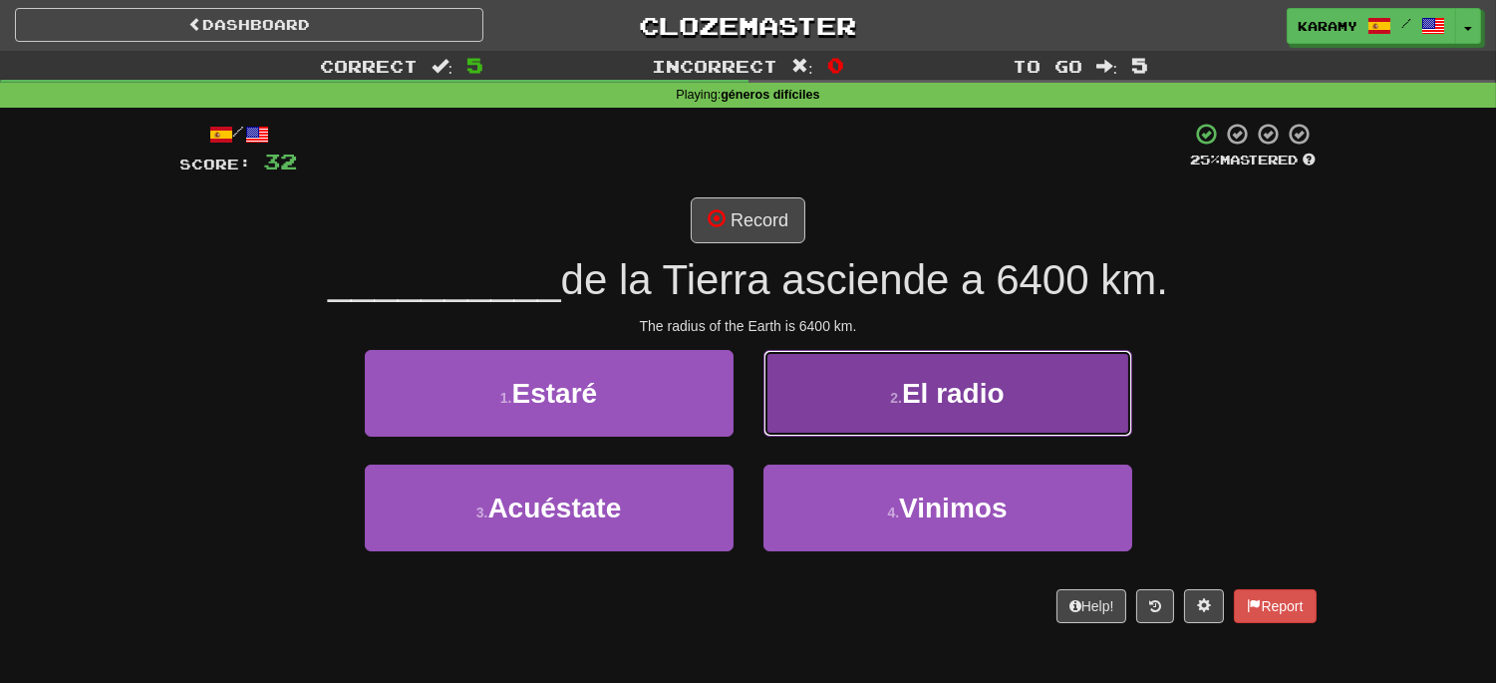
click at [970, 410] on button "2 . El radio" at bounding box center [947, 393] width 369 height 87
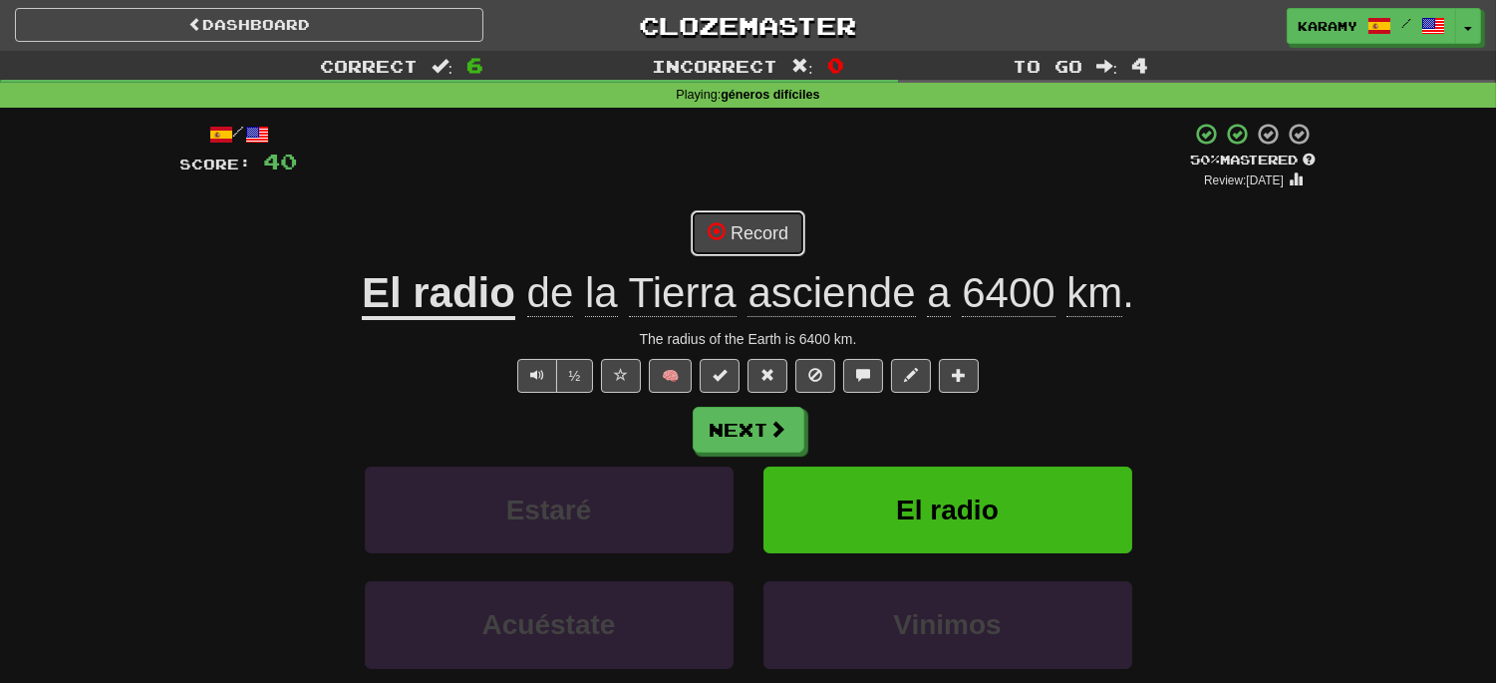
click at [773, 235] on button "Record" at bounding box center [748, 233] width 115 height 46
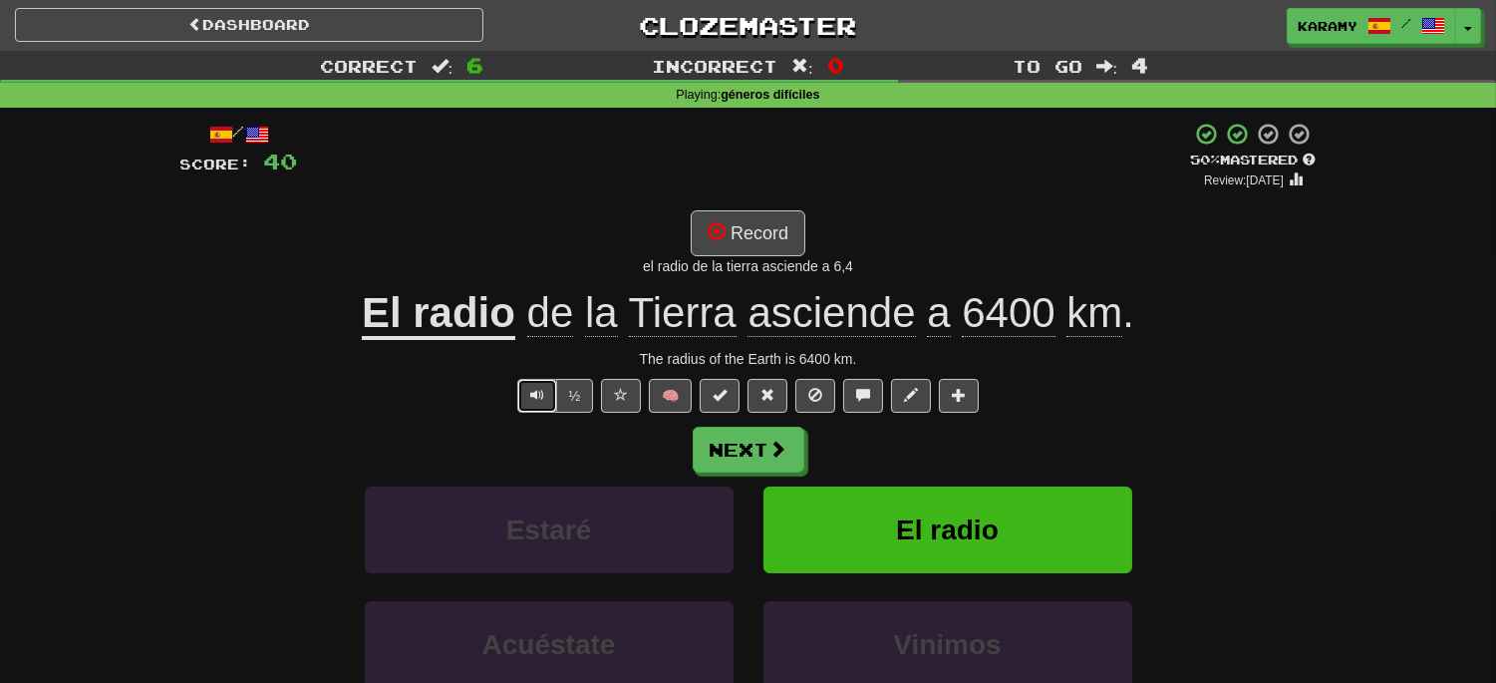
click at [534, 394] on span "Text-to-speech controls" at bounding box center [537, 395] width 14 height 14
click at [750, 226] on button "Record" at bounding box center [748, 233] width 115 height 46
click at [765, 449] on button "Next" at bounding box center [750, 450] width 112 height 46
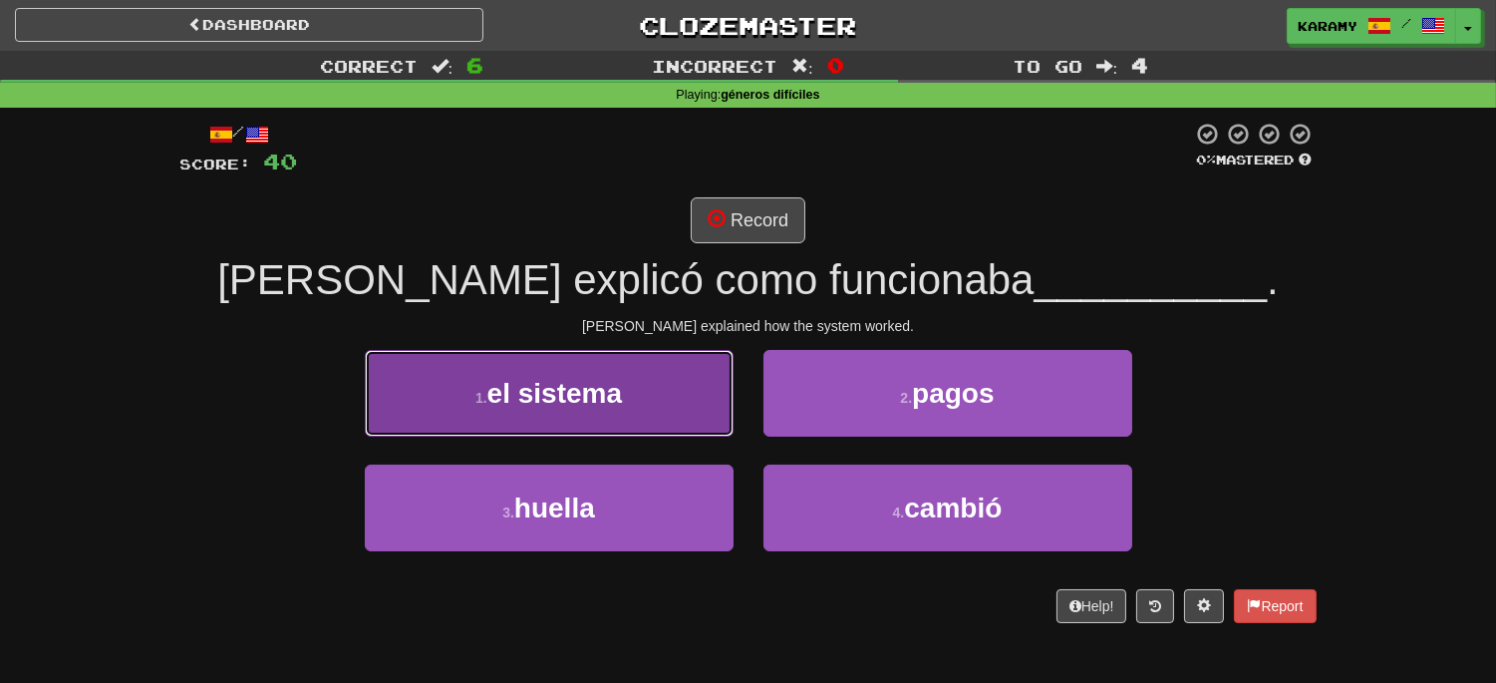
click at [669, 386] on button "1 . el sistema" at bounding box center [549, 393] width 369 height 87
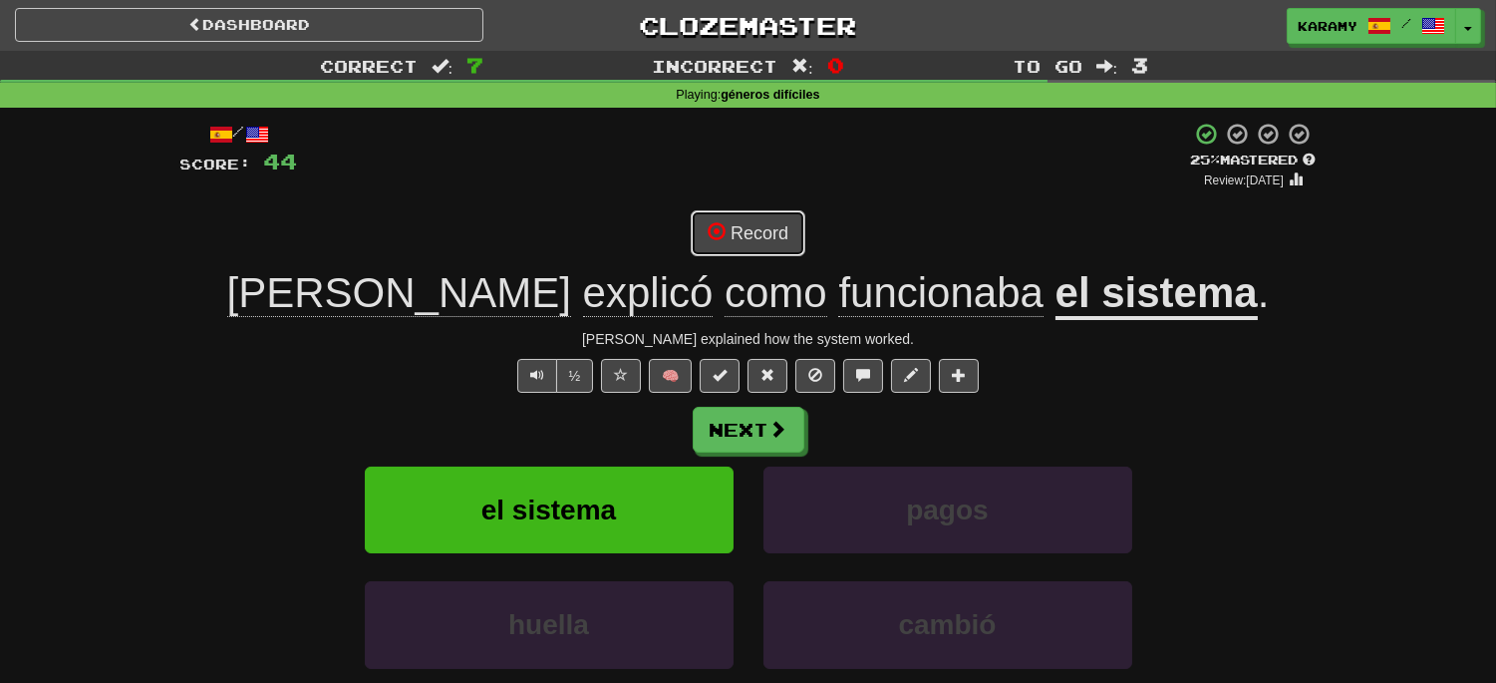
click at [750, 232] on button "Record" at bounding box center [748, 233] width 115 height 46
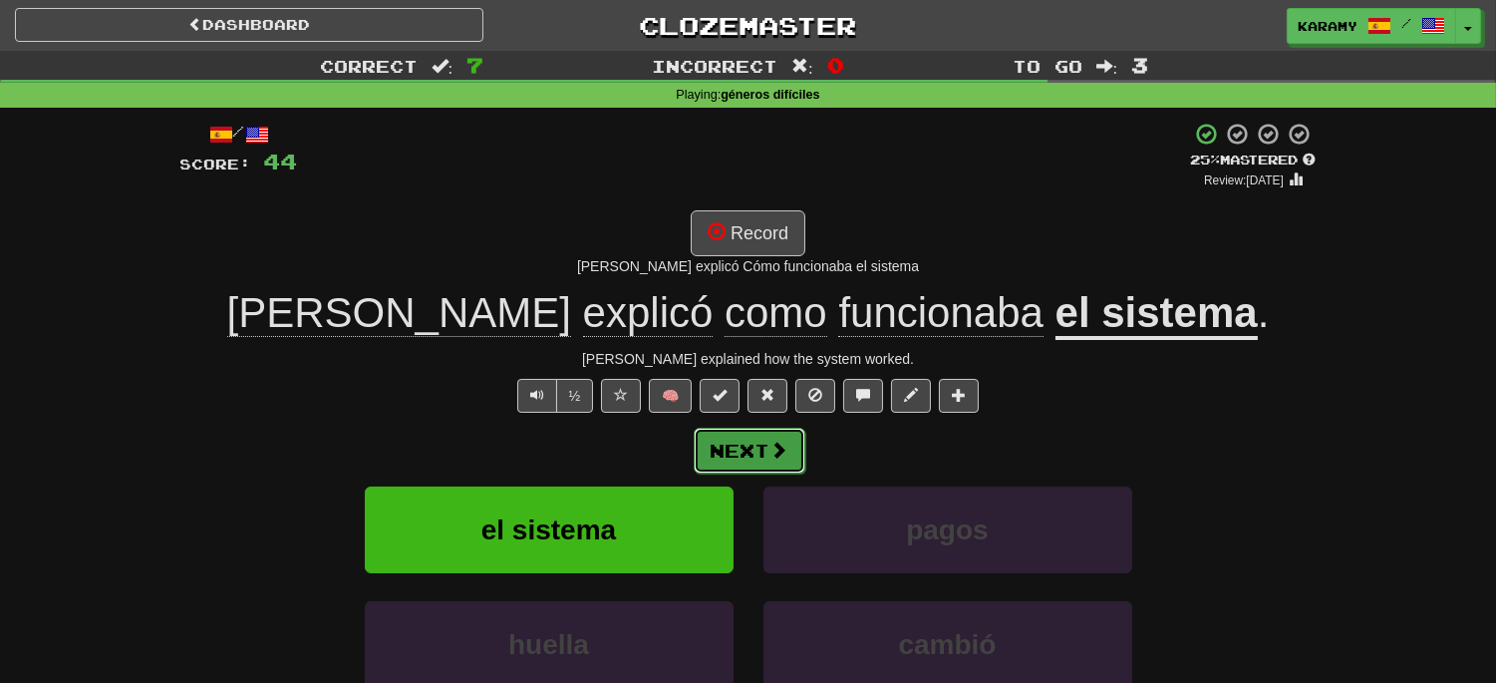
click at [767, 449] on button "Next" at bounding box center [750, 450] width 112 height 46
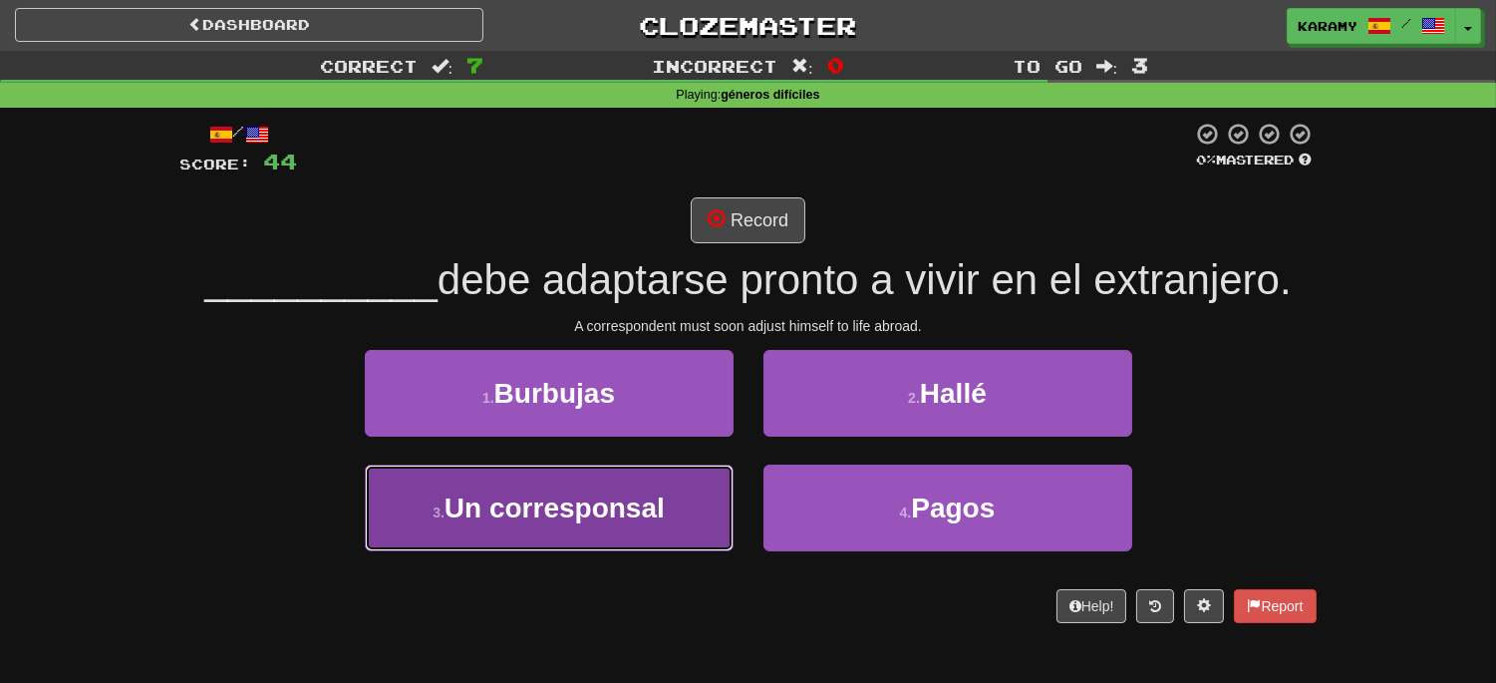
click at [663, 513] on span "Un corresponsal" at bounding box center [554, 507] width 220 height 31
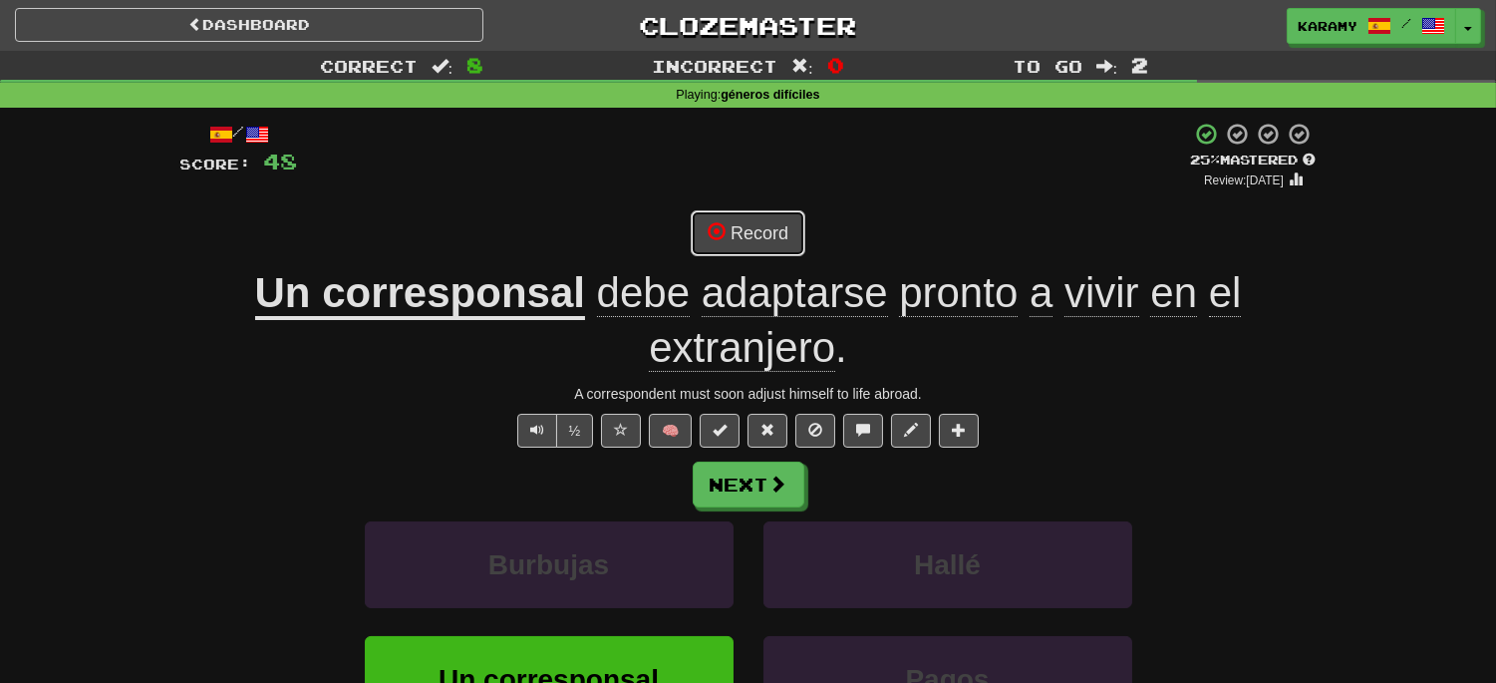
click at [780, 235] on button "Record" at bounding box center [748, 233] width 115 height 46
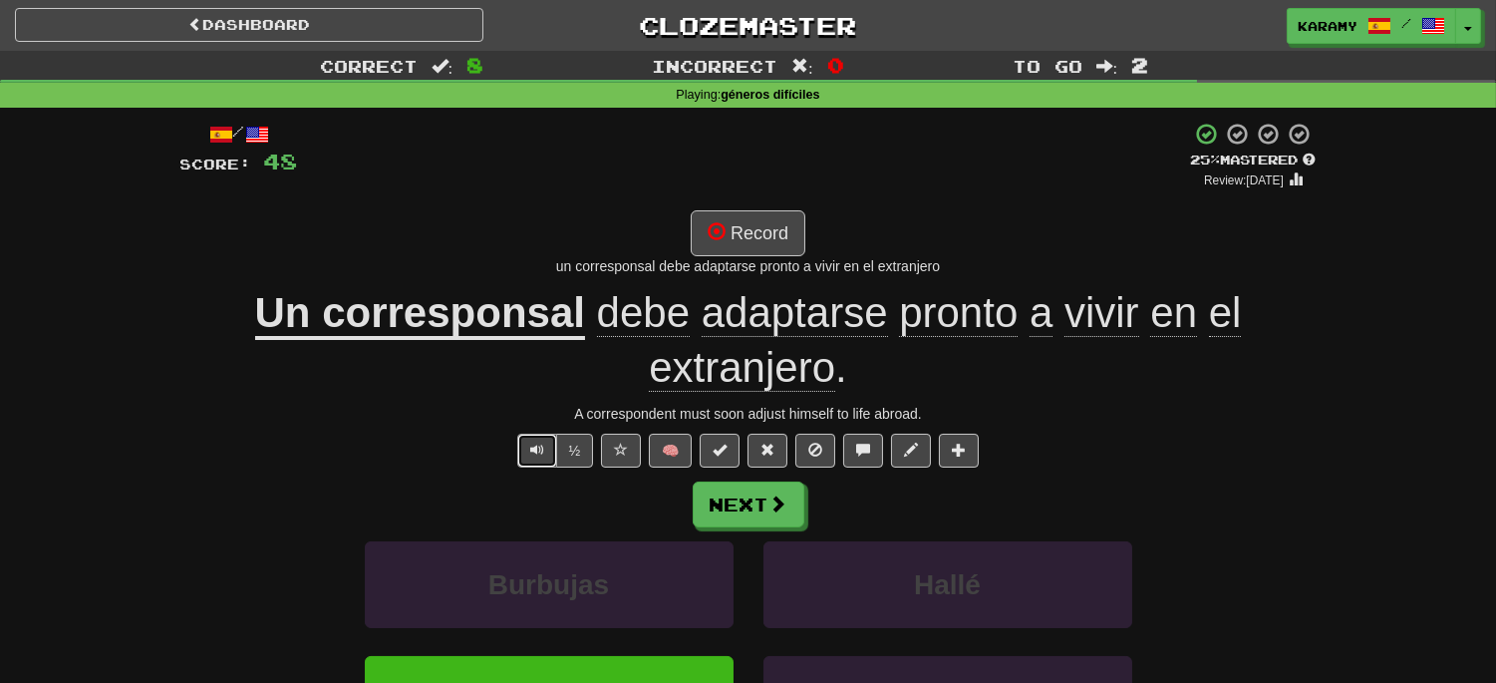
click at [533, 444] on span "Text-to-speech controls" at bounding box center [537, 449] width 14 height 14
click at [749, 236] on button "Record" at bounding box center [748, 233] width 115 height 46
click at [761, 499] on button "Next" at bounding box center [750, 505] width 112 height 46
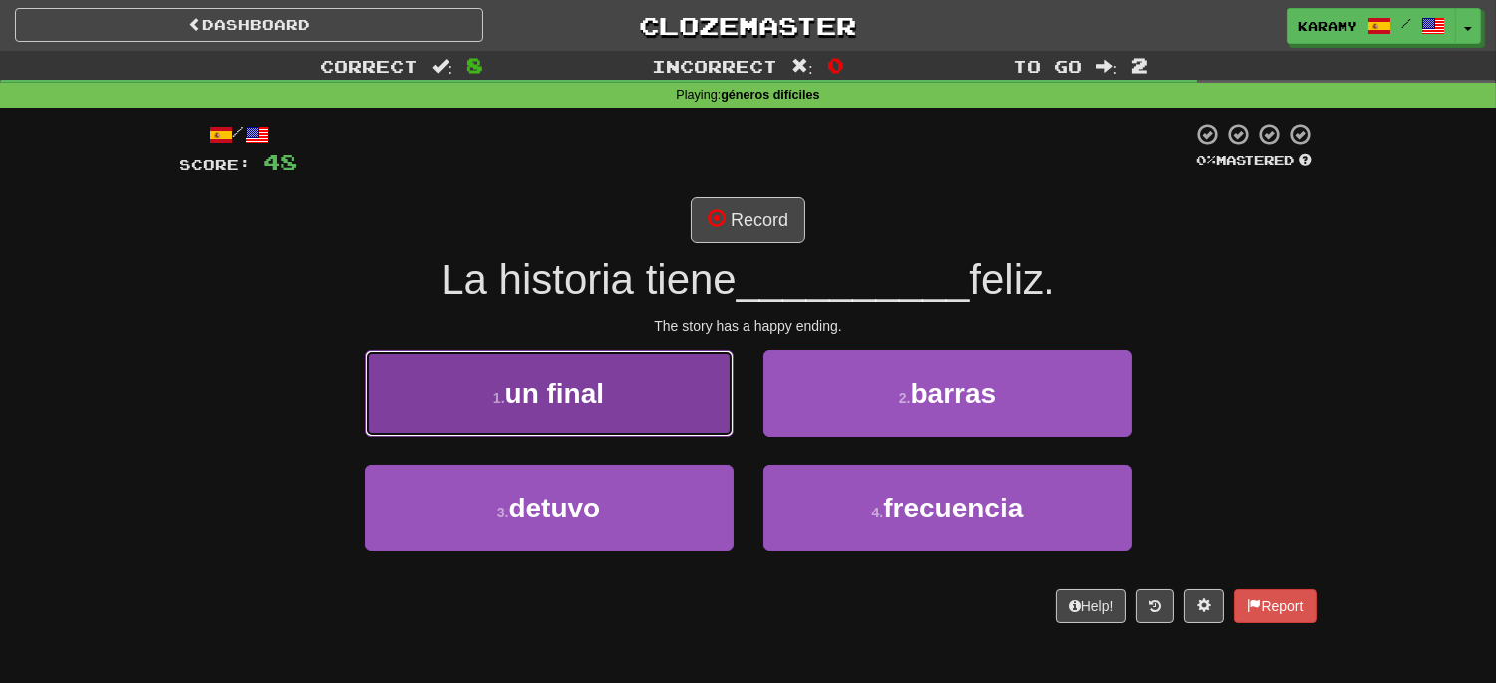
click at [618, 413] on button "1 . un final" at bounding box center [549, 393] width 369 height 87
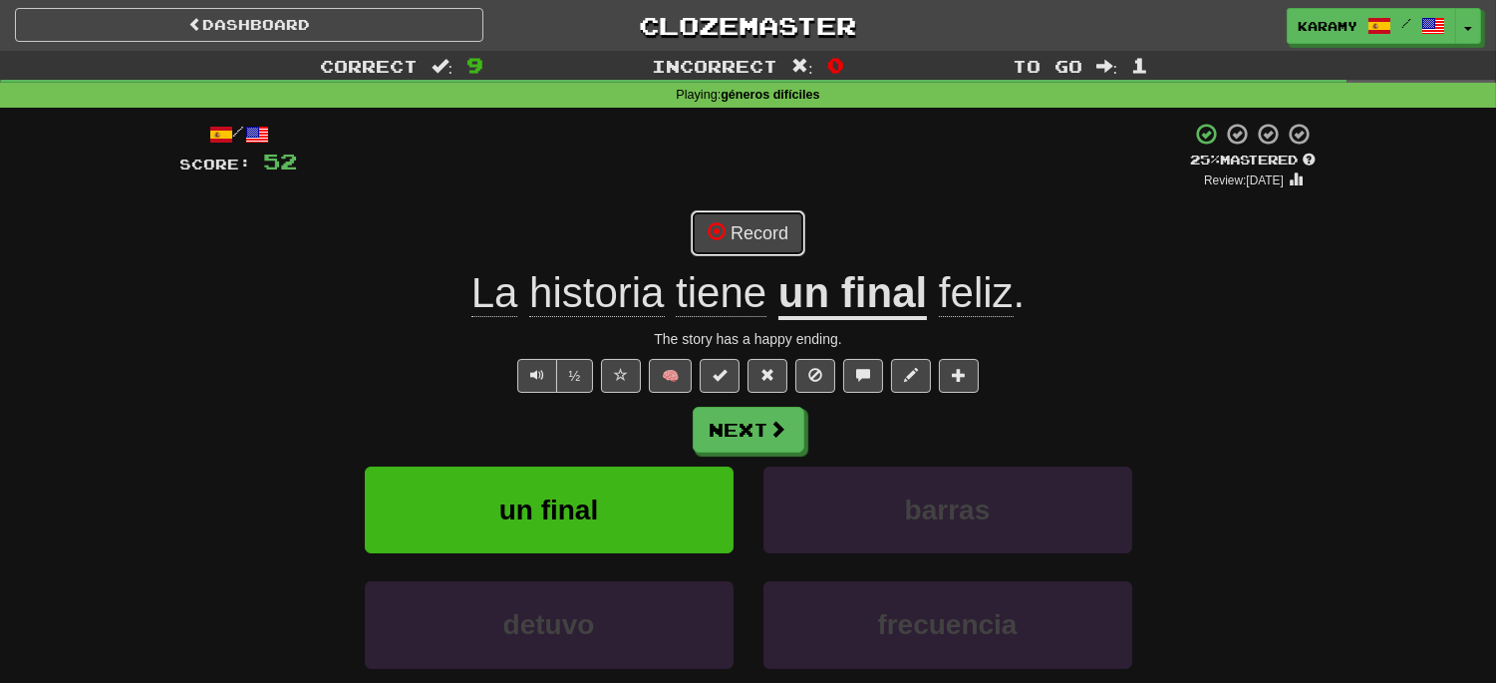
click at [783, 243] on button "Record" at bounding box center [748, 233] width 115 height 46
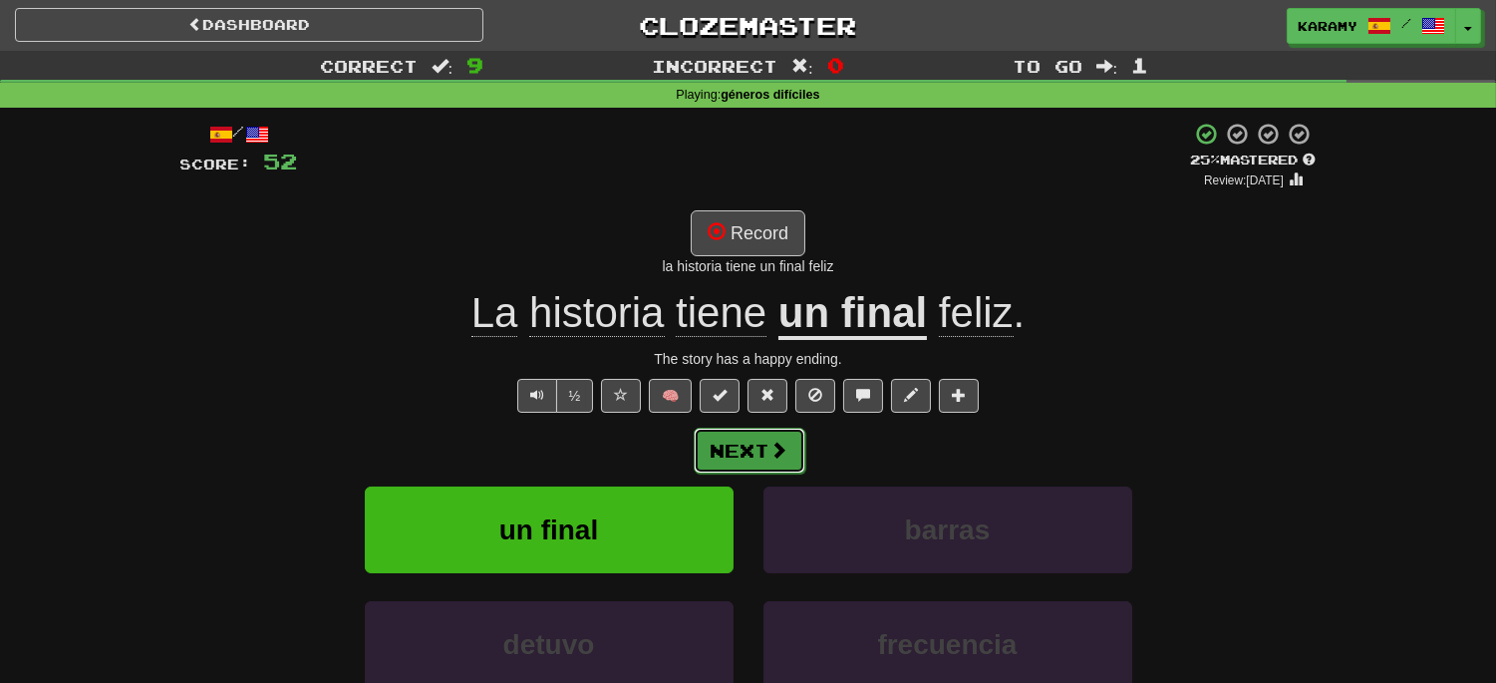
click at [778, 455] on span at bounding box center [779, 449] width 18 height 18
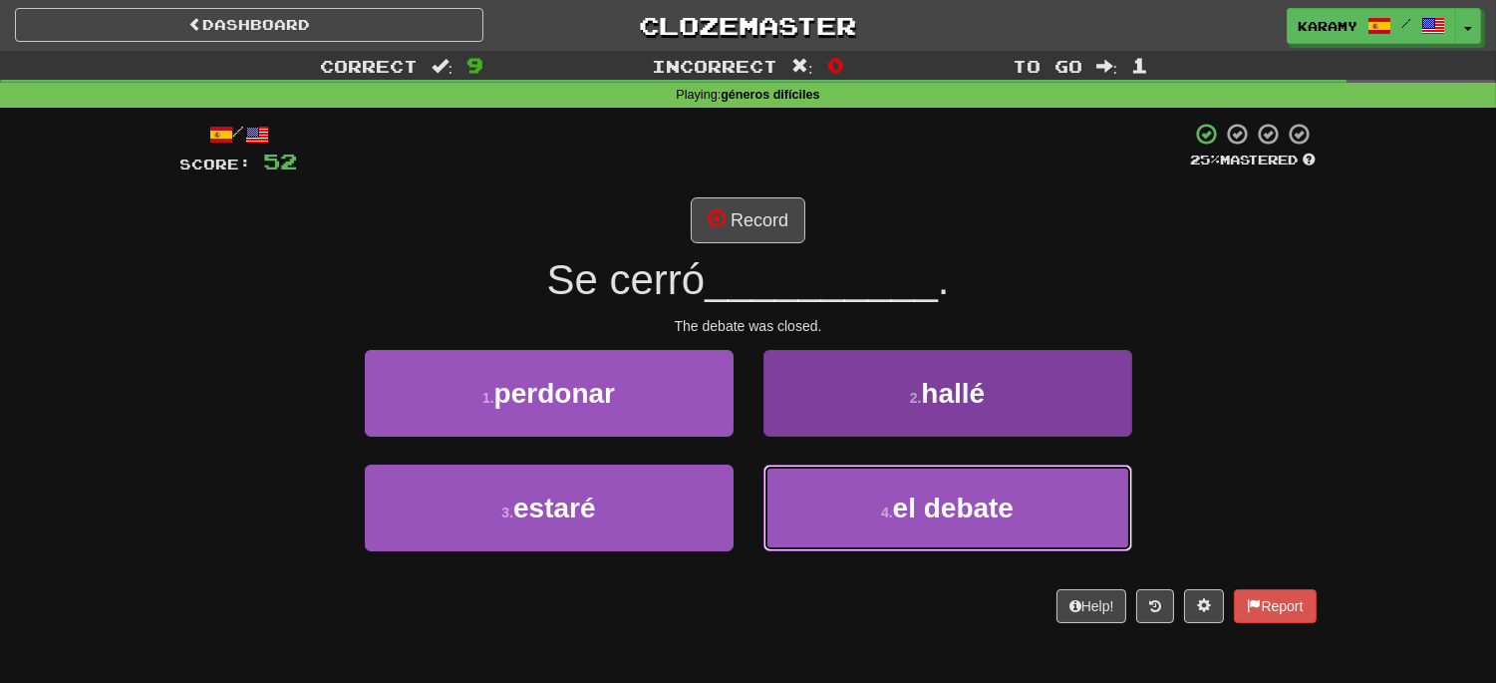
drag, startPoint x: 1008, startPoint y: 501, endPoint x: 1106, endPoint y: 491, distance: 98.2
click at [1009, 501] on span "el debate" at bounding box center [953, 507] width 121 height 31
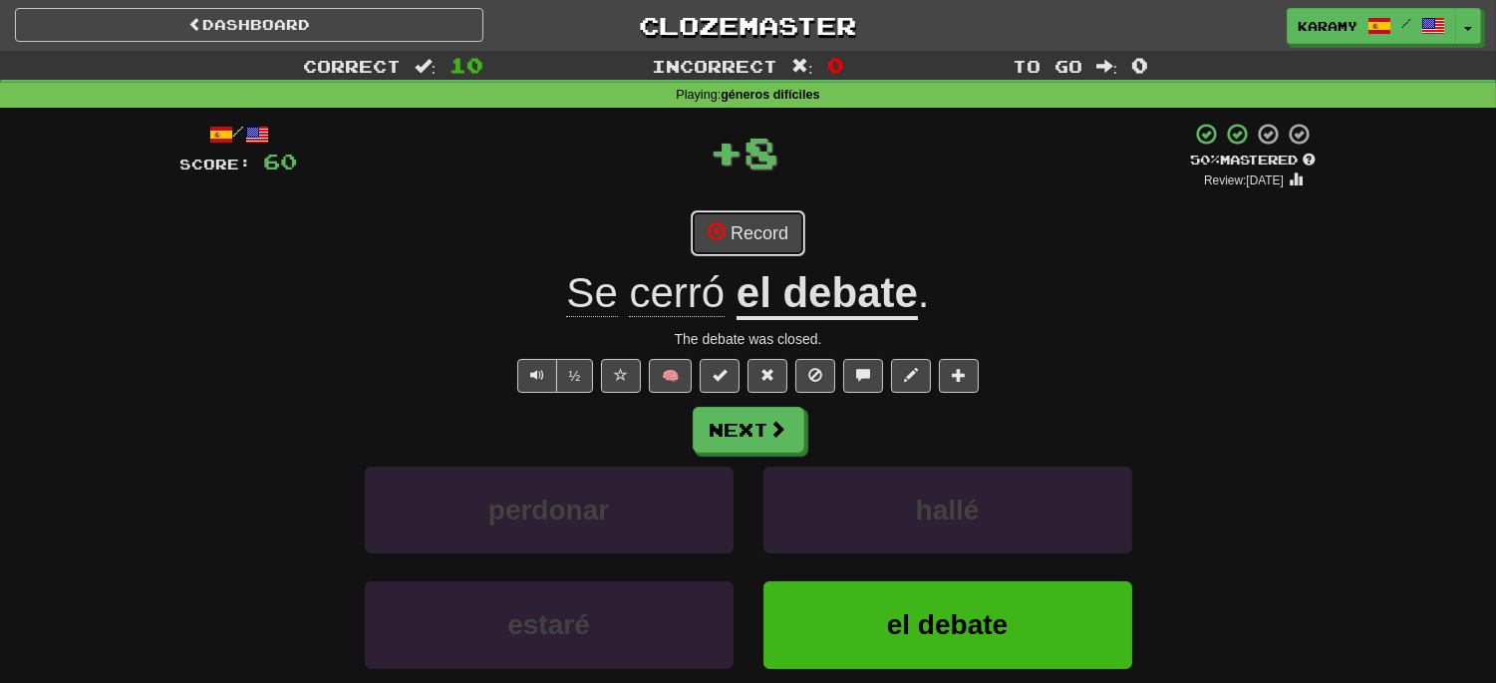
click at [779, 230] on button "Record" at bounding box center [748, 233] width 115 height 46
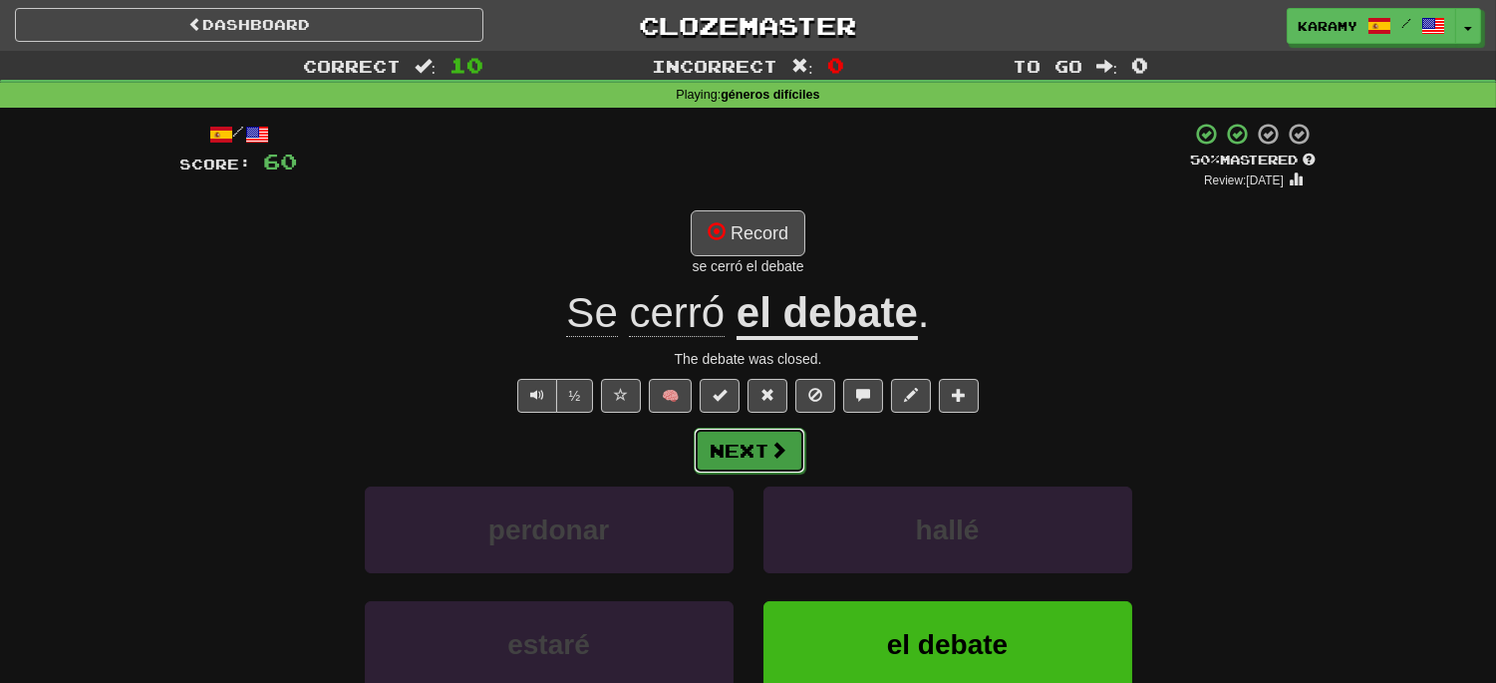
click at [782, 446] on span at bounding box center [779, 449] width 18 height 18
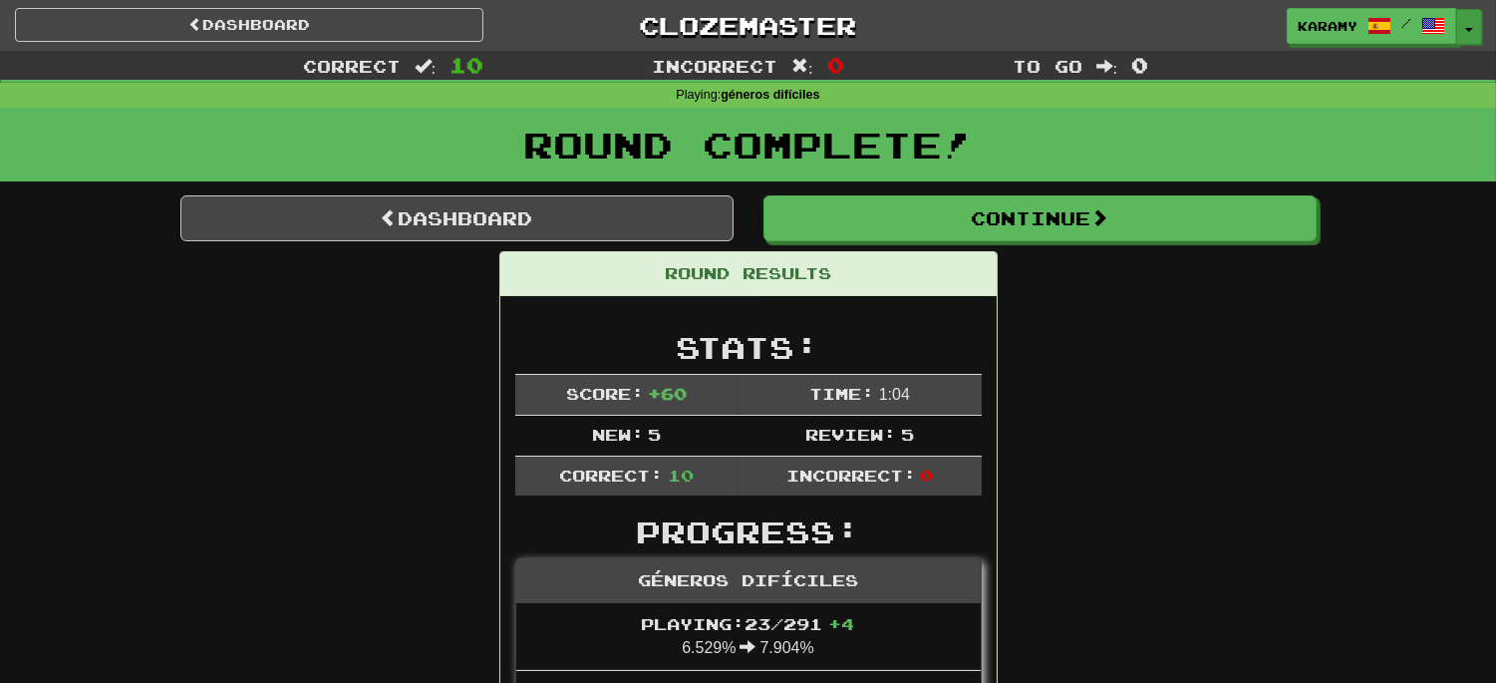
click at [1472, 28] on span "button" at bounding box center [1469, 30] width 8 height 4
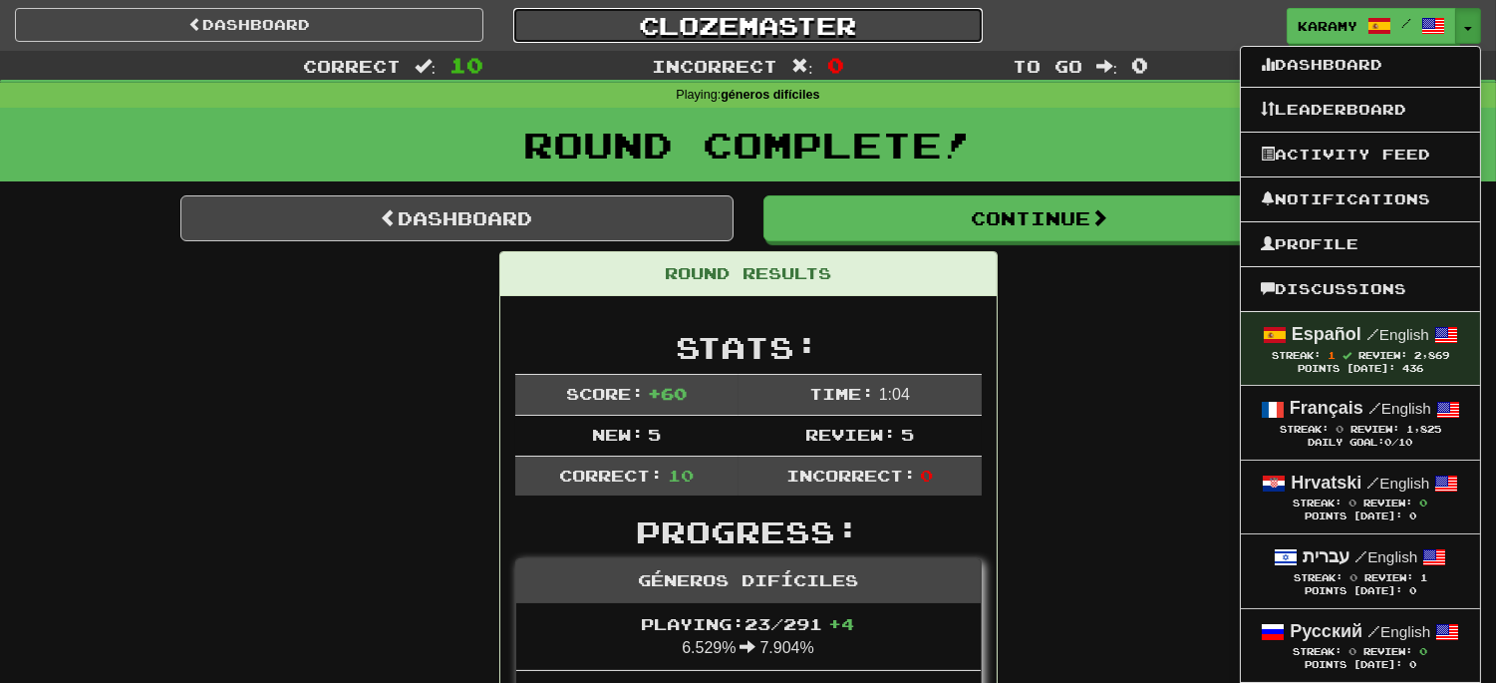
click at [730, 17] on link "Clozemaster" at bounding box center [747, 25] width 468 height 35
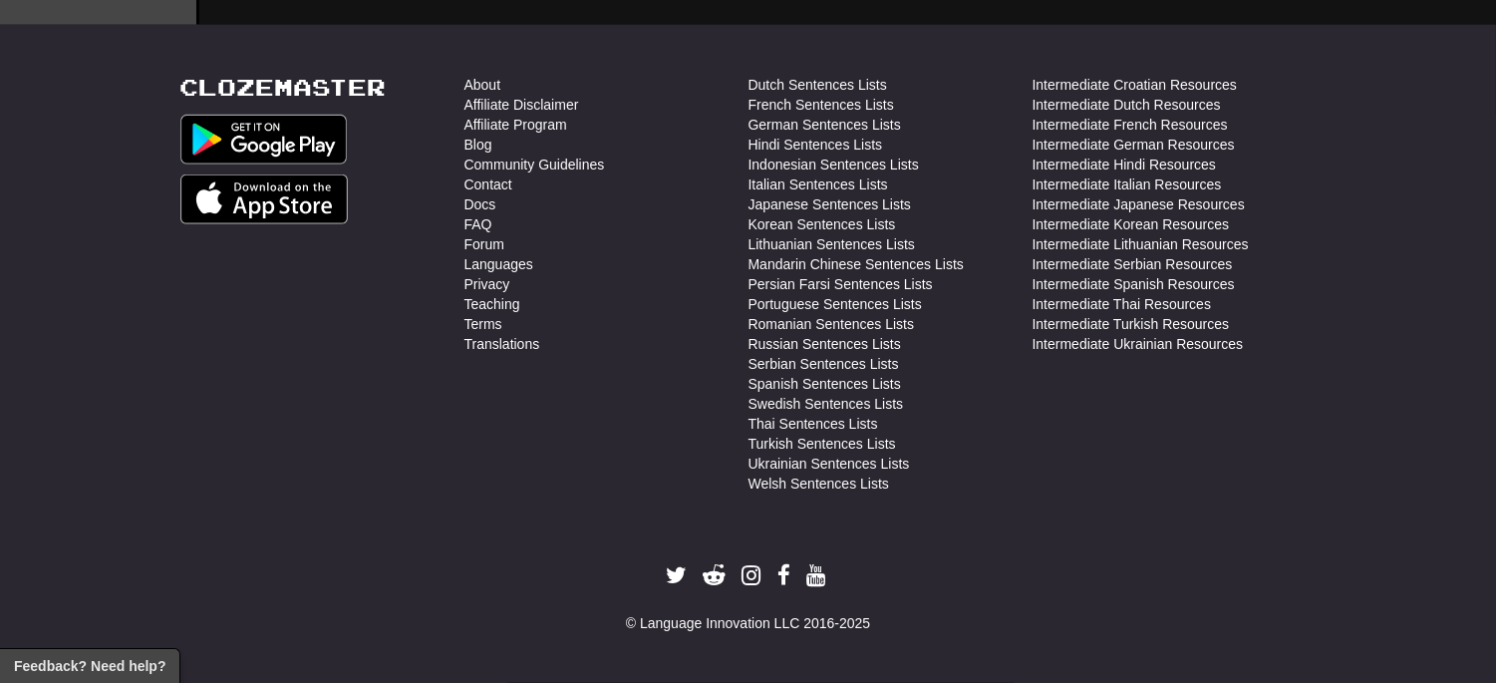
scroll to position [3693, 0]
click at [496, 241] on link "Forum" at bounding box center [484, 244] width 40 height 20
